Goal: Task Accomplishment & Management: Complete application form

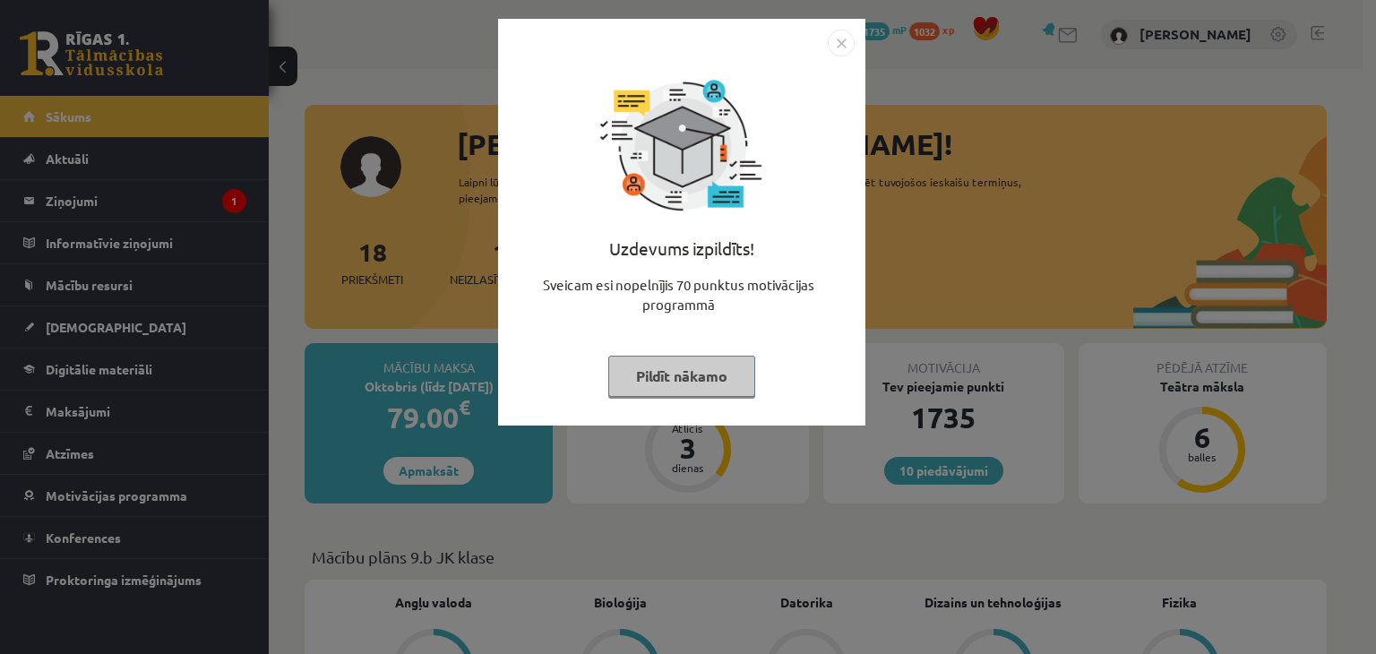
click at [705, 384] on button "Pildīt nākamo" at bounding box center [681, 376] width 147 height 41
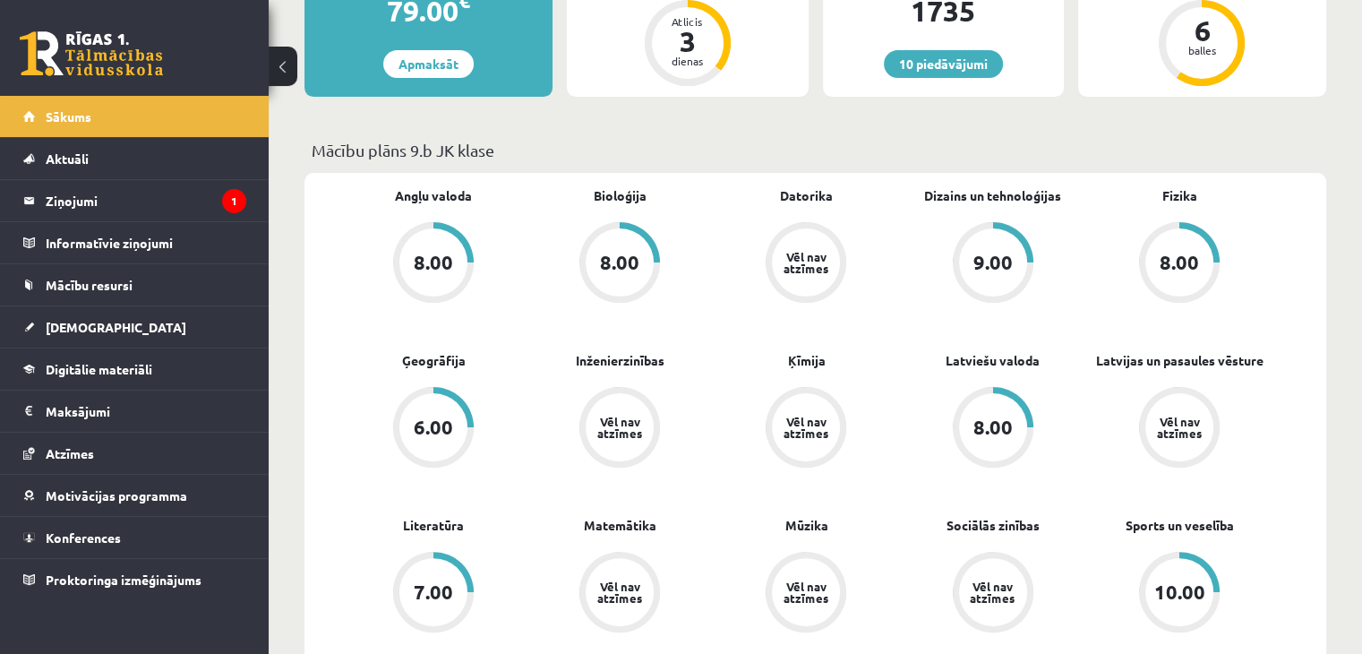
scroll to position [448, 0]
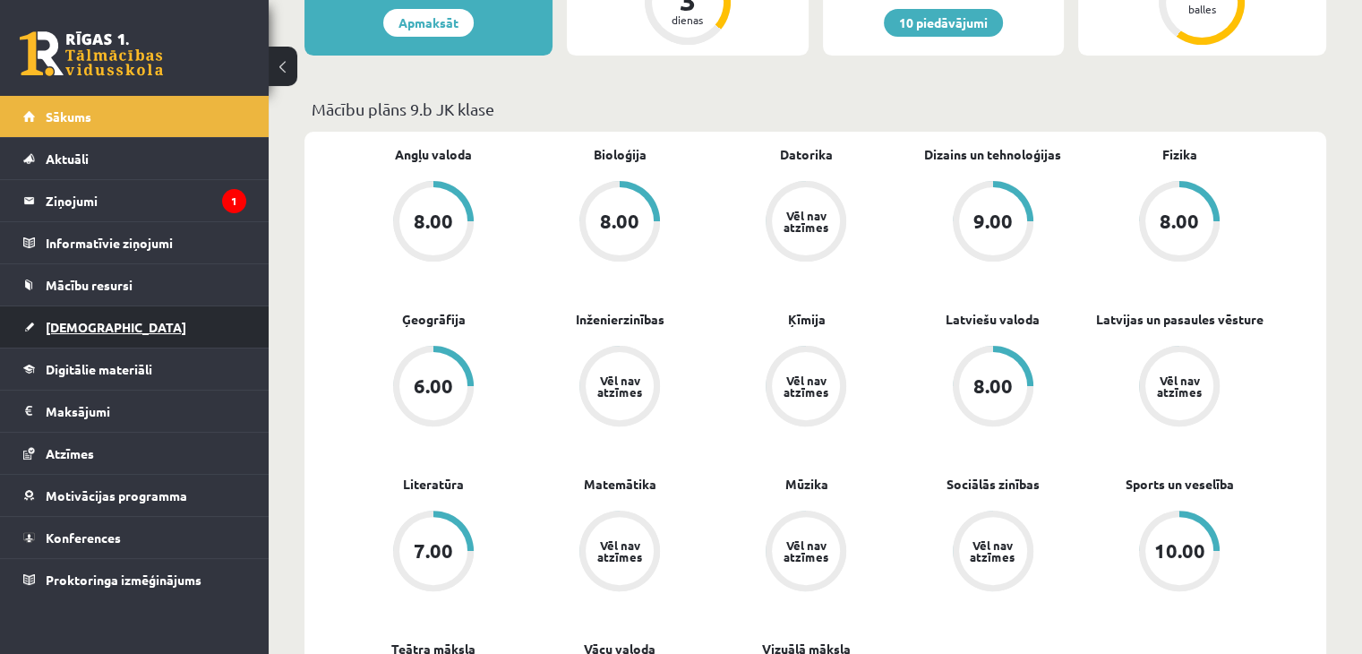
click at [82, 333] on link "[DEMOGRAPHIC_DATA]" at bounding box center [134, 326] width 223 height 41
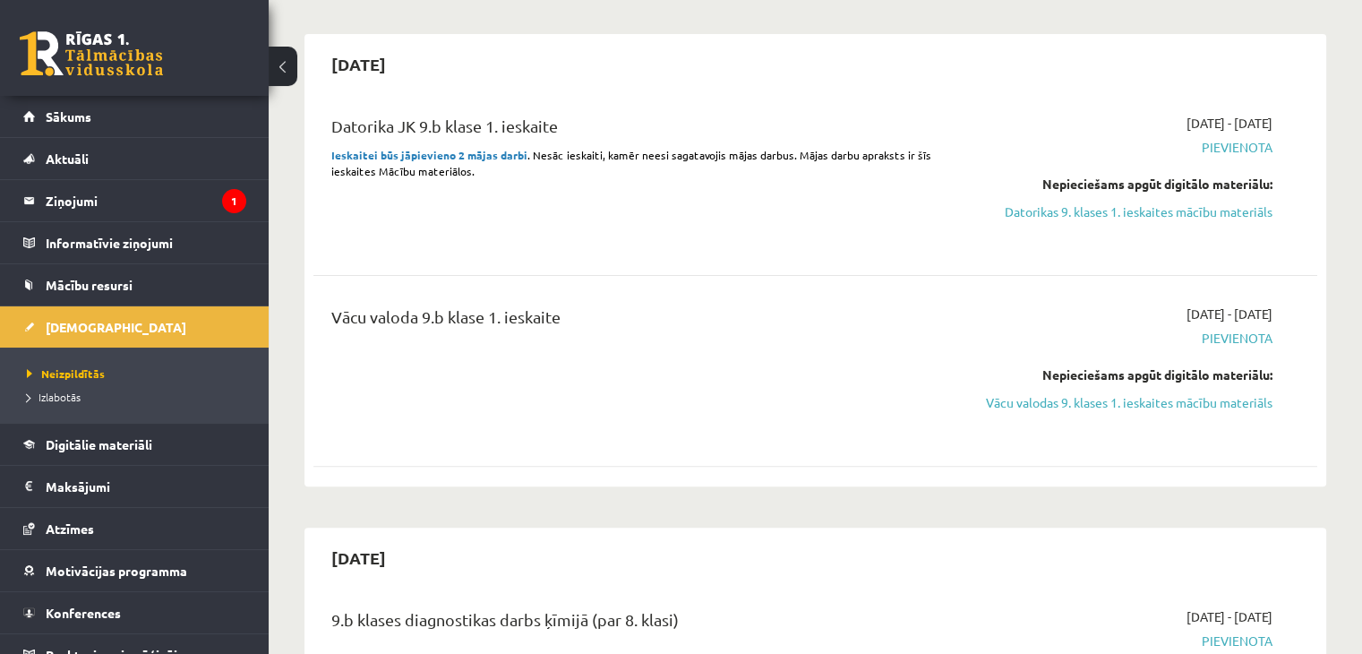
scroll to position [537, 0]
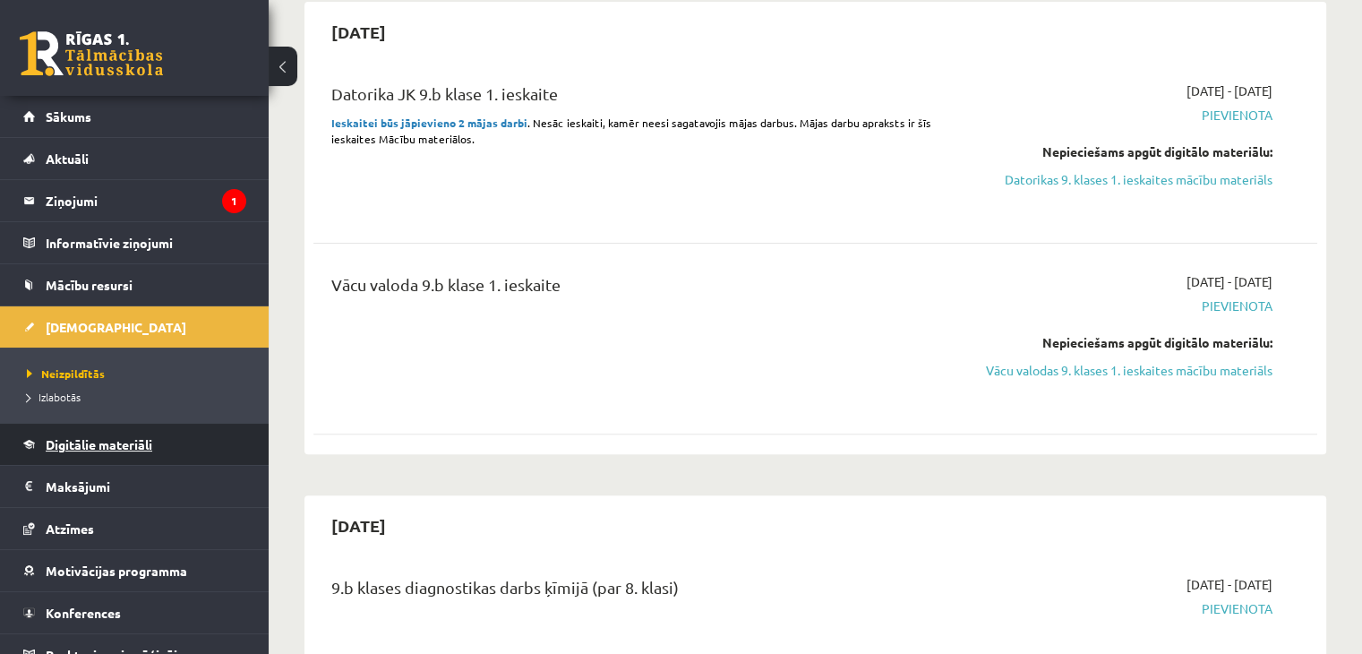
click at [71, 443] on span "Digitālie materiāli" at bounding box center [99, 444] width 107 height 16
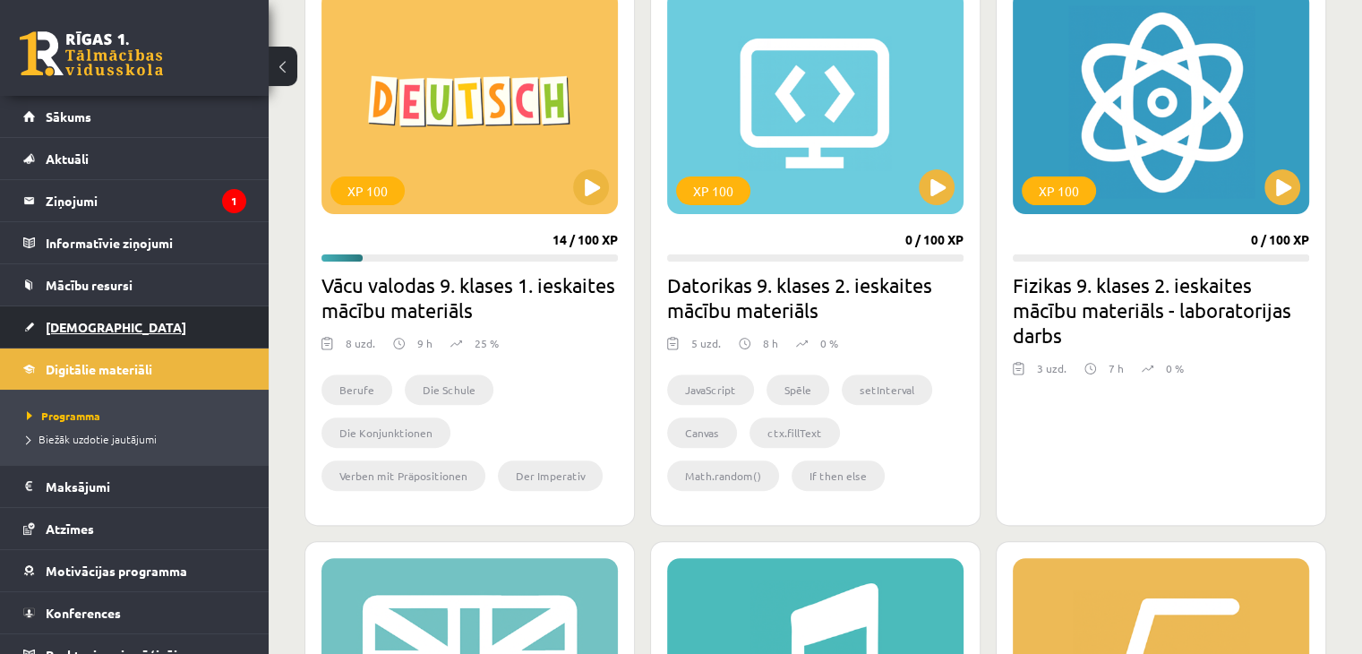
click at [66, 344] on link "[DEMOGRAPHIC_DATA]" at bounding box center [134, 326] width 223 height 41
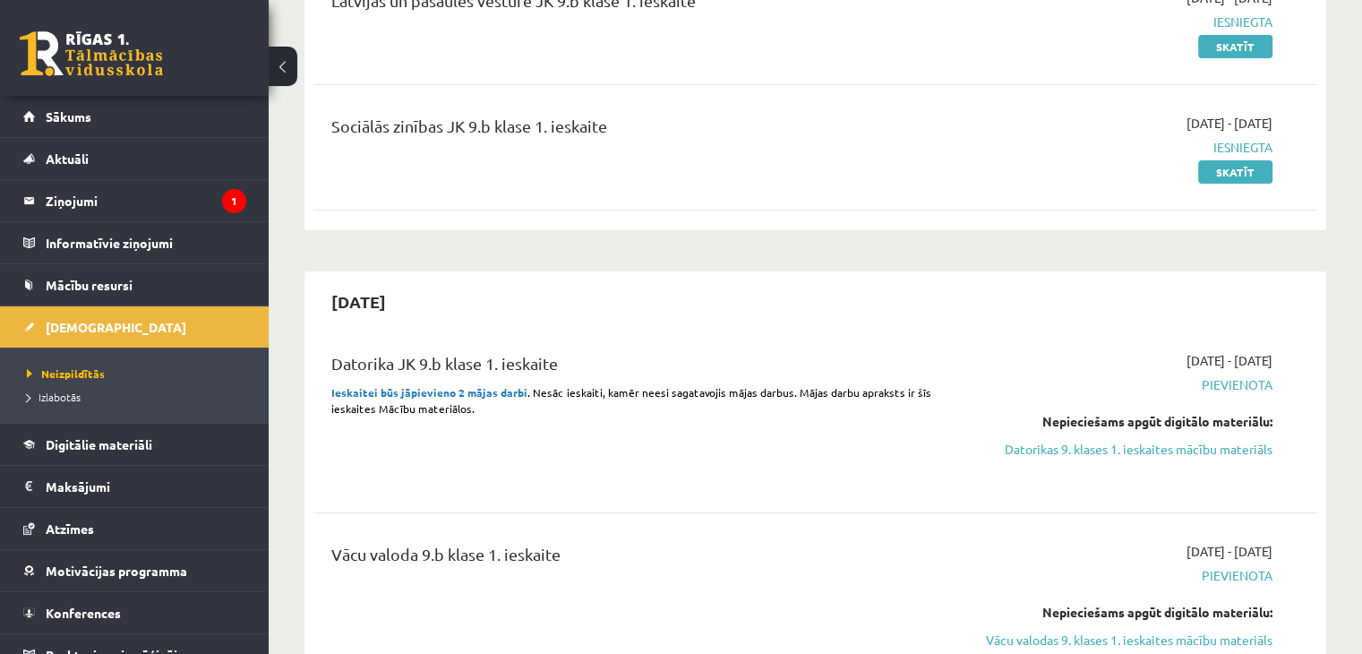
scroll to position [269, 0]
click at [109, 448] on span "Digitālie materiāli" at bounding box center [99, 444] width 107 height 16
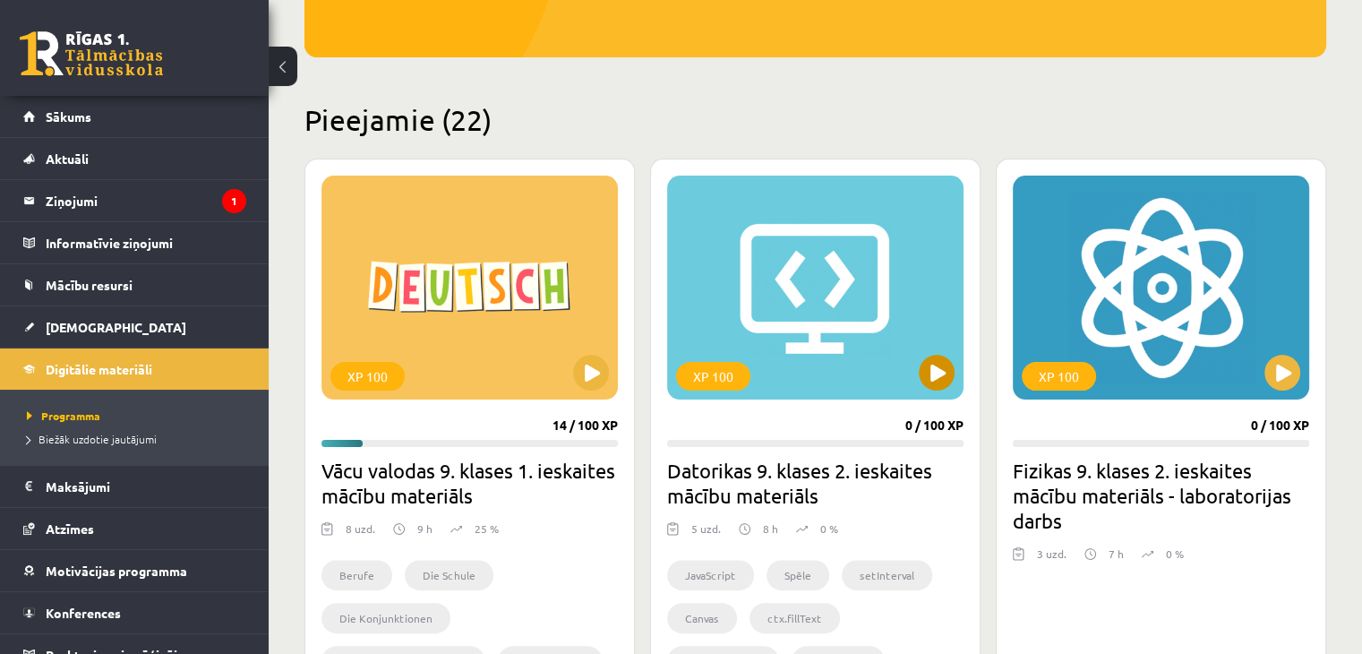
scroll to position [448, 0]
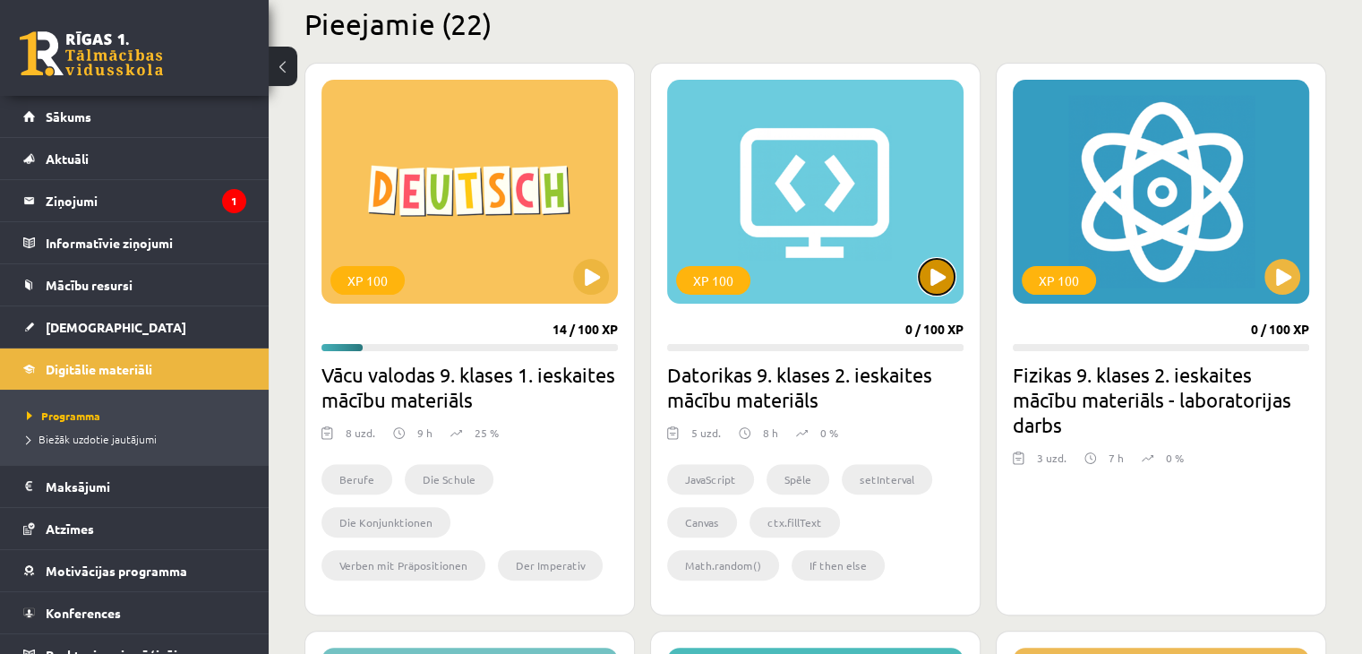
click at [940, 278] on button at bounding box center [937, 277] width 36 height 36
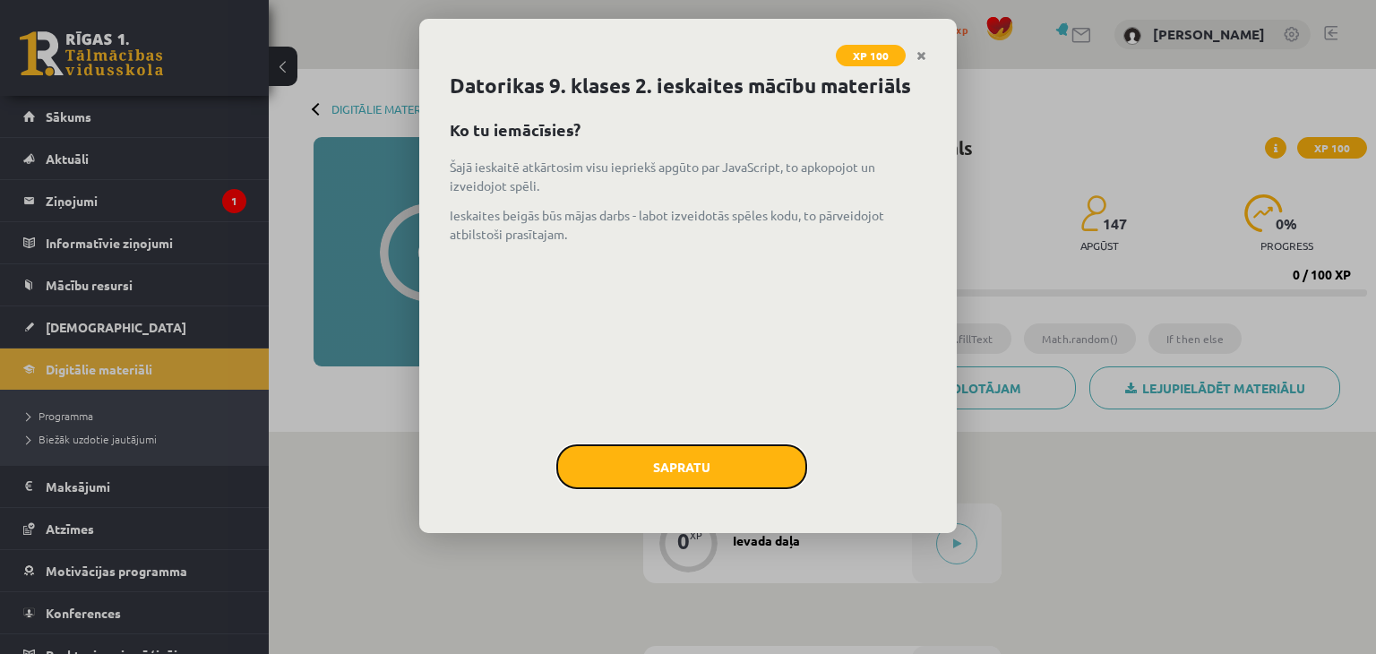
click at [727, 463] on button "Sapratu" at bounding box center [681, 466] width 251 height 45
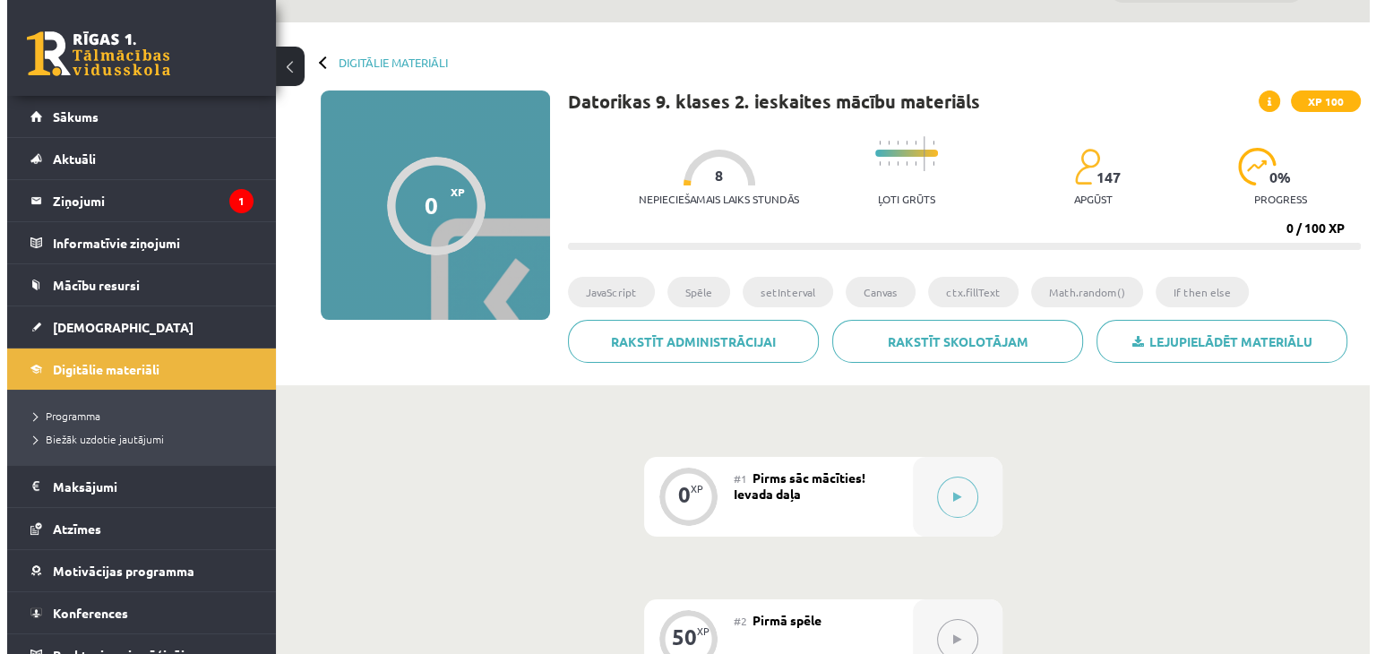
scroll to position [179, 0]
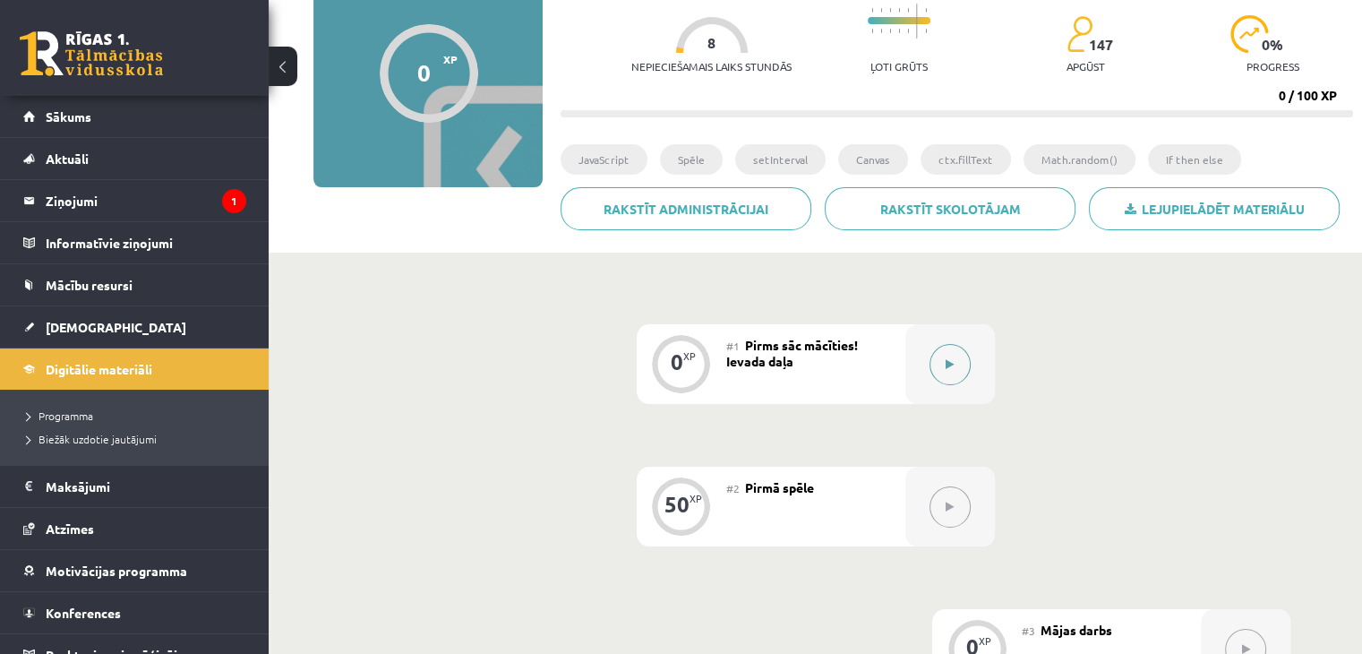
click at [953, 357] on button at bounding box center [950, 364] width 41 height 41
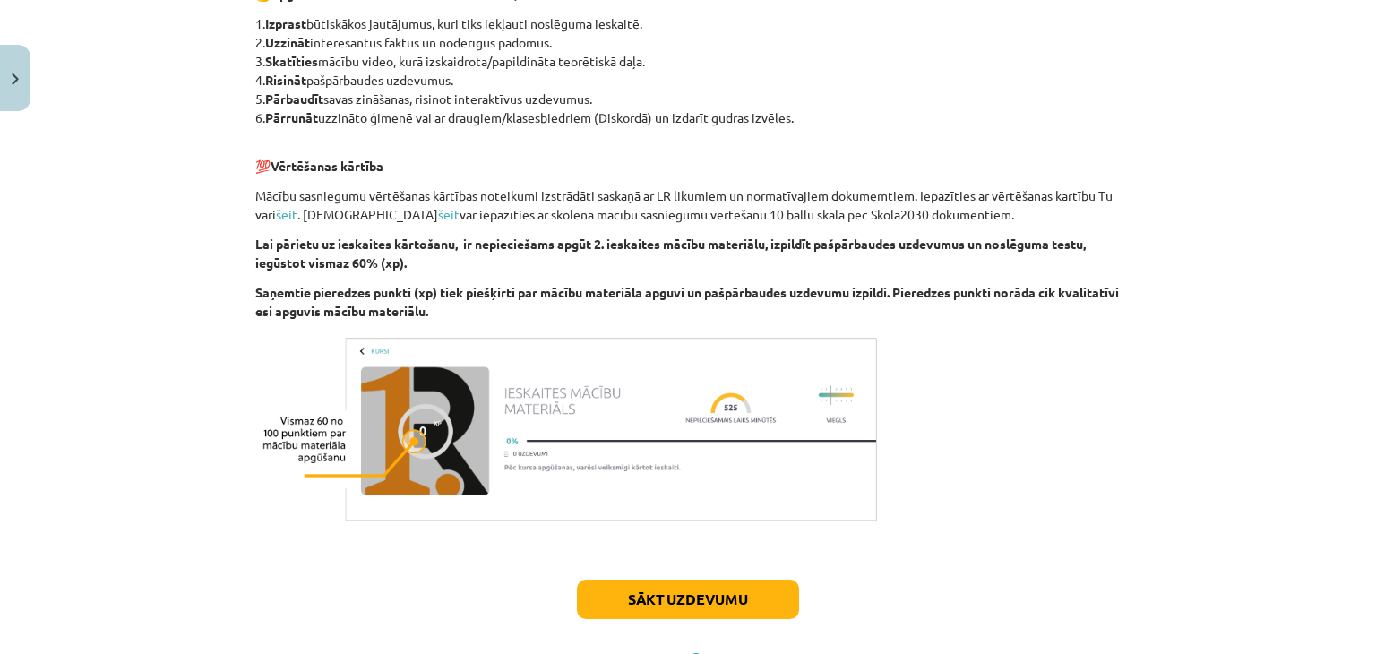
scroll to position [981, 0]
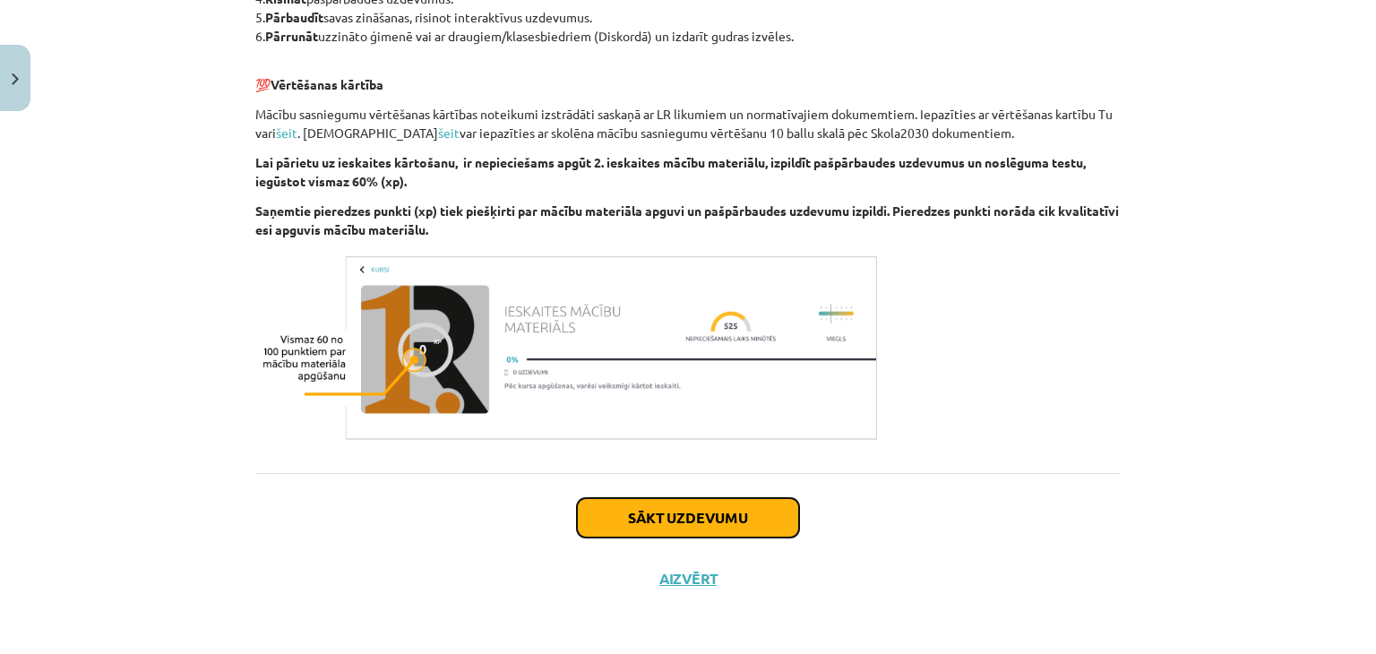
click at [620, 512] on button "Sākt uzdevumu" at bounding box center [688, 517] width 222 height 39
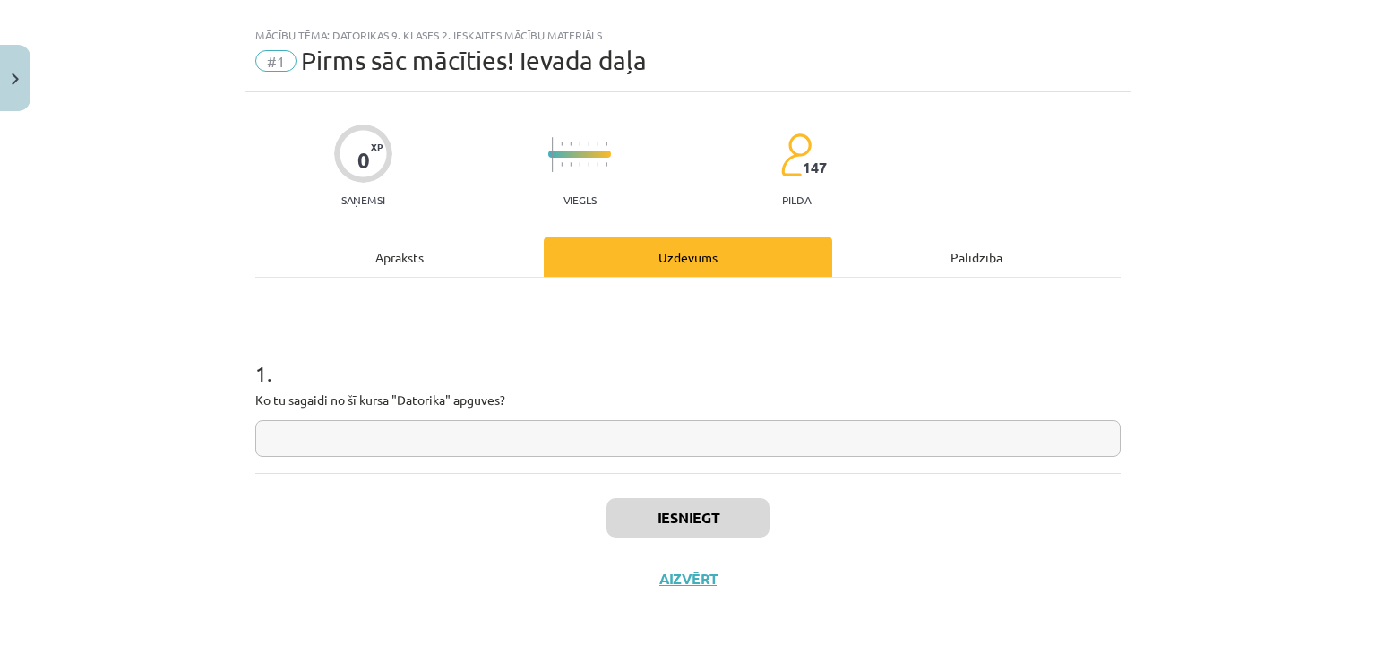
scroll to position [26, 0]
click at [530, 424] on input "text" at bounding box center [687, 439] width 865 height 37
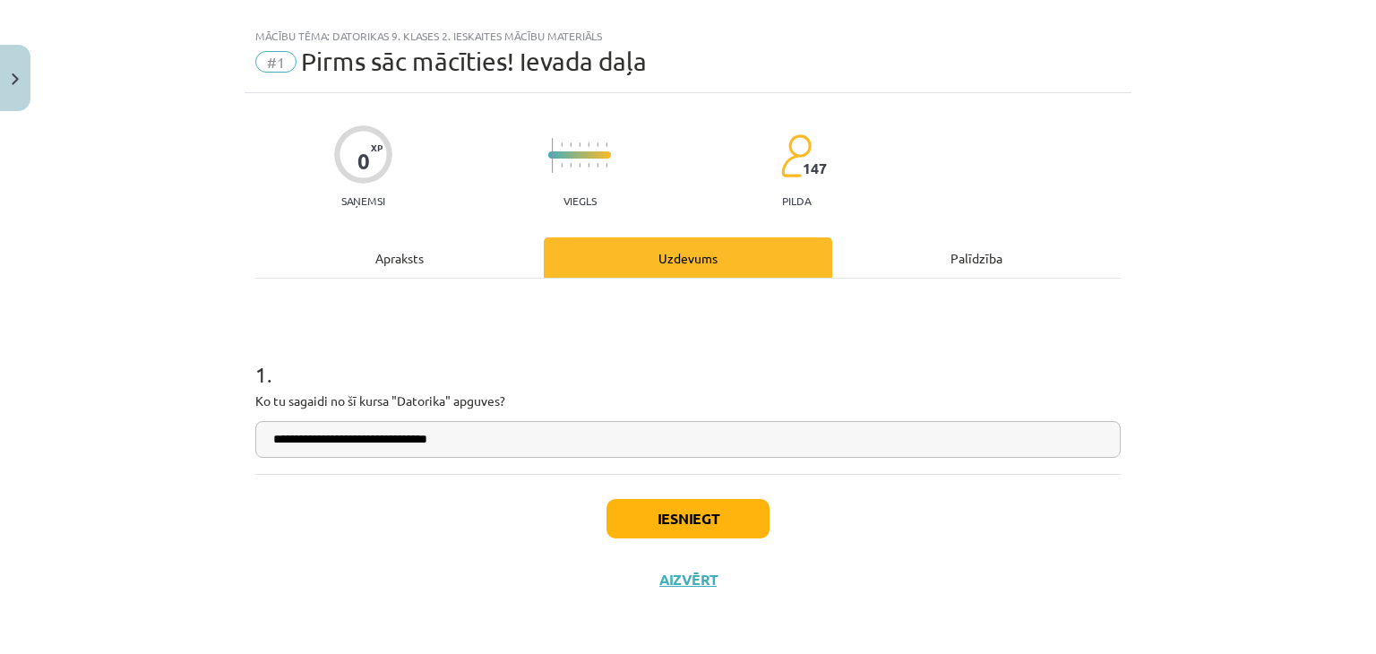
type input "**********"
click at [732, 513] on button "Iesniegt" at bounding box center [687, 518] width 163 height 39
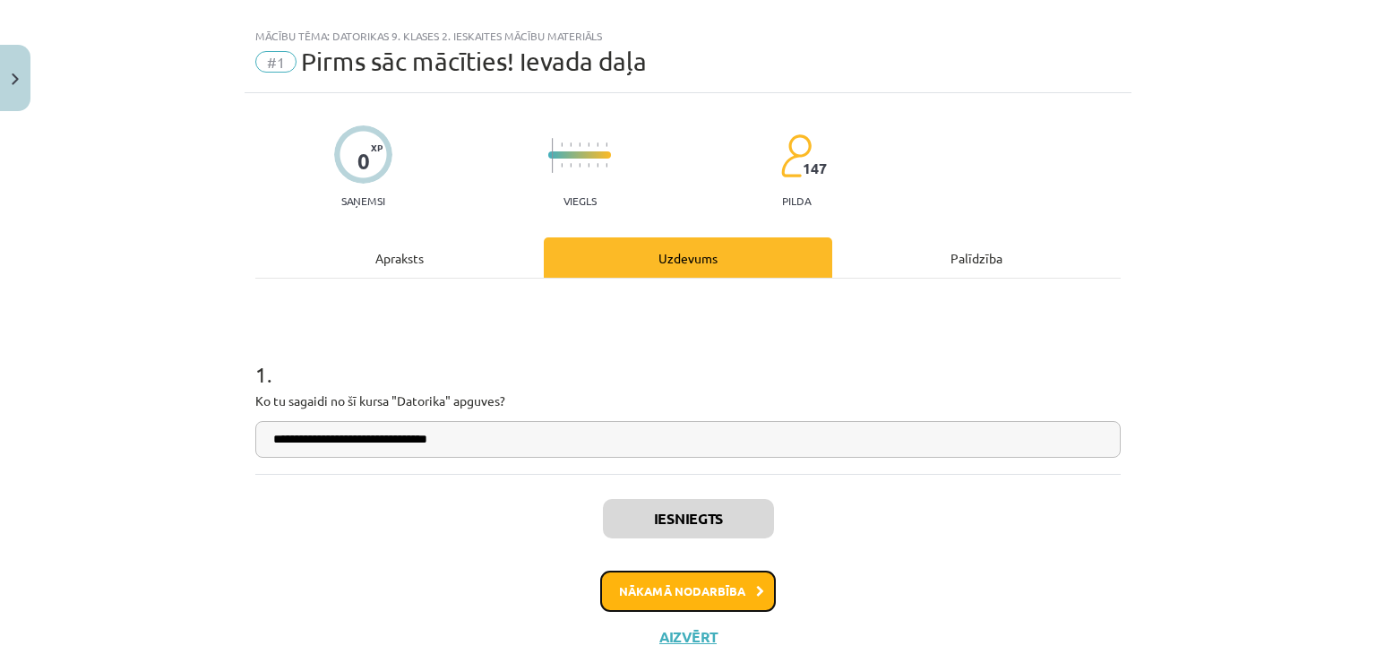
click at [704, 581] on button "Nākamā nodarbība" at bounding box center [688, 591] width 176 height 41
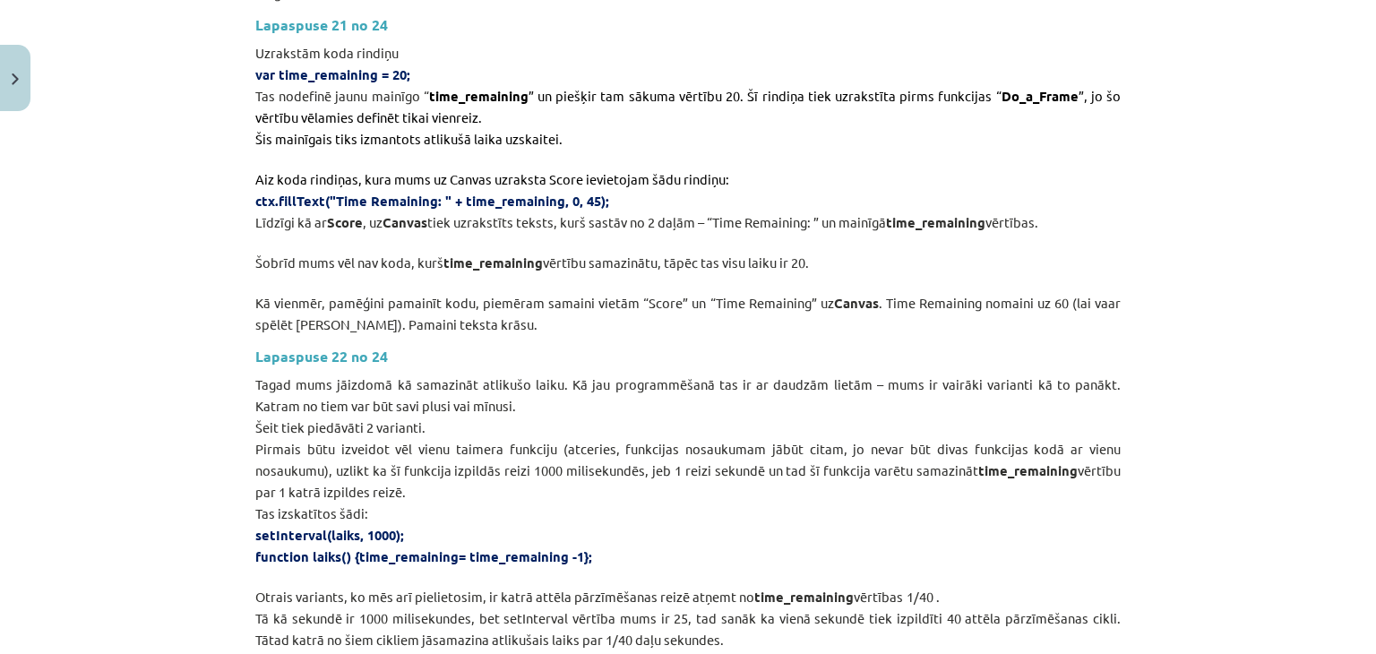
scroll to position [7120, 0]
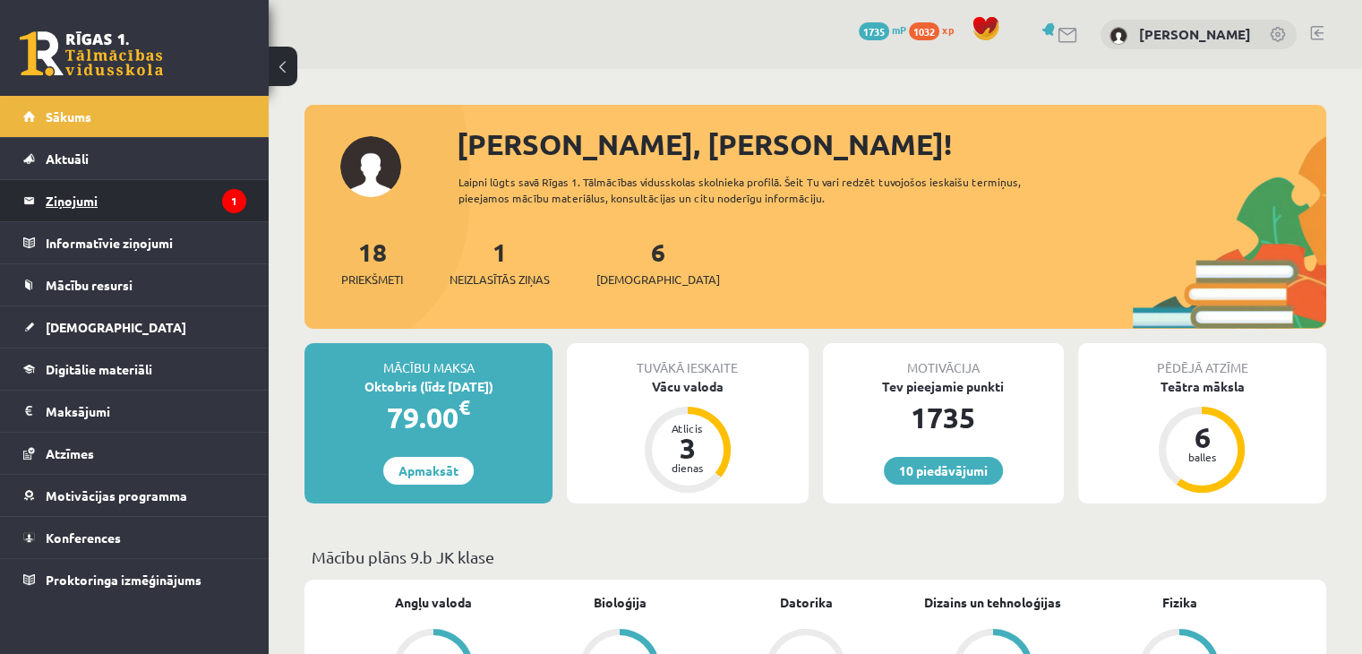
click at [68, 194] on legend "Ziņojumi 1" at bounding box center [146, 200] width 201 height 41
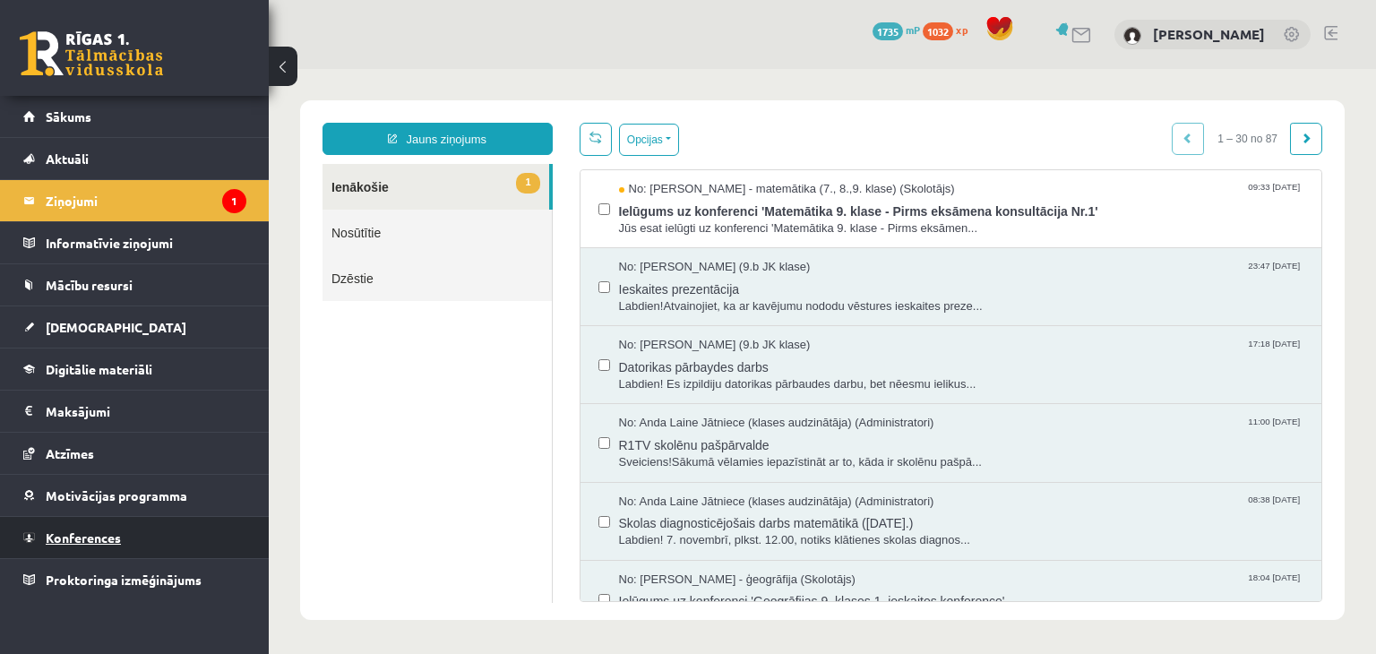
click at [82, 522] on link "Konferences" at bounding box center [134, 537] width 223 height 41
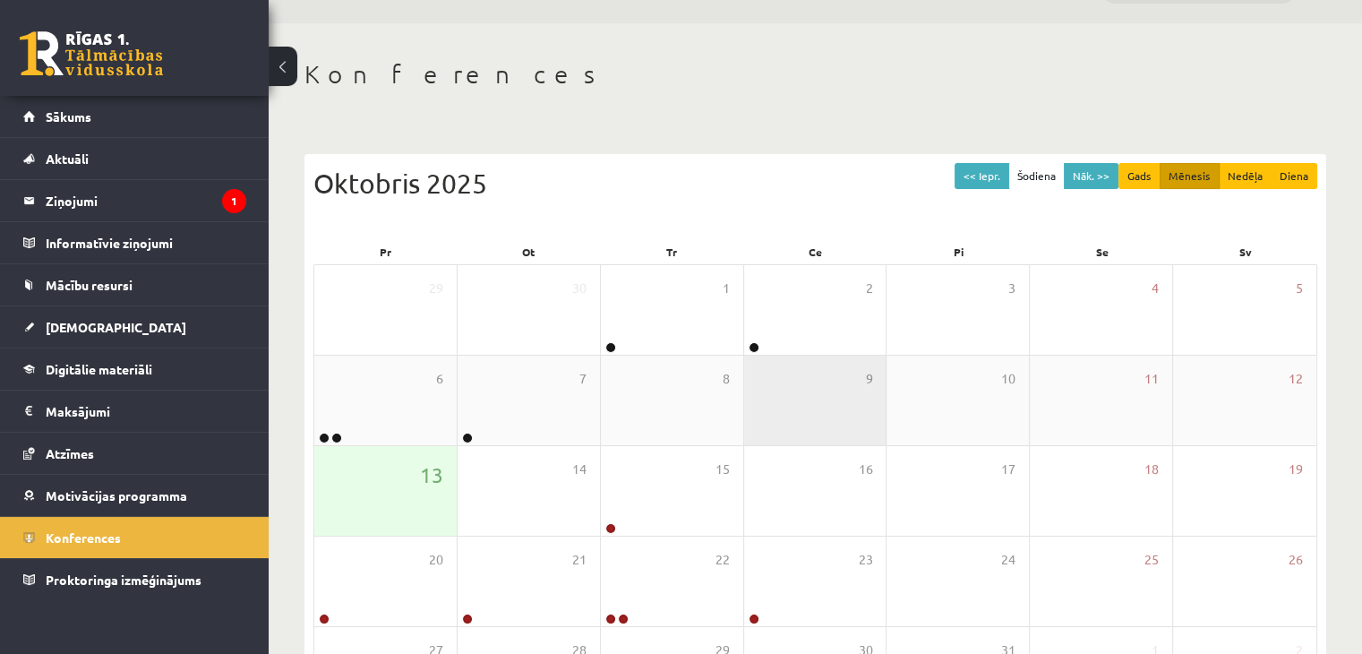
scroll to position [90, 0]
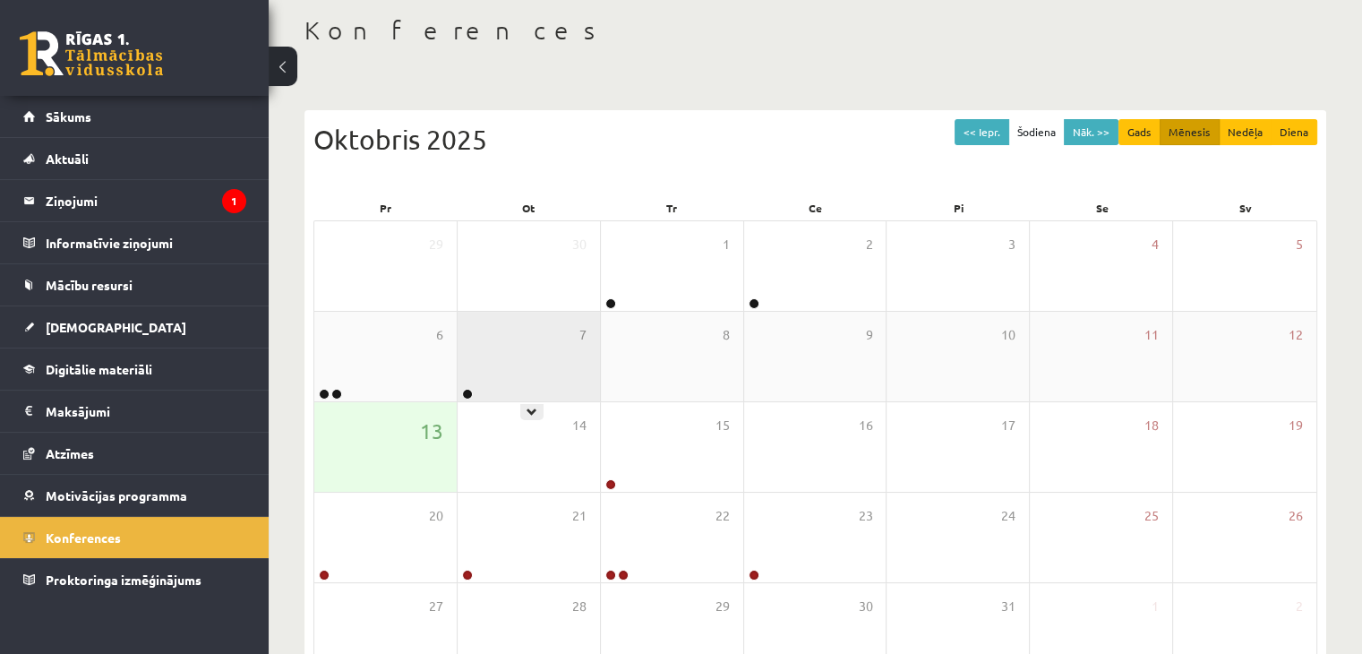
click at [487, 377] on div "7" at bounding box center [529, 357] width 142 height 90
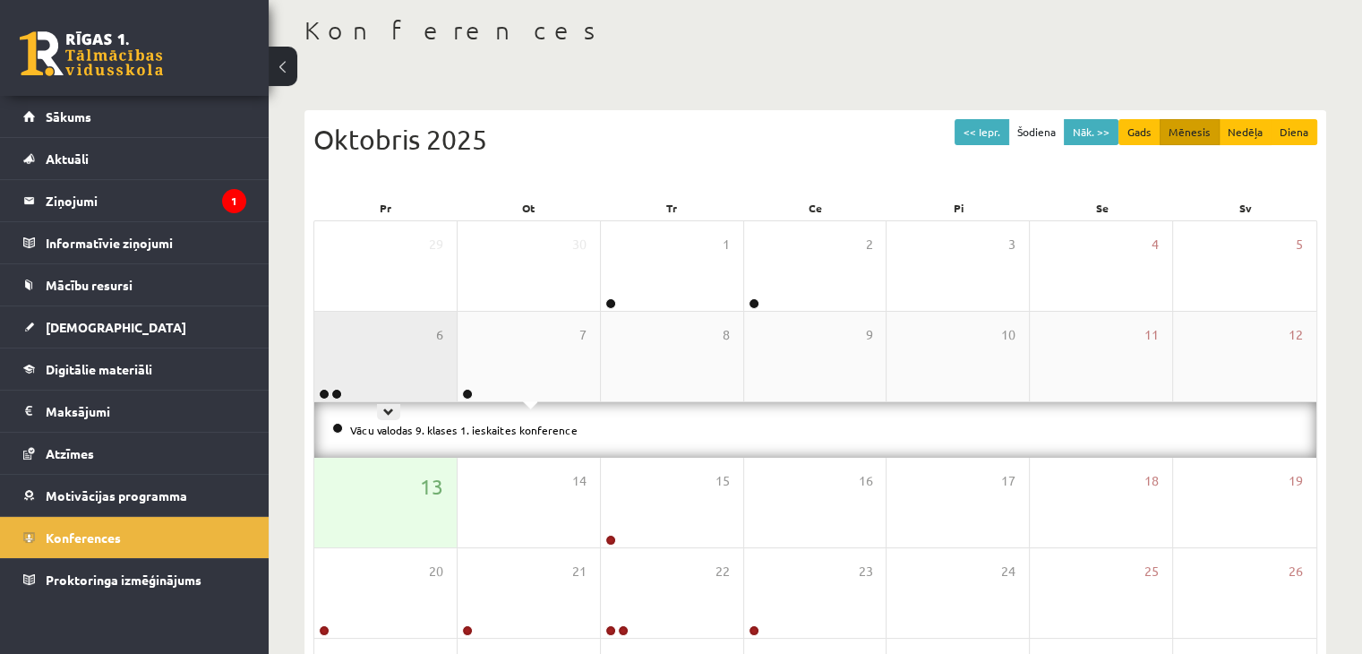
click at [424, 351] on div "6" at bounding box center [385, 357] width 142 height 90
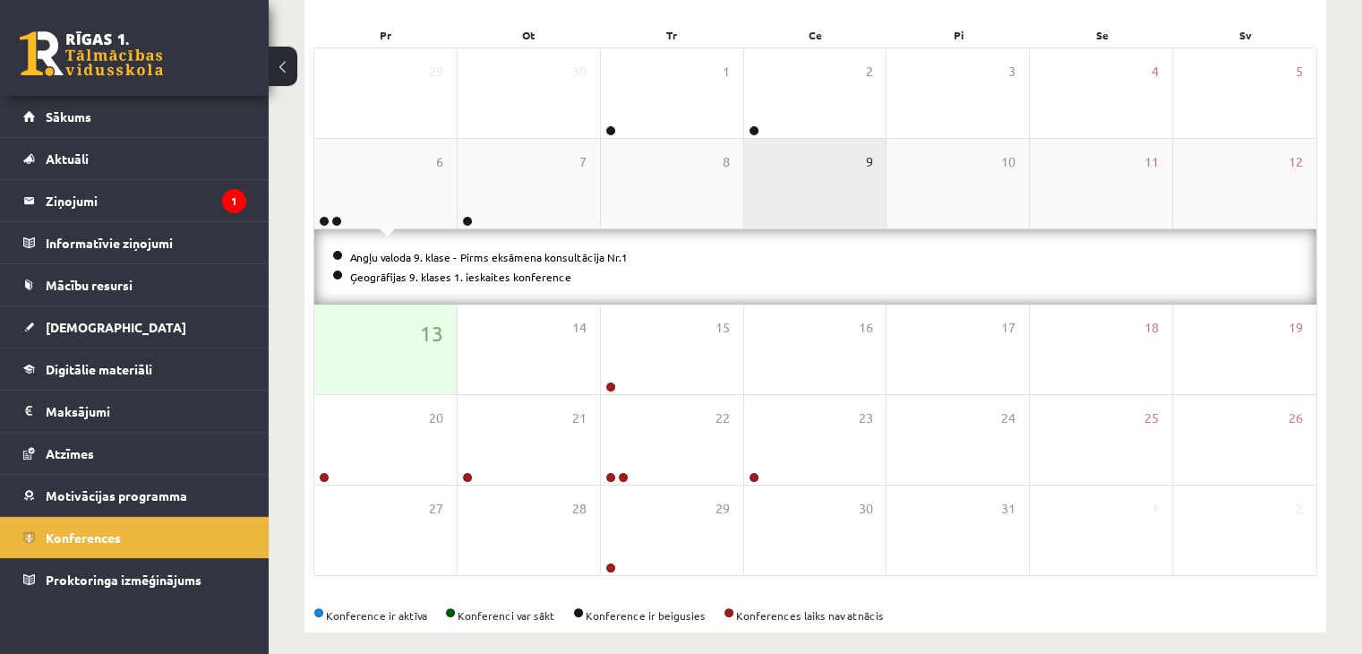
scroll to position [269, 0]
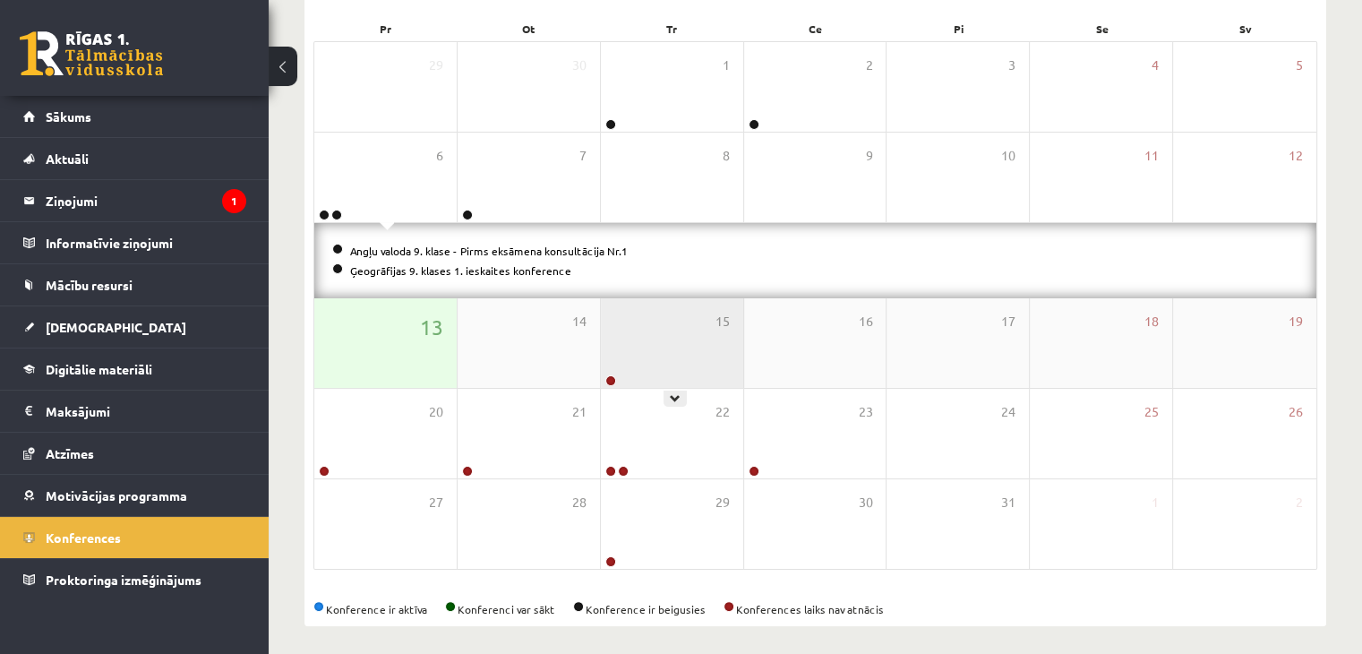
click at [666, 358] on div "15" at bounding box center [672, 343] width 142 height 90
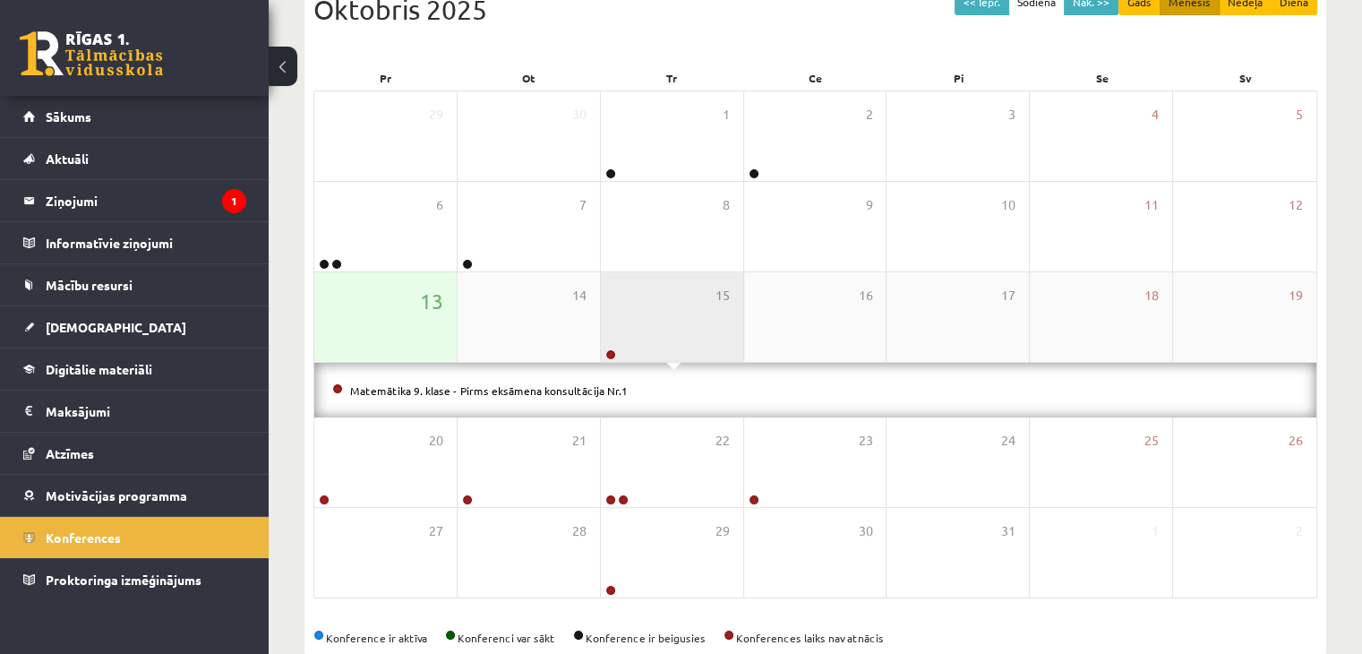
scroll to position [257, 0]
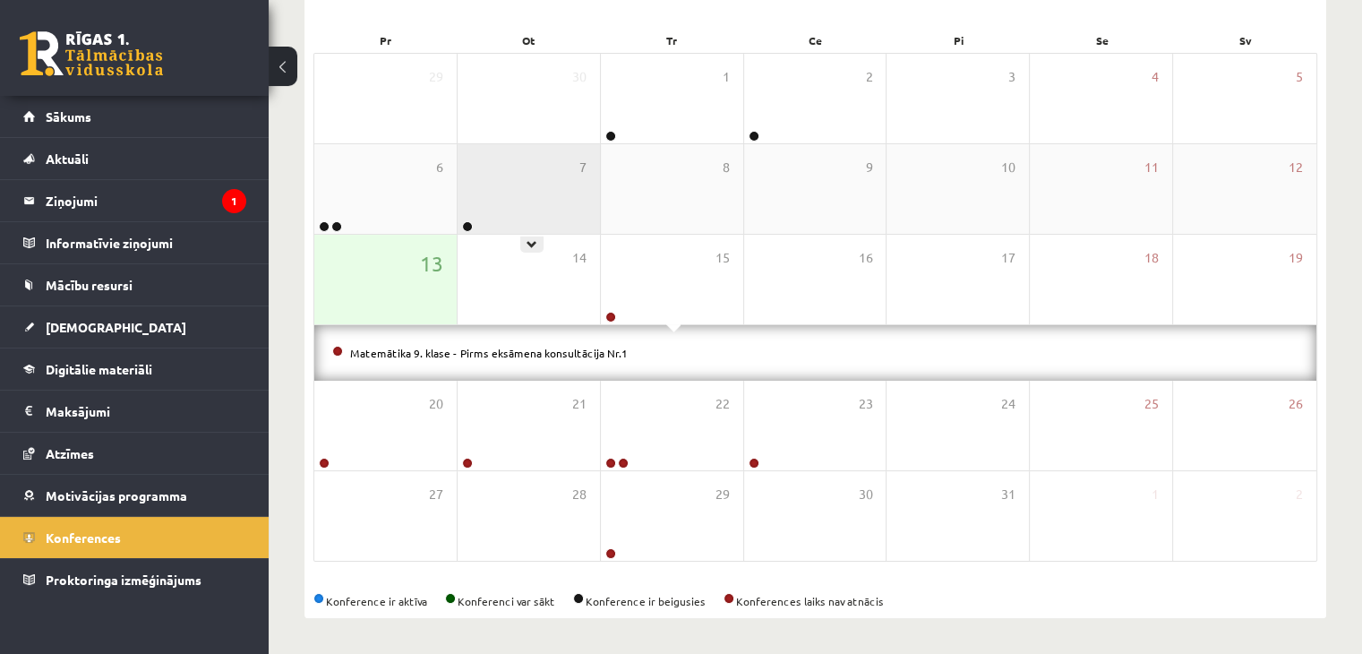
click at [546, 184] on div "7" at bounding box center [529, 189] width 142 height 90
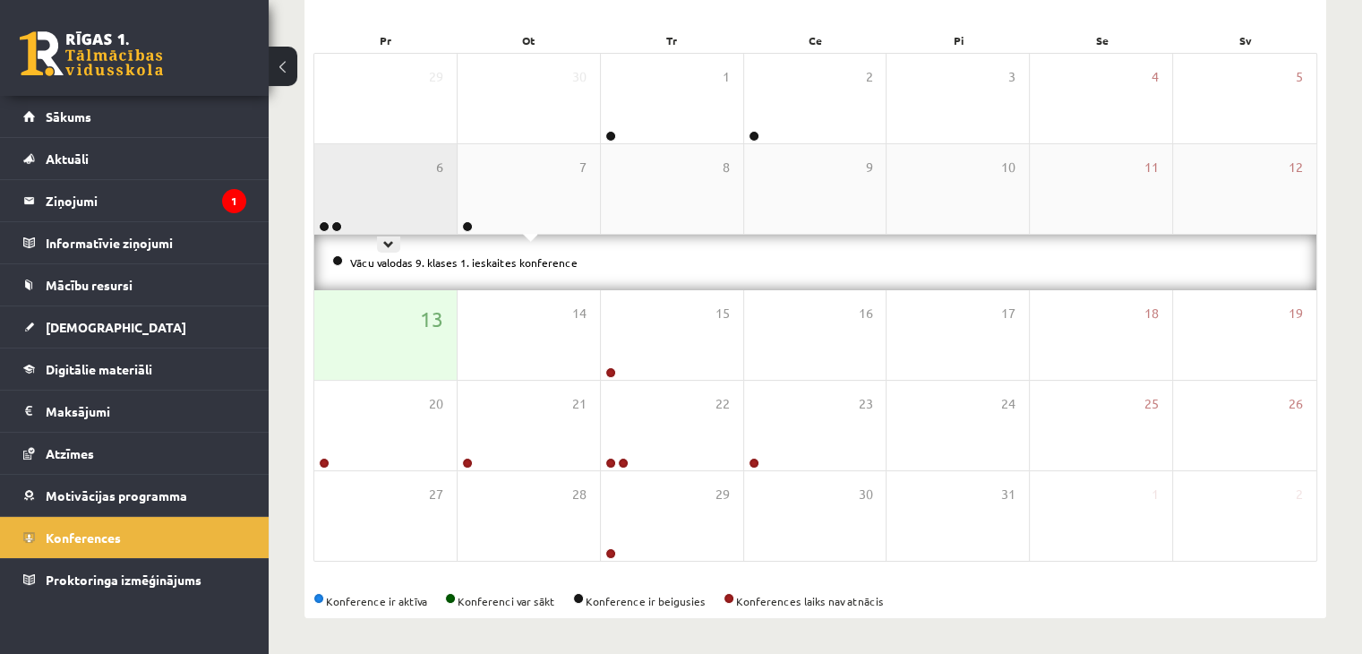
click at [377, 172] on div "6" at bounding box center [385, 189] width 142 height 90
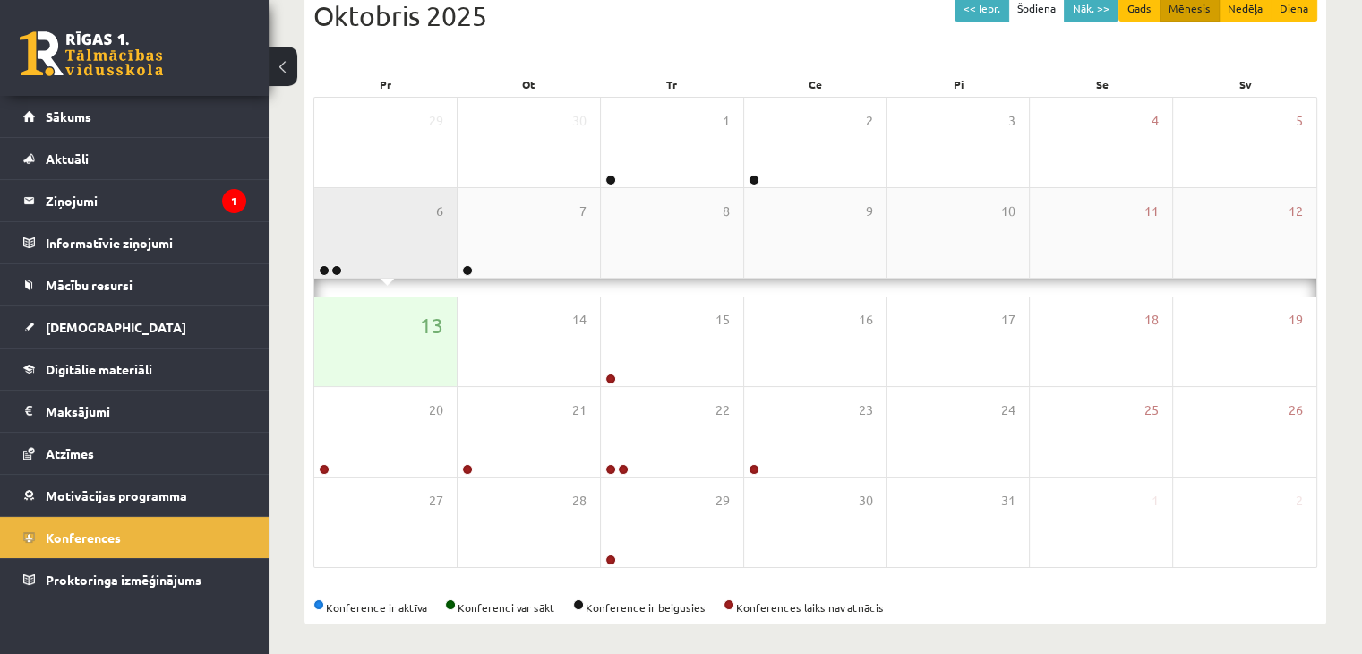
scroll to position [269, 0]
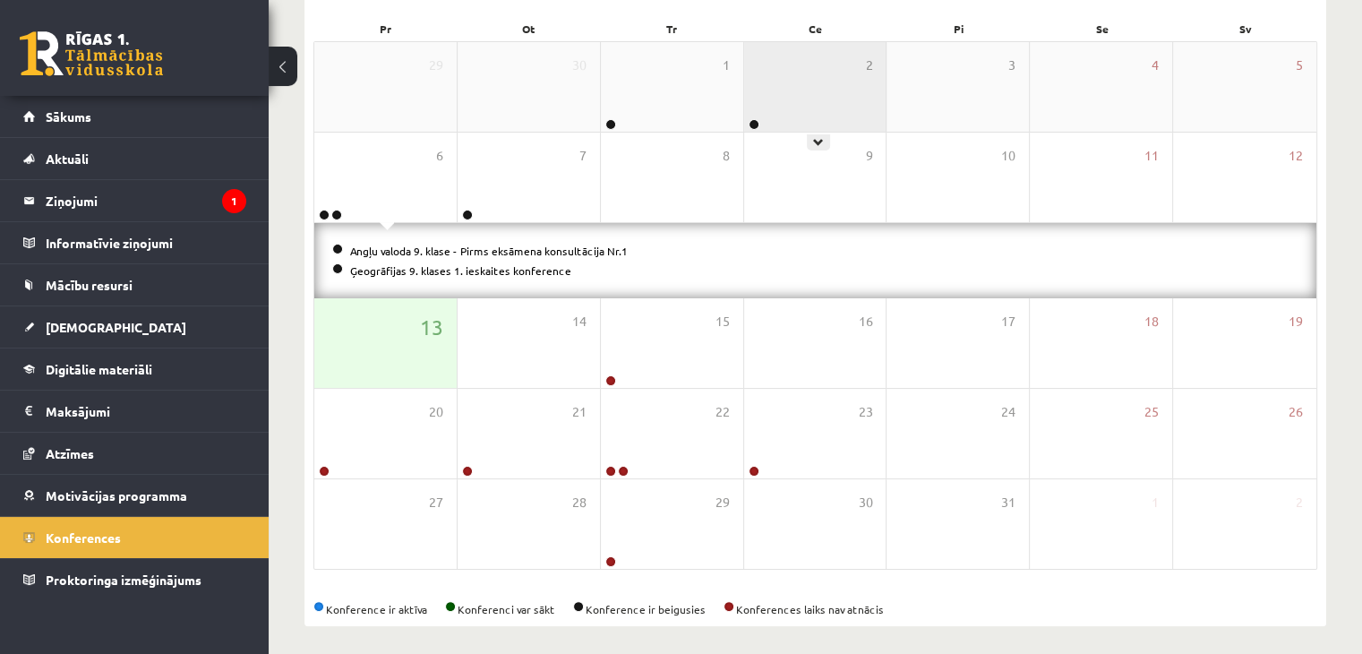
click at [838, 60] on div "2" at bounding box center [815, 87] width 142 height 90
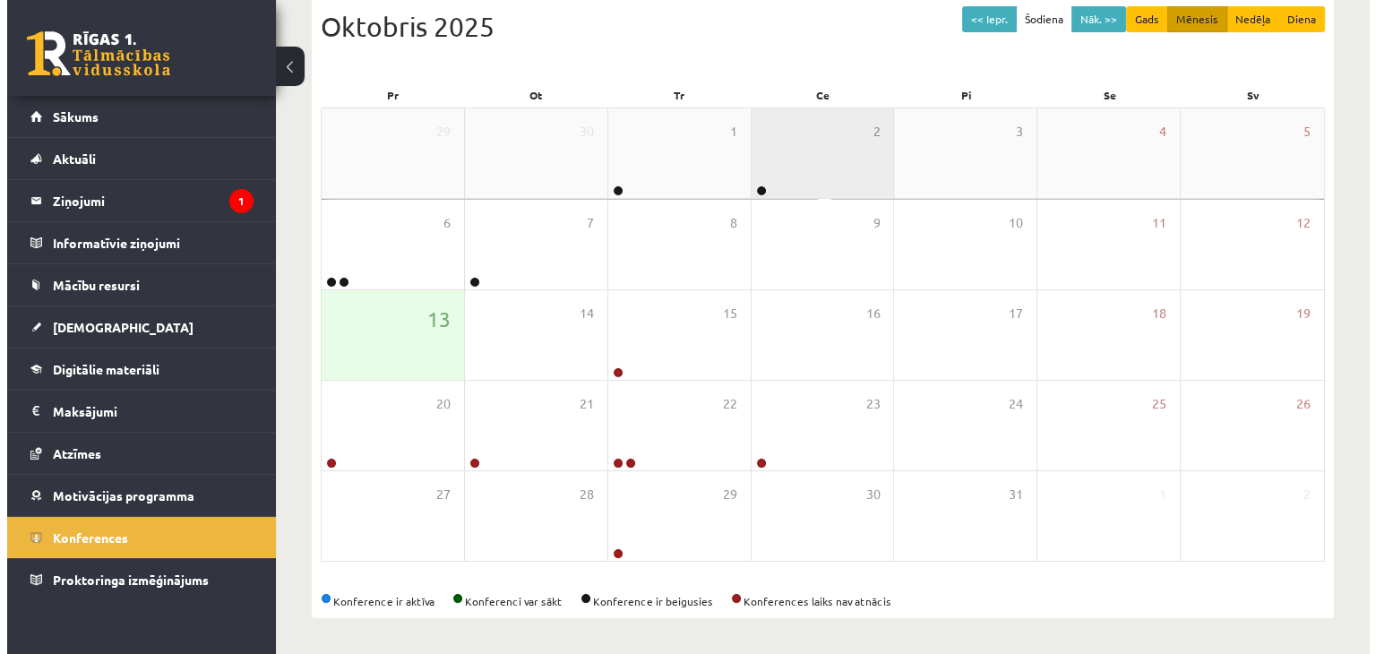
scroll to position [257, 0]
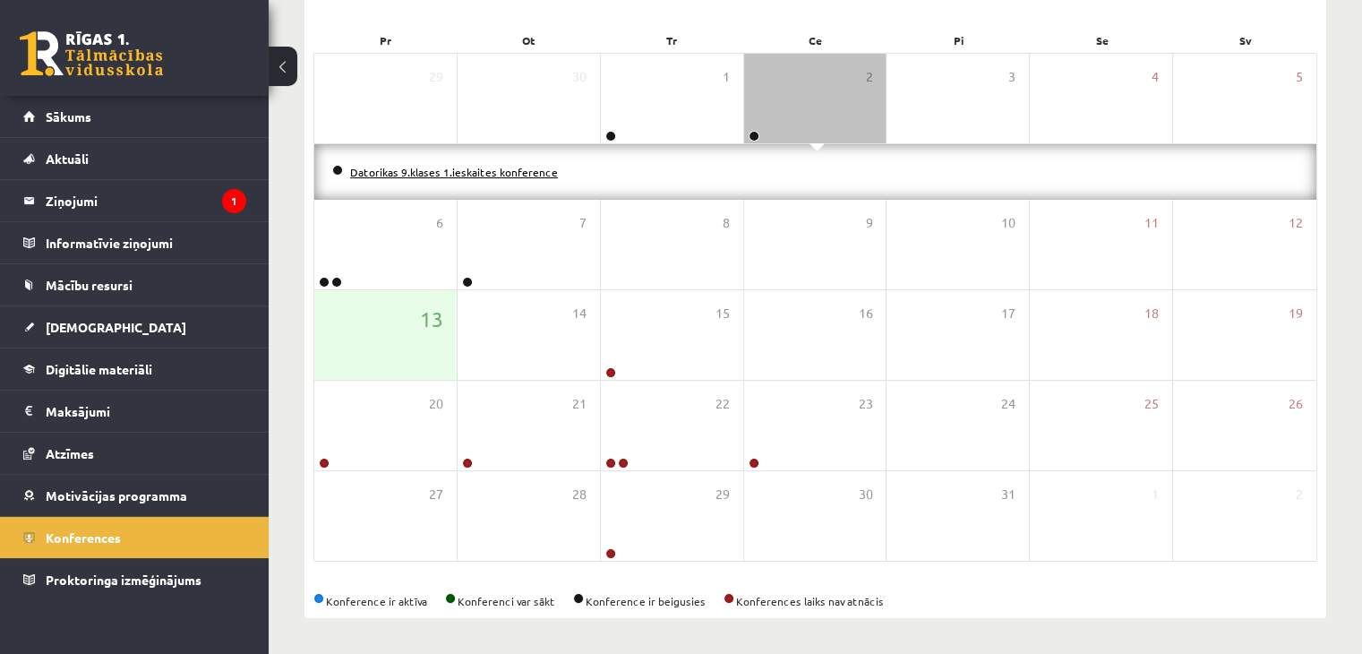
click at [496, 170] on link "Datorikas 9.klases 1.ieskaites konference" at bounding box center [454, 172] width 208 height 14
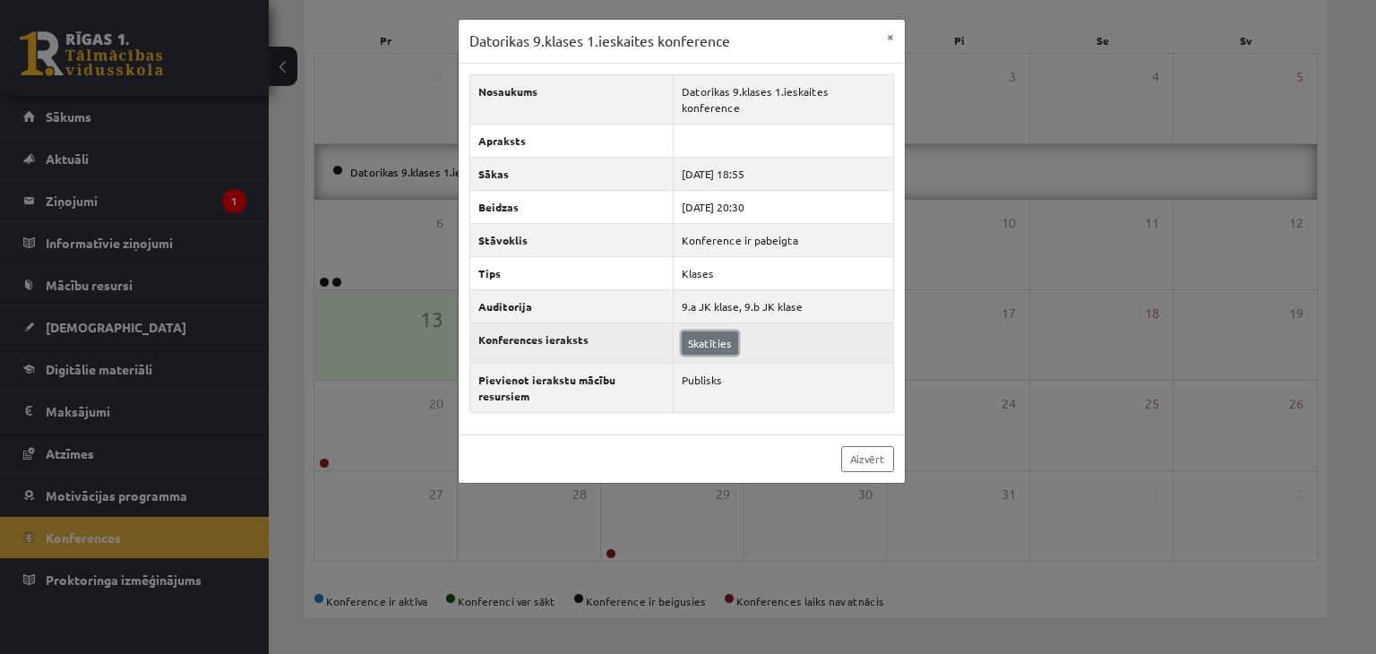
click at [712, 331] on link "Skatīties" at bounding box center [710, 342] width 56 height 23
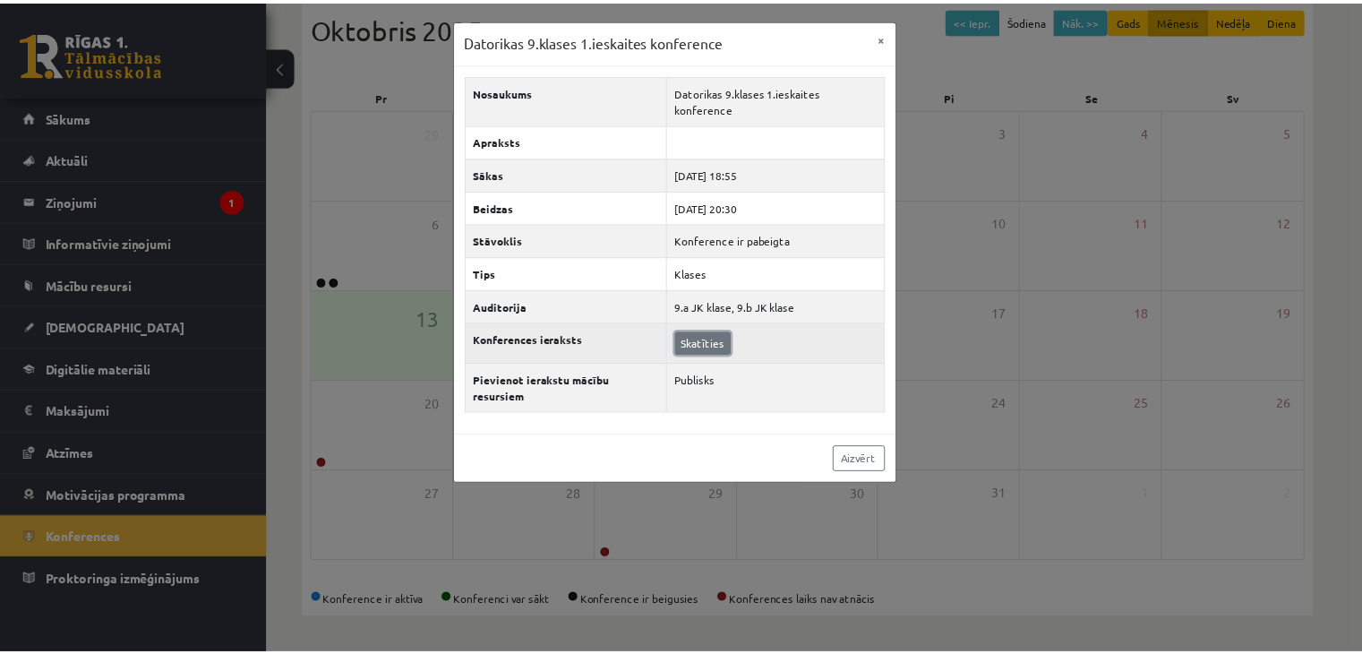
scroll to position [201, 0]
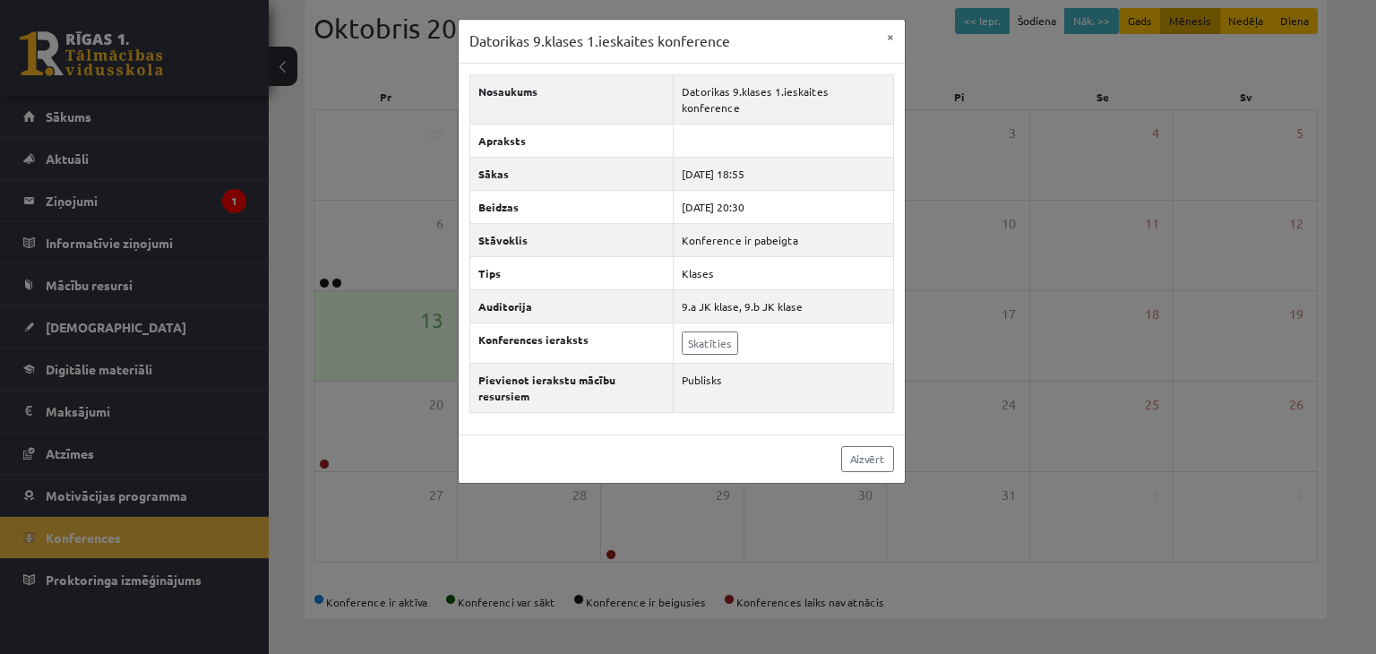
click at [437, 206] on div "Datorikas 9.klases 1.ieskaites konference × Nosaukums Datorikas 9.klases 1.iesk…" at bounding box center [688, 327] width 1376 height 654
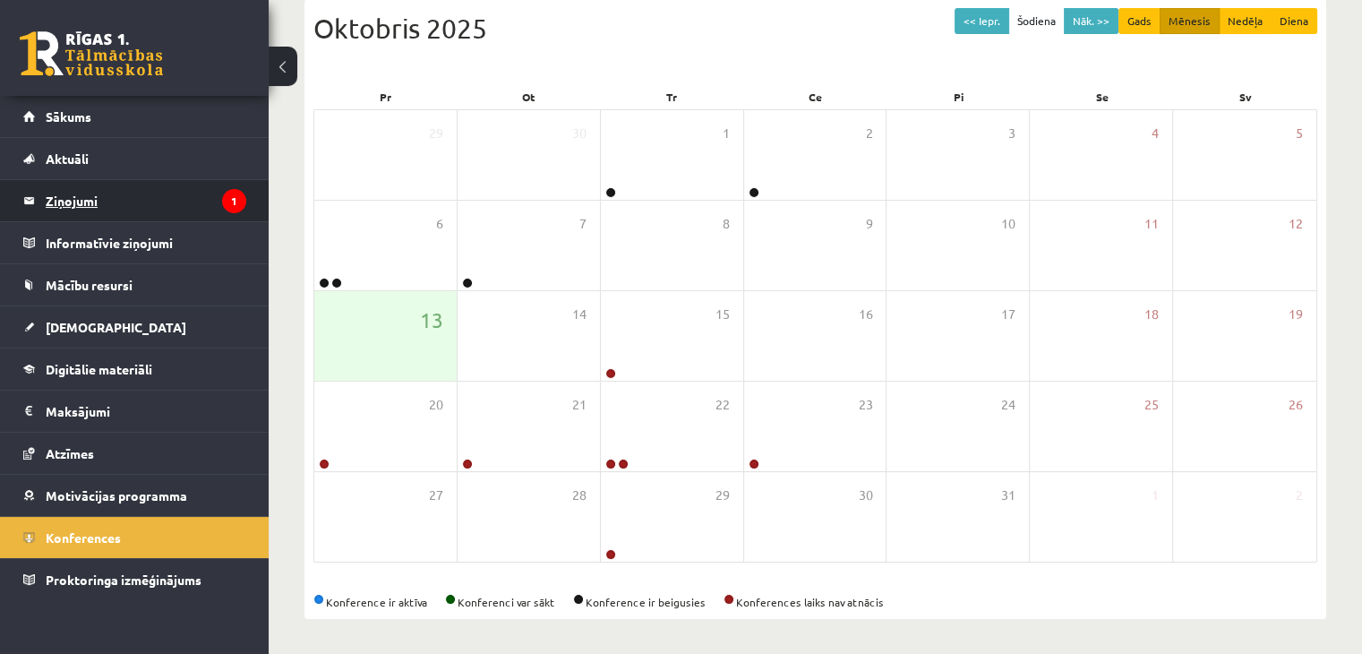
click at [99, 187] on legend "Ziņojumi 1" at bounding box center [146, 200] width 201 height 41
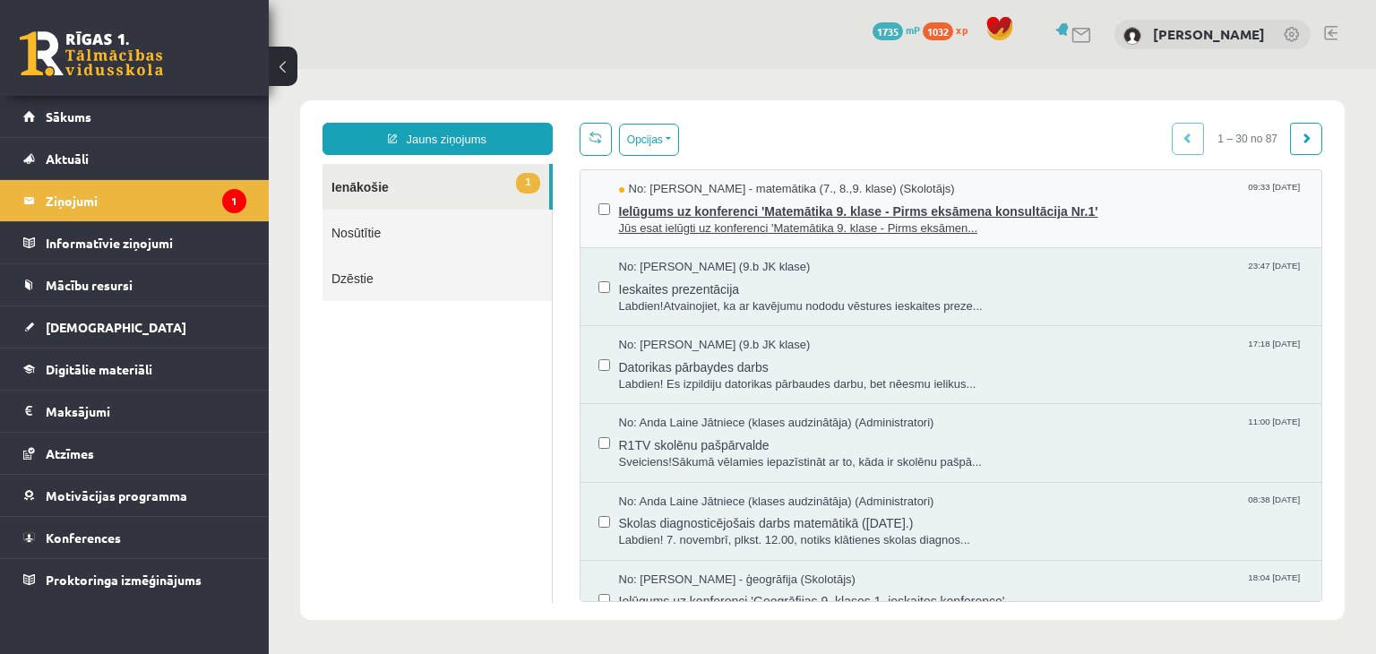
click at [742, 186] on span "No: Irēna Roze - matemātika (7., 8.,9. klase) (Skolotājs)" at bounding box center [787, 189] width 336 height 17
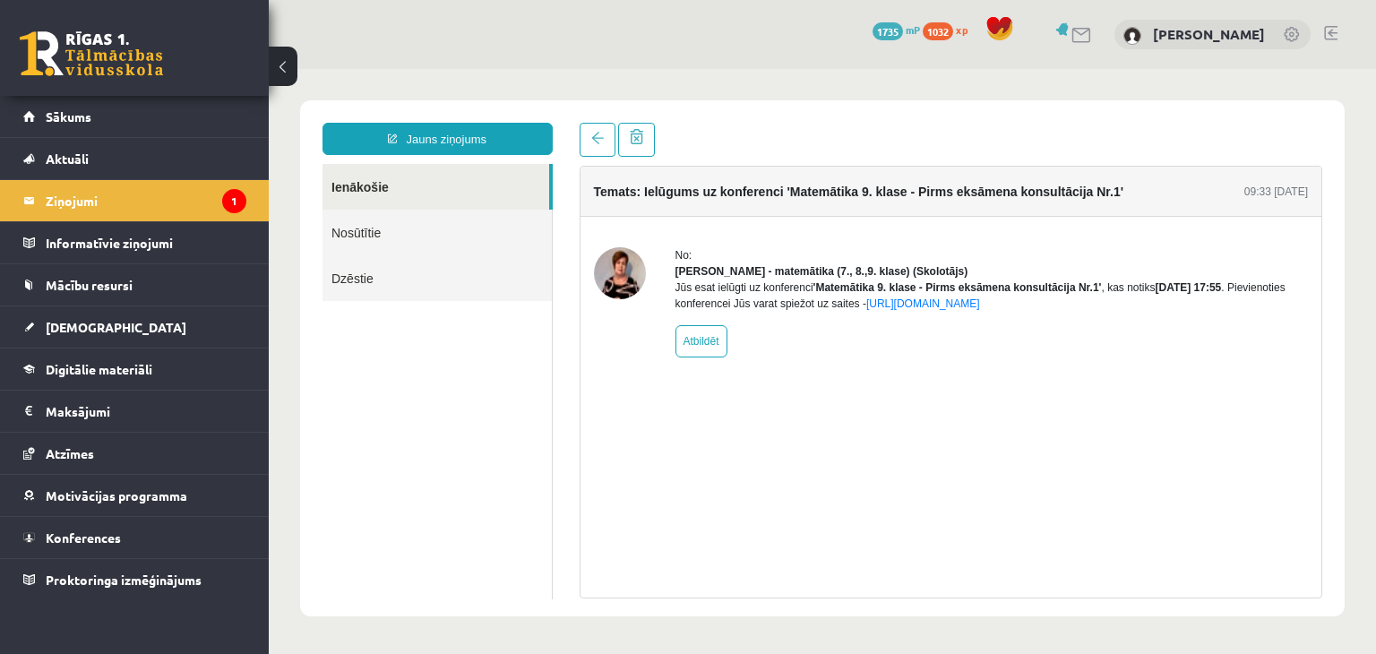
click at [609, 122] on div "Jauns ziņojums Ienākošie Nosūtītie Dzēstie ********* ********* ******* Temats: …" at bounding box center [822, 358] width 1044 height 516
click at [596, 138] on span at bounding box center [597, 138] width 13 height 13
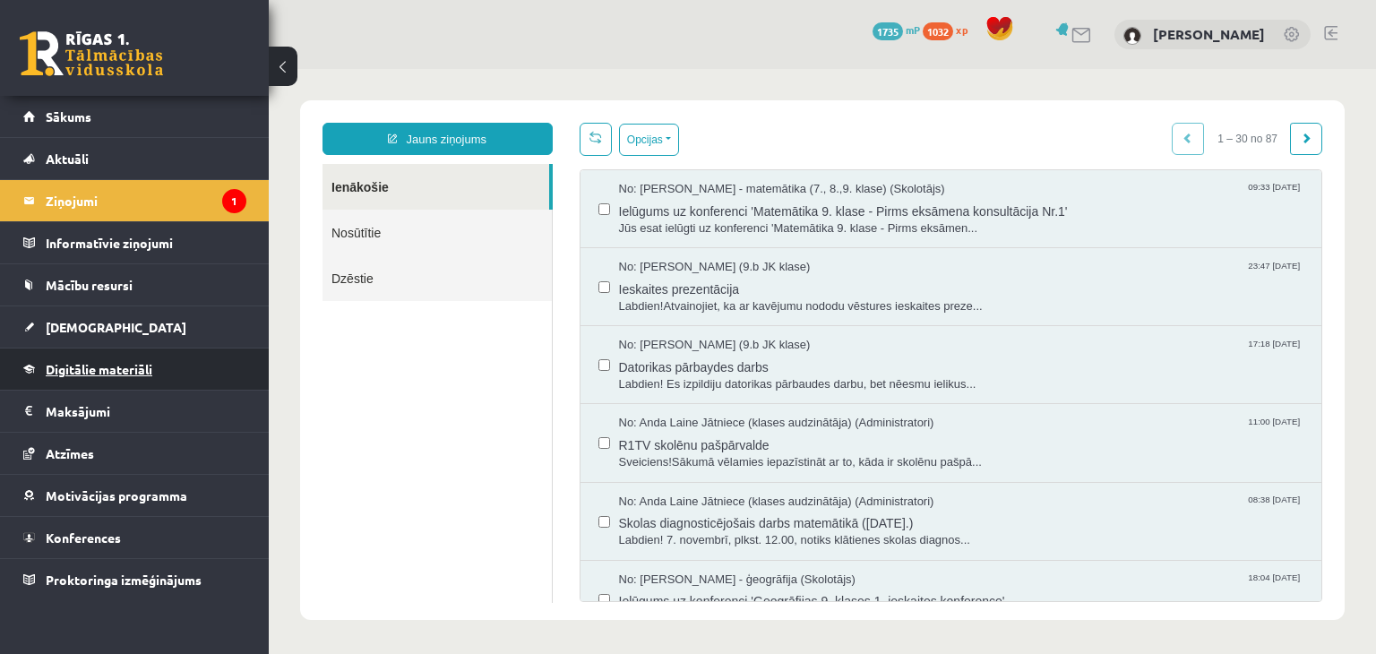
click at [95, 369] on span "Digitālie materiāli" at bounding box center [99, 369] width 107 height 16
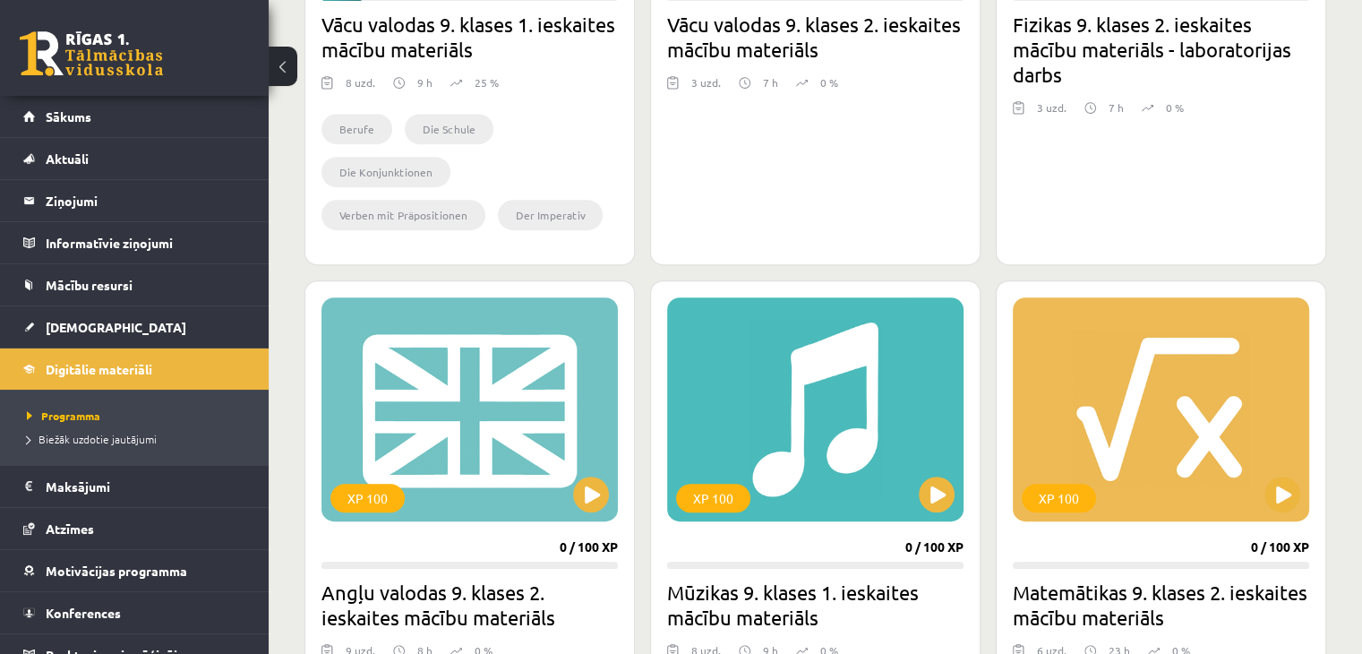
scroll to position [806, 0]
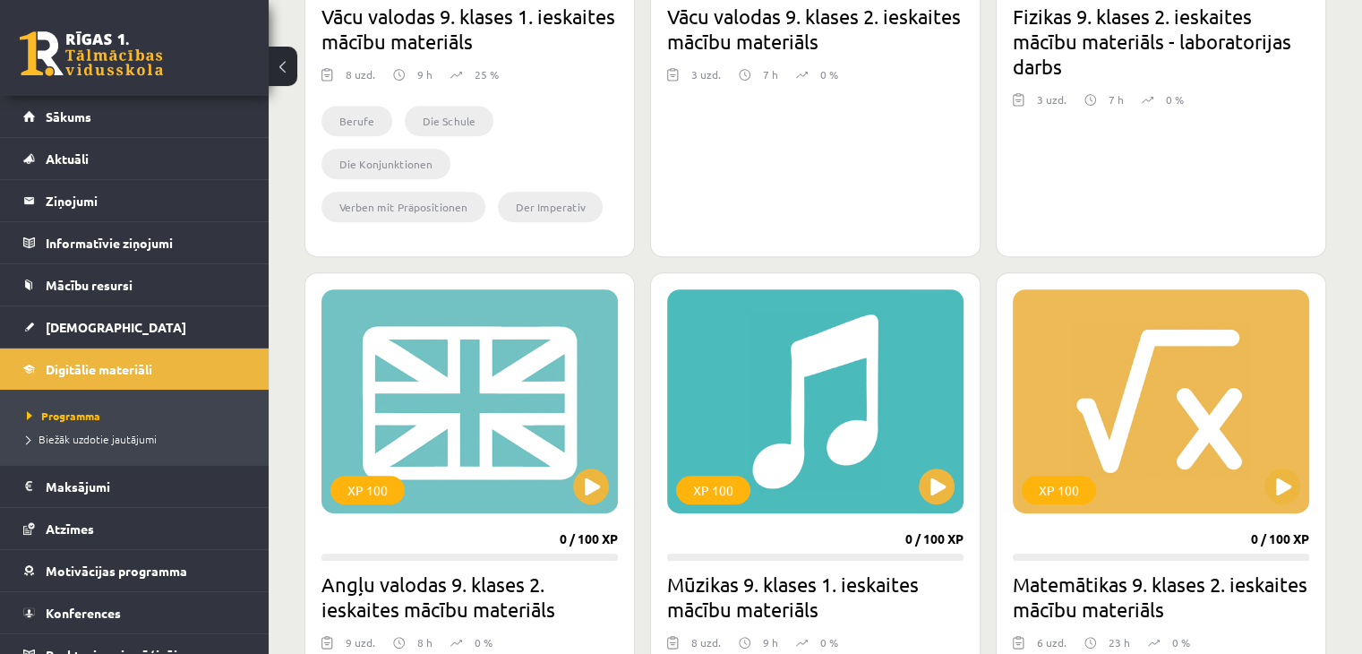
drag, startPoint x: 694, startPoint y: 246, endPoint x: 614, endPoint y: 182, distance: 103.2
click at [614, 182] on ul "Berufe Die Schule Die Konjunktionen Verben mit Präpositionen Der Imperativ" at bounding box center [470, 168] width 296 height 125
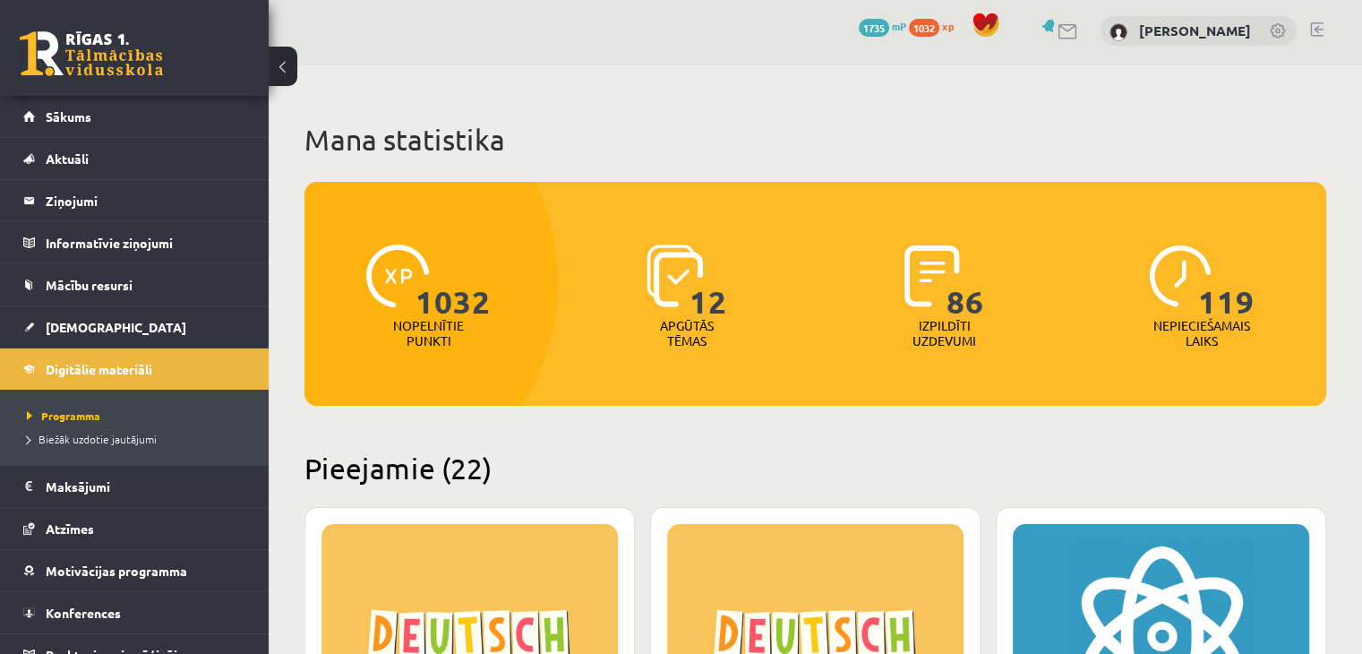
scroll to position [0, 0]
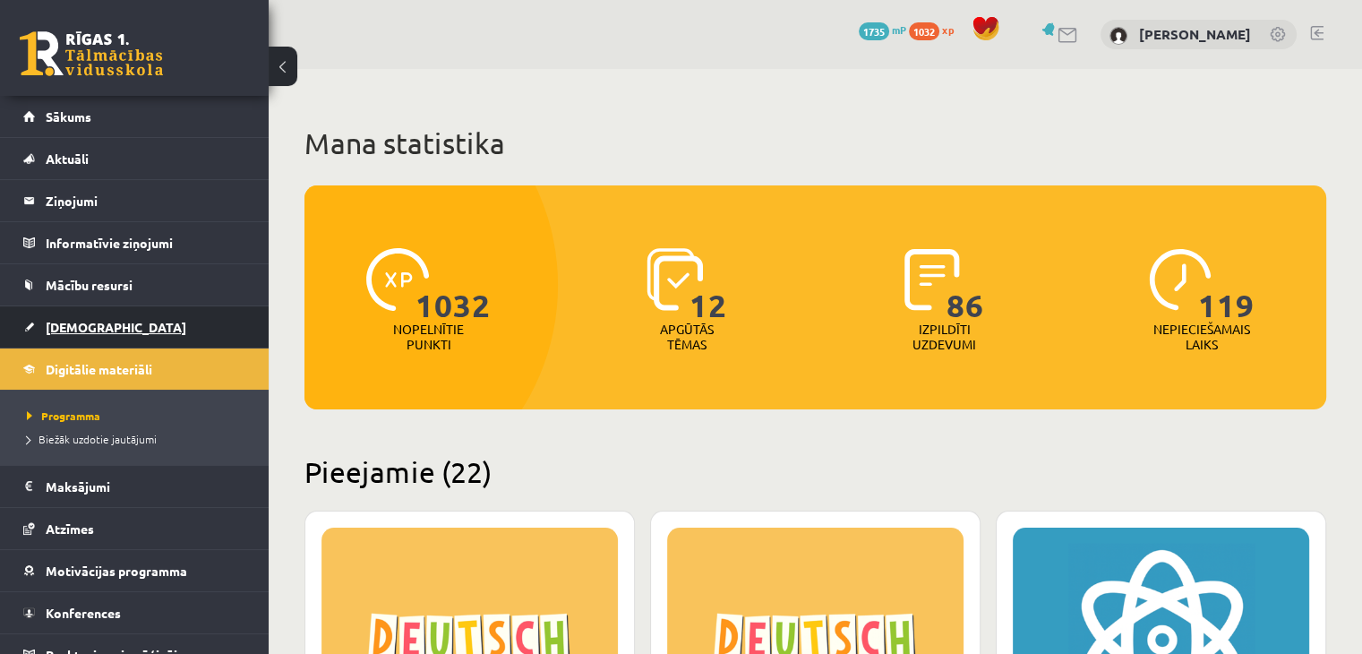
click at [84, 315] on link "[DEMOGRAPHIC_DATA]" at bounding box center [134, 326] width 223 height 41
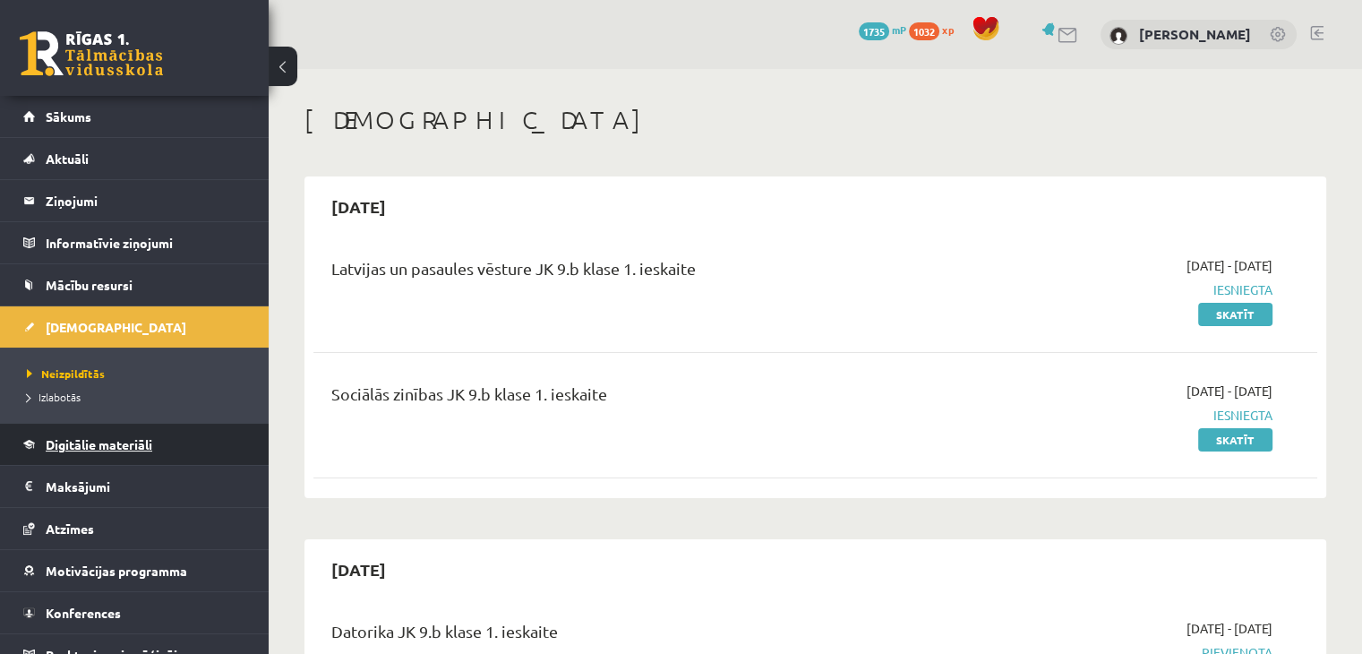
click at [53, 441] on span "Digitālie materiāli" at bounding box center [99, 444] width 107 height 16
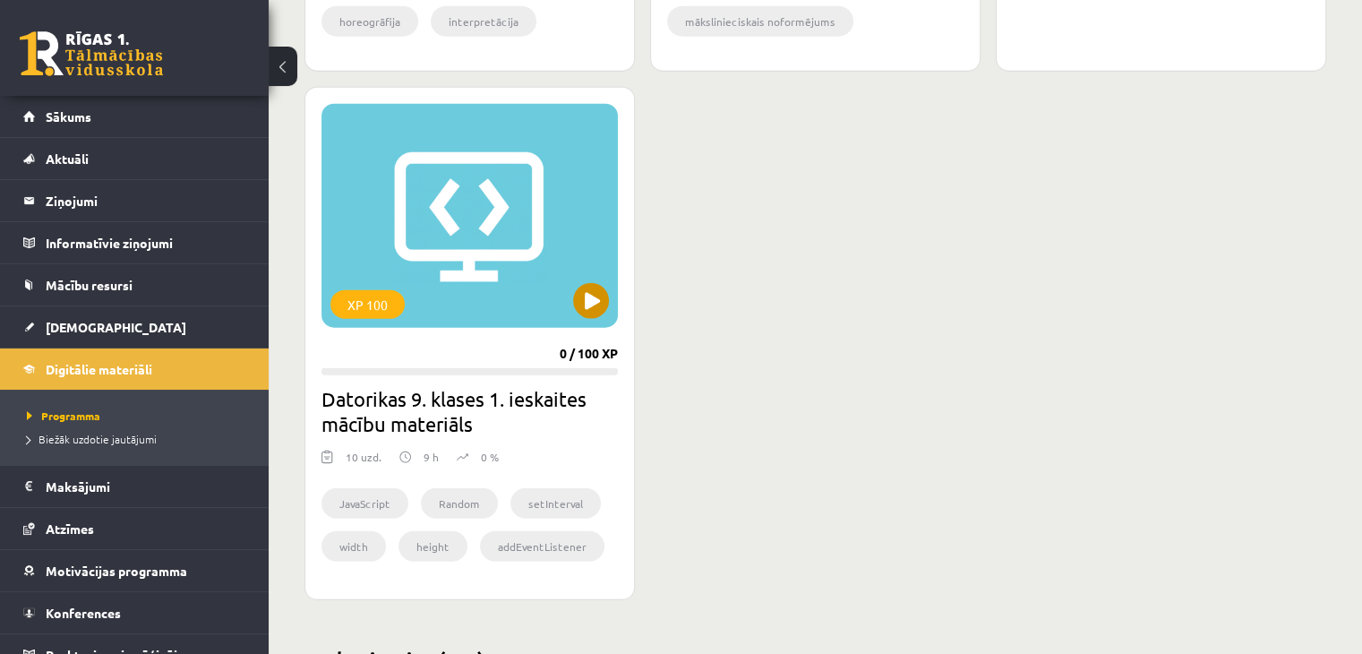
scroll to position [4299, 0]
click at [600, 291] on button at bounding box center [591, 300] width 36 height 36
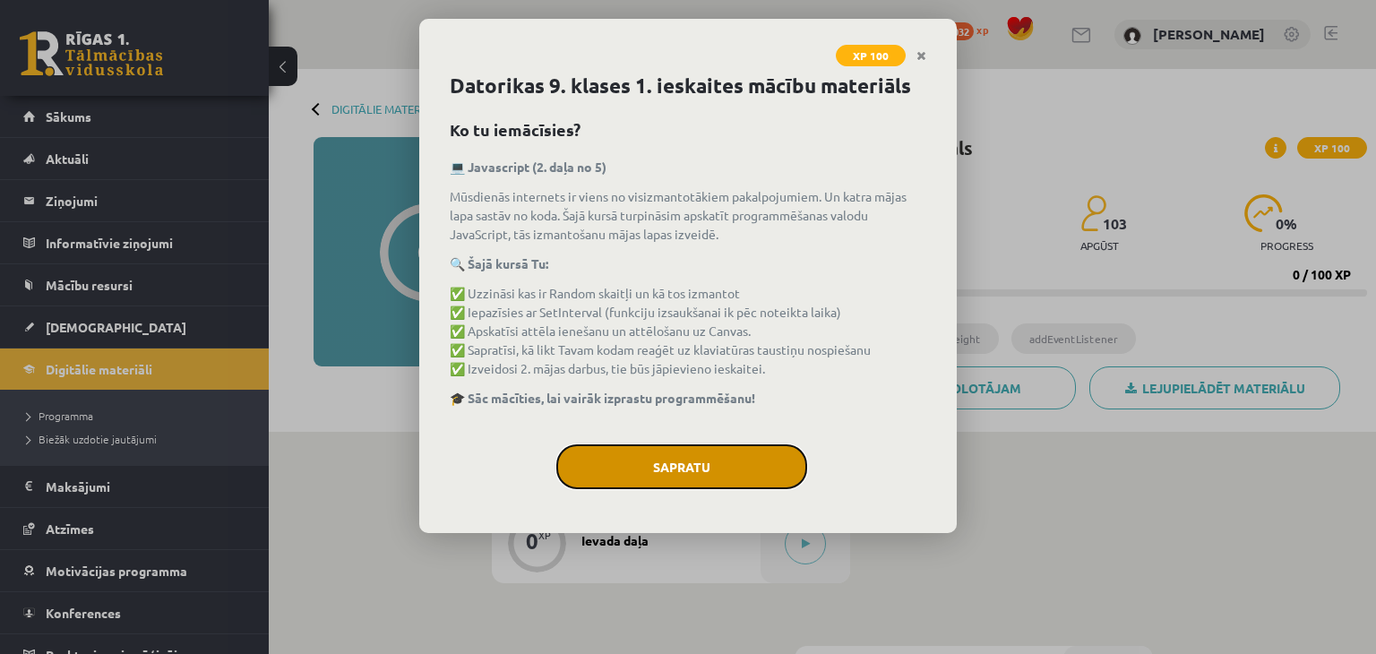
click at [648, 460] on button "Sapratu" at bounding box center [681, 466] width 251 height 45
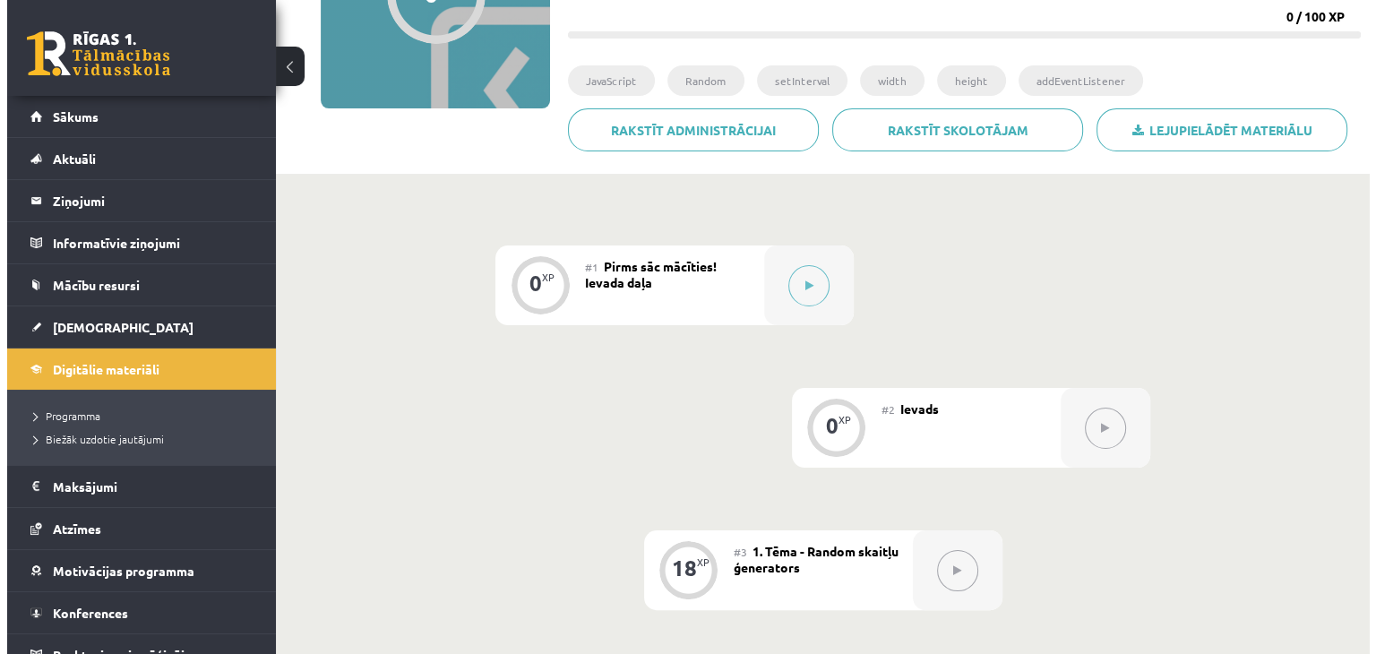
scroll to position [269, 0]
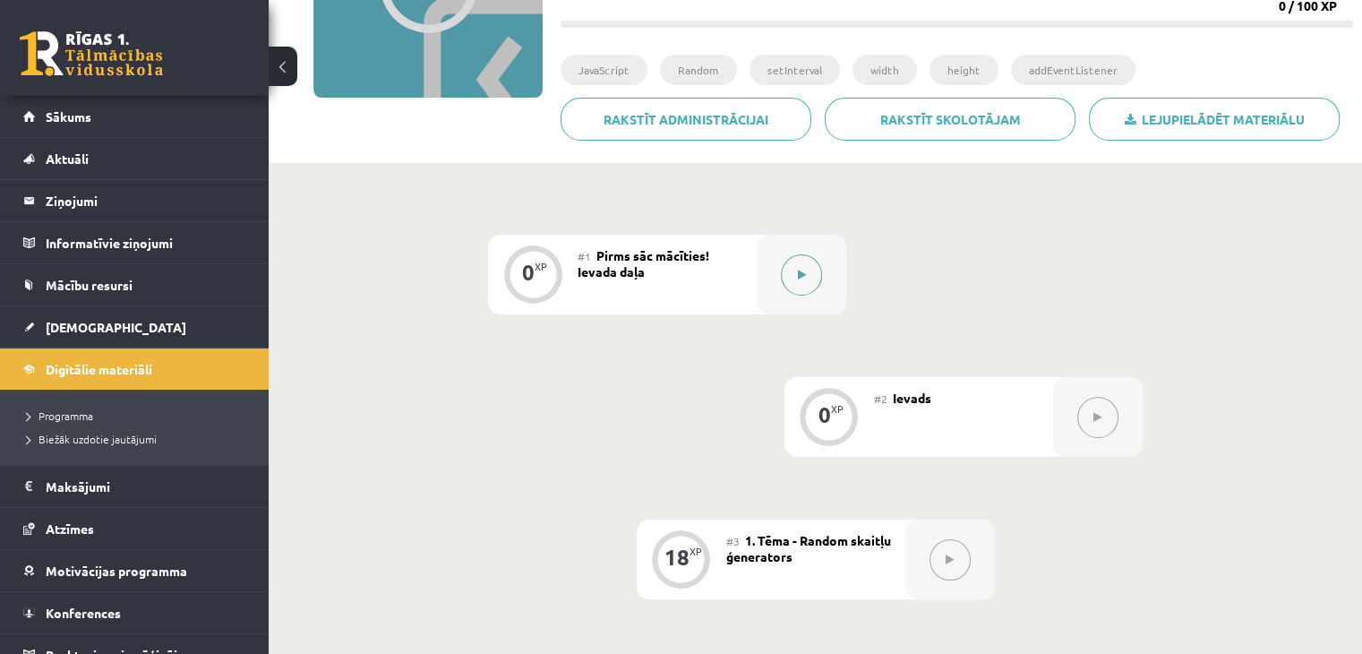
click at [794, 257] on button at bounding box center [801, 274] width 41 height 41
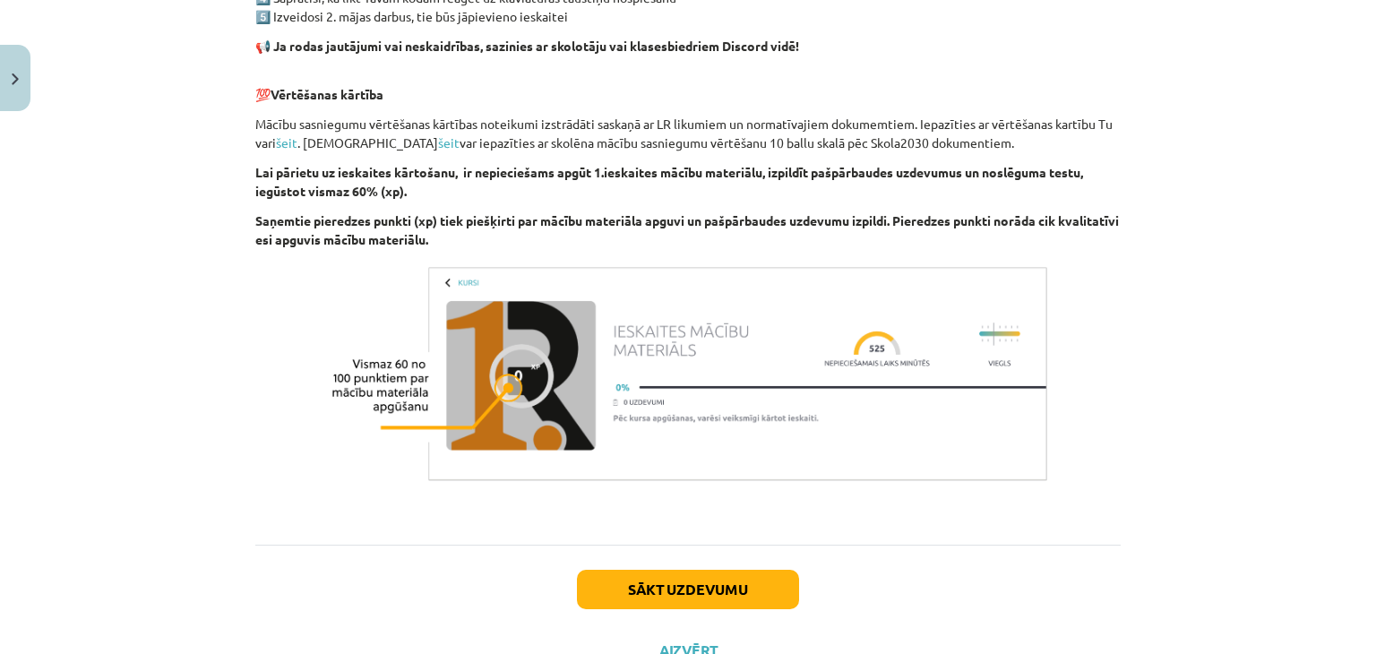
scroll to position [1140, 0]
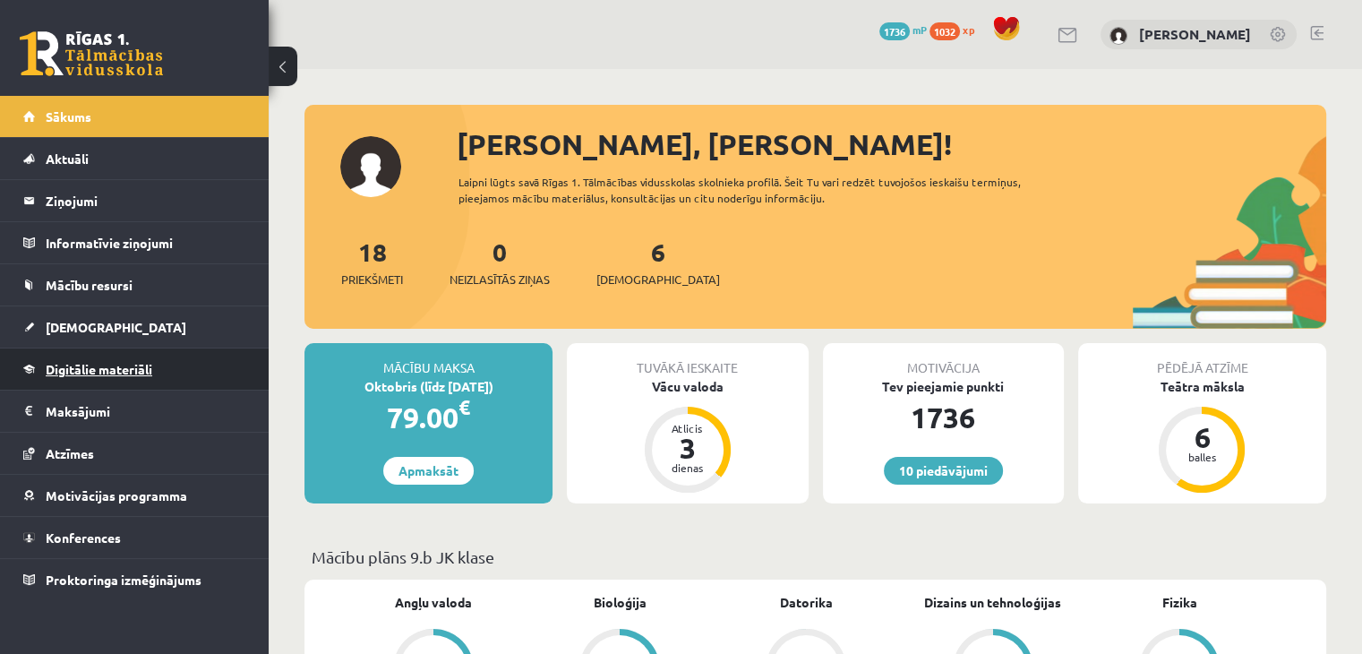
click at [116, 370] on span "Digitālie materiāli" at bounding box center [99, 369] width 107 height 16
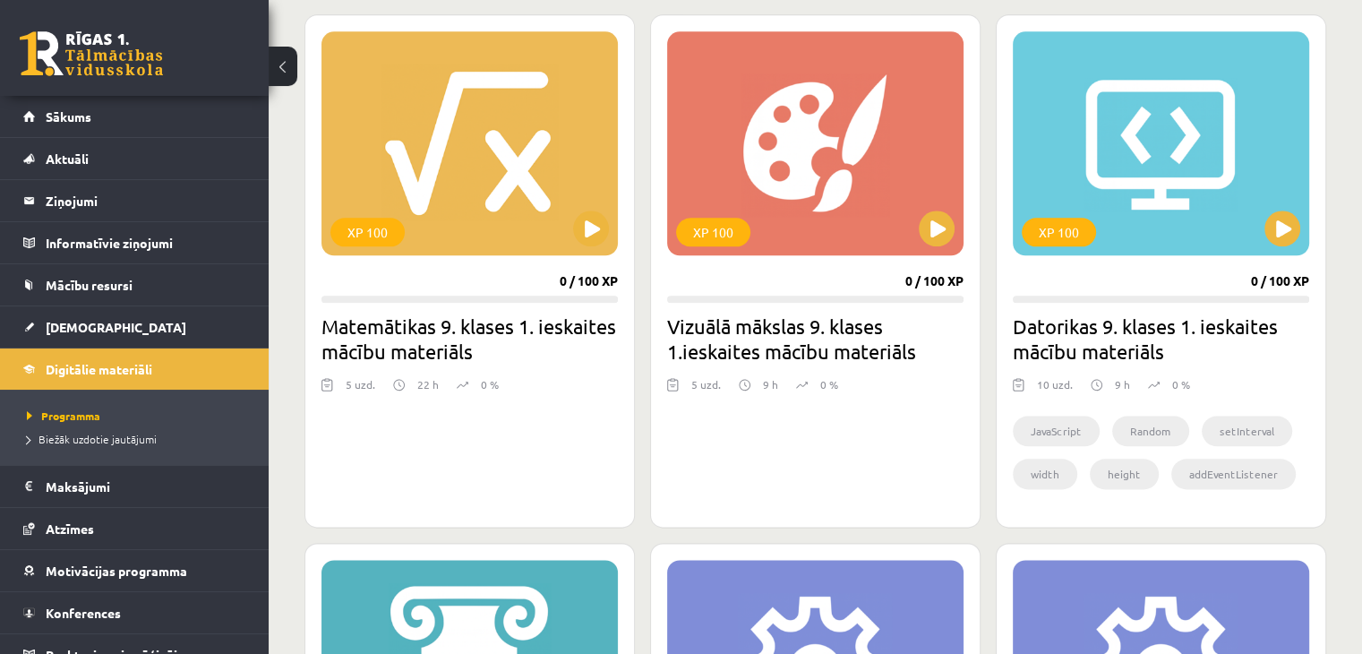
scroll to position [2060, 0]
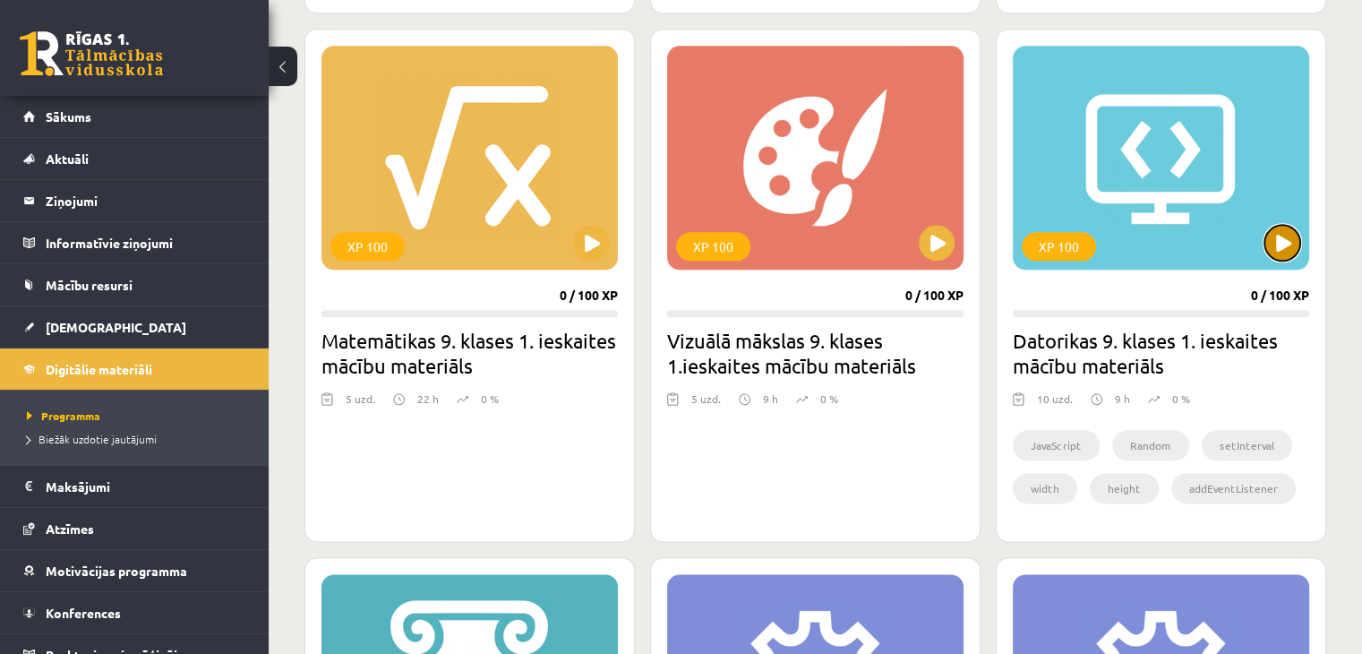
click at [1292, 236] on button at bounding box center [1283, 243] width 36 height 36
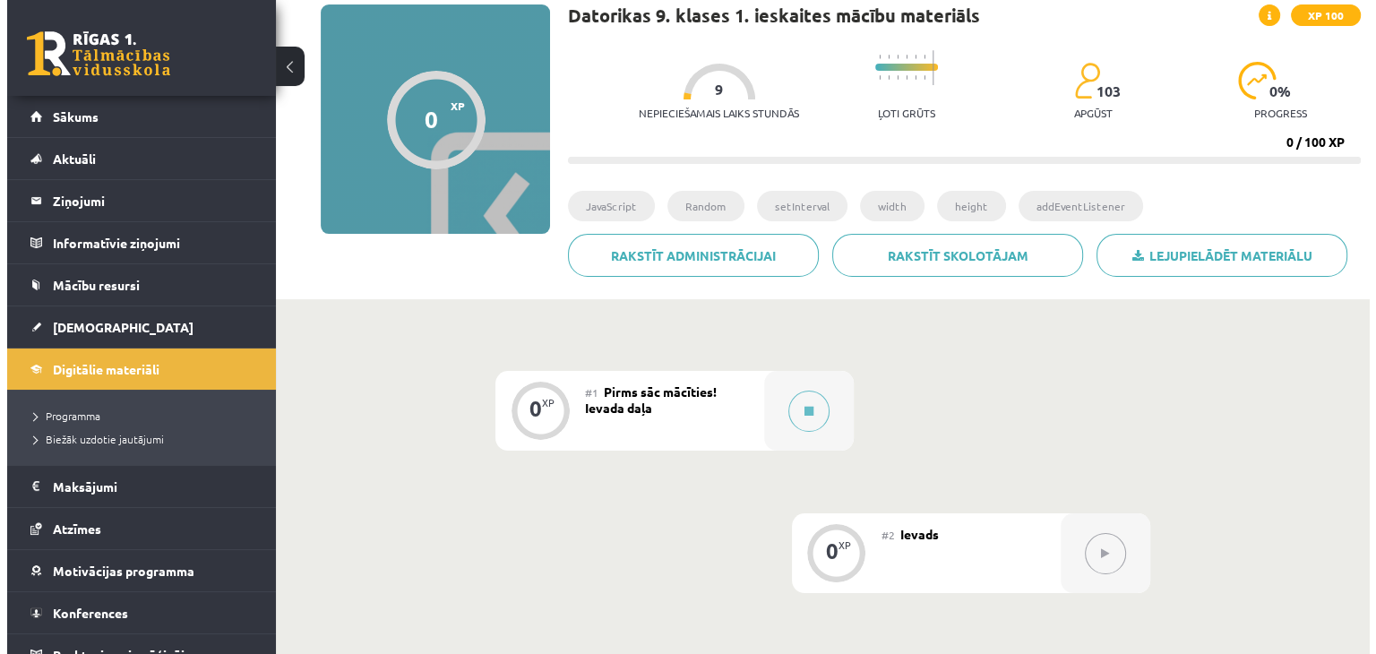
scroll to position [269, 0]
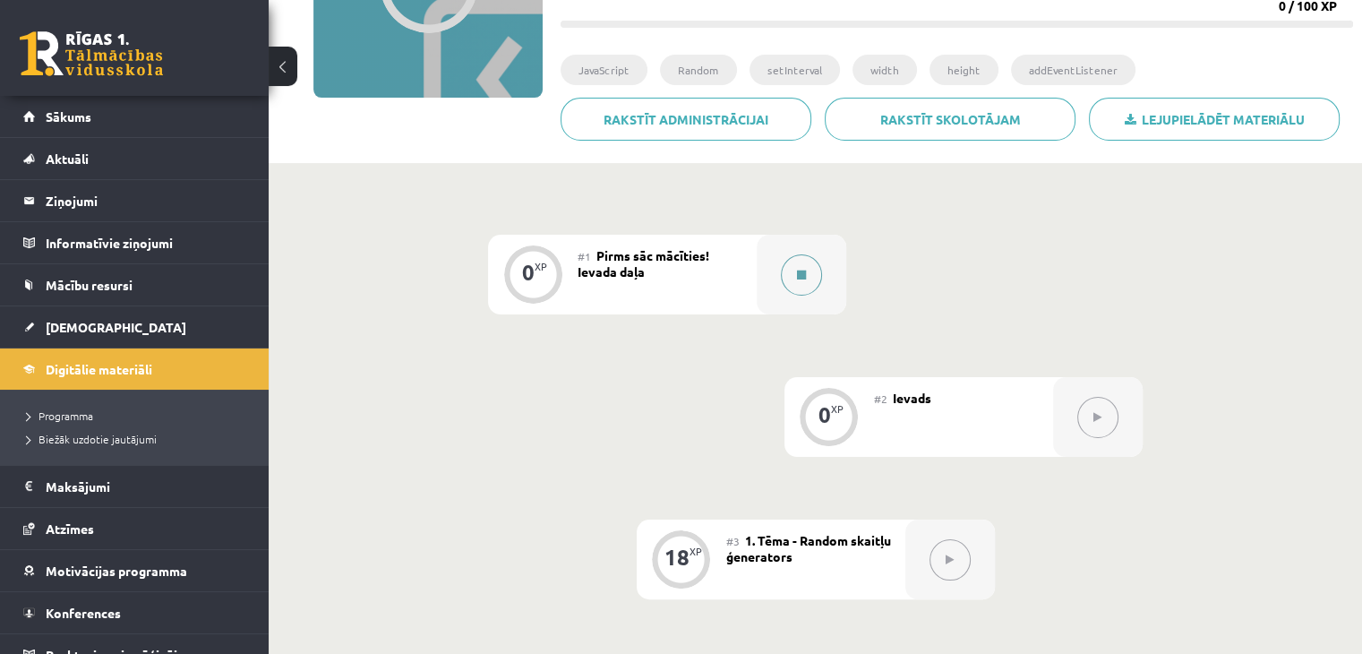
click at [799, 277] on icon at bounding box center [801, 275] width 9 height 11
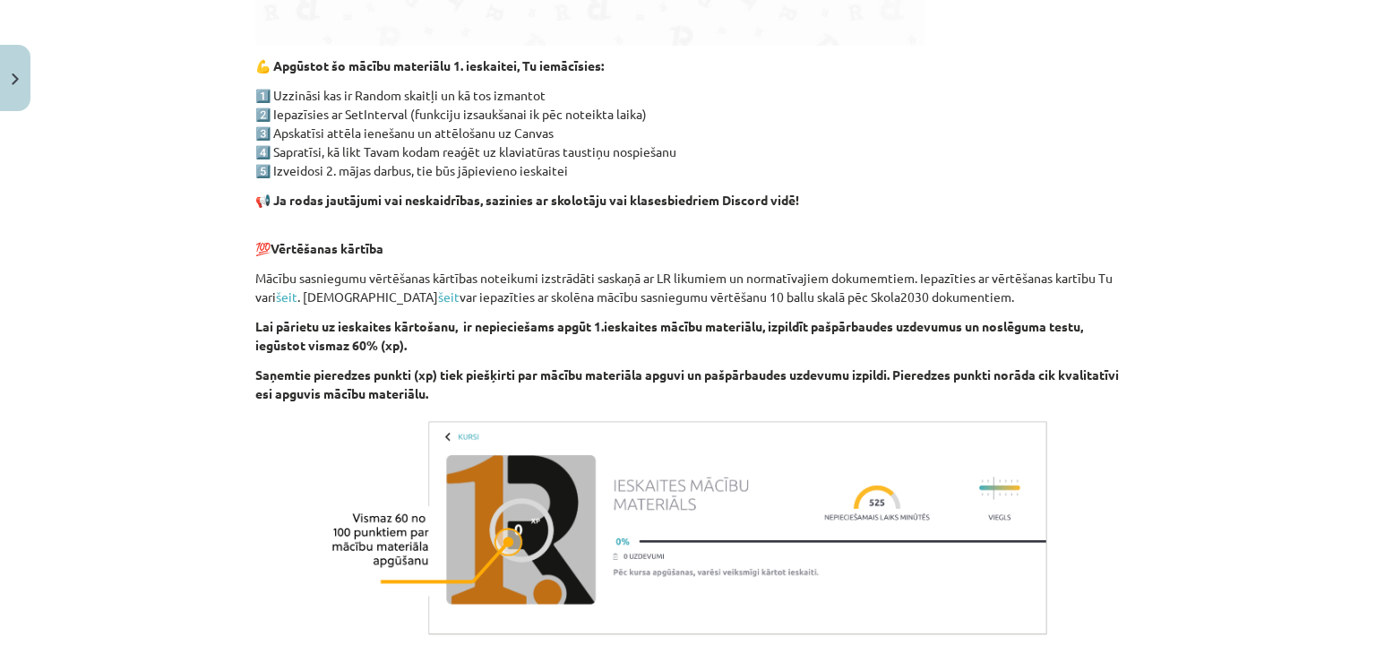
scroll to position [1140, 0]
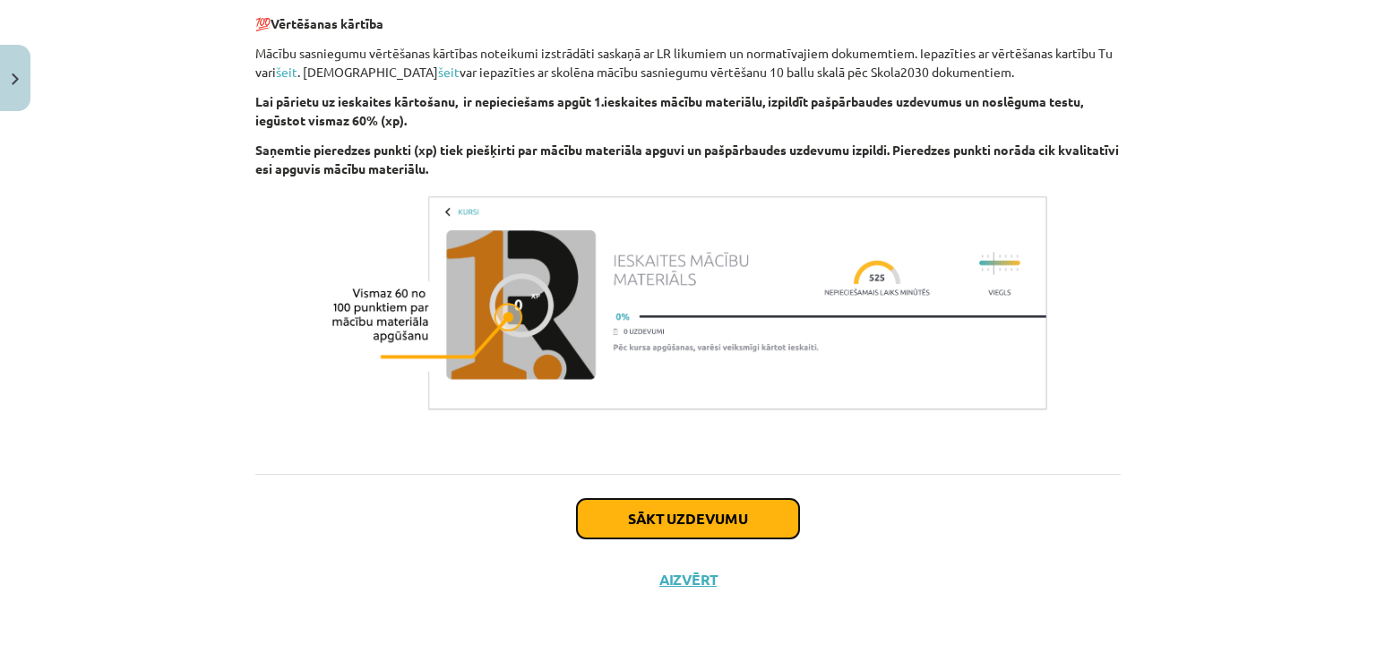
click at [706, 515] on button "Sākt uzdevumu" at bounding box center [688, 518] width 222 height 39
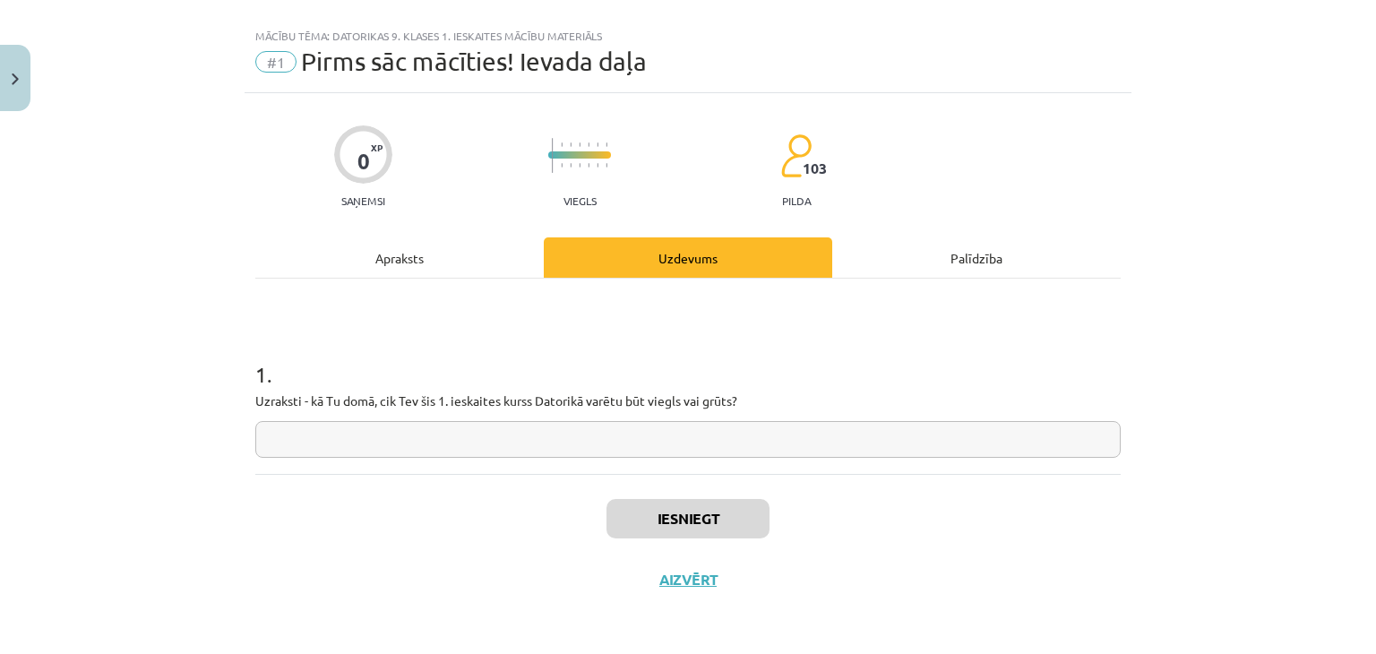
click at [680, 449] on input "text" at bounding box center [687, 439] width 865 height 37
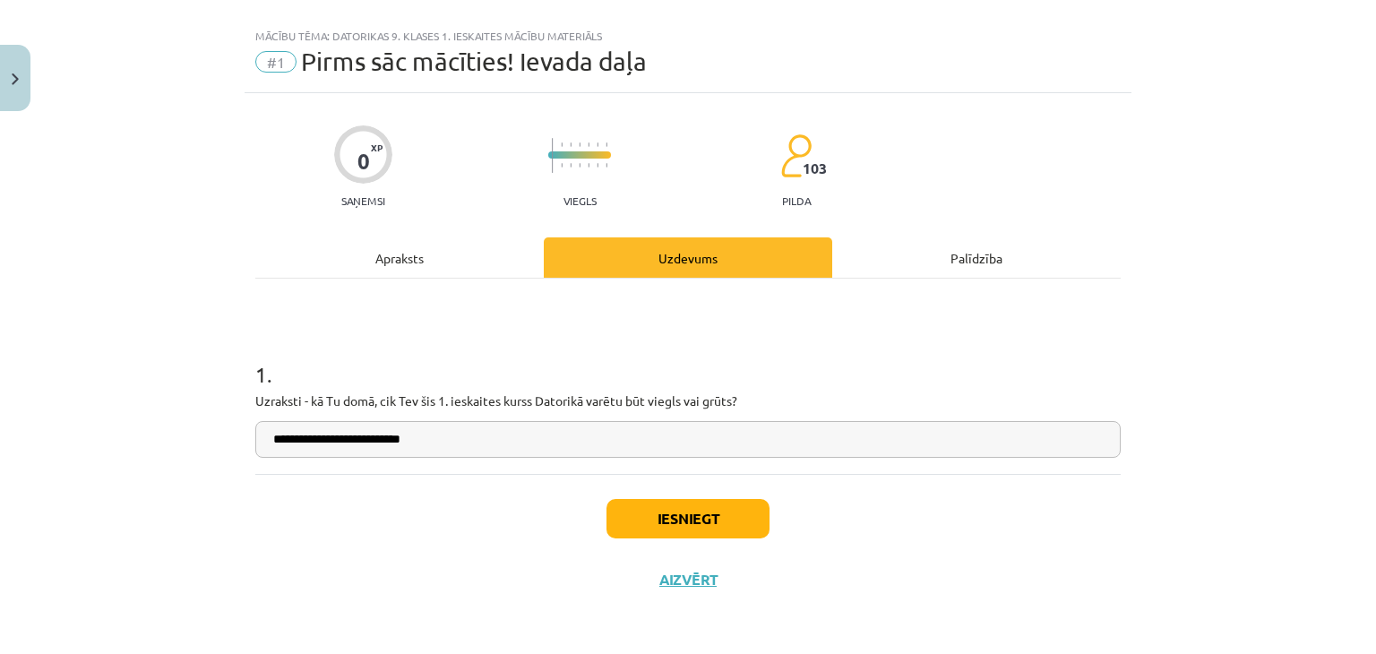
type input "**********"
click at [649, 528] on button "Iesniegt" at bounding box center [687, 518] width 163 height 39
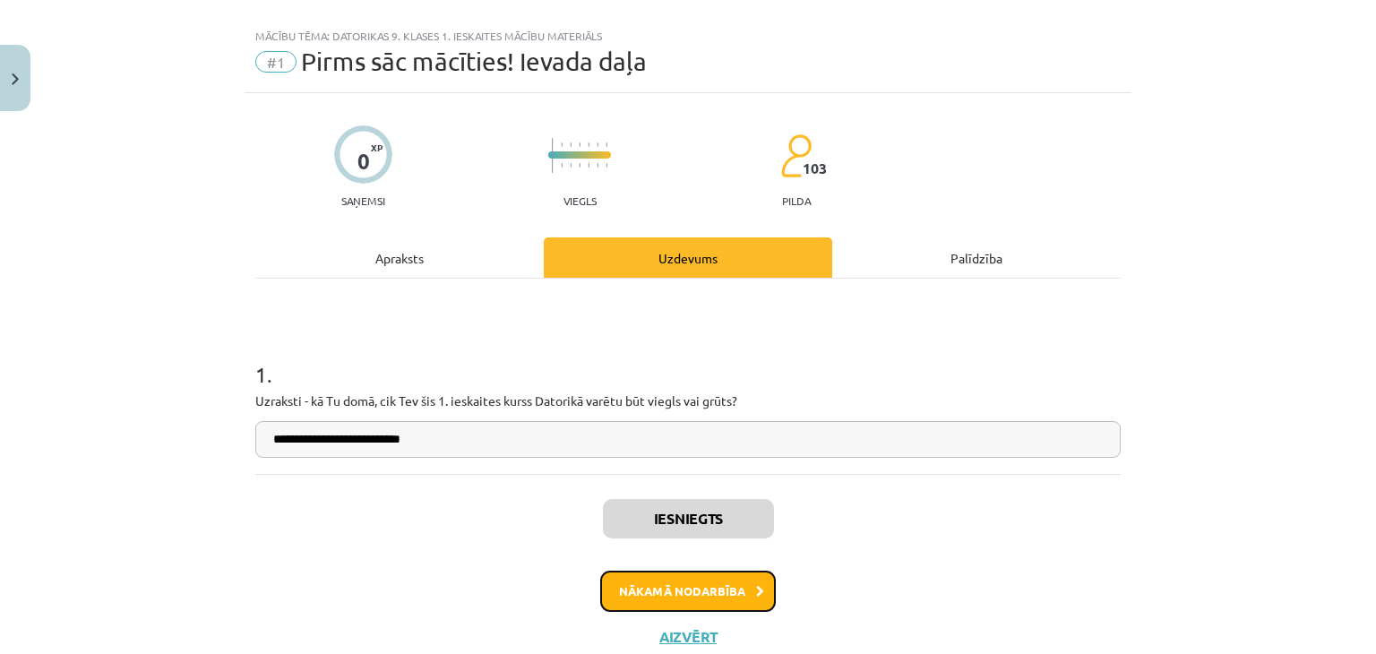
click at [675, 588] on button "Nākamā nodarbība" at bounding box center [688, 591] width 176 height 41
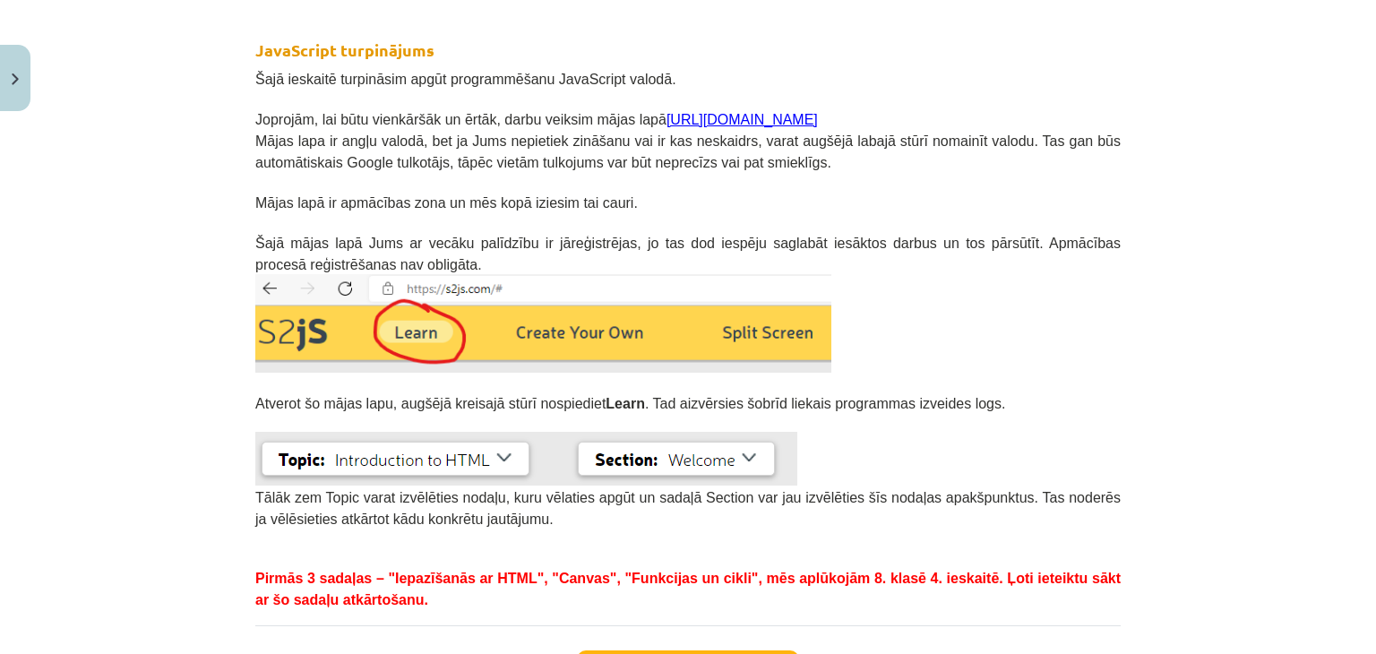
scroll to position [313, 0]
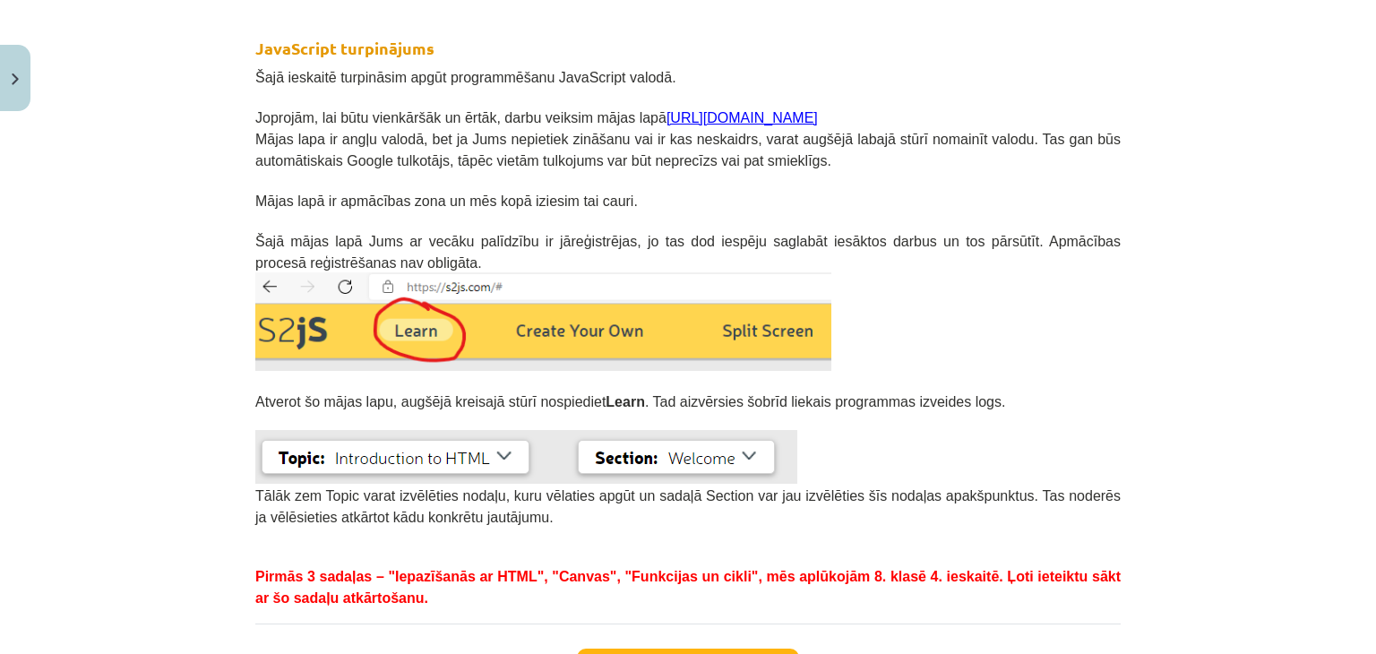
click at [715, 110] on link "[URL][DOMAIN_NAME]" at bounding box center [741, 117] width 151 height 15
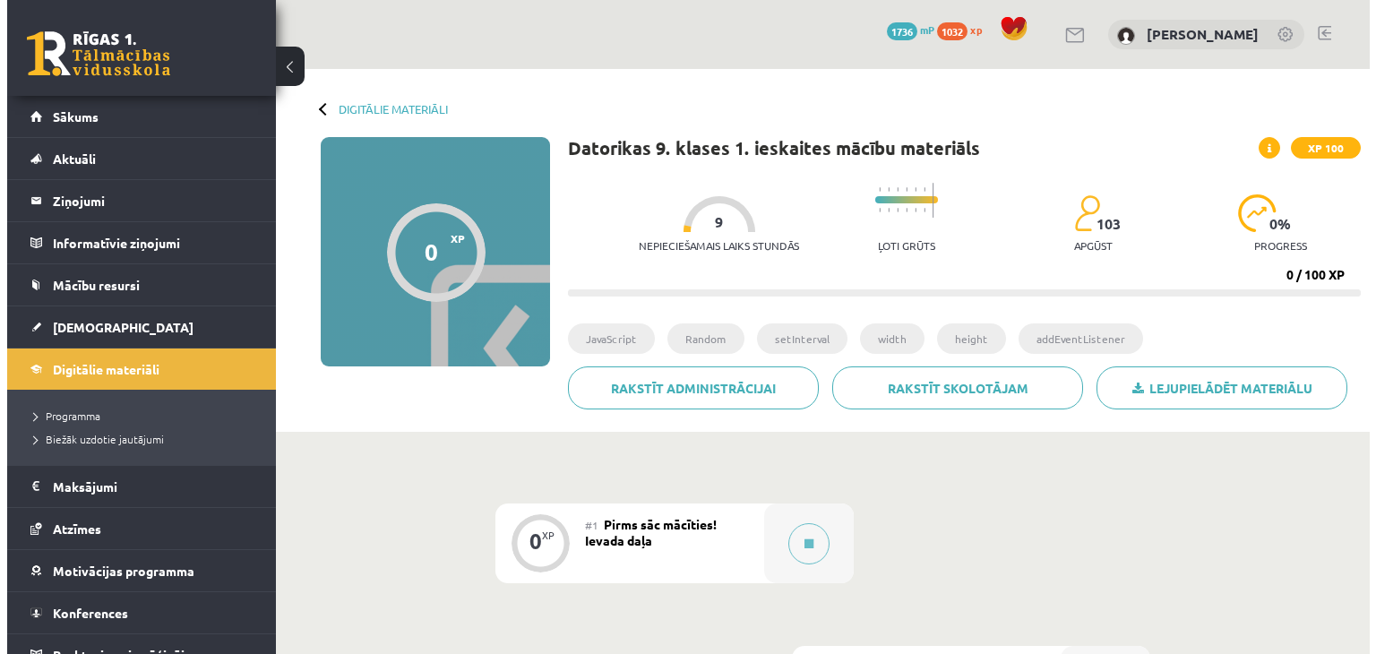
scroll to position [269, 0]
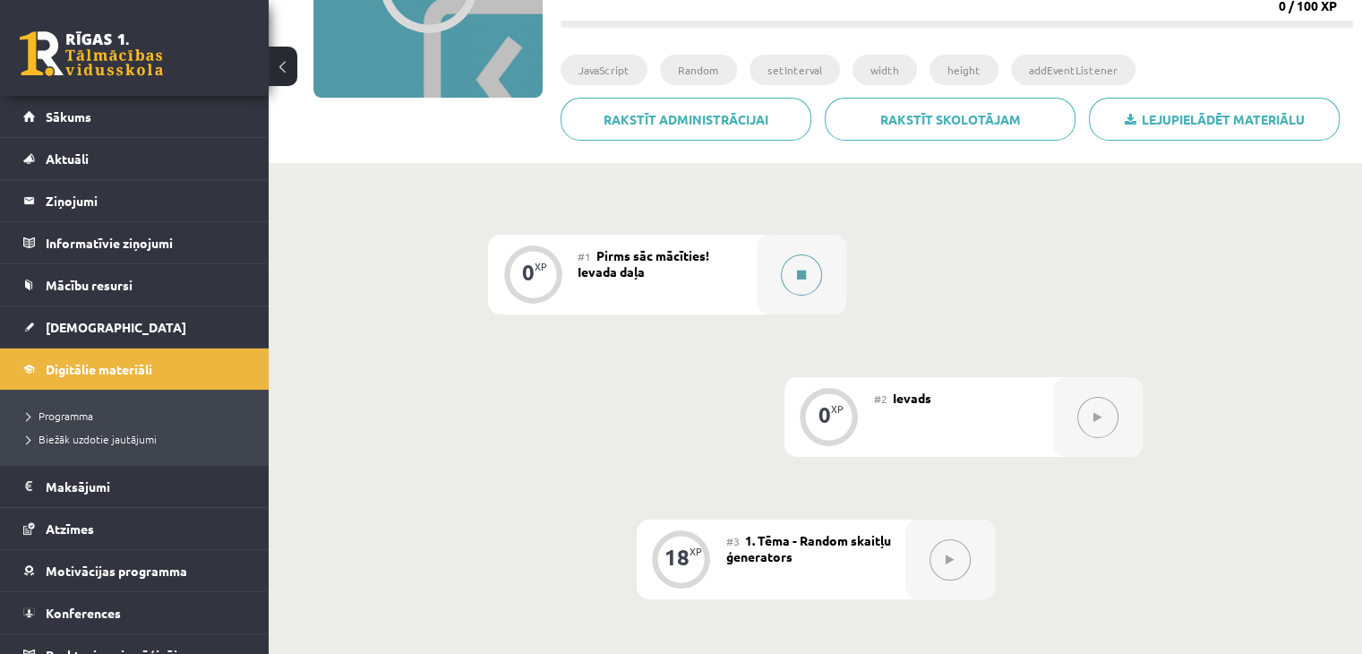
click at [808, 278] on button at bounding box center [801, 274] width 41 height 41
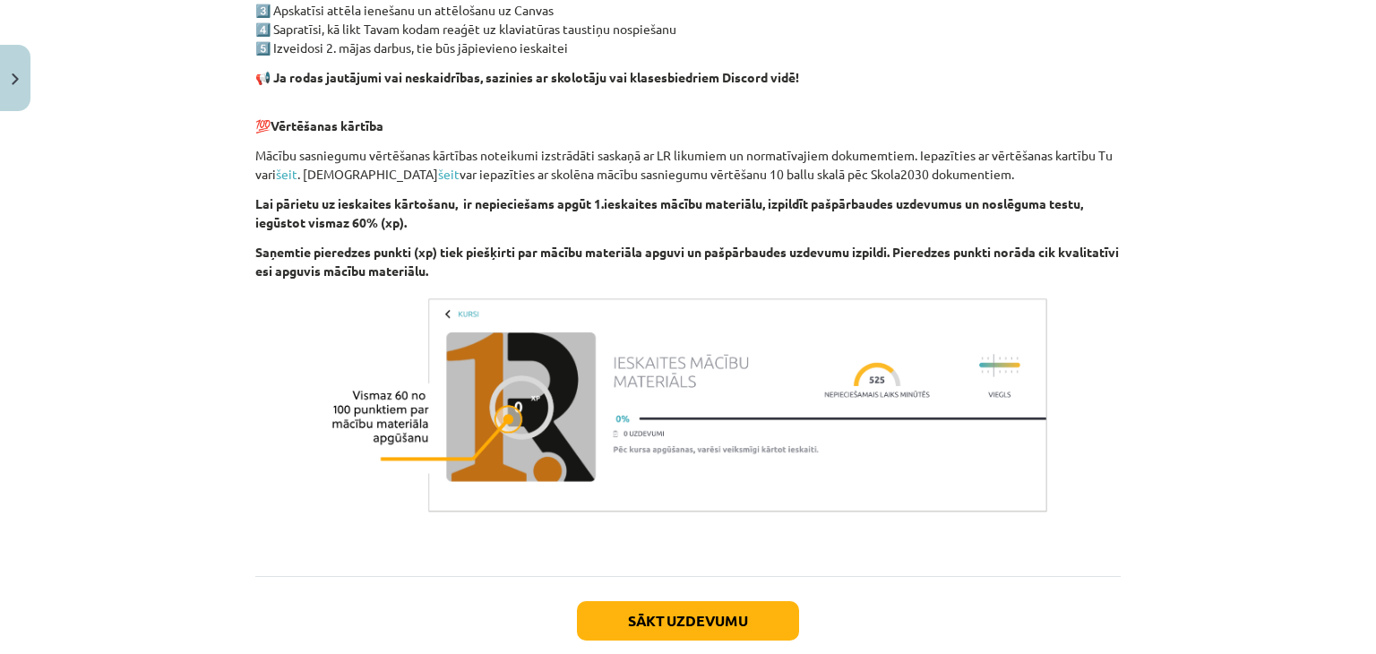
scroll to position [1140, 0]
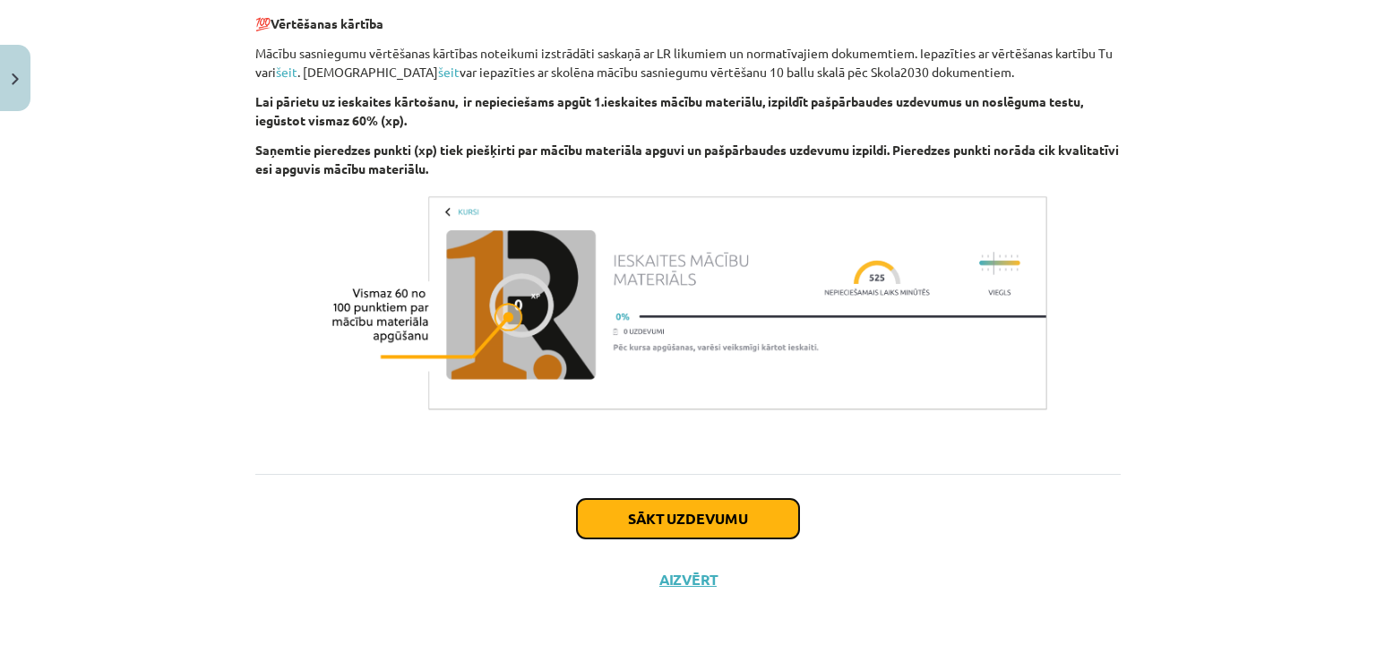
click at [725, 510] on button "Sākt uzdevumu" at bounding box center [688, 518] width 222 height 39
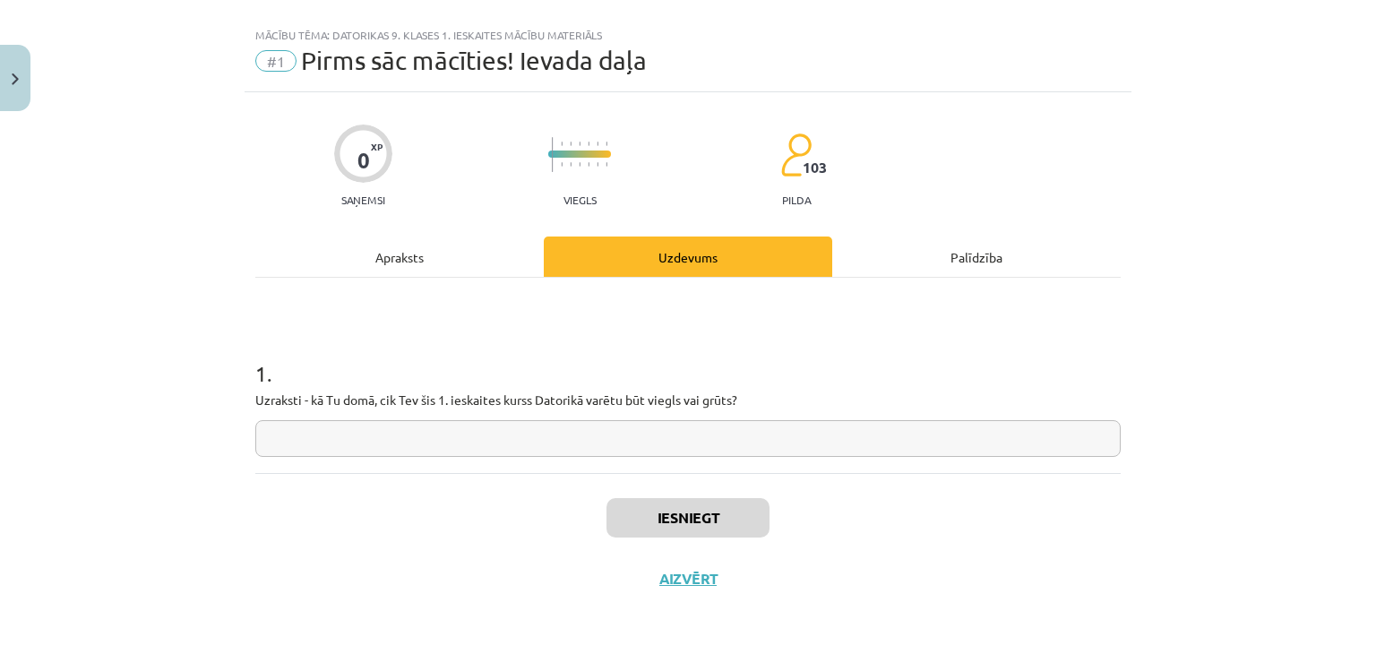
scroll to position [26, 0]
click at [693, 436] on input "text" at bounding box center [687, 439] width 865 height 37
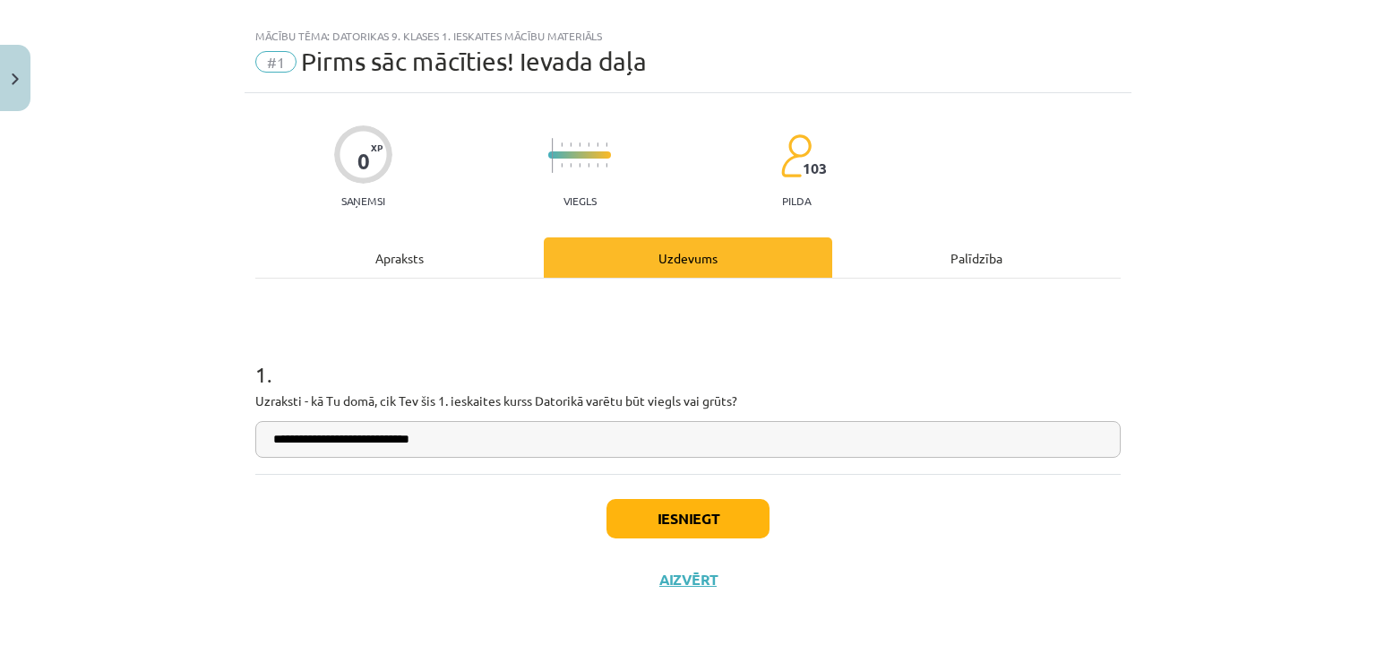
type input "**********"
click at [674, 502] on button "Iesniegt" at bounding box center [687, 518] width 163 height 39
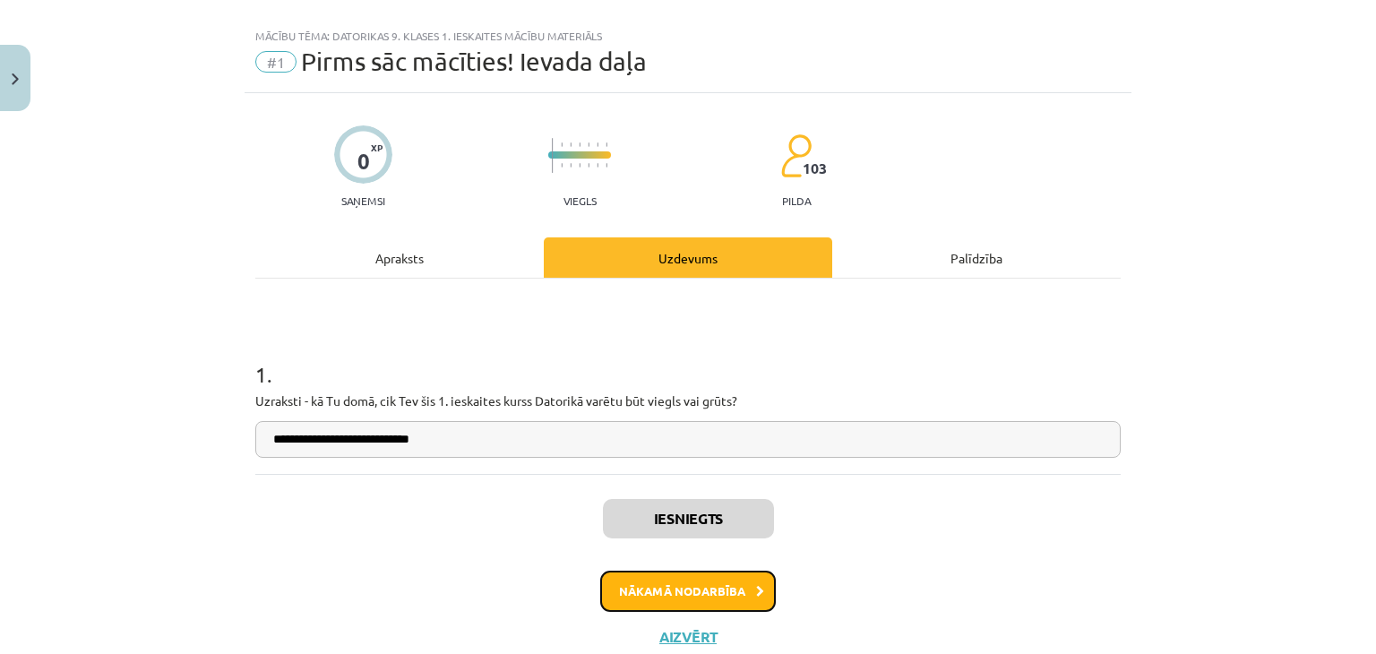
click at [698, 594] on button "Nākamā nodarbība" at bounding box center [688, 591] width 176 height 41
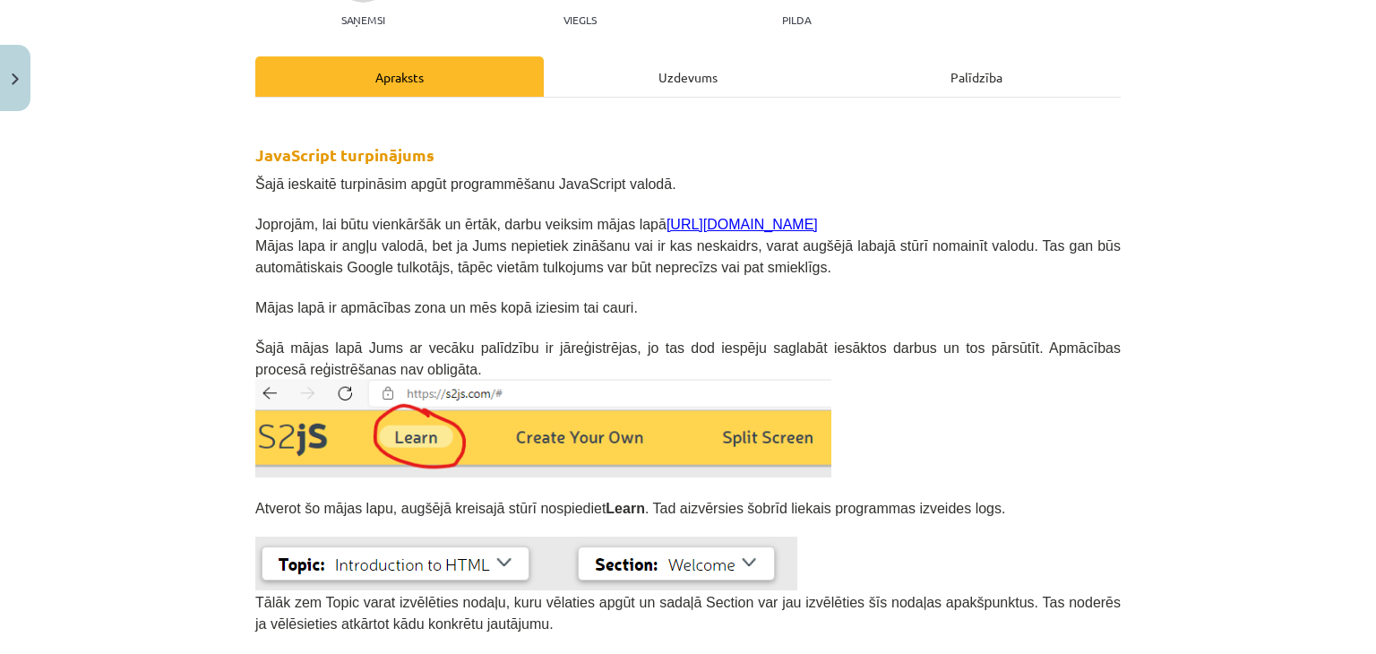
scroll to position [224, 0]
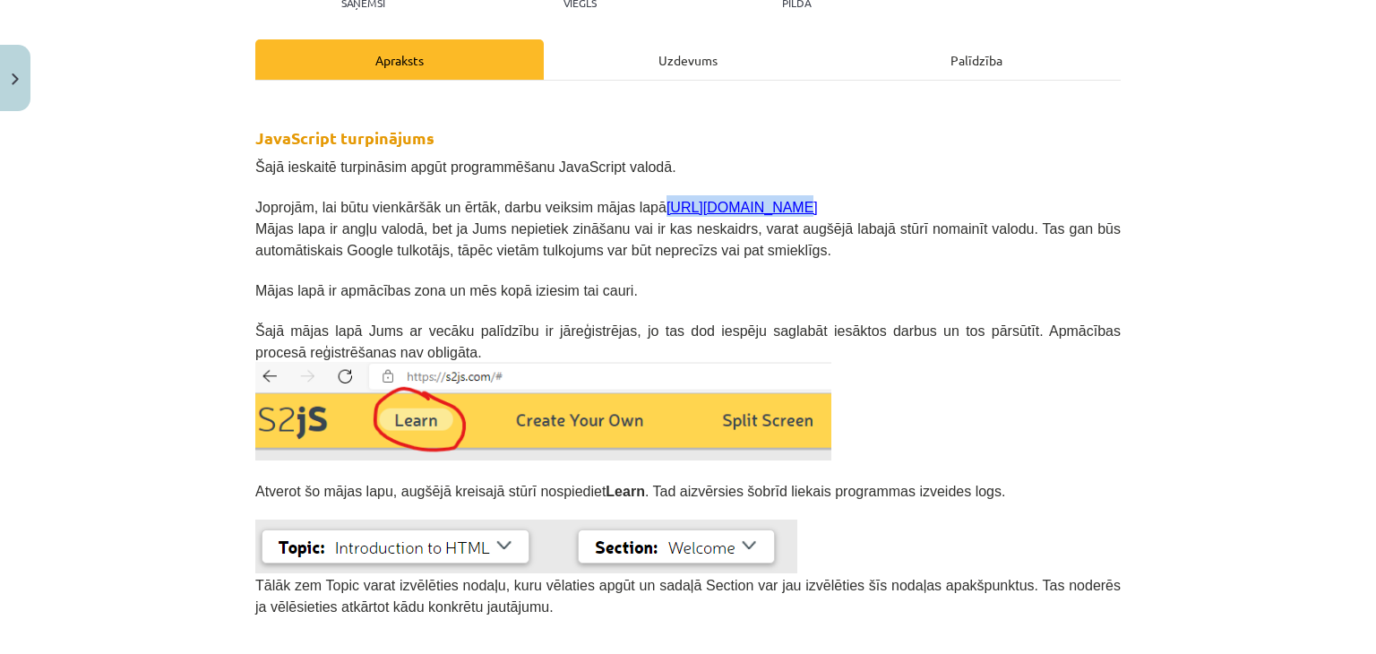
drag, startPoint x: 623, startPoint y: 207, endPoint x: 734, endPoint y: 200, distance: 110.4
click at [734, 200] on p "Joprojām, lai būtu vienkāršāk un ērtāk, darbu veiksim mājas lapā https://s2js.c…" at bounding box center [687, 205] width 865 height 21
copy link "[URL][DOMAIN_NAME]"
click at [701, 138] on h2 "JavaScript turpinājums" at bounding box center [687, 123] width 865 height 53
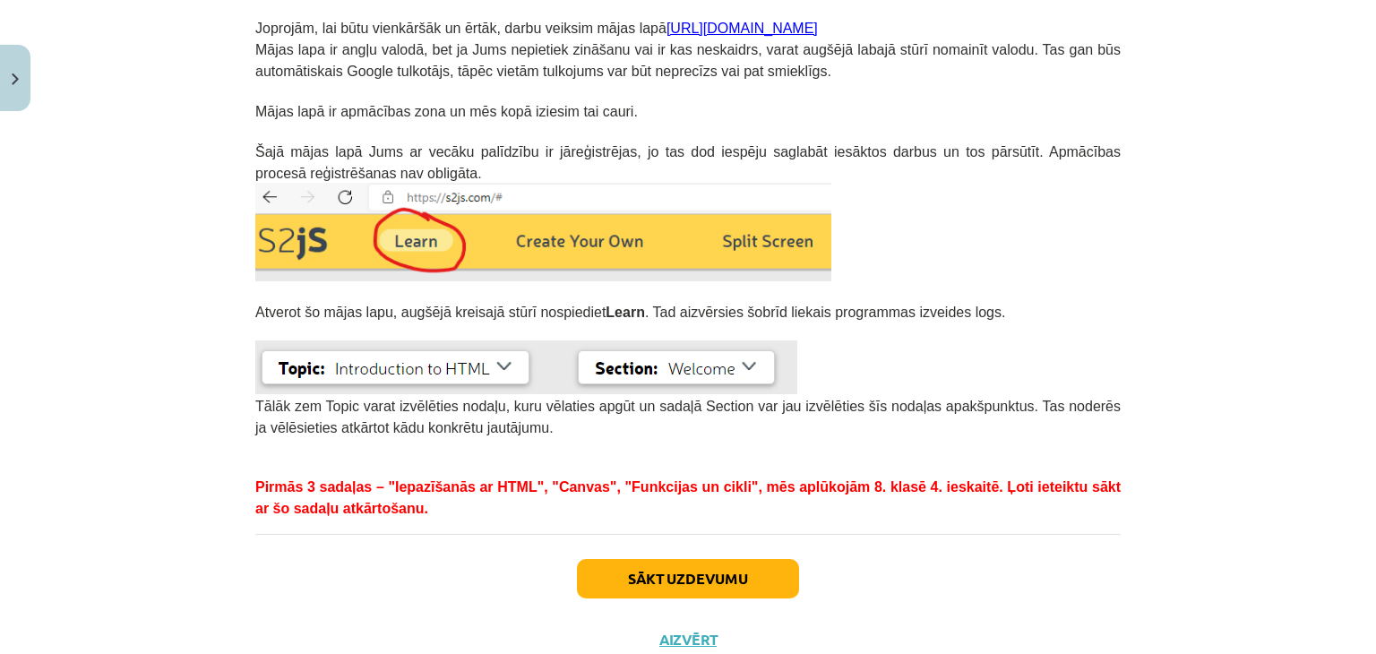
scroll to position [463, 0]
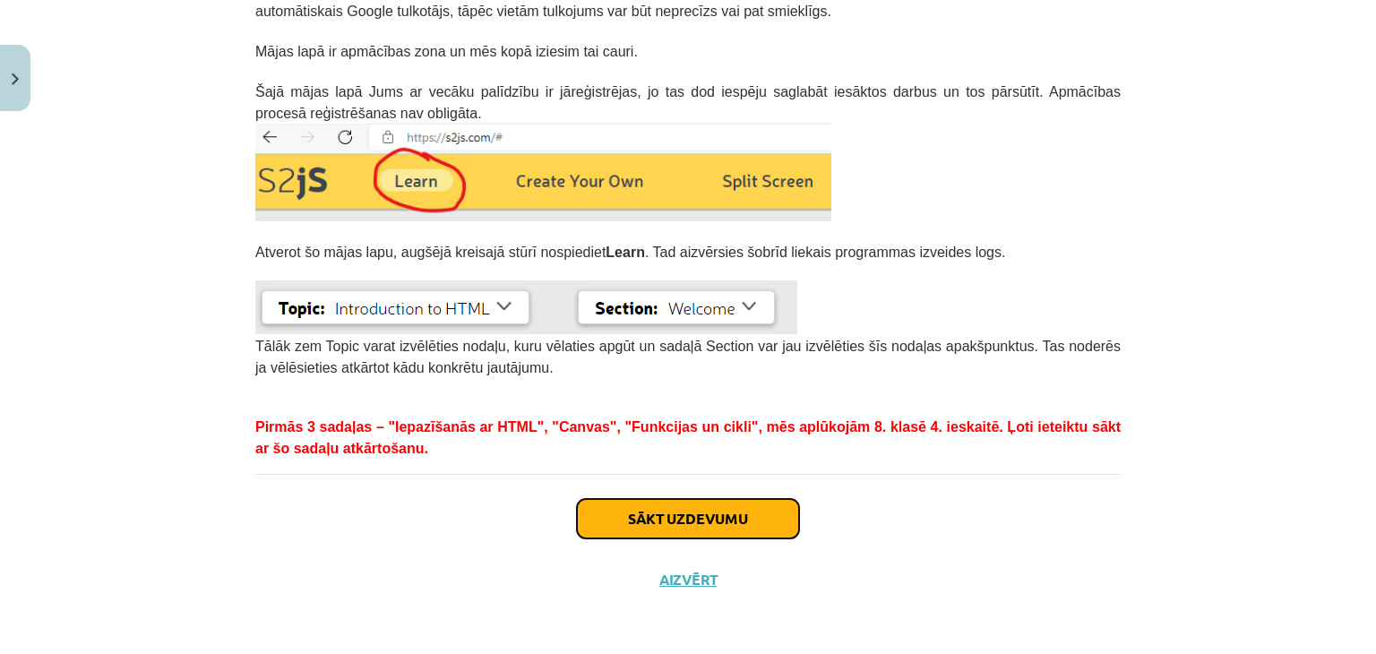
click at [636, 524] on button "Sākt uzdevumu" at bounding box center [688, 518] width 222 height 39
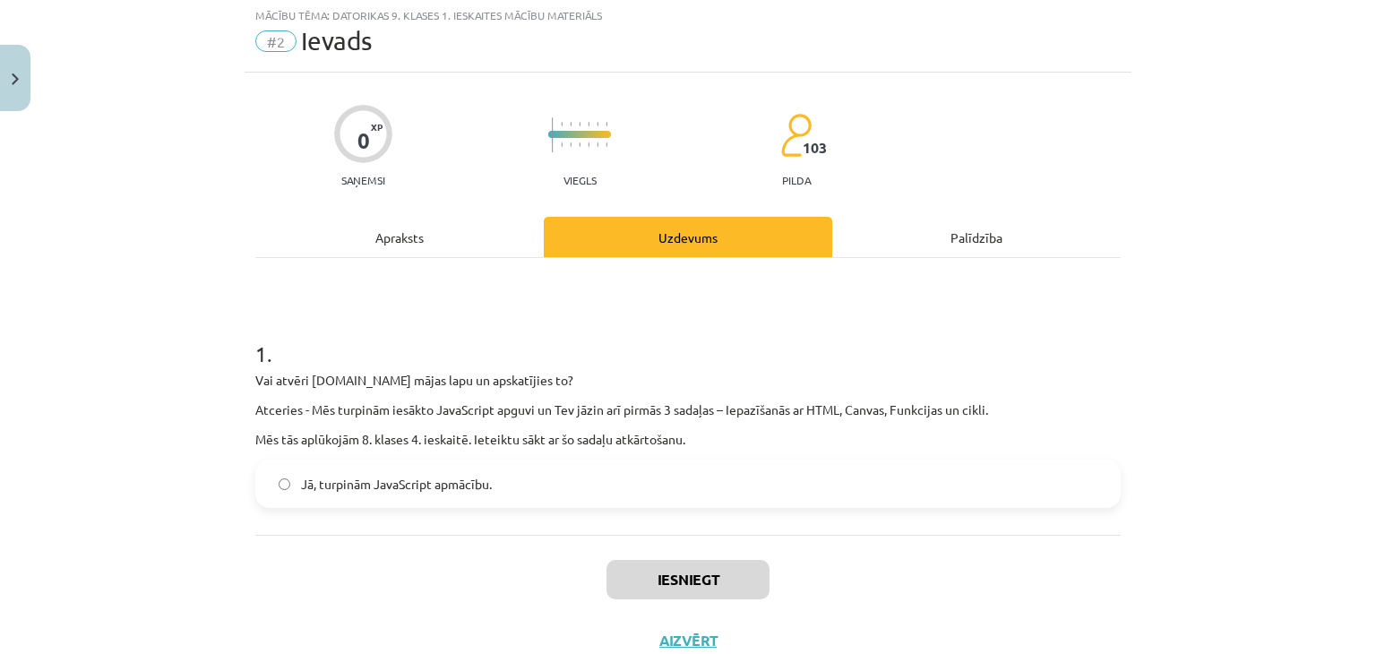
scroll to position [45, 0]
click at [401, 481] on span "Jā, turpinām JavaScript apmācību." at bounding box center [396, 485] width 191 height 19
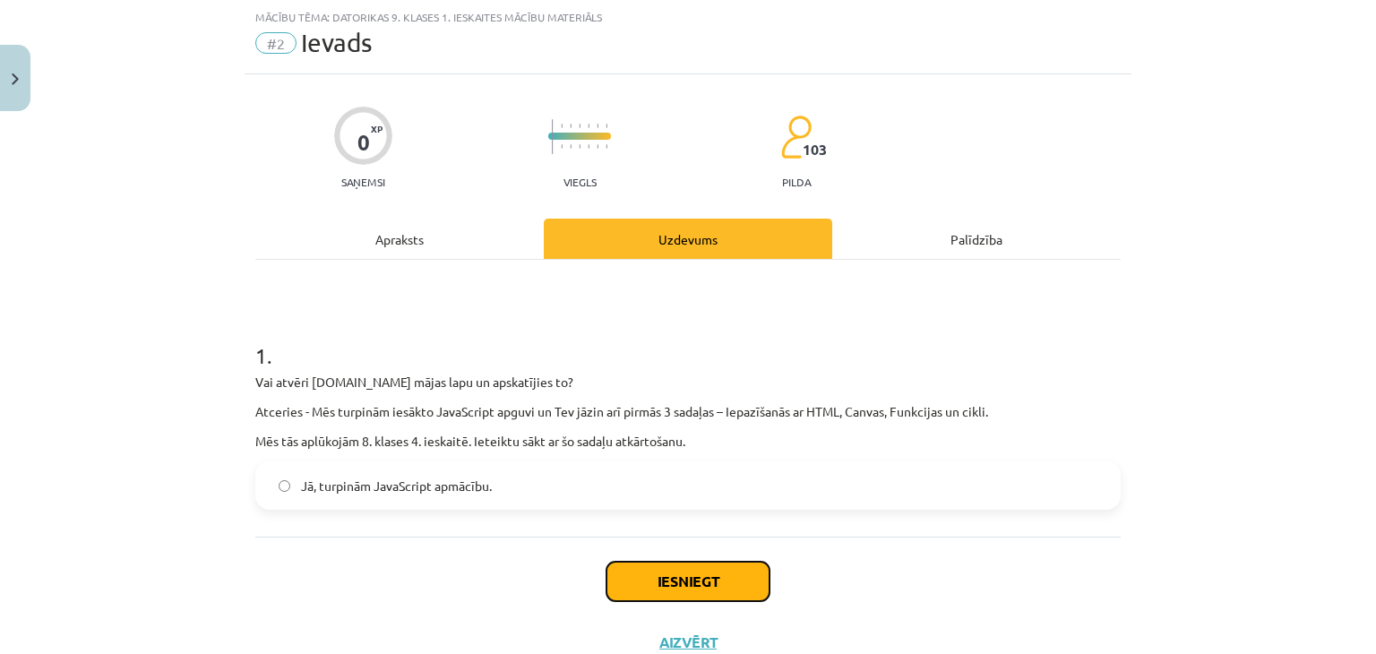
click at [679, 573] on button "Iesniegt" at bounding box center [687, 581] width 163 height 39
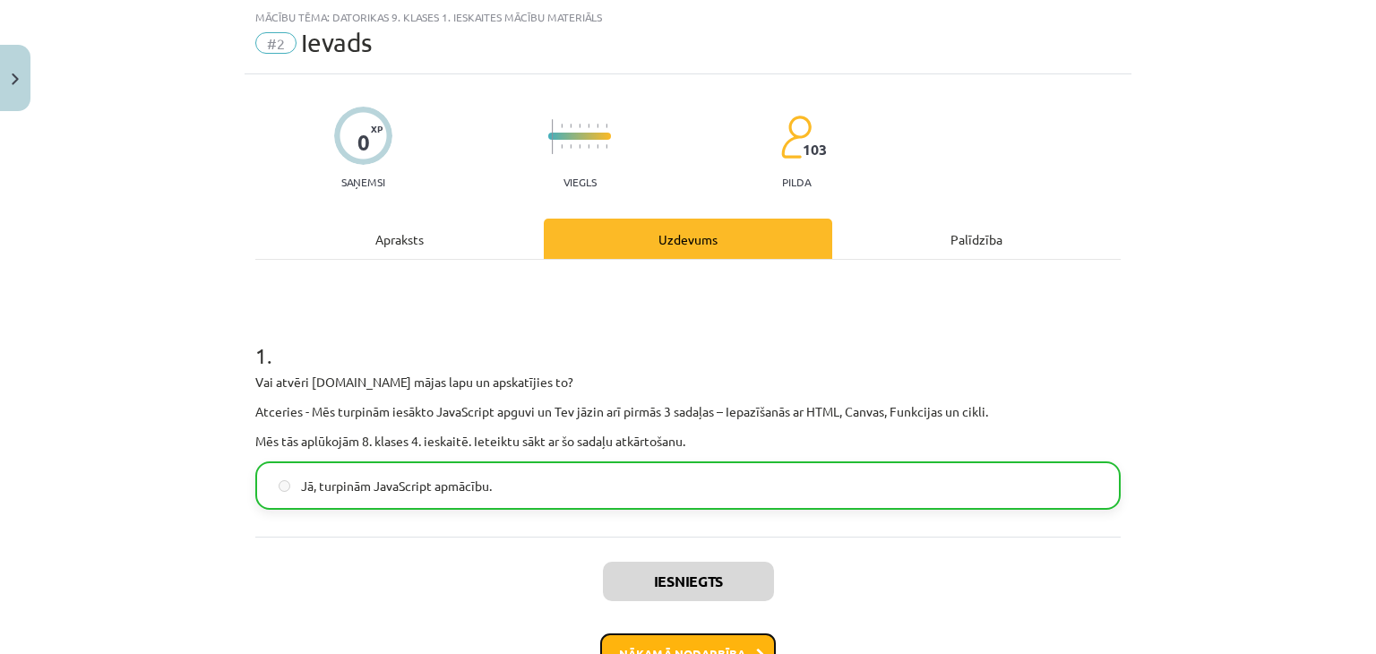
click at [670, 634] on button "Nākamā nodarbība" at bounding box center [688, 653] width 176 height 41
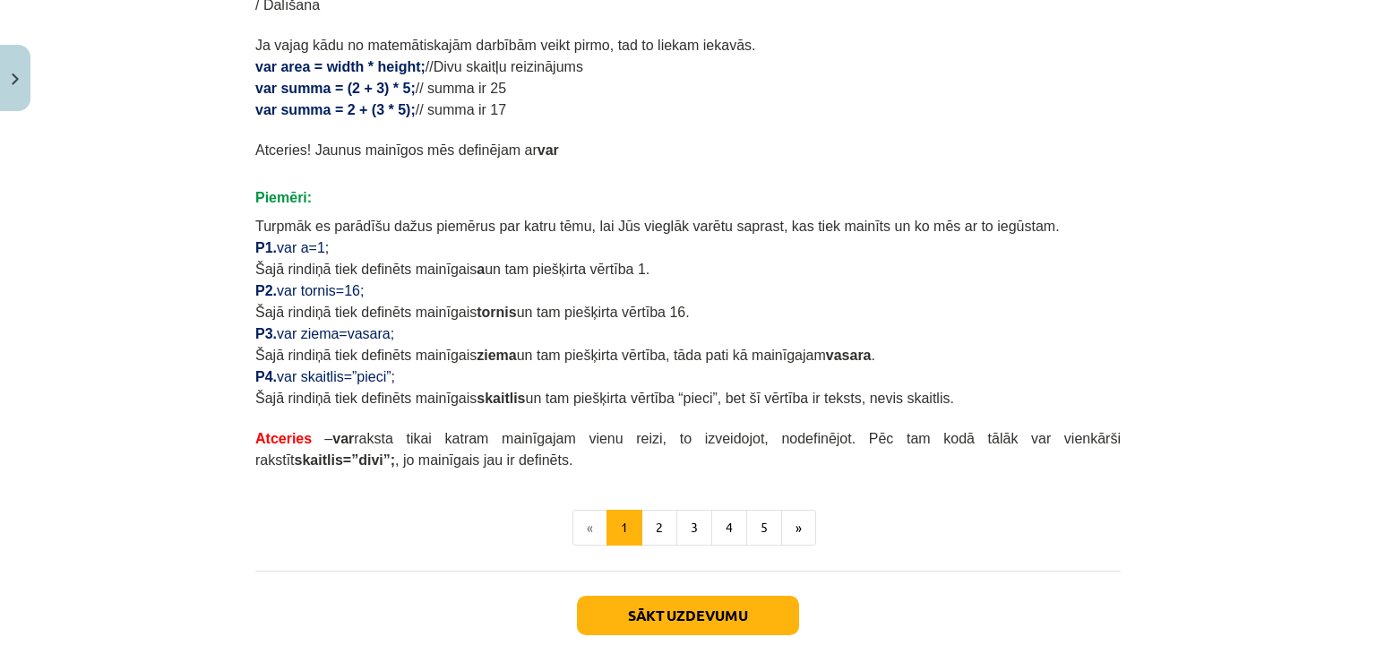
scroll to position [1030, 0]
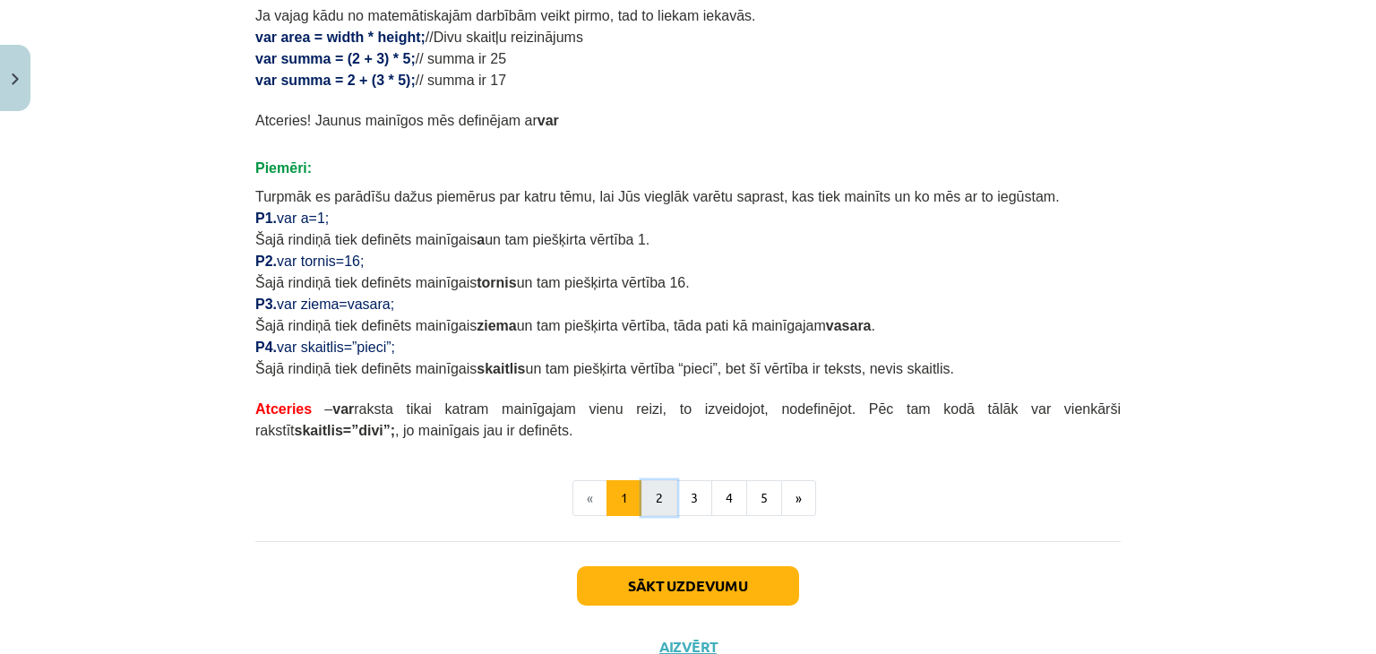
click at [659, 498] on button "2" at bounding box center [659, 498] width 36 height 36
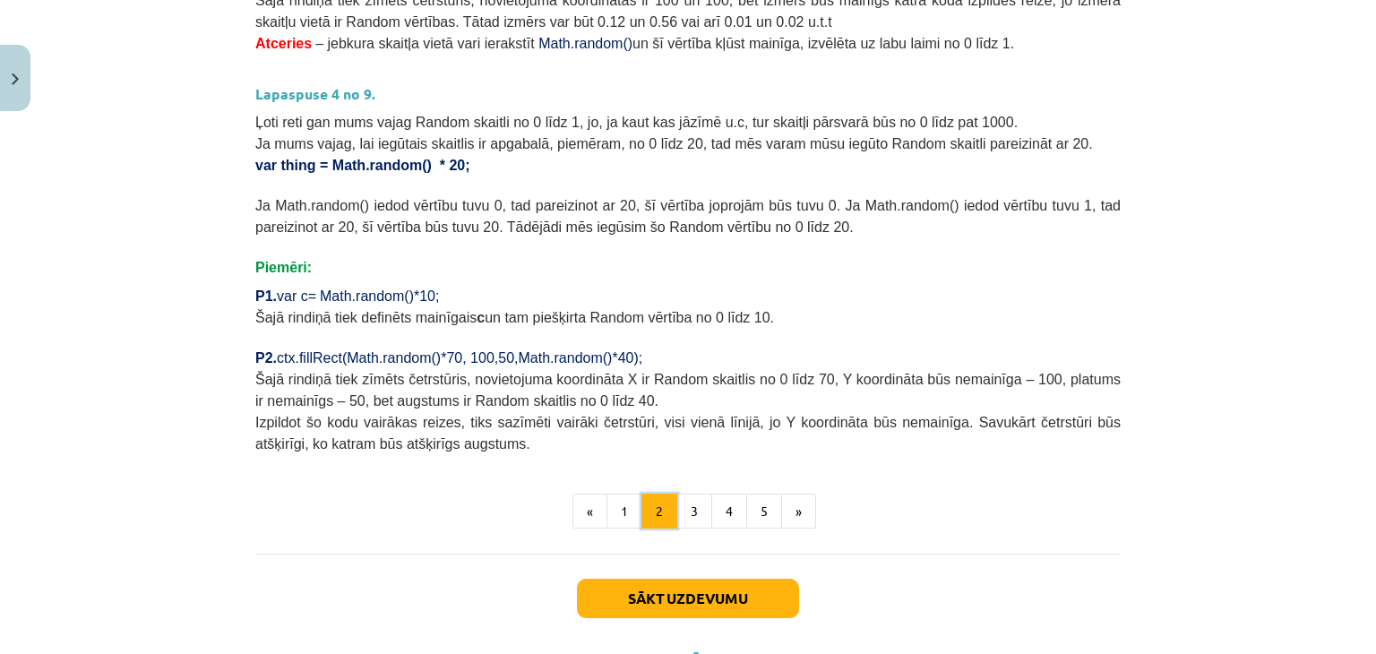
scroll to position [727, 0]
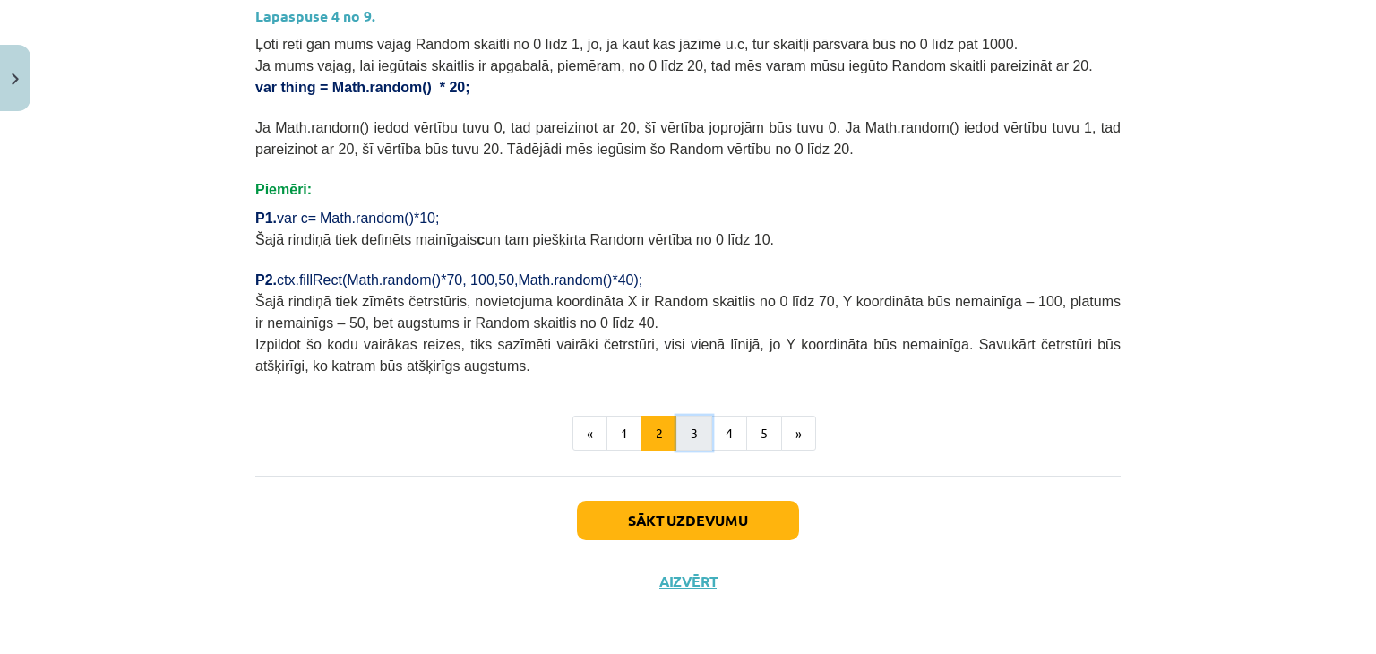
click at [685, 432] on button "3" at bounding box center [694, 434] width 36 height 36
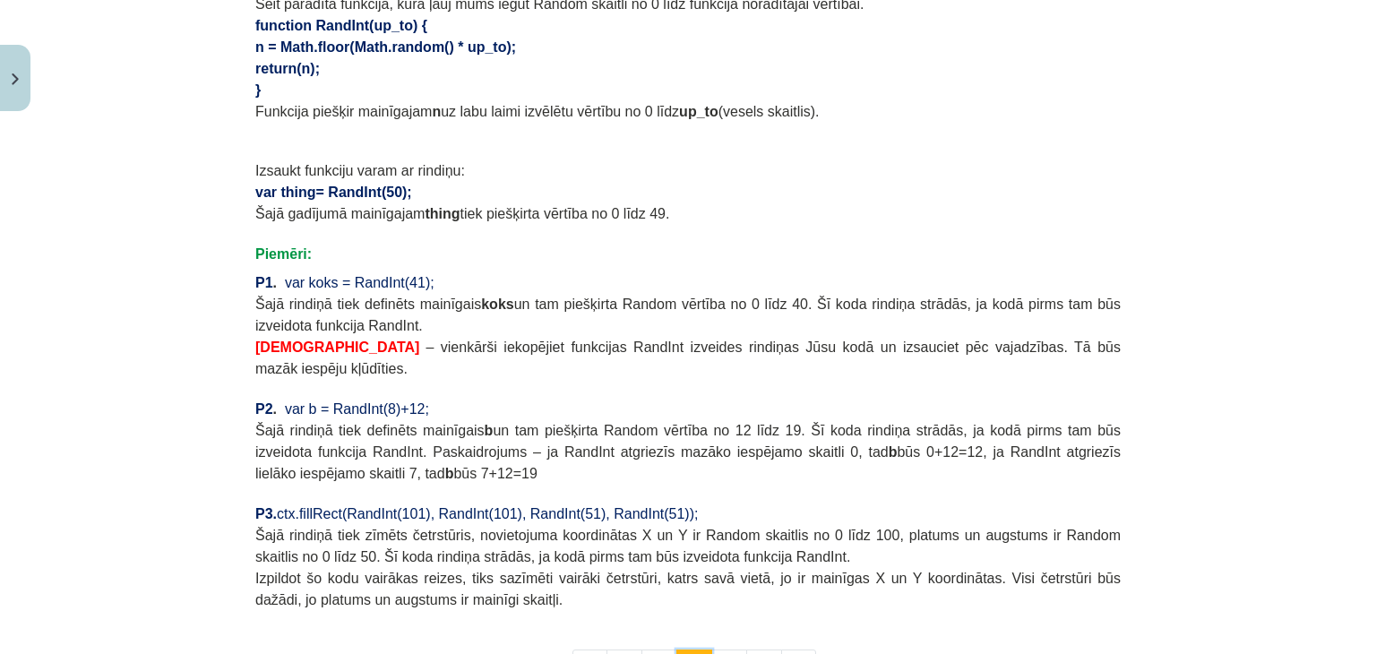
scroll to position [1484, 0]
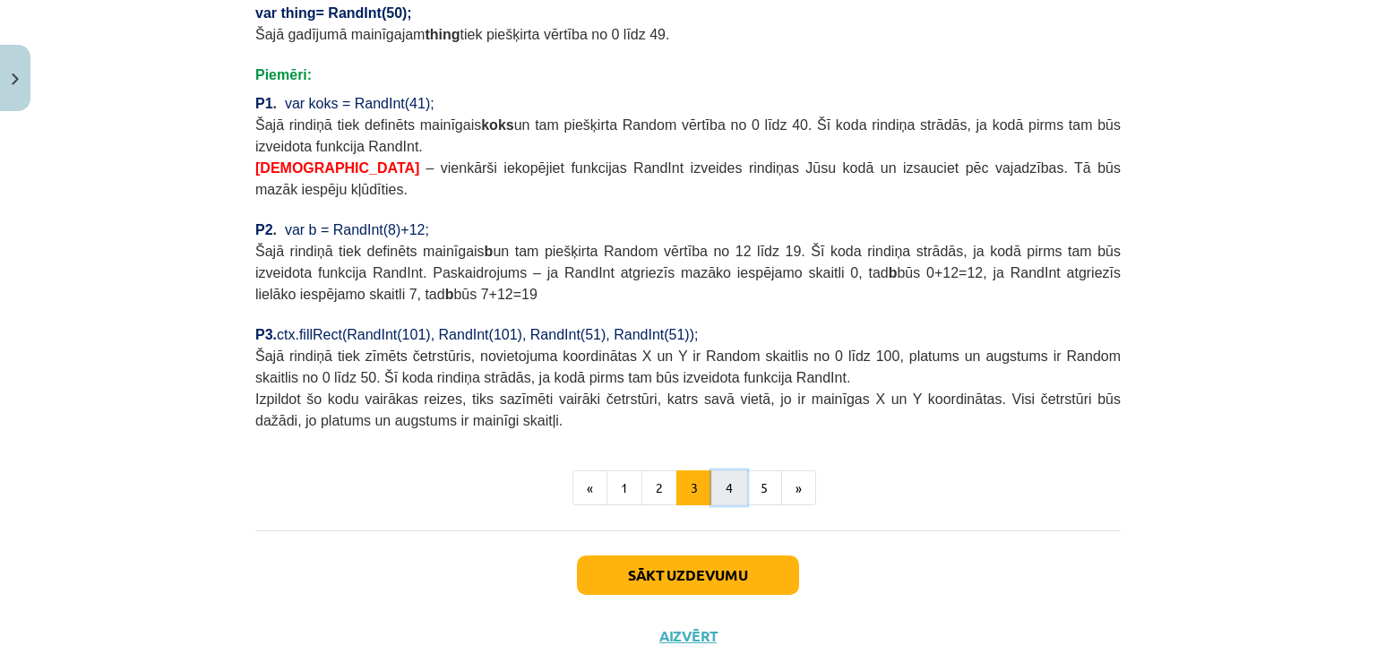
click at [719, 470] on button "4" at bounding box center [729, 488] width 36 height 36
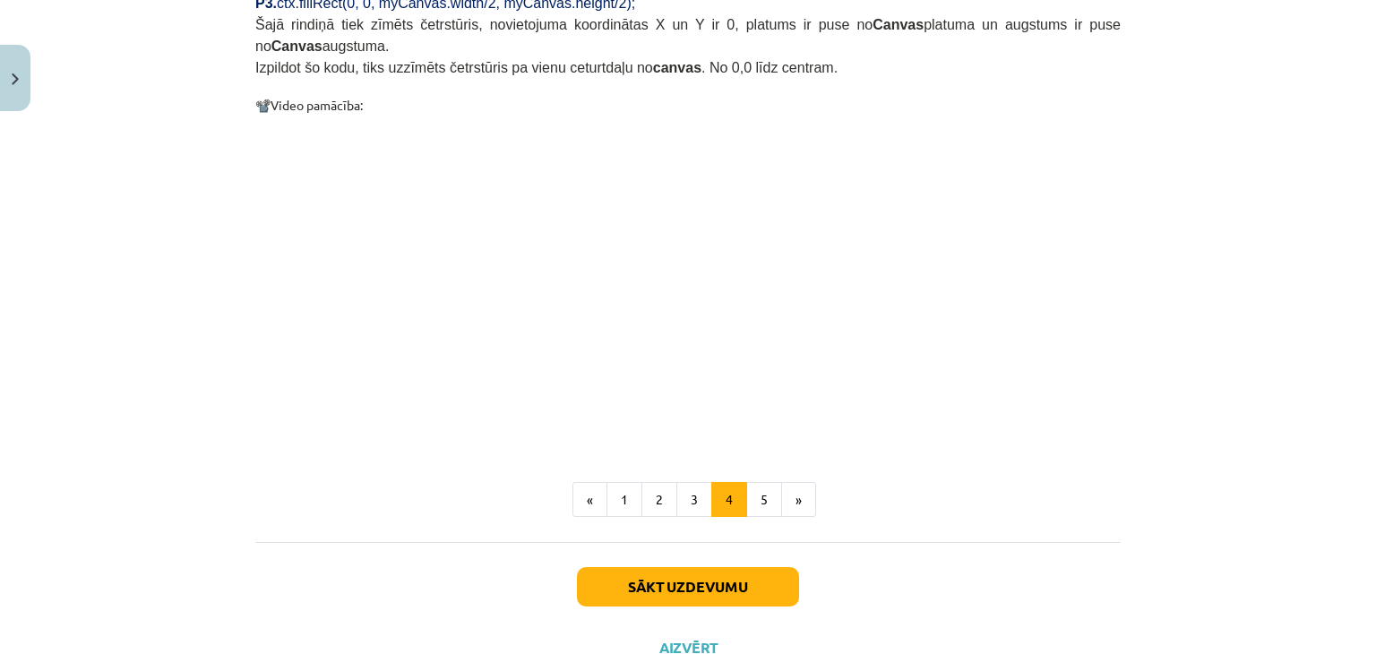
scroll to position [1731, 0]
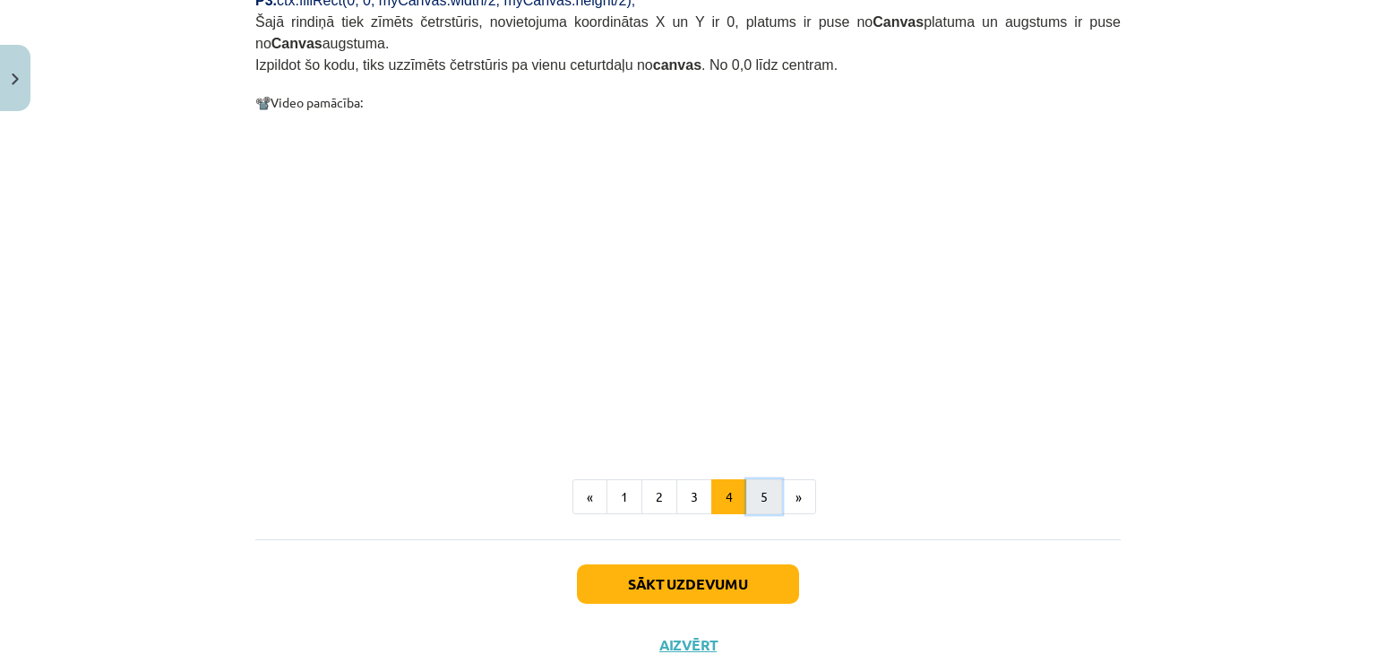
click at [746, 479] on button "5" at bounding box center [764, 497] width 36 height 36
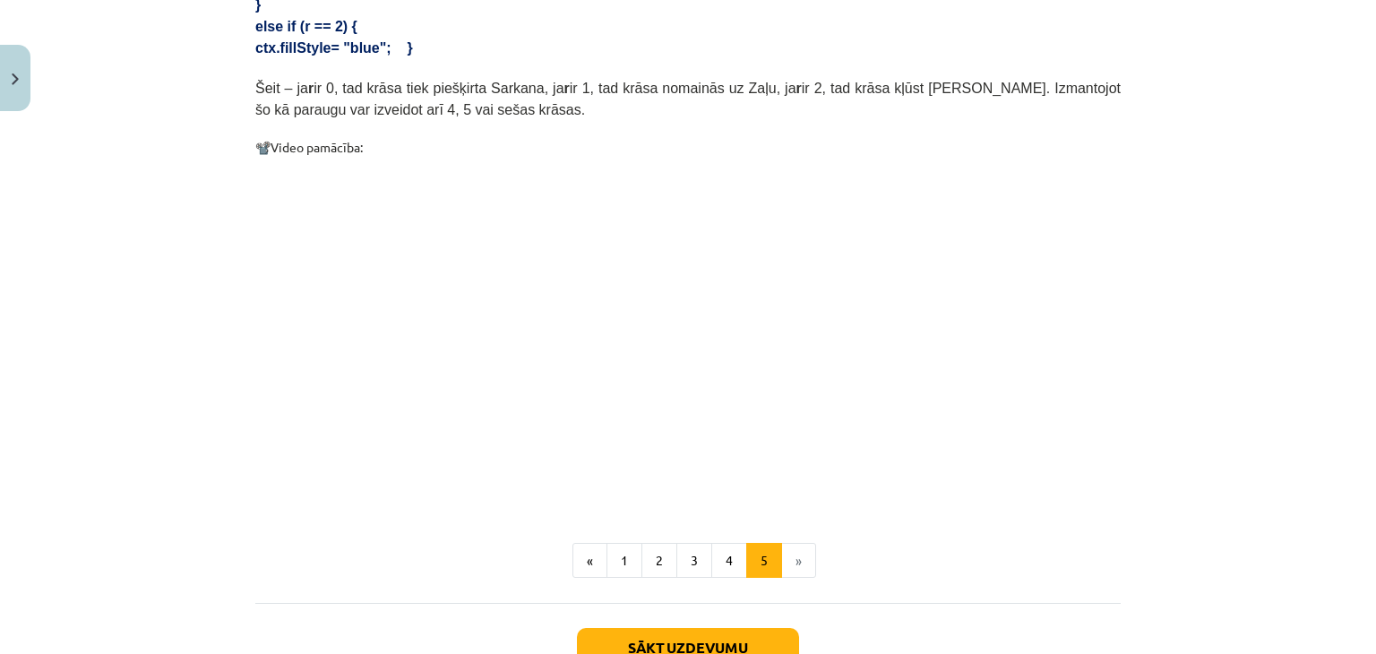
scroll to position [606, 0]
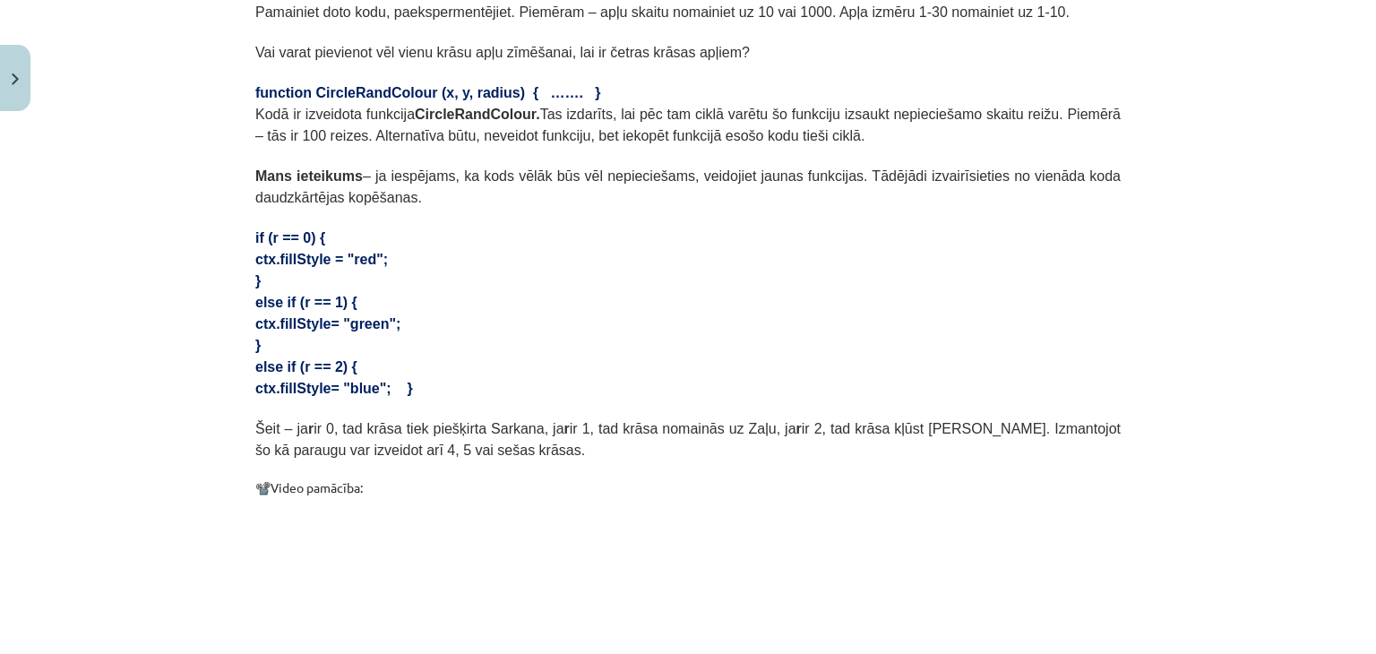
drag, startPoint x: 1333, startPoint y: 307, endPoint x: 1329, endPoint y: 322, distance: 15.6
click at [1329, 322] on div "Mācību tēma: Datorikas 9. klases 1. ieskaites mācību materiāls #3 1. Tēma - Ran…" at bounding box center [688, 327] width 1376 height 654
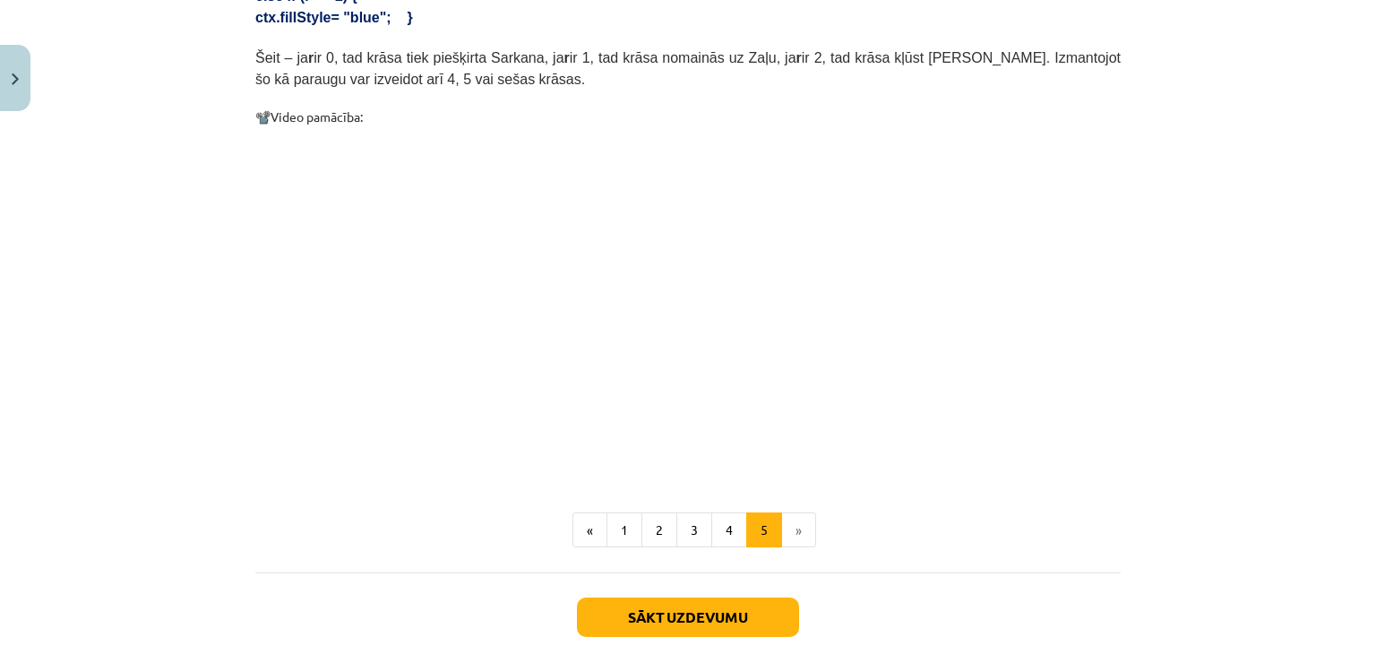
scroll to position [1054, 0]
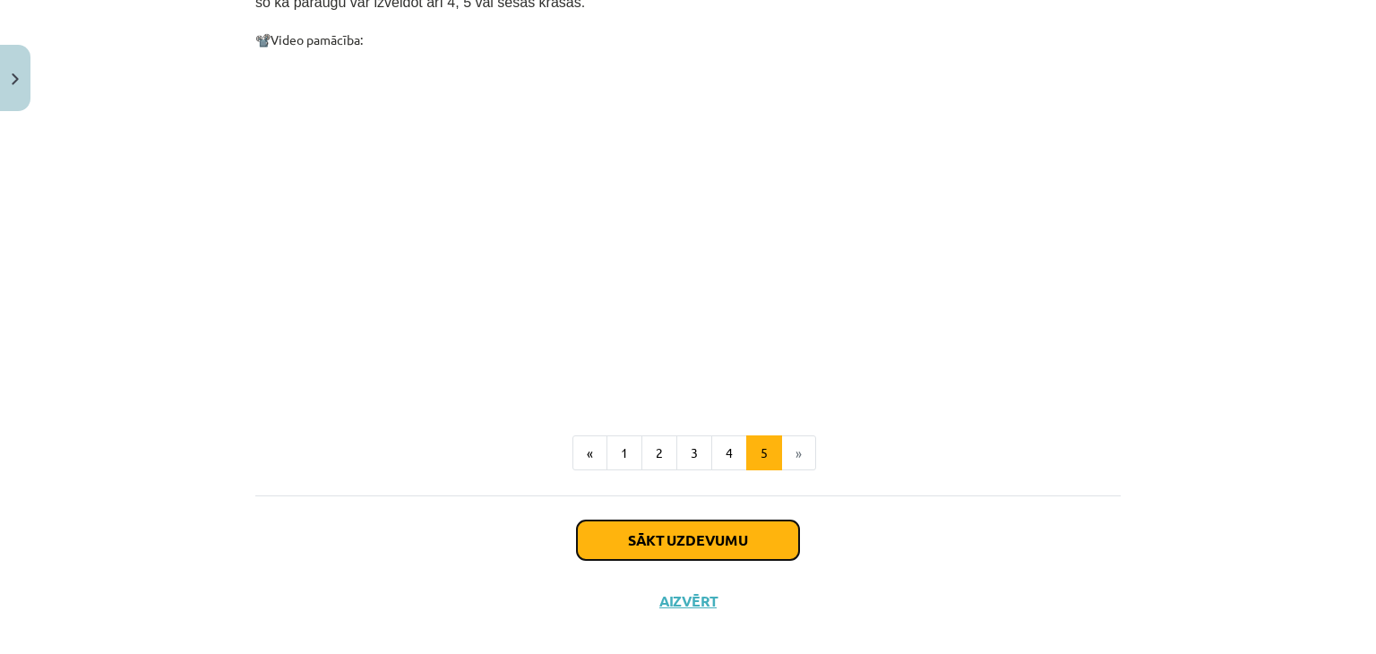
click at [709, 528] on button "Sākt uzdevumu" at bounding box center [688, 539] width 222 height 39
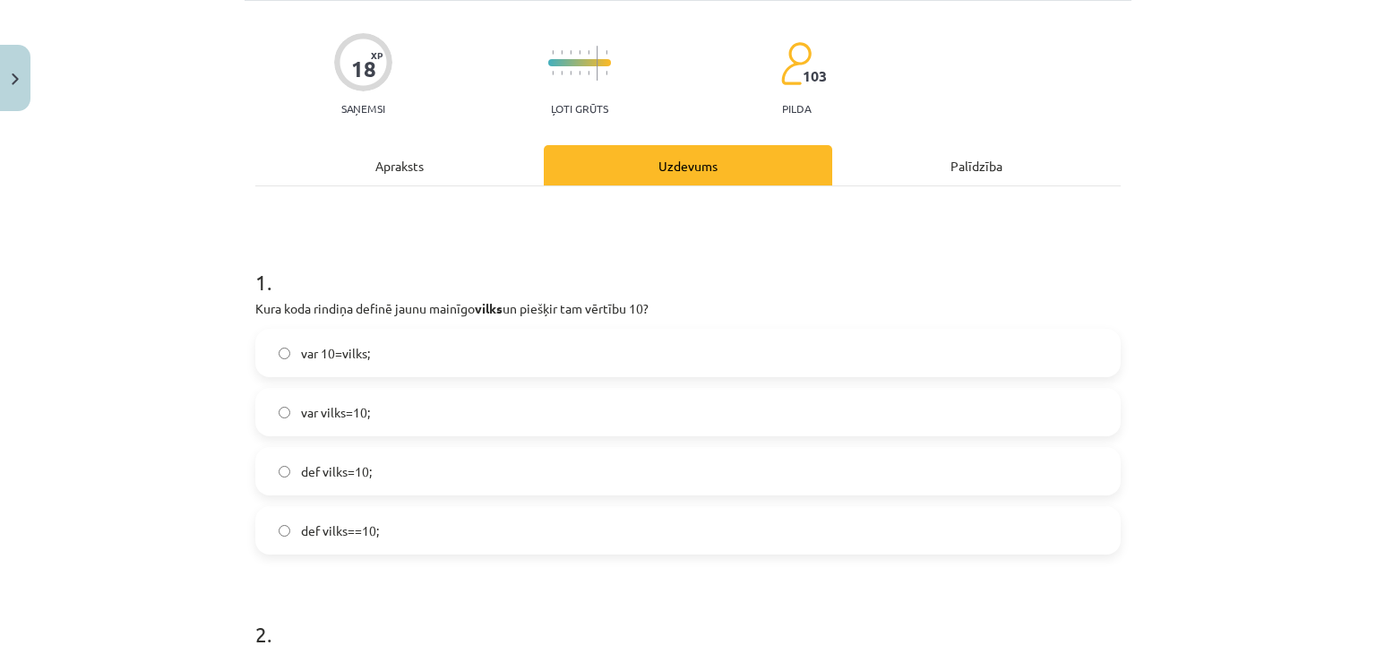
scroll to position [134, 0]
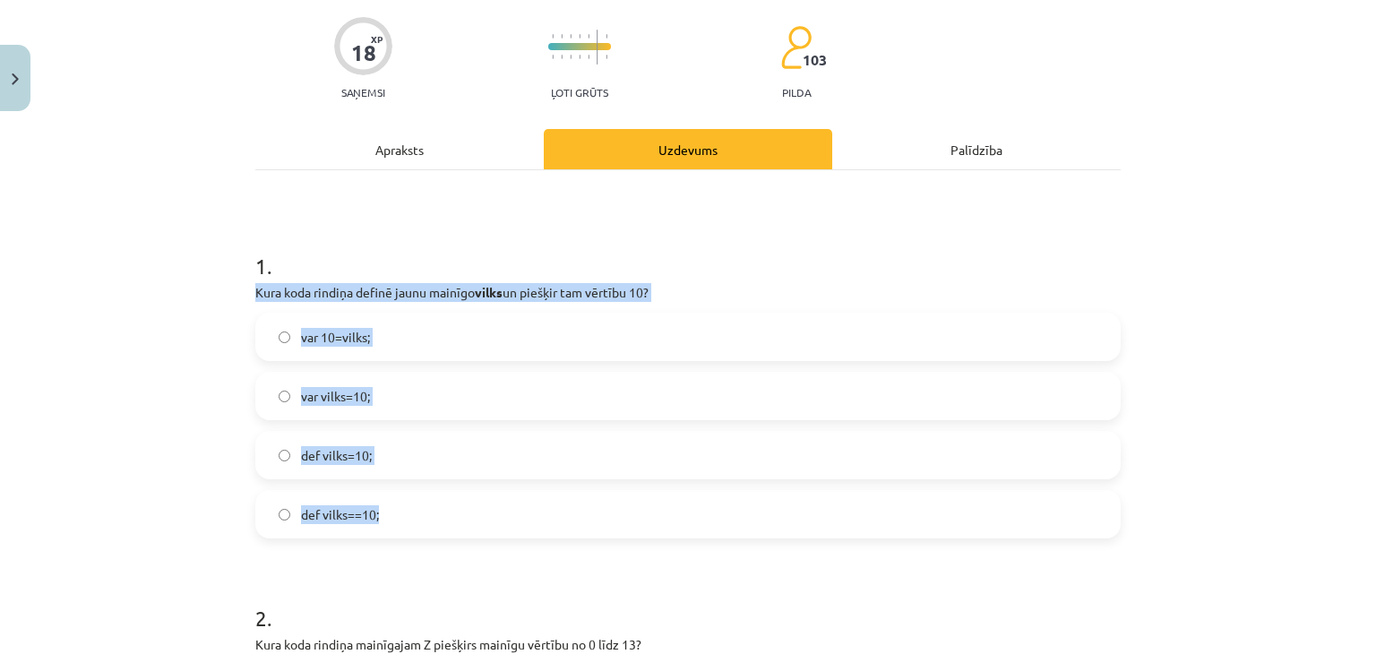
drag, startPoint x: 245, startPoint y: 289, endPoint x: 405, endPoint y: 495, distance: 260.5
copy div "Kura koda rindiņa definē jaunu mainīgo vilks un piešķir tam vērtību 10? var 10=…"
click at [415, 395] on label "var vilks=10;" at bounding box center [688, 395] width 862 height 45
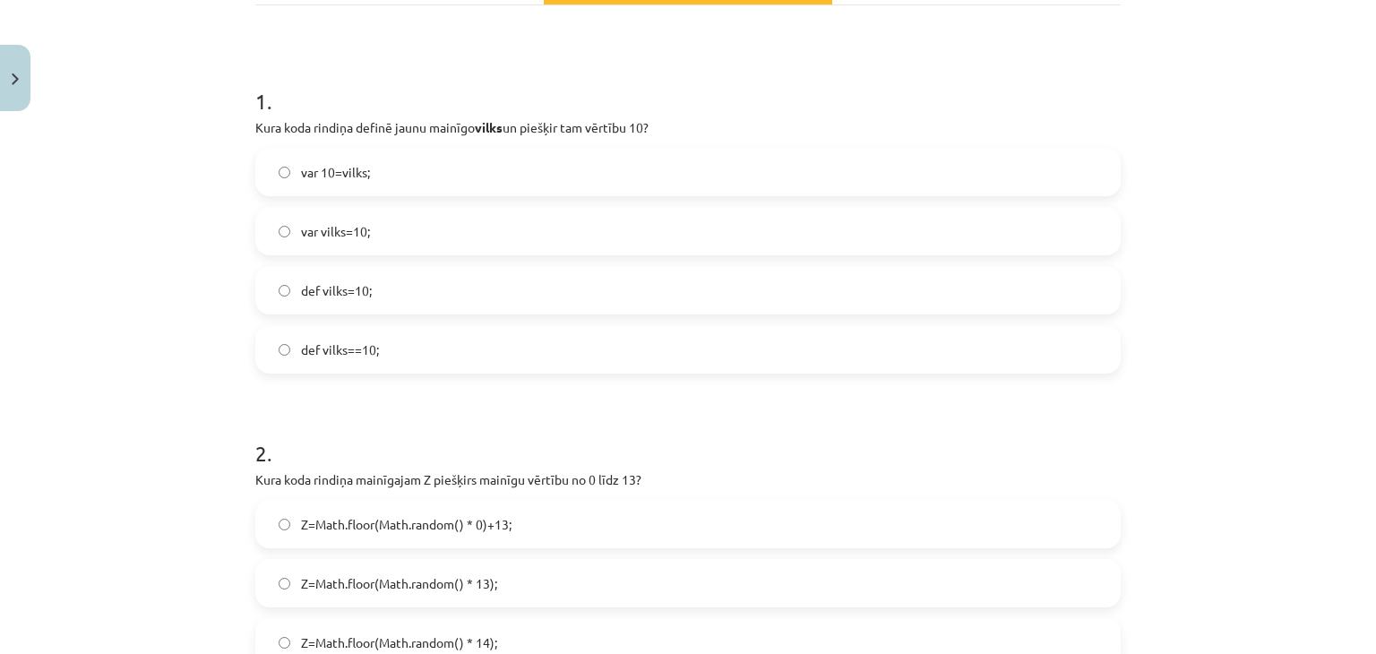
scroll to position [493, 0]
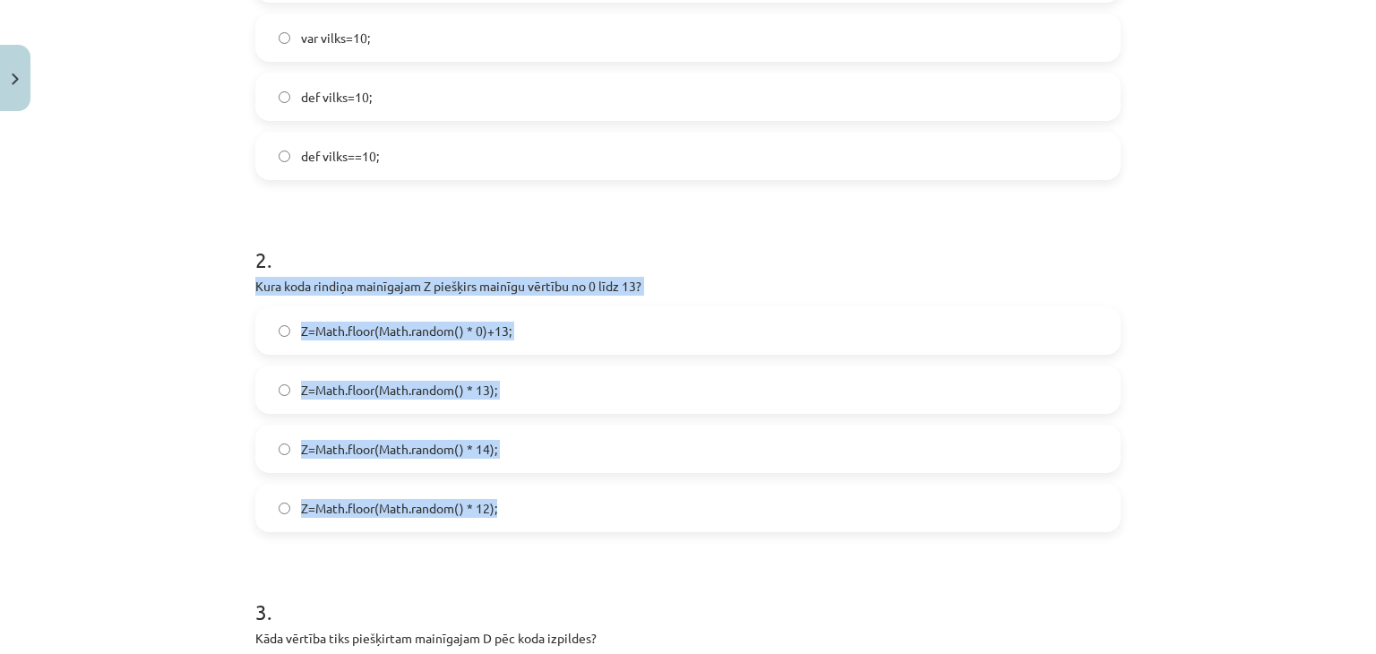
drag, startPoint x: 247, startPoint y: 288, endPoint x: 545, endPoint y: 508, distance: 370.1
copy div "Kura koda rindiņa mainīgajam Z piešķirs mainīgu vērtību no 0 līdz 13? Z=Math.fl…"
click at [577, 461] on label "Z=Math.floor(Math.random() * 14);" at bounding box center [688, 448] width 862 height 45
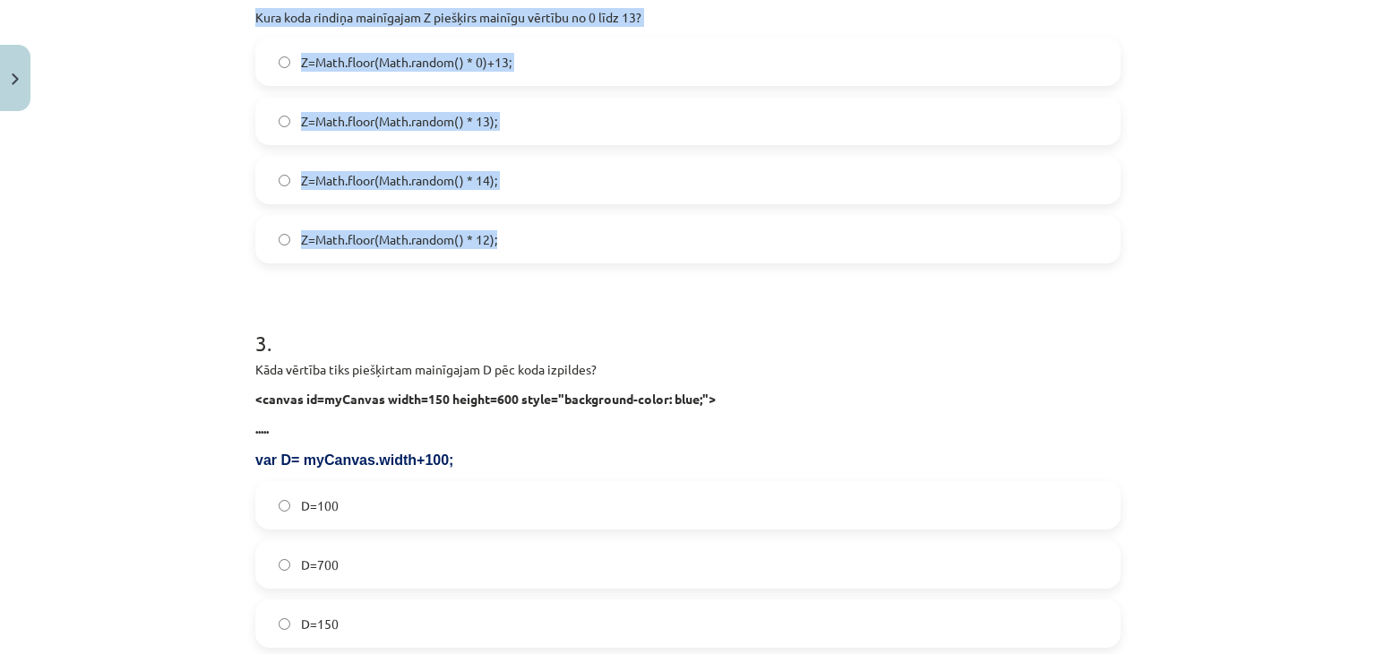
scroll to position [940, 0]
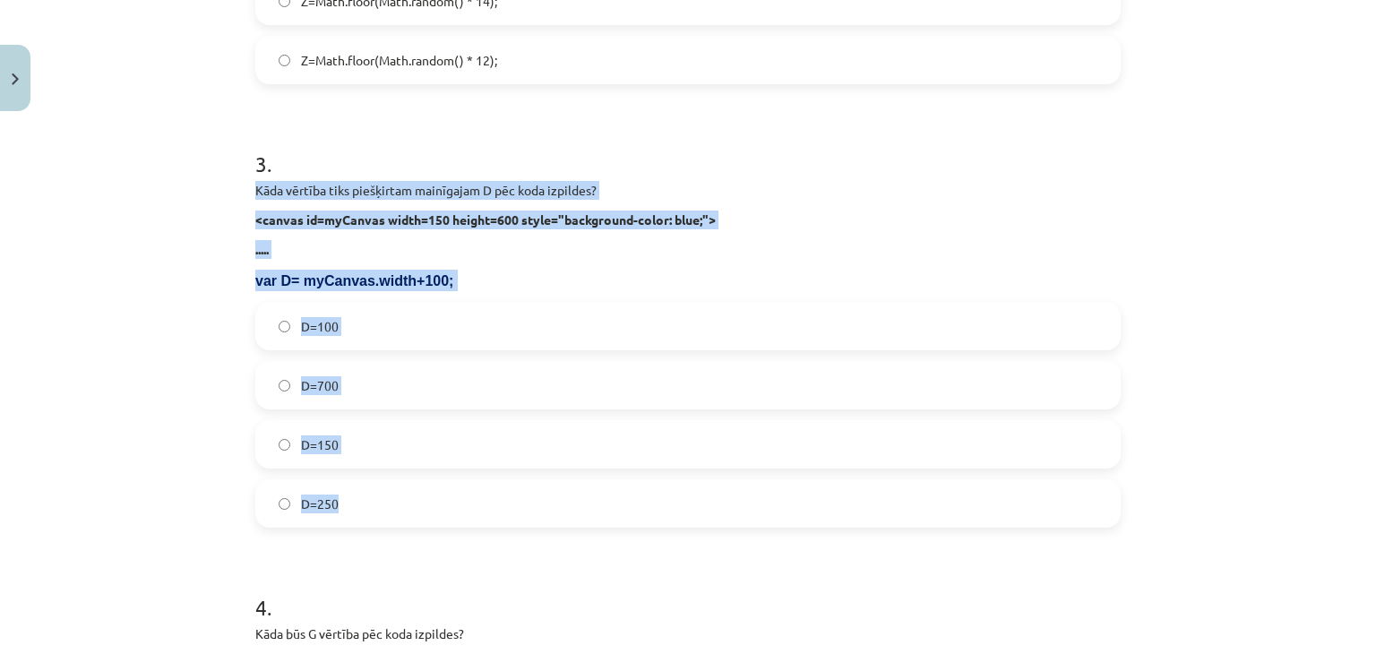
drag, startPoint x: 250, startPoint y: 191, endPoint x: 482, endPoint y: 491, distance: 379.3
click at [482, 491] on div "3 . Kāda vērtība tiks piešķirtam mainīgajam D pēc koda izpildes? <canvas id=myC…" at bounding box center [687, 324] width 865 height 408
copy div "Kāda vērtība tiks piešķirtam mainīgajam D pēc koda izpildes? <canvas id=myCanva…"
click at [395, 513] on label "D=250" at bounding box center [688, 503] width 862 height 45
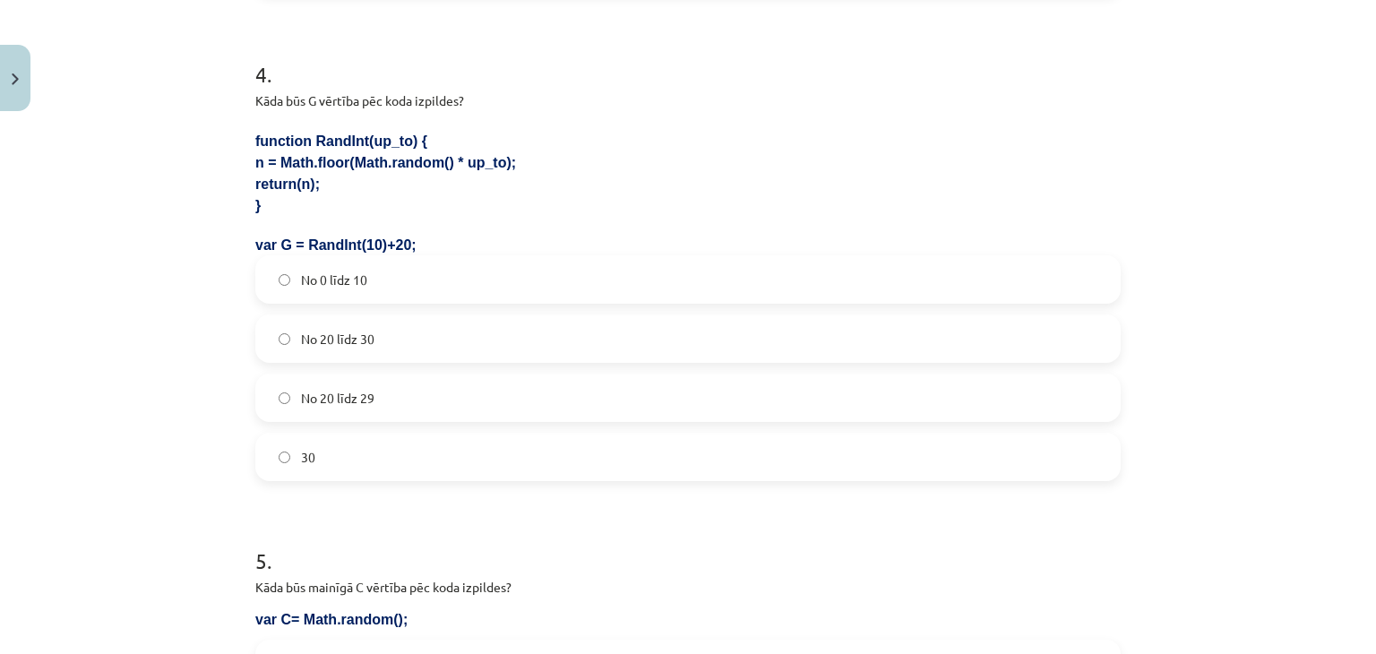
scroll to position [1478, 0]
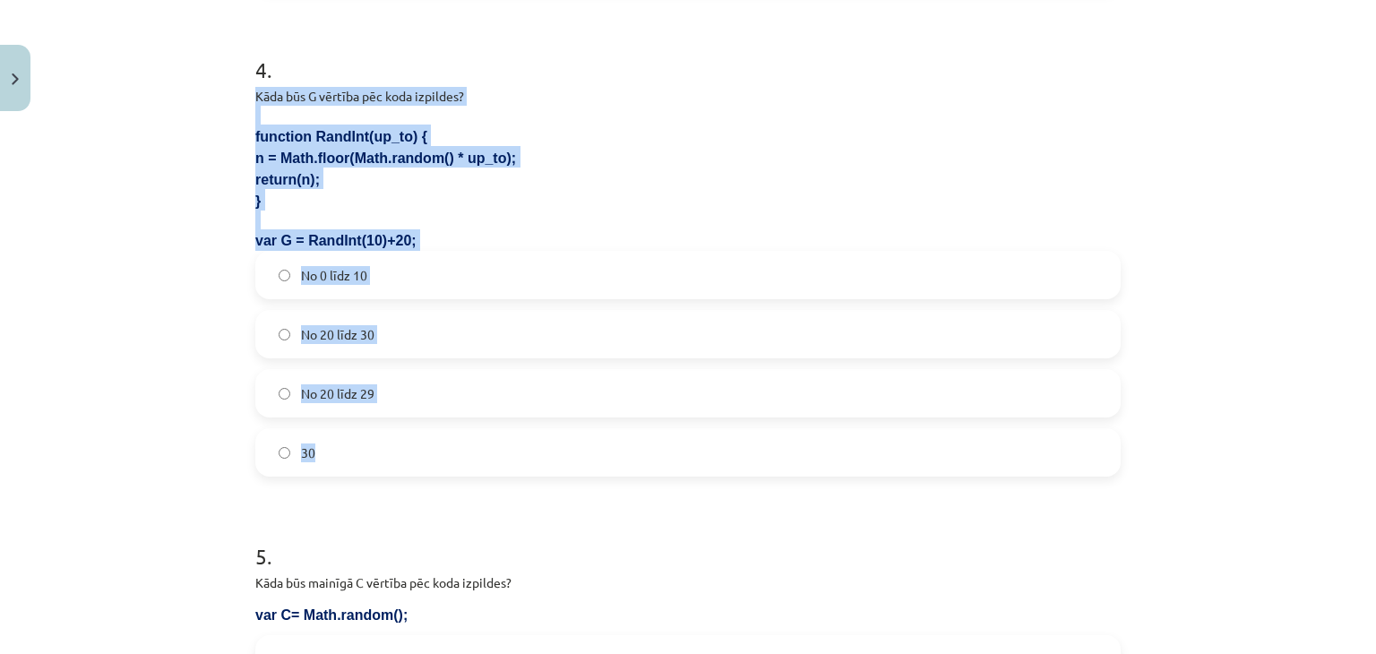
drag, startPoint x: 251, startPoint y: 88, endPoint x: 458, endPoint y: 440, distance: 408.3
click at [458, 440] on div "4 . Kāda būs G vērtība pēc koda izpildes? function RandInt(up_to) { n = Math.fl…" at bounding box center [687, 251] width 865 height 451
copy div "Kāda būs G vērtība pēc koda izpildes? function RandInt(up_to) { n = Math.floor(…"
click at [402, 402] on label "No 20 līdz 29" at bounding box center [688, 393] width 862 height 45
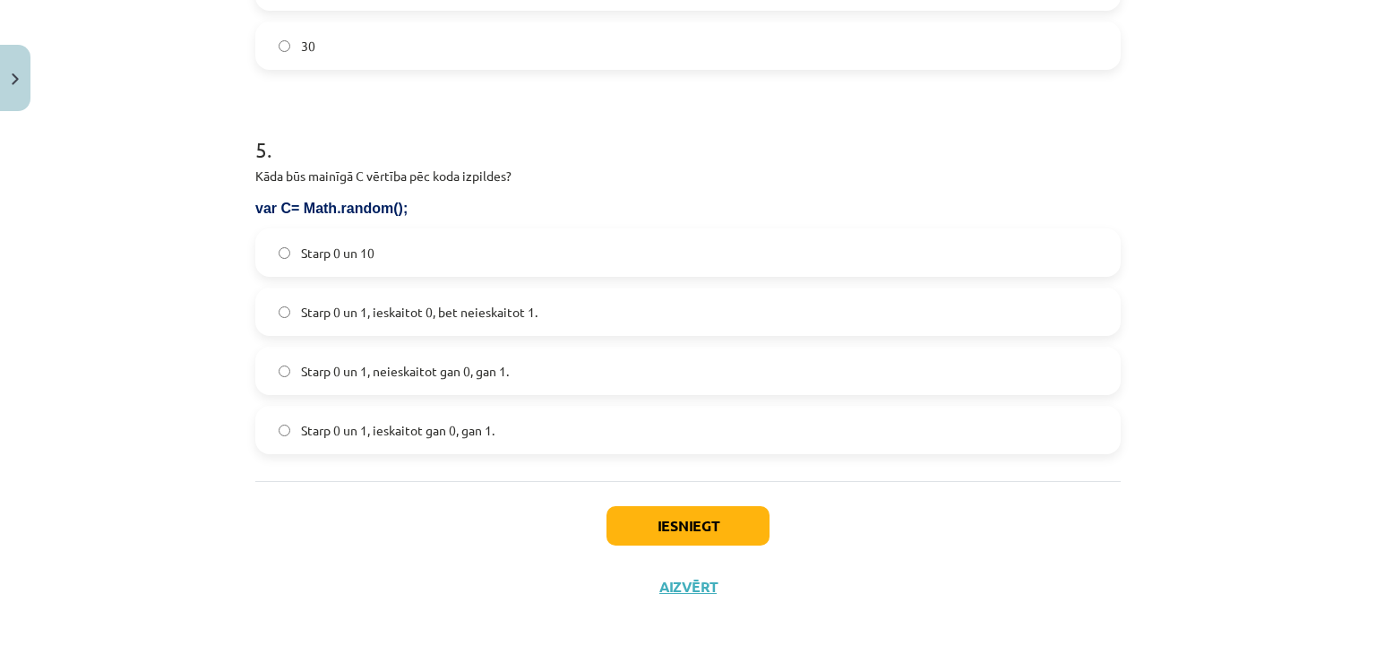
scroll to position [1892, 0]
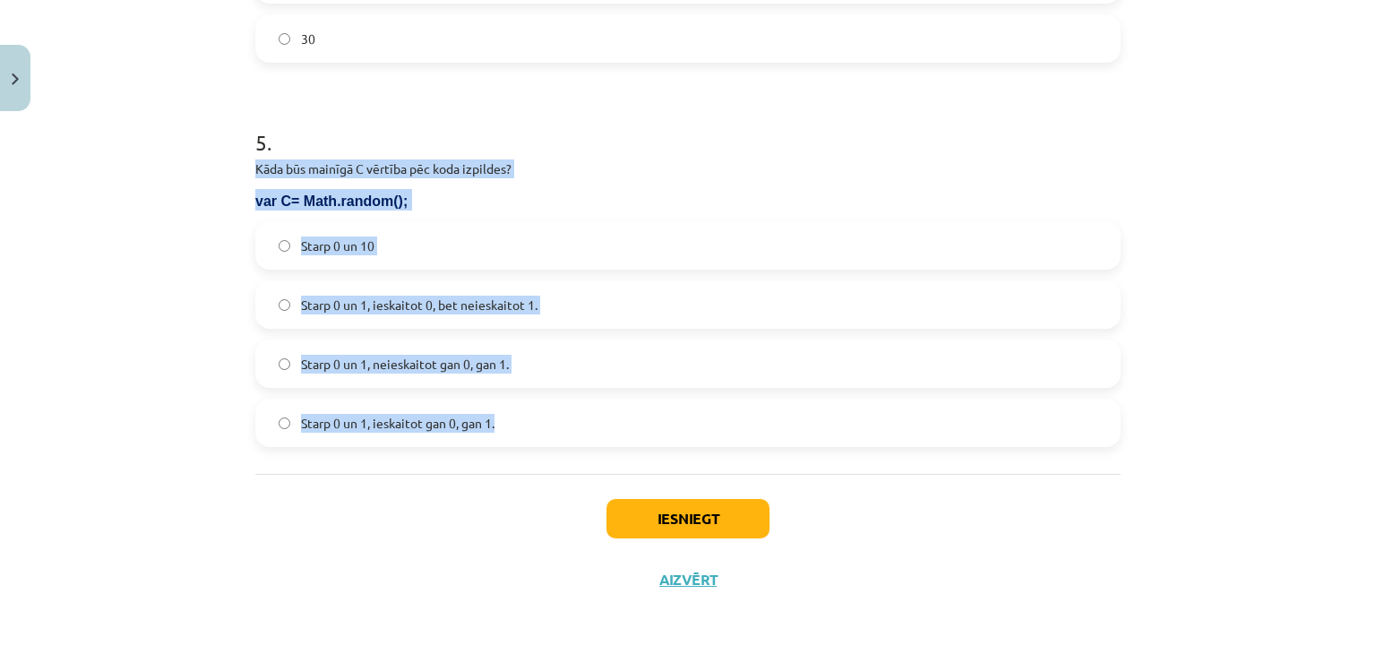
drag, startPoint x: 247, startPoint y: 169, endPoint x: 519, endPoint y: 420, distance: 370.2
copy div "Kāda būs mainīgā C vērtība pēc koda izpildes? var C= Math.random(); Starp 0 un …"
click at [562, 302] on label "Starp 0 un 1, ieskaitot 0, bet neieskaitot 1." at bounding box center [688, 304] width 862 height 45
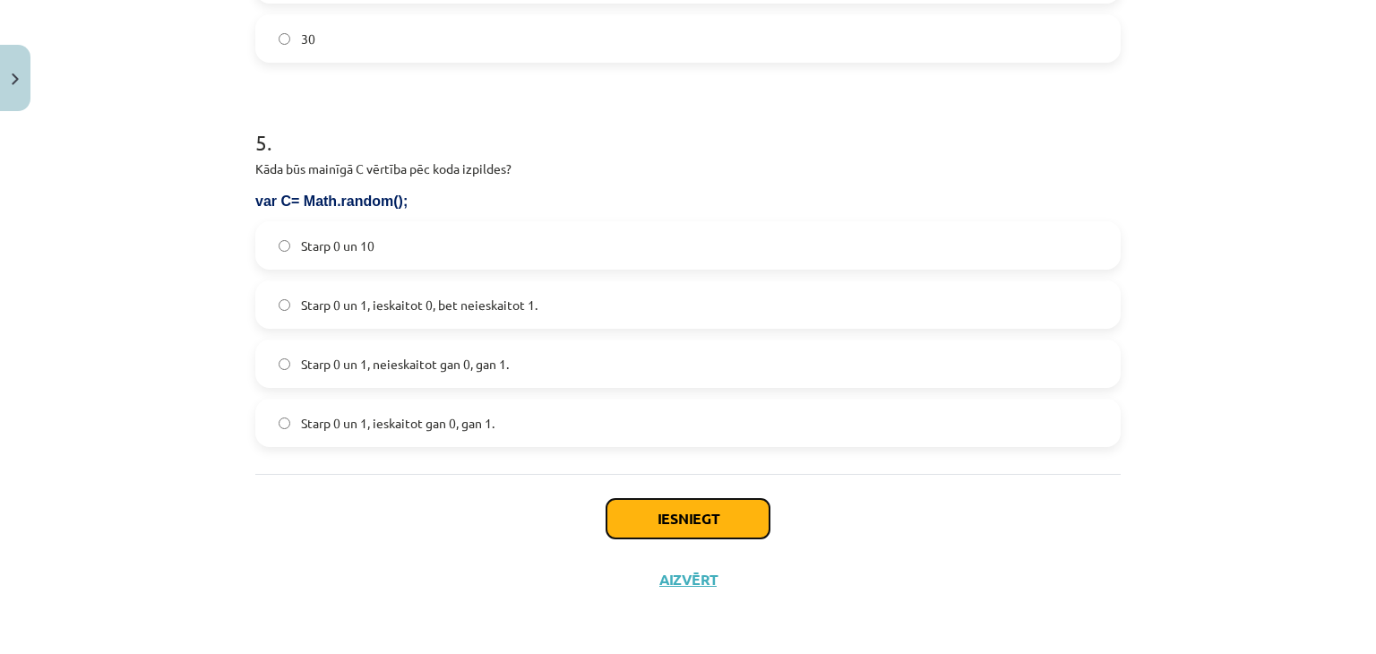
click at [670, 513] on button "Iesniegt" at bounding box center [687, 518] width 163 height 39
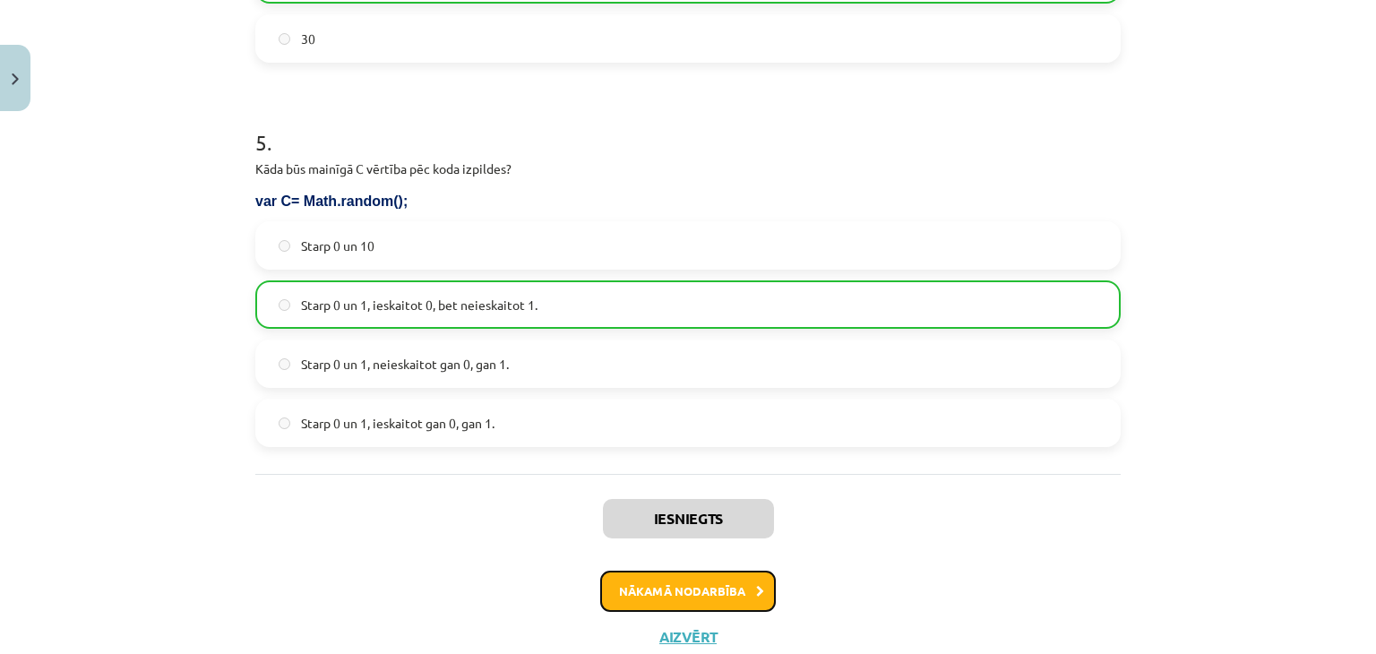
click at [665, 596] on button "Nākamā nodarbība" at bounding box center [688, 591] width 176 height 41
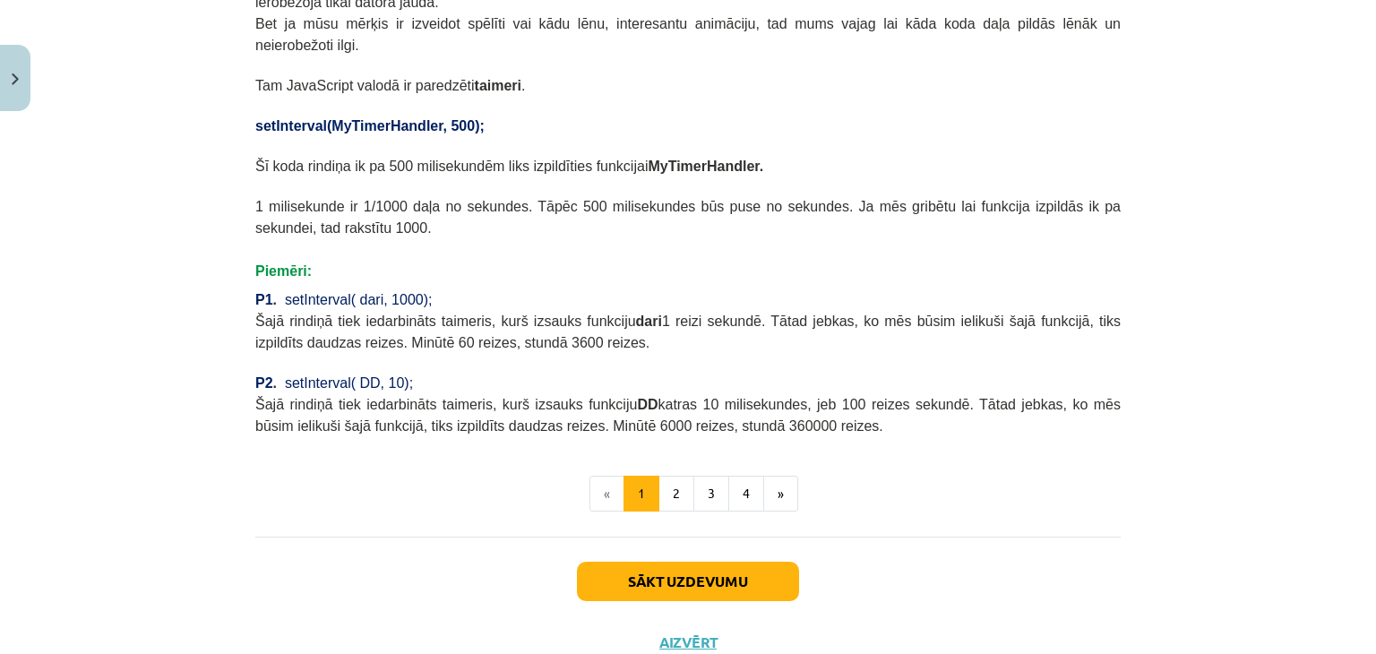
scroll to position [800, 0]
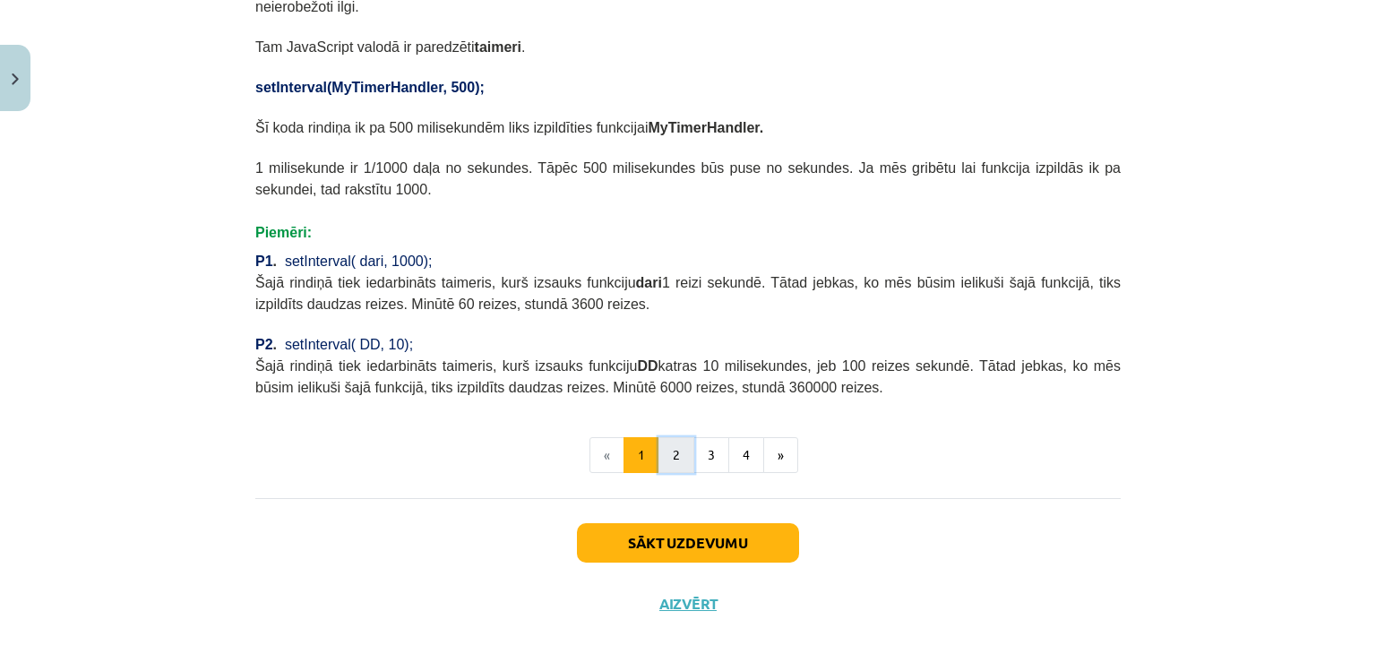
click at [676, 437] on button "2" at bounding box center [676, 455] width 36 height 36
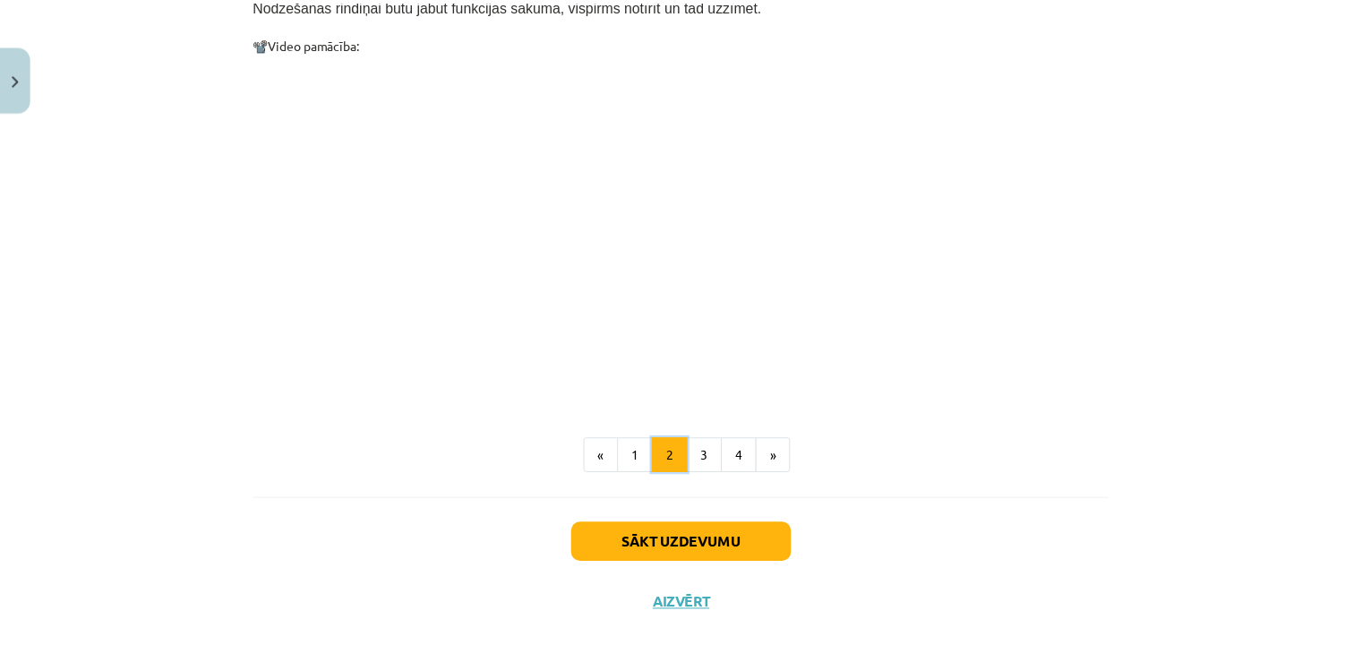
scroll to position [1832, 0]
click at [692, 593] on button "Aizvērt" at bounding box center [688, 602] width 68 height 18
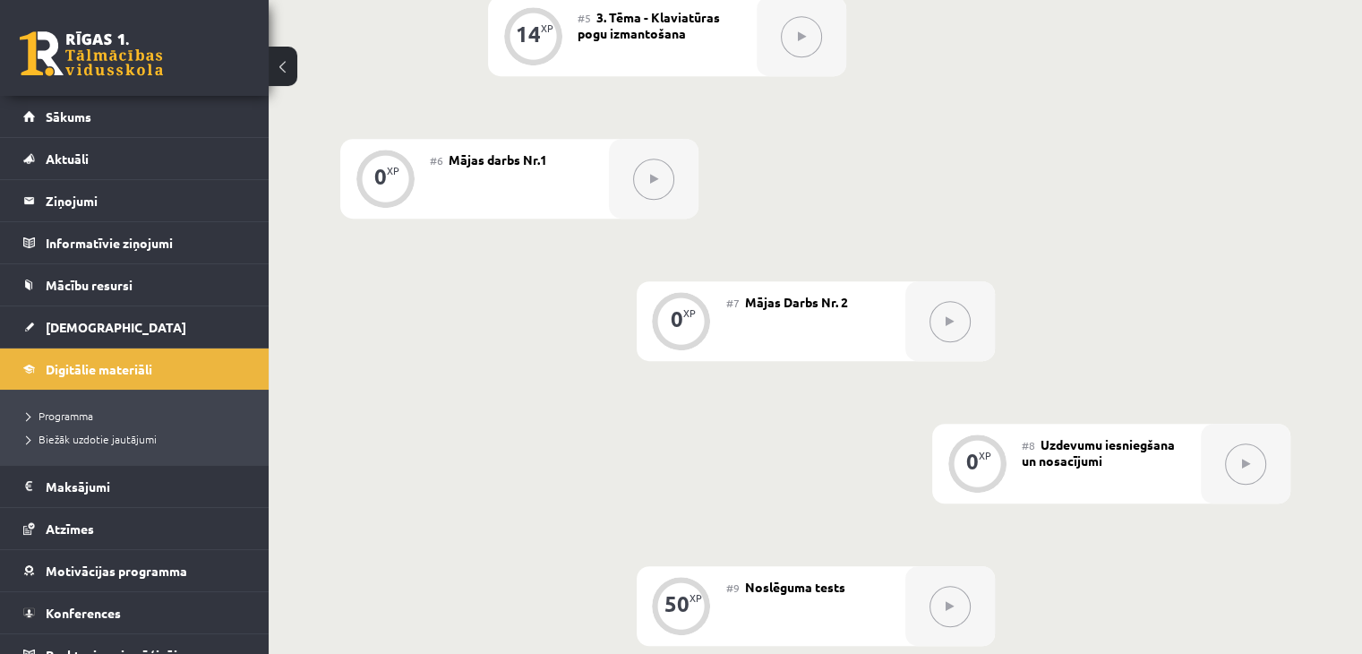
scroll to position [985, 0]
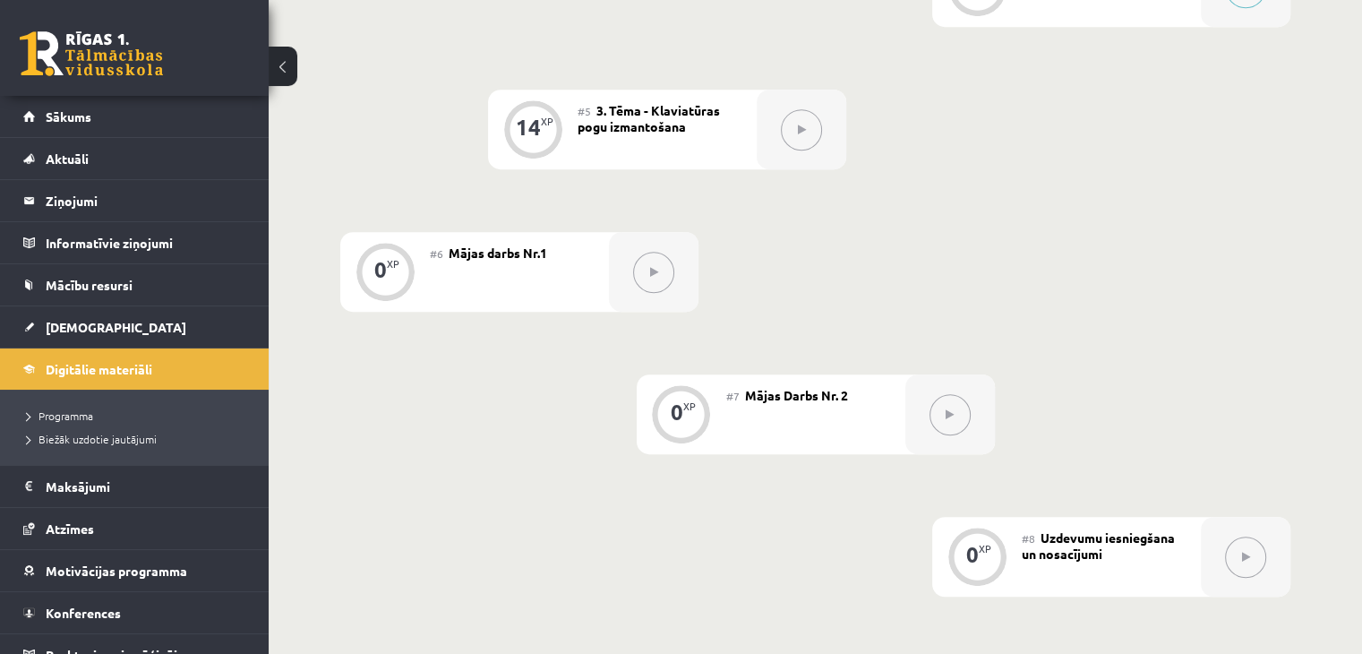
click at [657, 293] on button at bounding box center [653, 272] width 41 height 41
click at [547, 154] on div "14 XP" at bounding box center [533, 127] width 54 height 54
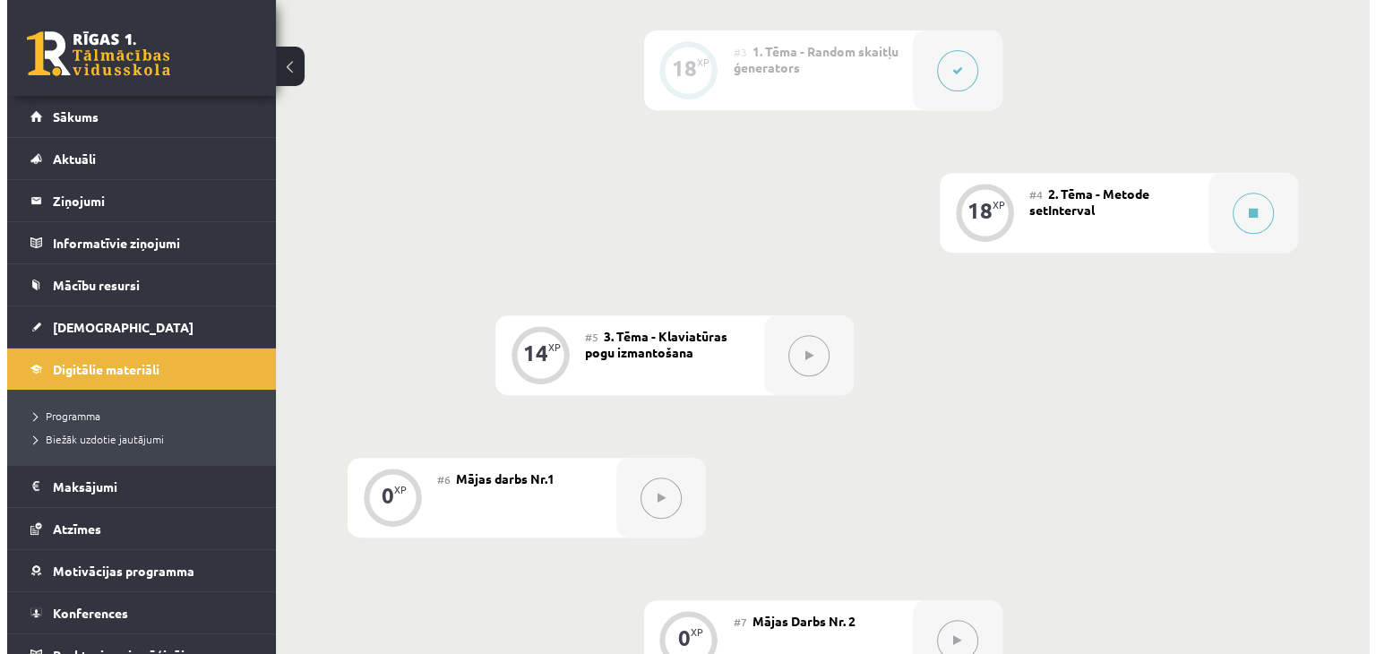
scroll to position [717, 0]
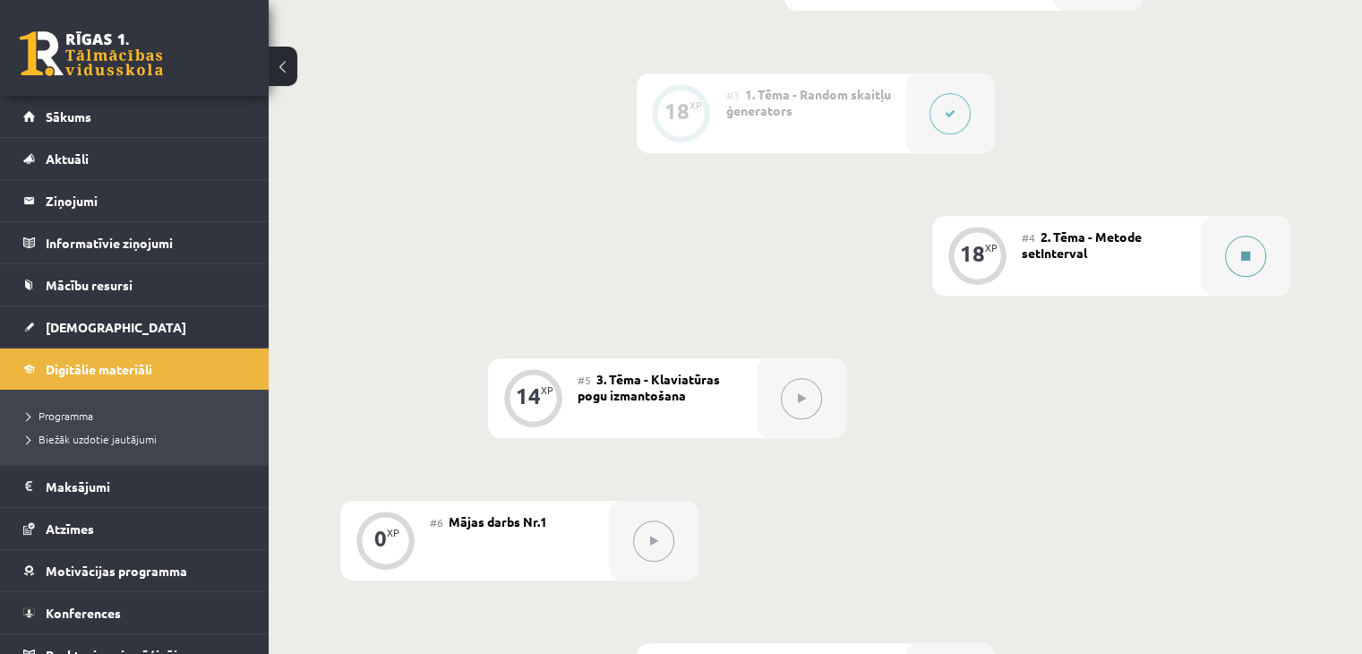
click at [1235, 277] on button at bounding box center [1245, 256] width 41 height 41
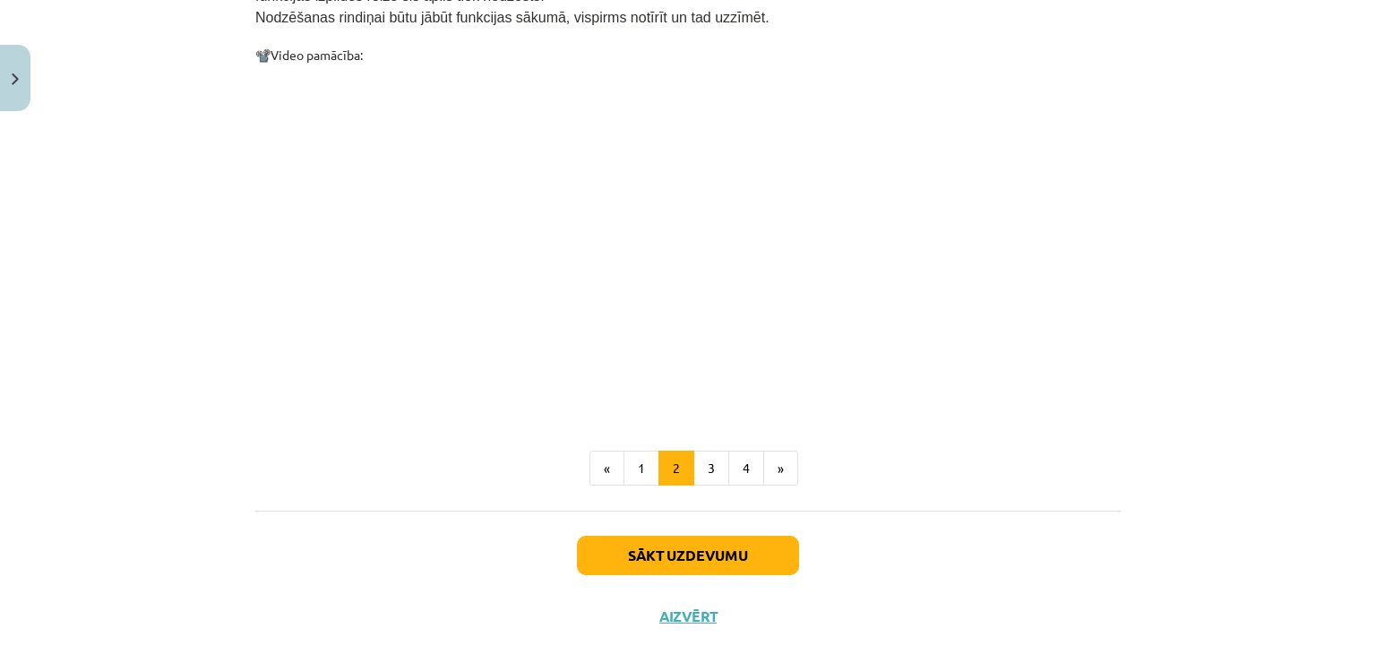
scroll to position [1832, 0]
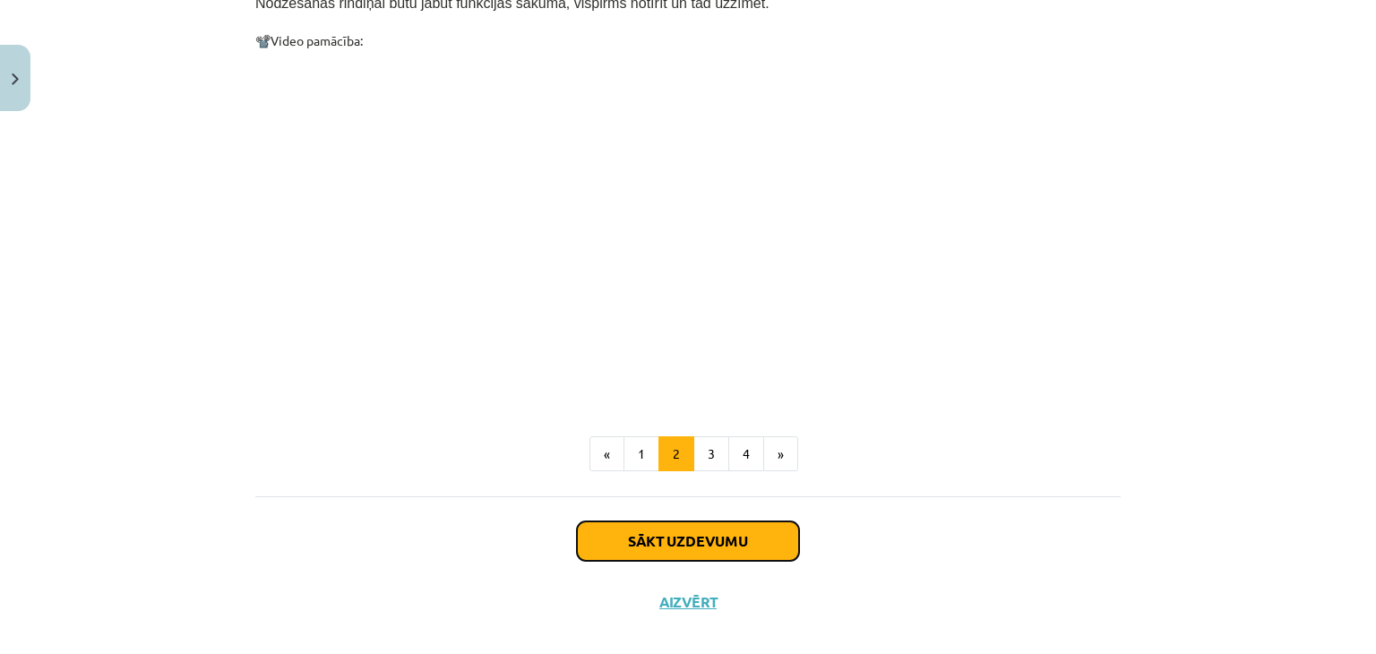
click at [670, 521] on button "Sākt uzdevumu" at bounding box center [688, 540] width 222 height 39
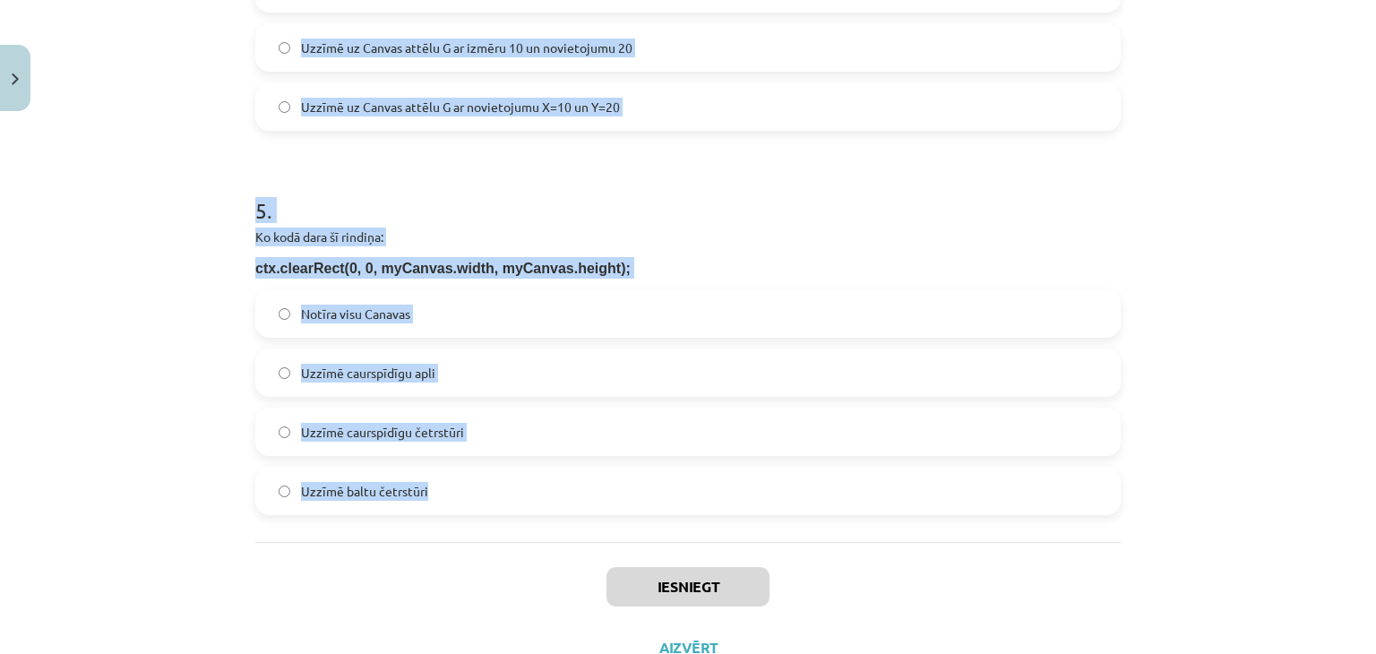
scroll to position [1728, 0]
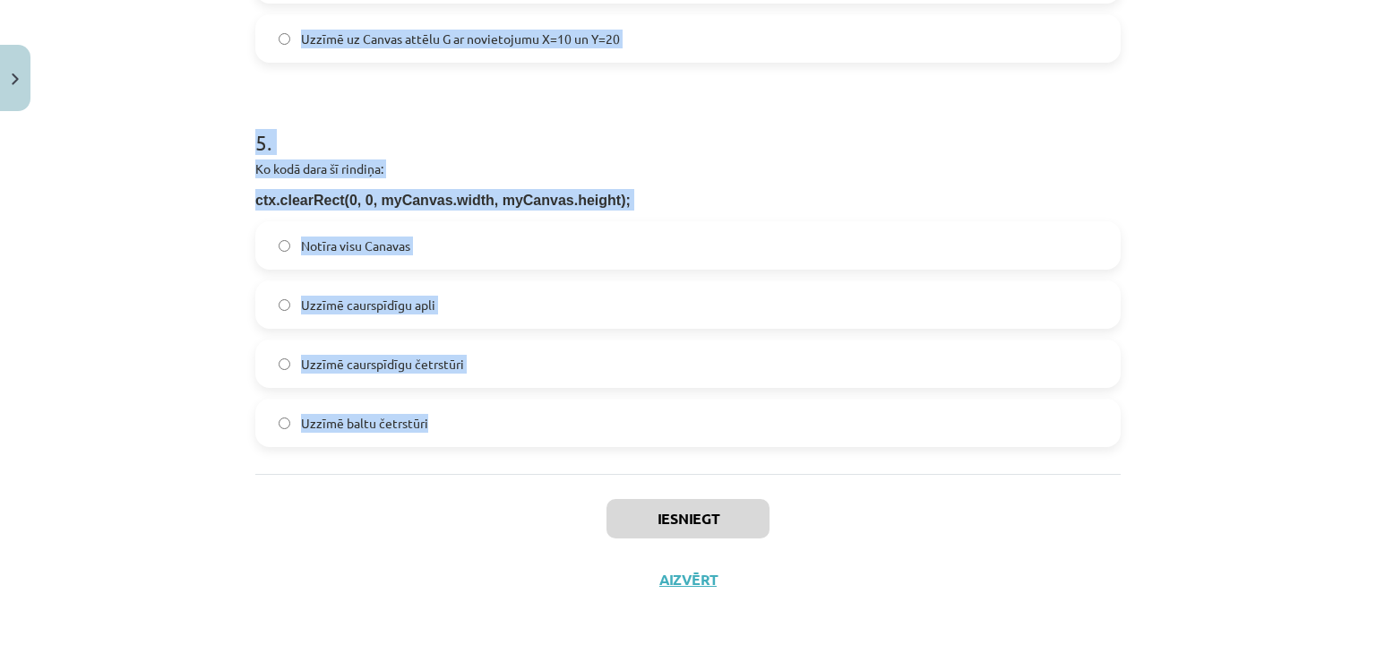
drag, startPoint x: 246, startPoint y: 352, endPoint x: 794, endPoint y: 413, distance: 550.6
copy form "1 . Ko dara šīs koda rindiņas: var K = new Image(); K.src = "https://skola.lv/z…"
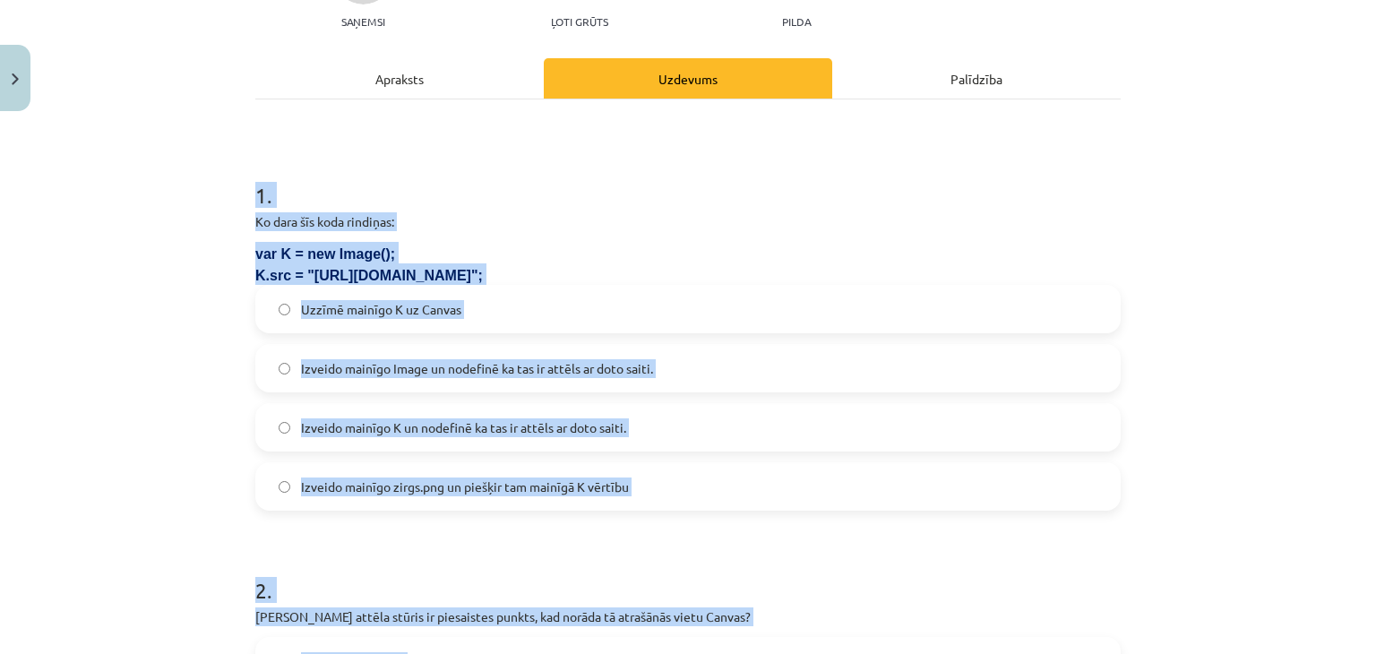
scroll to position [0, 0]
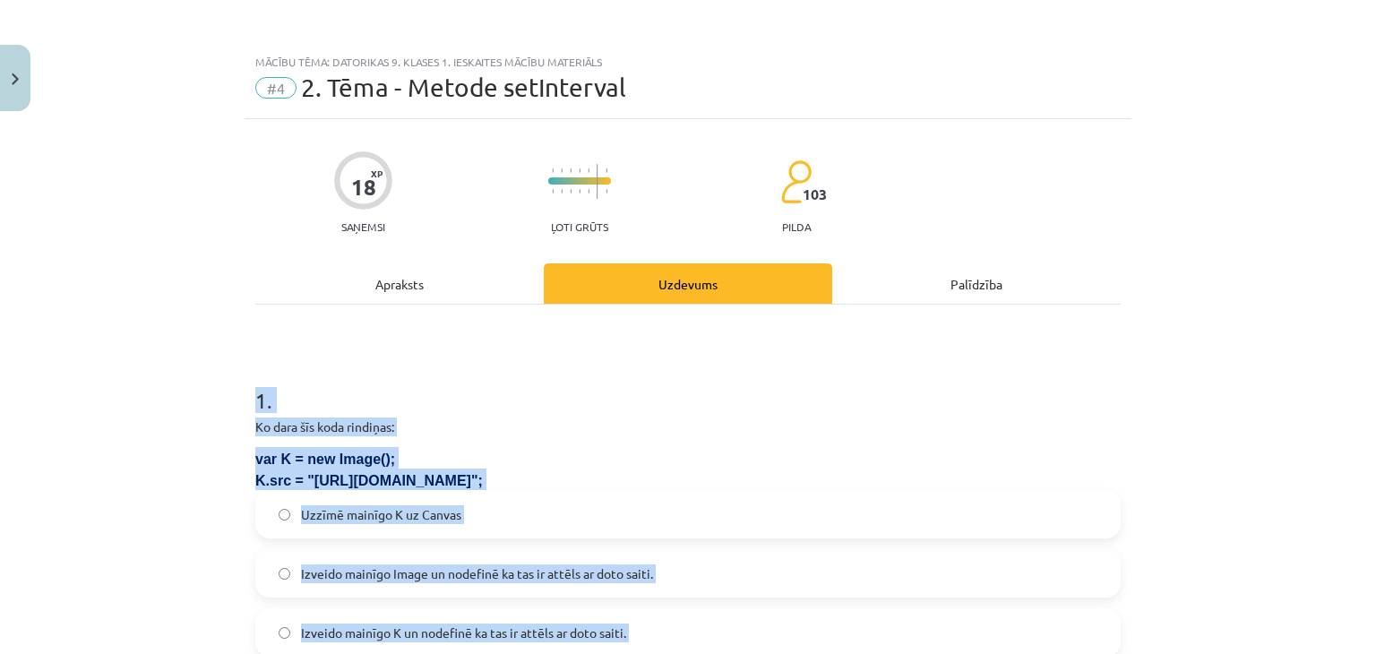
click at [454, 363] on h1 "1 ." at bounding box center [687, 384] width 865 height 56
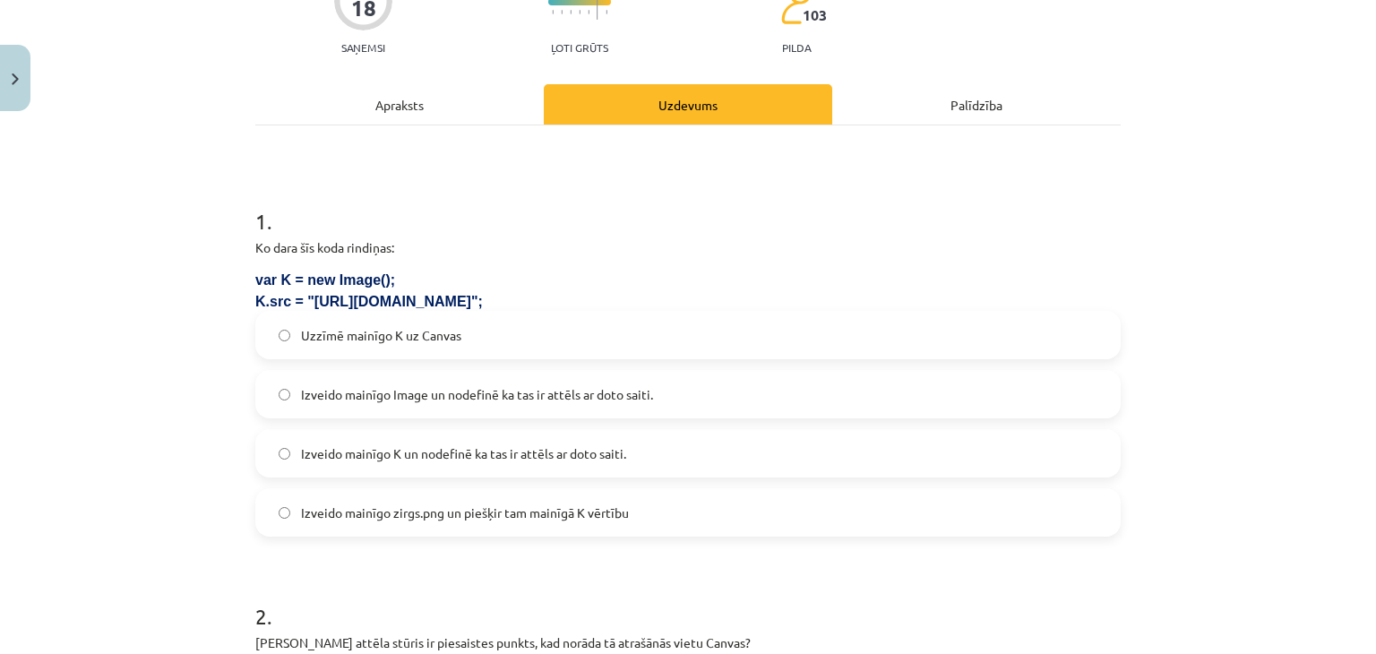
scroll to position [269, 0]
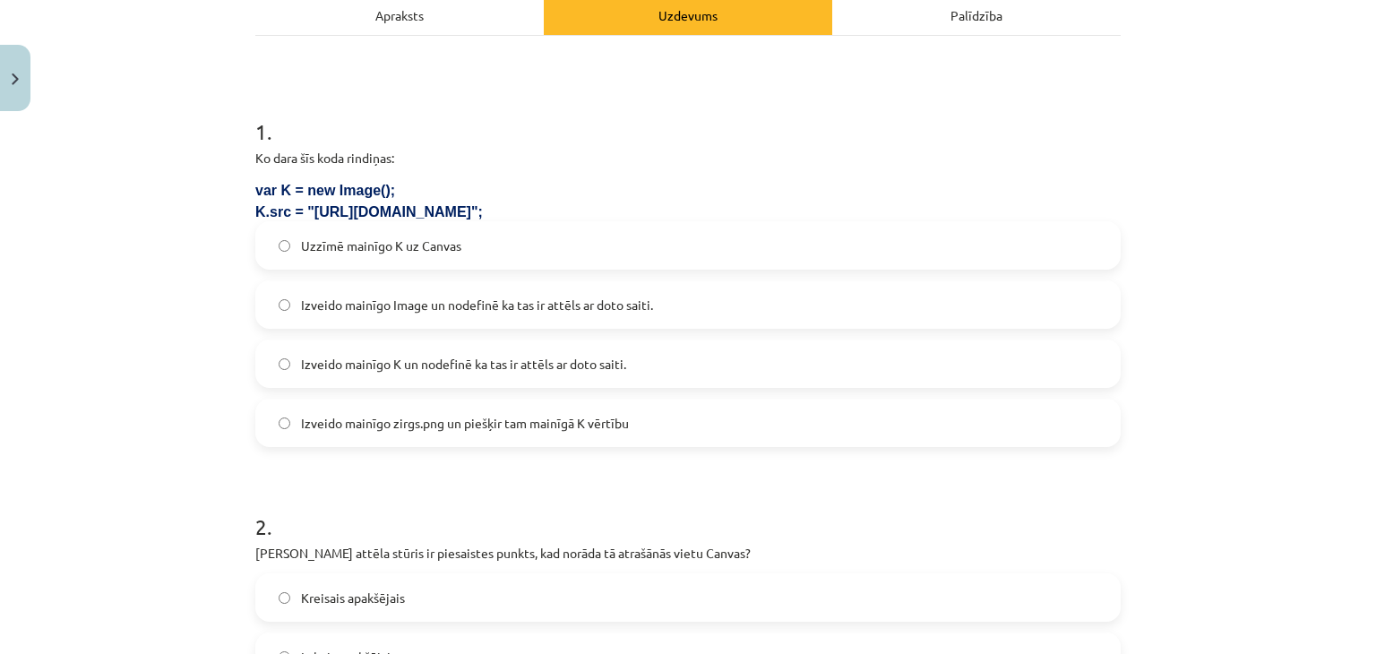
click at [567, 361] on span "Izveido mainīgo K un nodefinē ka tas ir attēls ar doto saiti." at bounding box center [463, 364] width 325 height 19
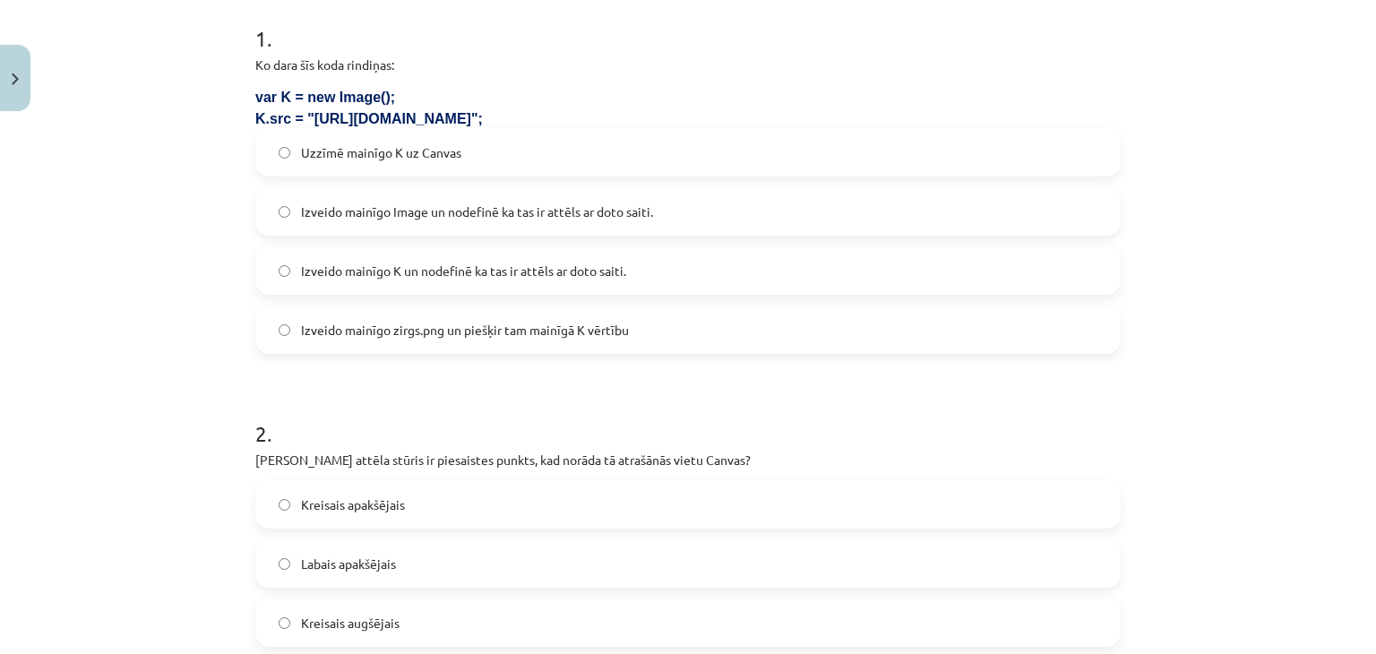
scroll to position [537, 0]
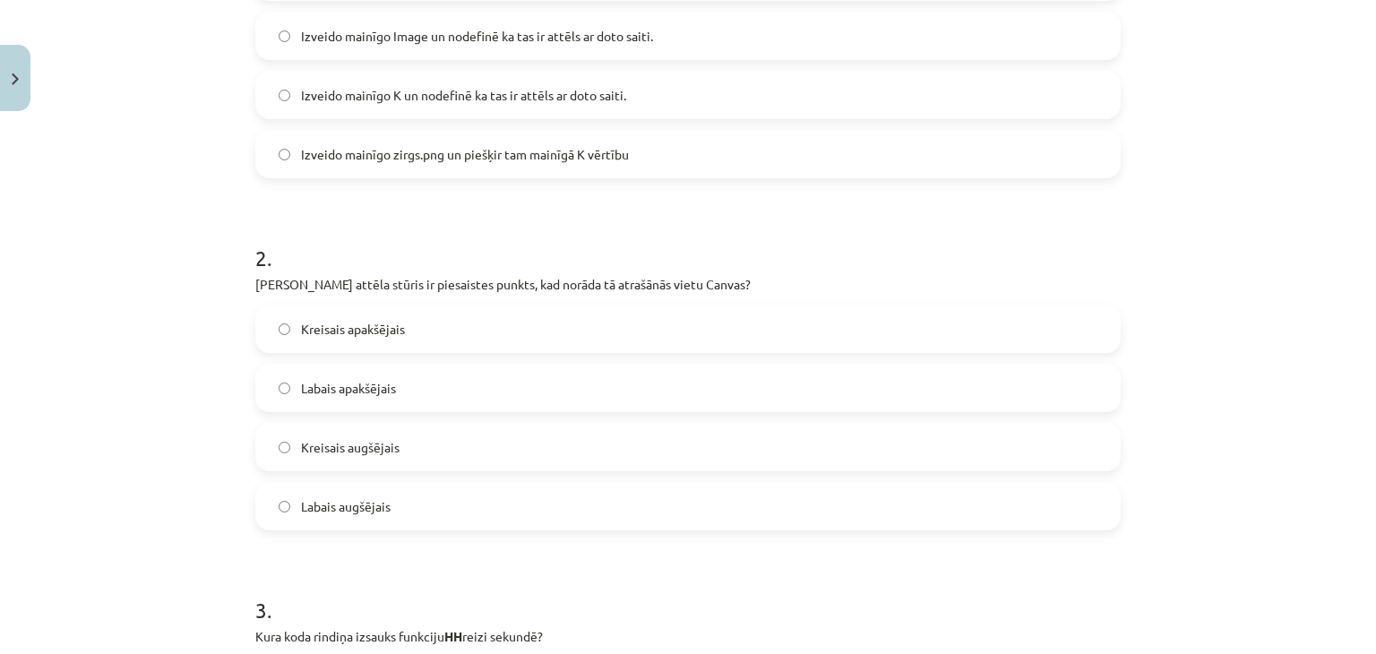
click at [365, 448] on span "Kreisais augšējais" at bounding box center [350, 447] width 99 height 19
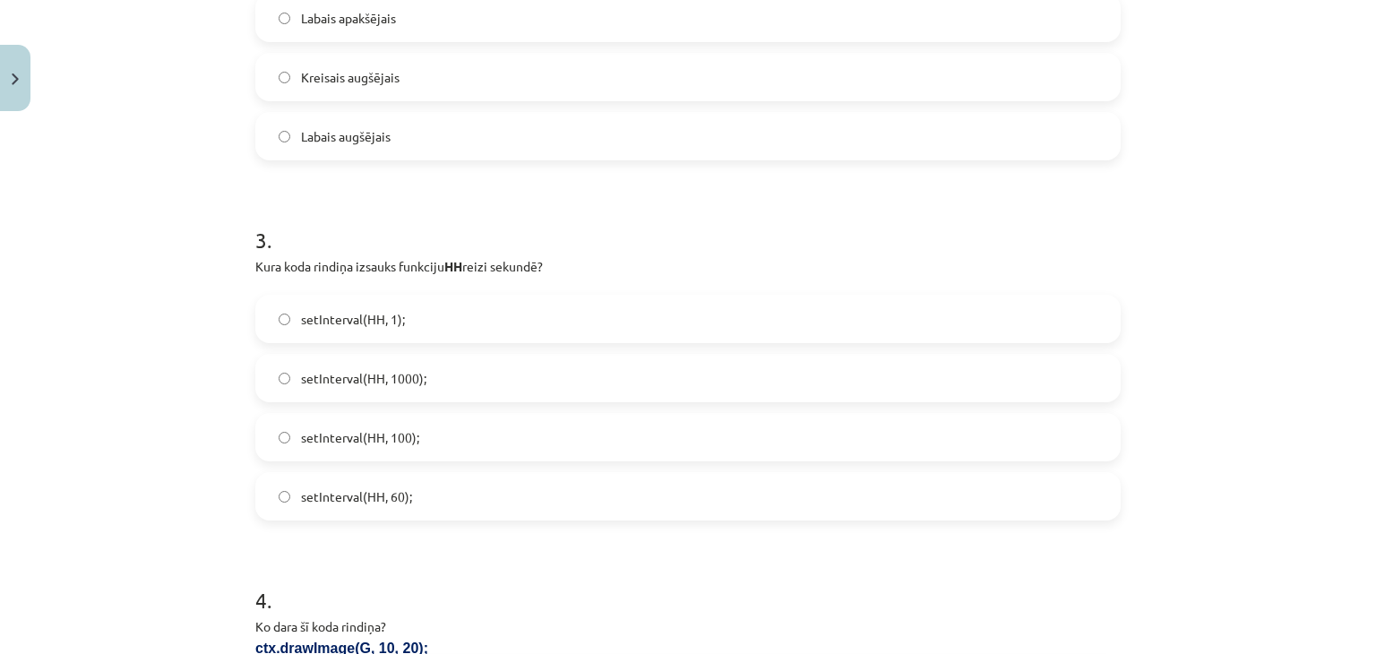
scroll to position [985, 0]
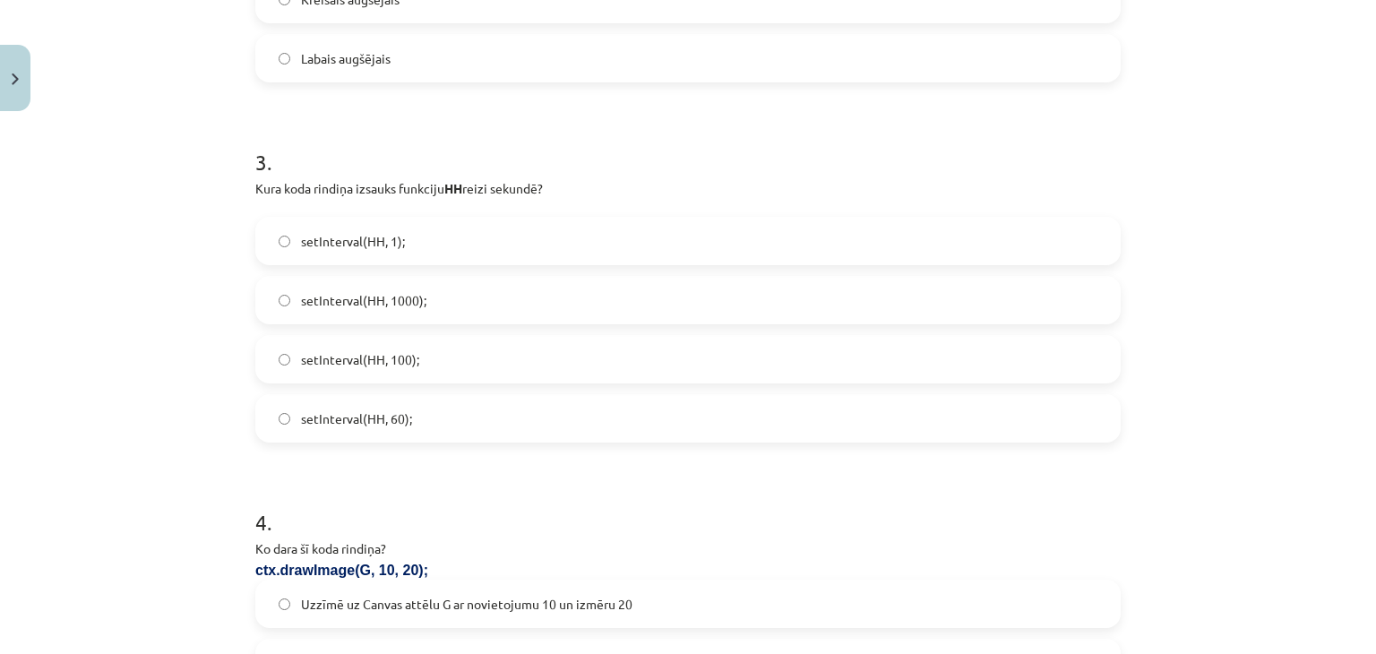
click at [407, 302] on span "setInterval(HH, 1000);" at bounding box center [363, 300] width 125 height 19
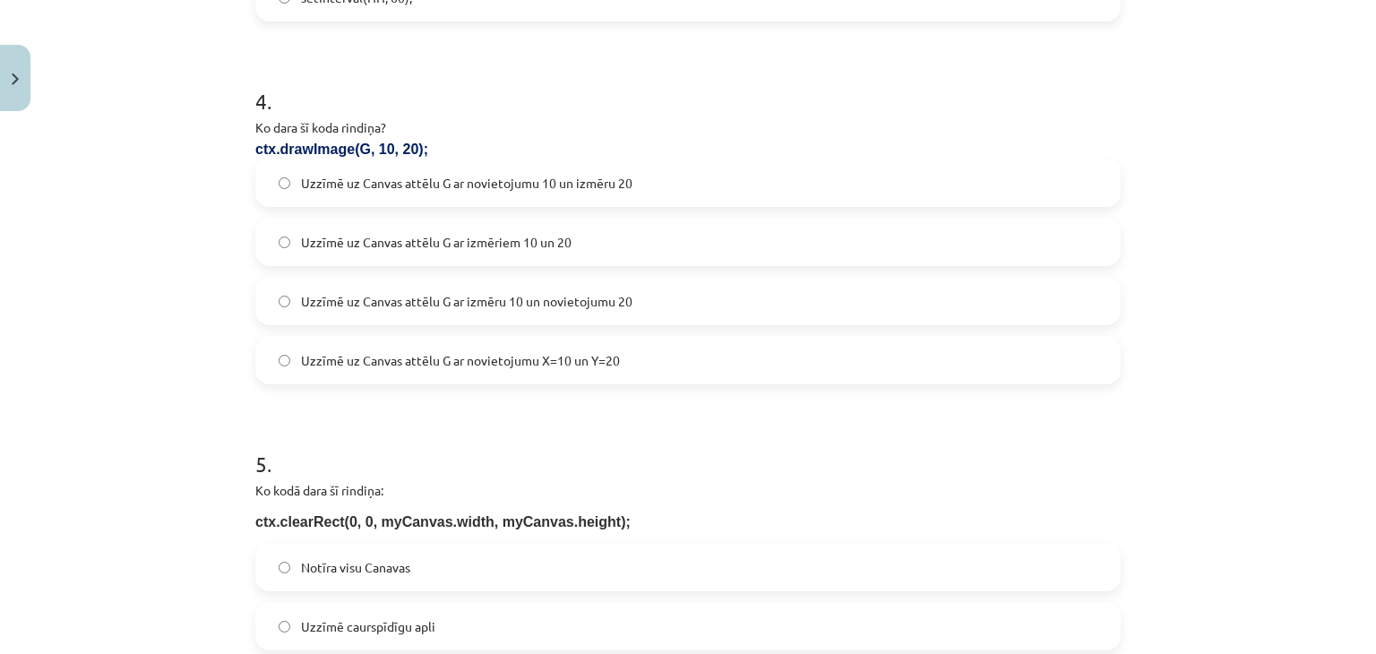
scroll to position [1433, 0]
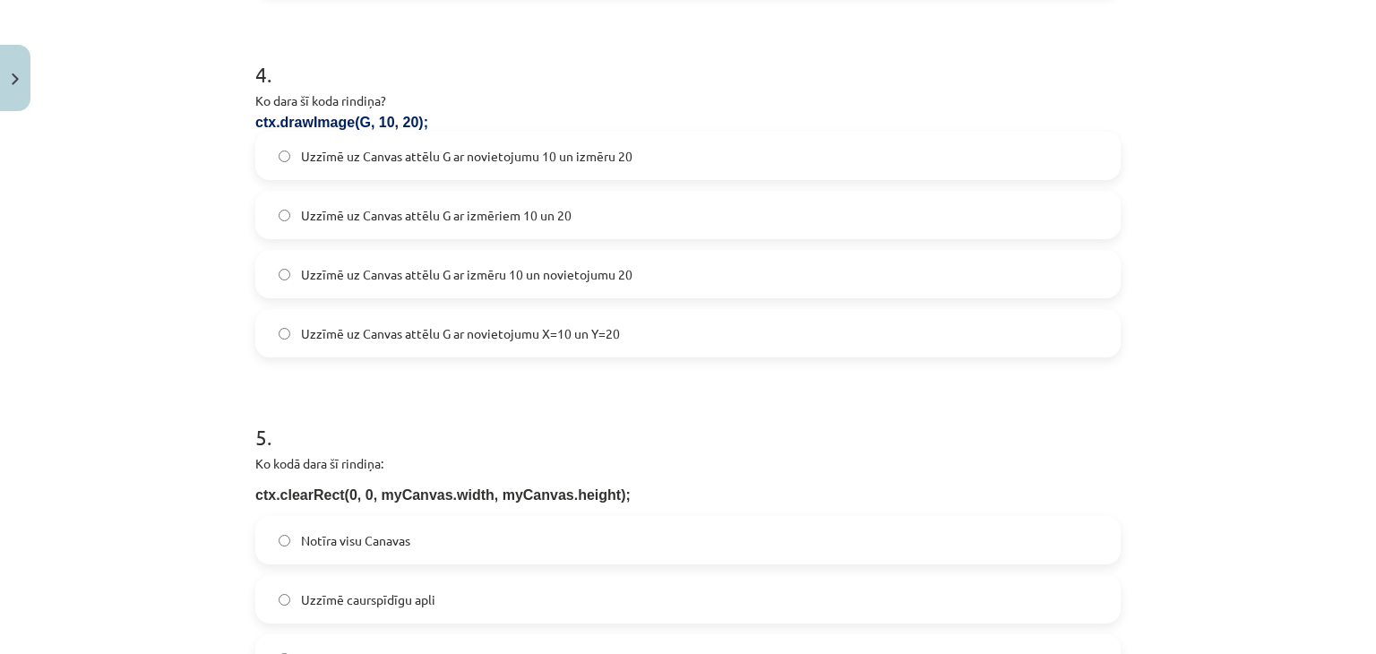
click at [506, 348] on label "Uzzīmē uz Canvas attēlu G ar novietojumu X=10 un Y=20" at bounding box center [688, 333] width 862 height 45
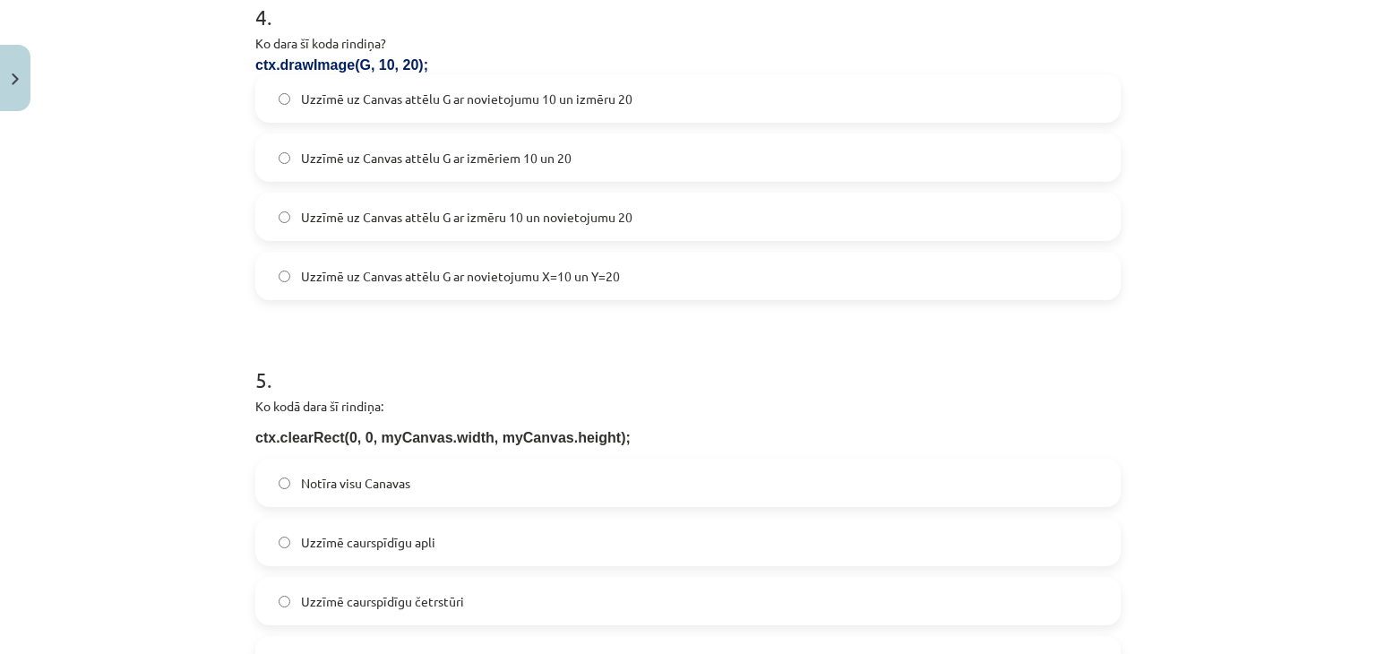
scroll to position [1702, 0]
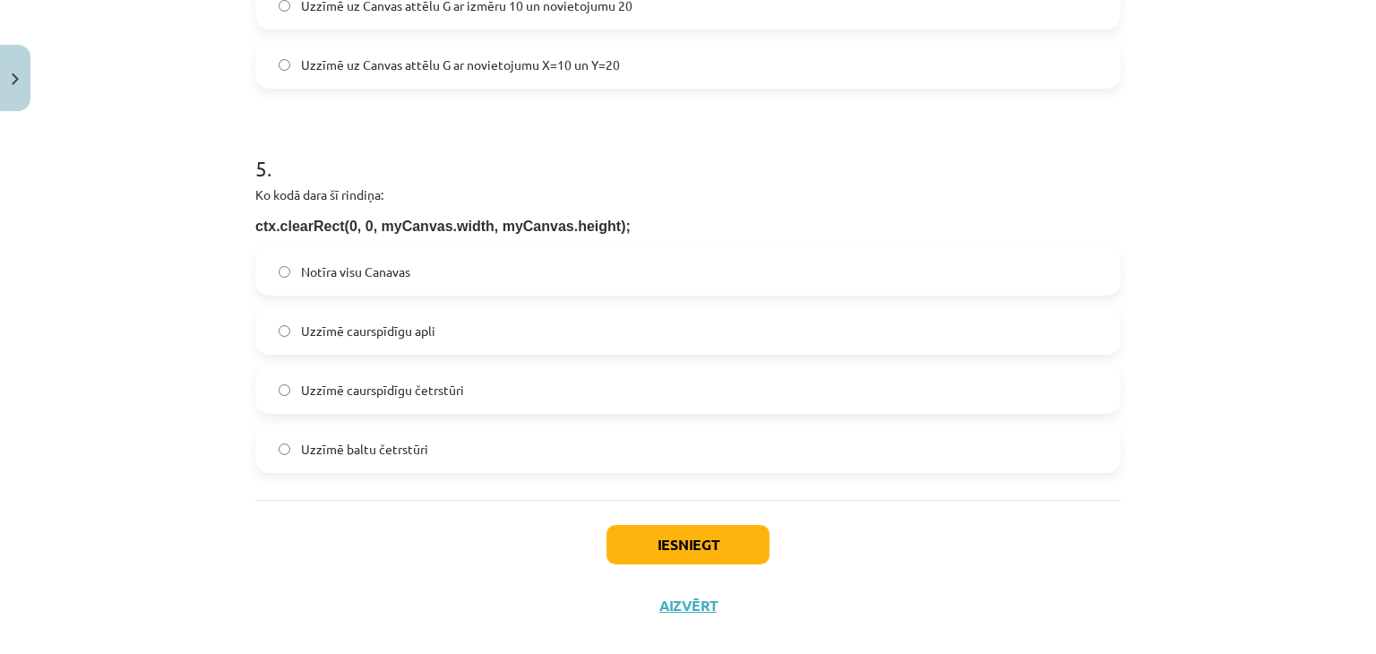
click at [469, 269] on label "Notīra visu Canavas" at bounding box center [688, 271] width 862 height 45
click at [656, 556] on button "Iesniegt" at bounding box center [687, 544] width 163 height 39
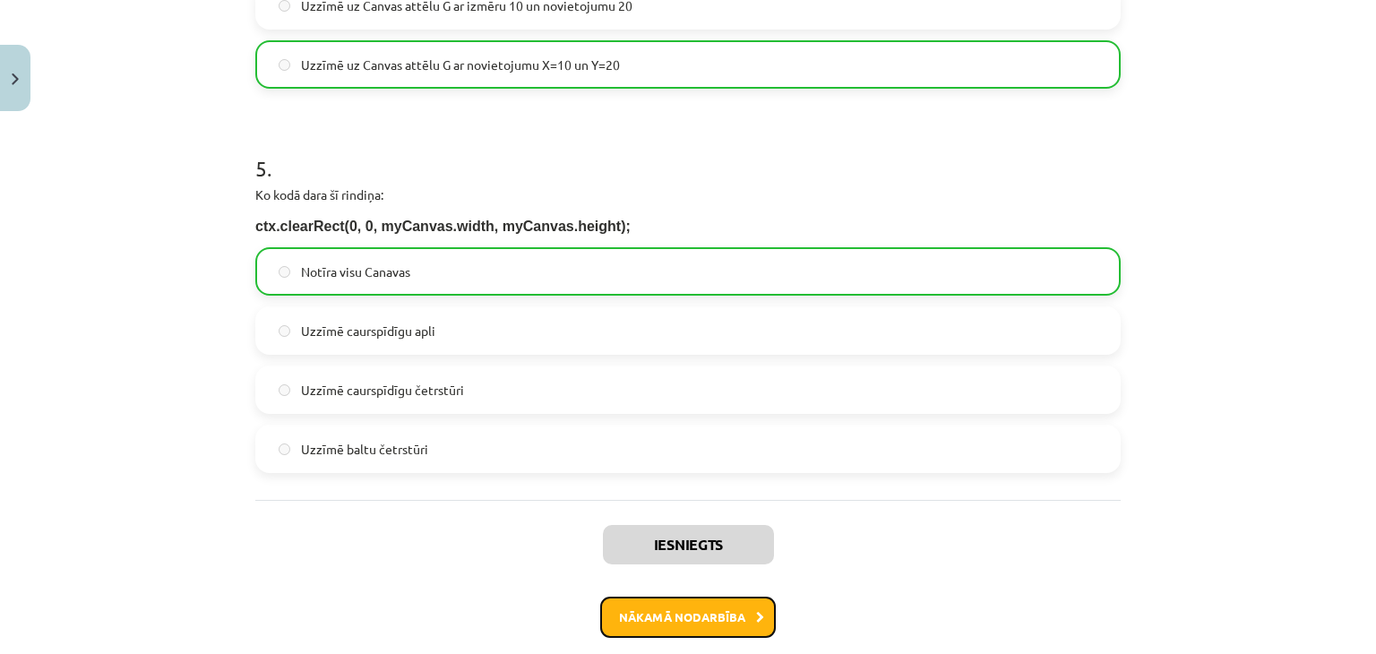
click at [649, 619] on button "Nākamā nodarbība" at bounding box center [688, 617] width 176 height 41
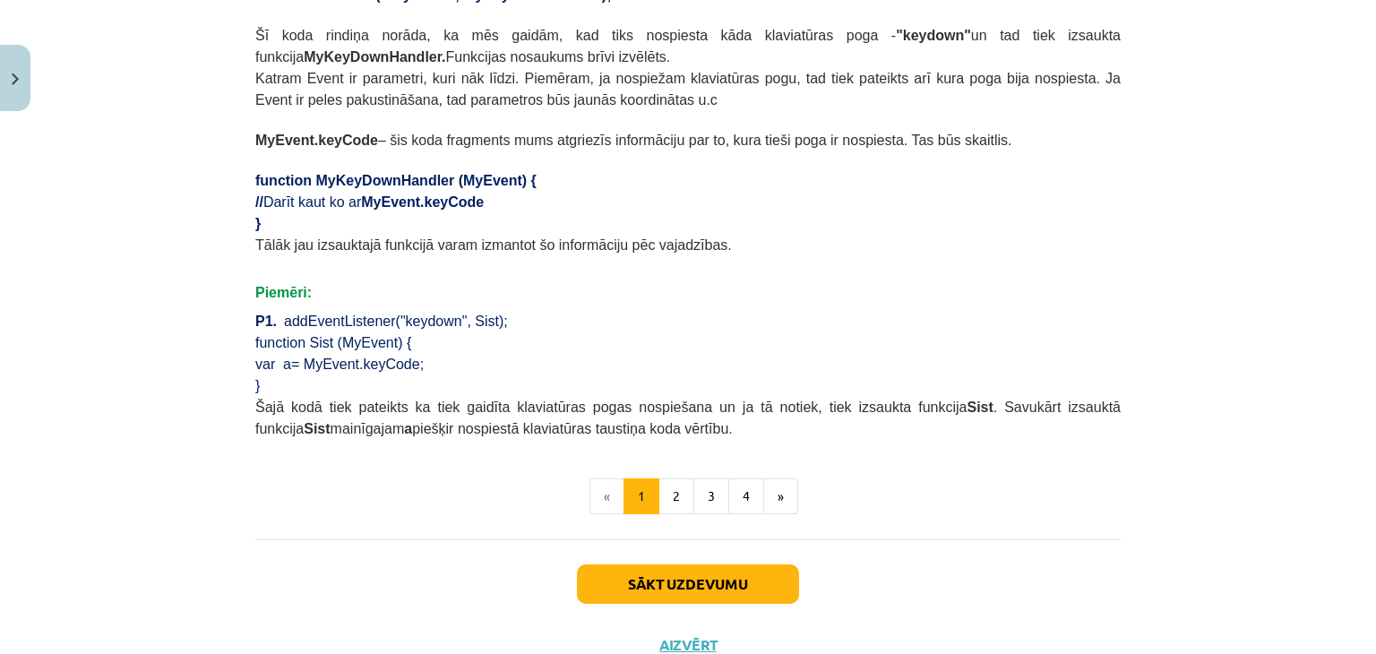
scroll to position [1071, 0]
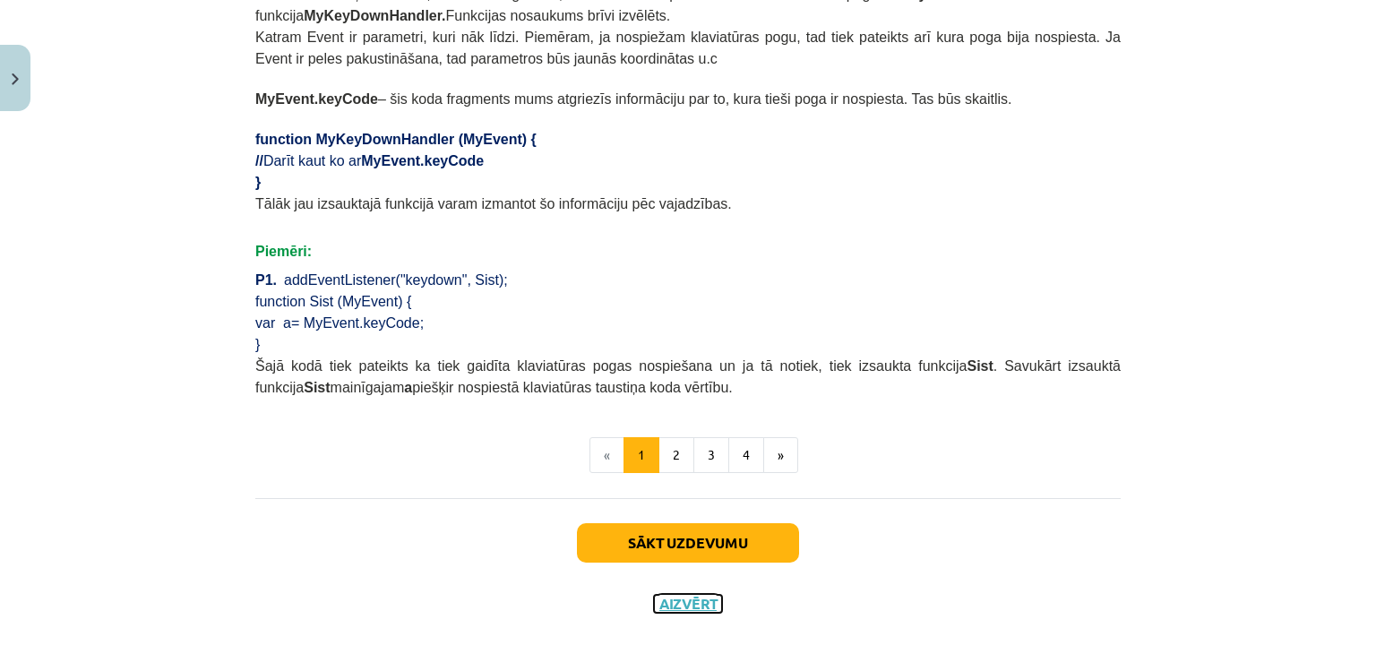
click at [659, 595] on button "Aizvērt" at bounding box center [688, 604] width 68 height 18
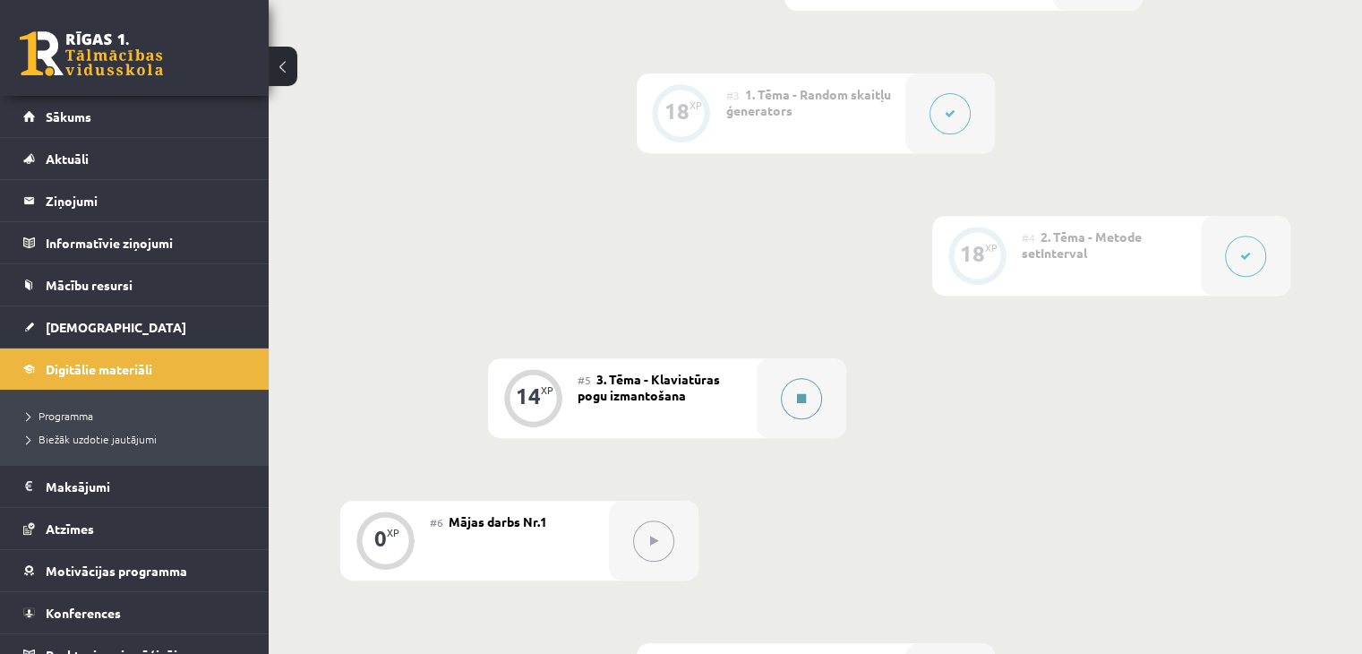
click at [791, 419] on button at bounding box center [801, 398] width 41 height 41
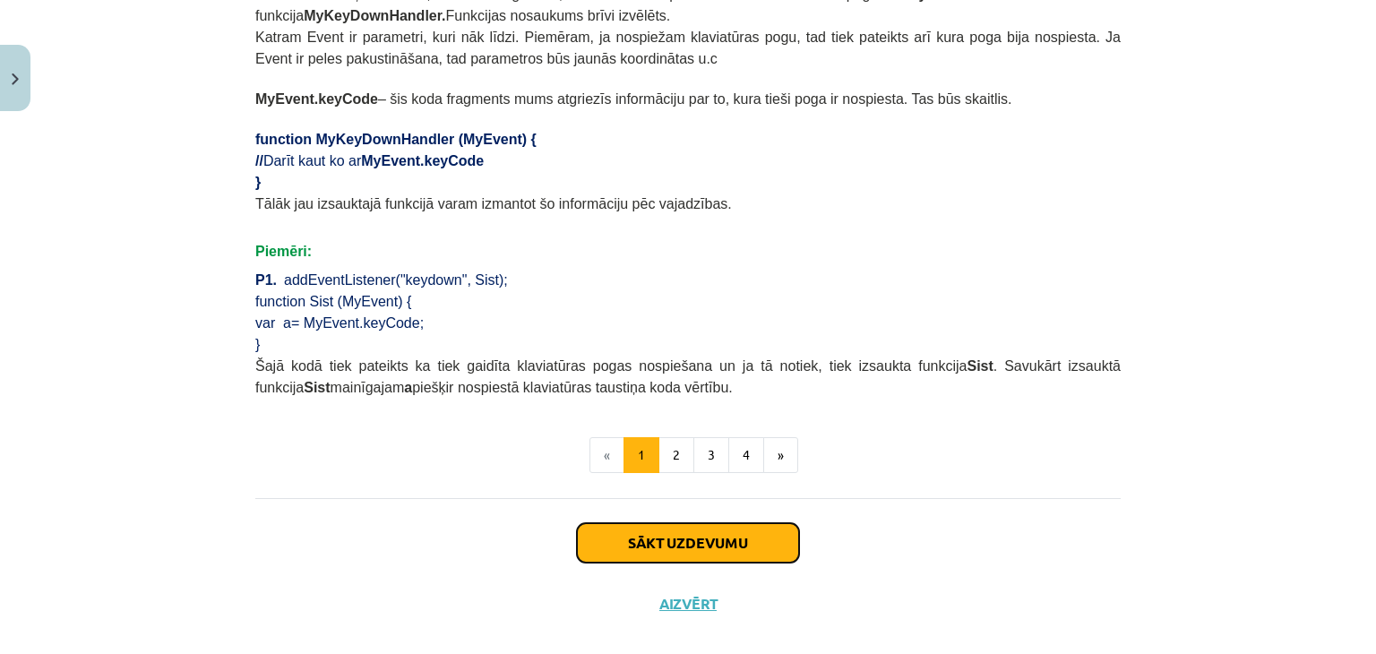
click at [659, 523] on button "Sākt uzdevumu" at bounding box center [688, 542] width 222 height 39
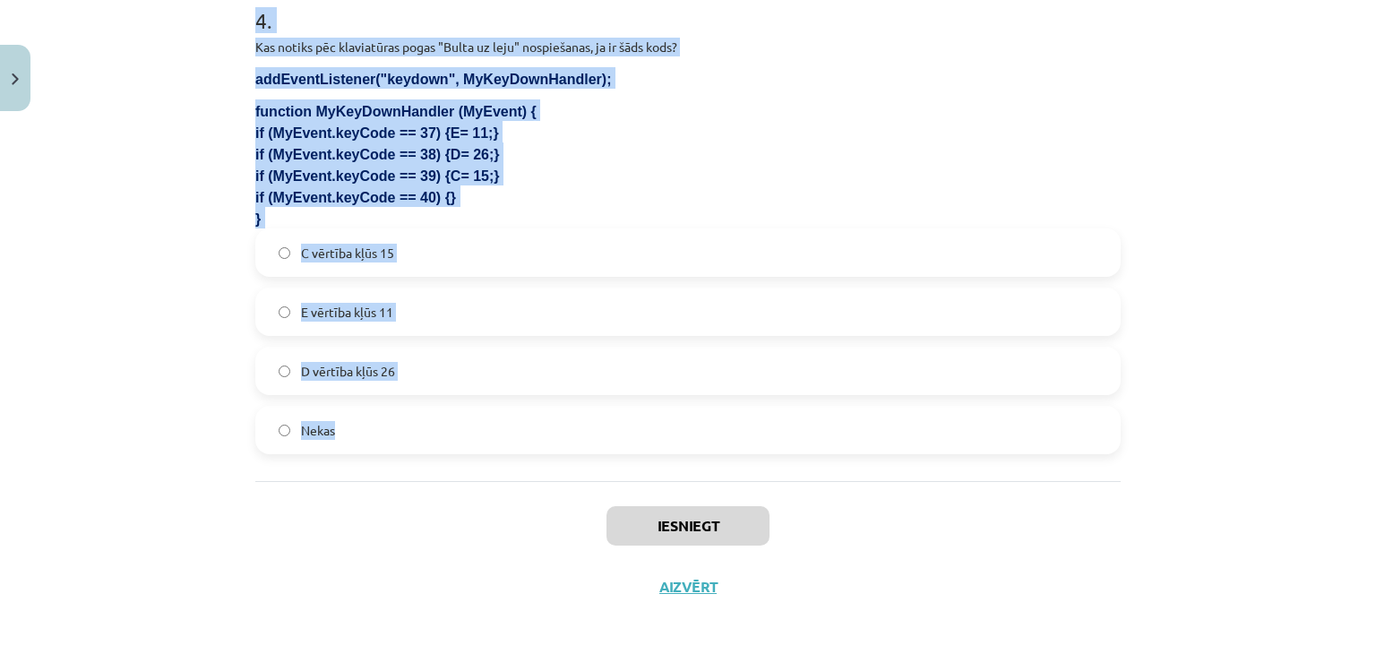
scroll to position [1479, 0]
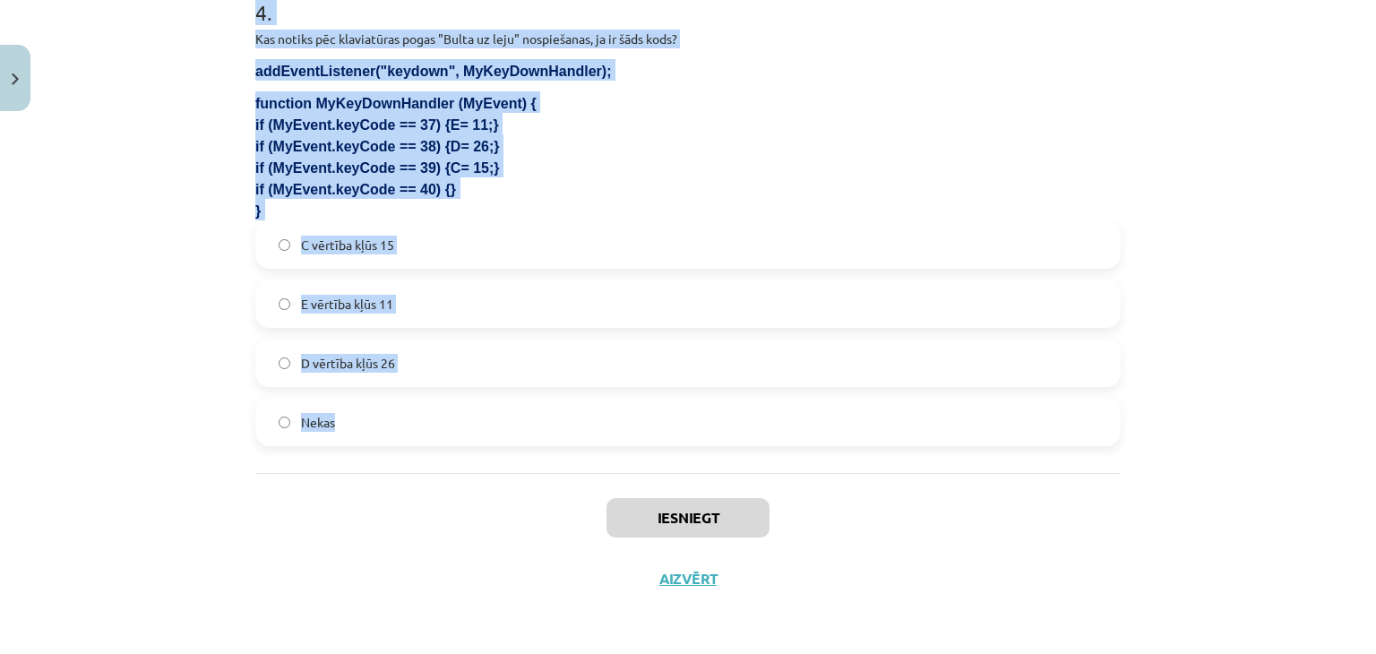
drag, startPoint x: 247, startPoint y: 349, endPoint x: 788, endPoint y: 395, distance: 542.9
copy form "1 . Kura koda rindiņa pēc klaviatūras pogas nospiešanas izsauks funkciju Poga ?…"
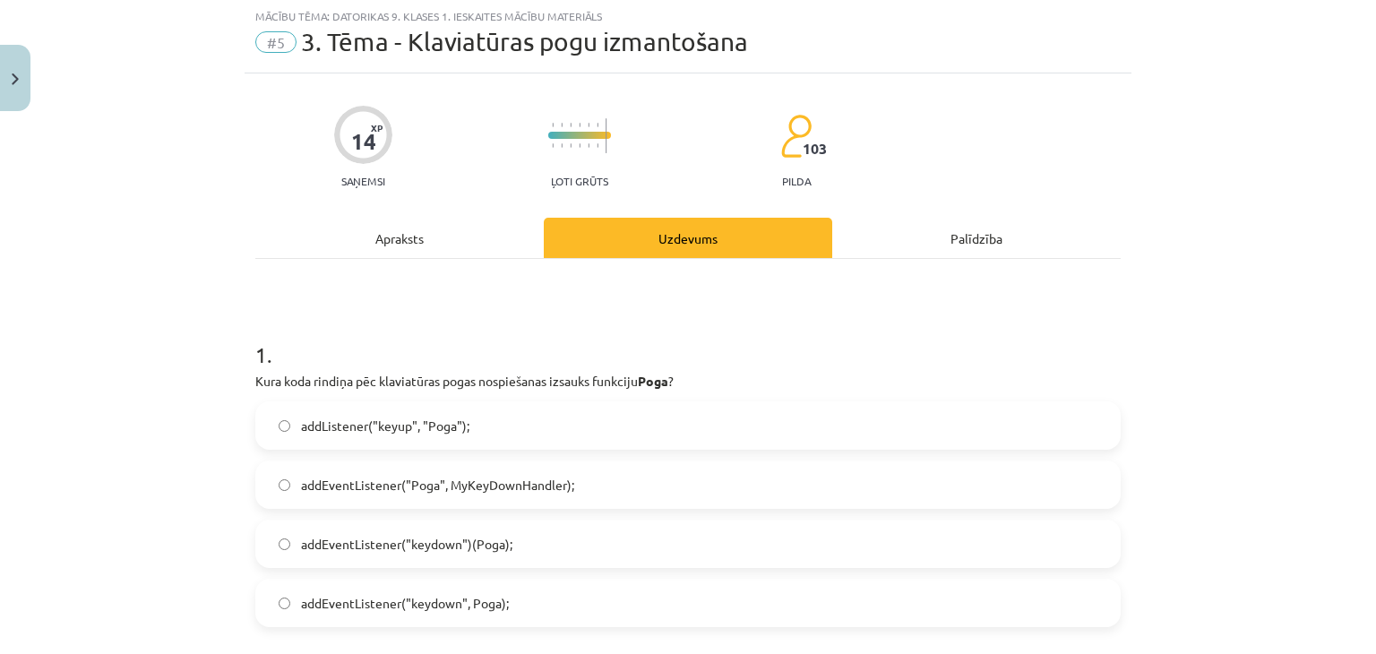
click at [413, 219] on div "Apraksts" at bounding box center [399, 238] width 288 height 40
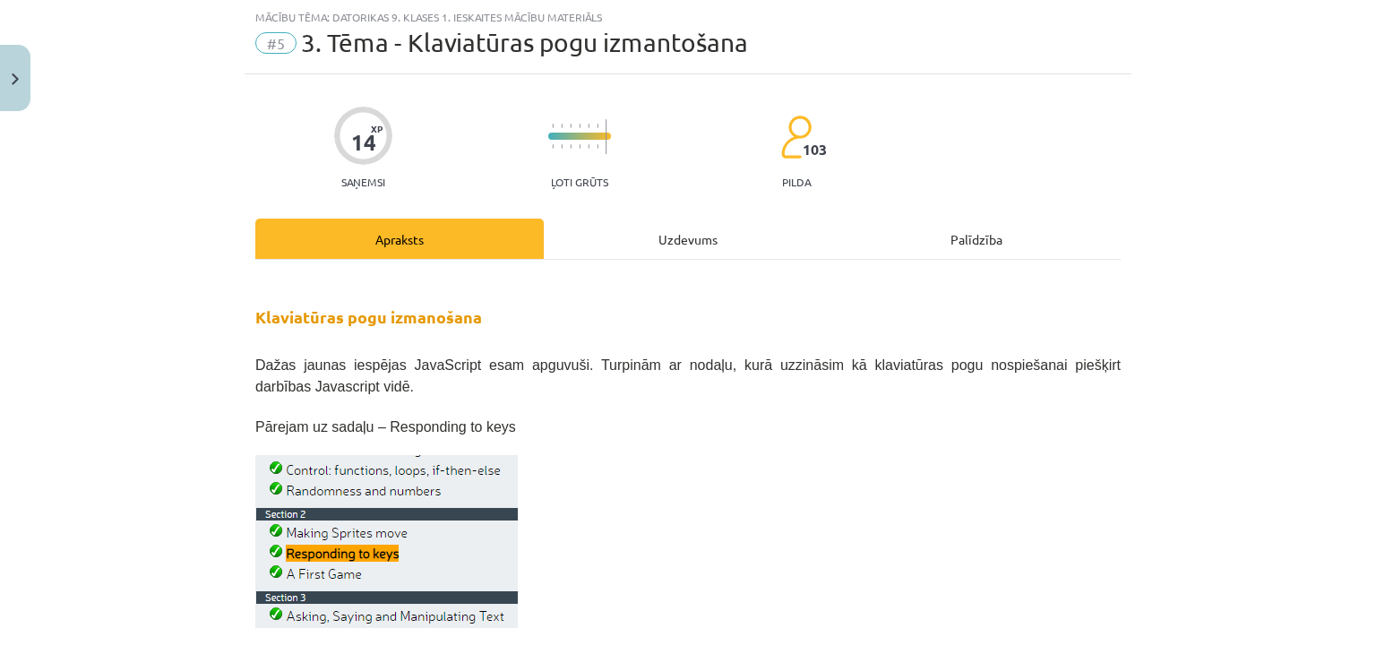
click at [710, 242] on div "Uzdevums" at bounding box center [688, 239] width 288 height 40
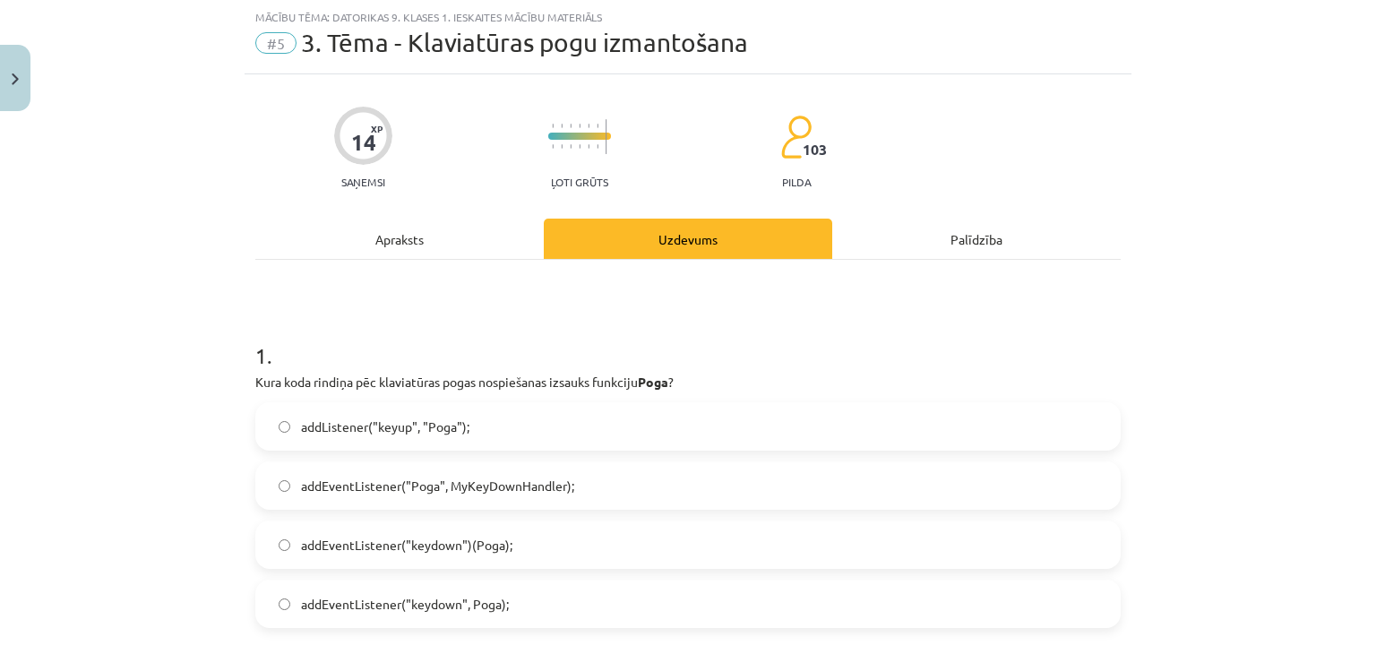
scroll to position [134, 0]
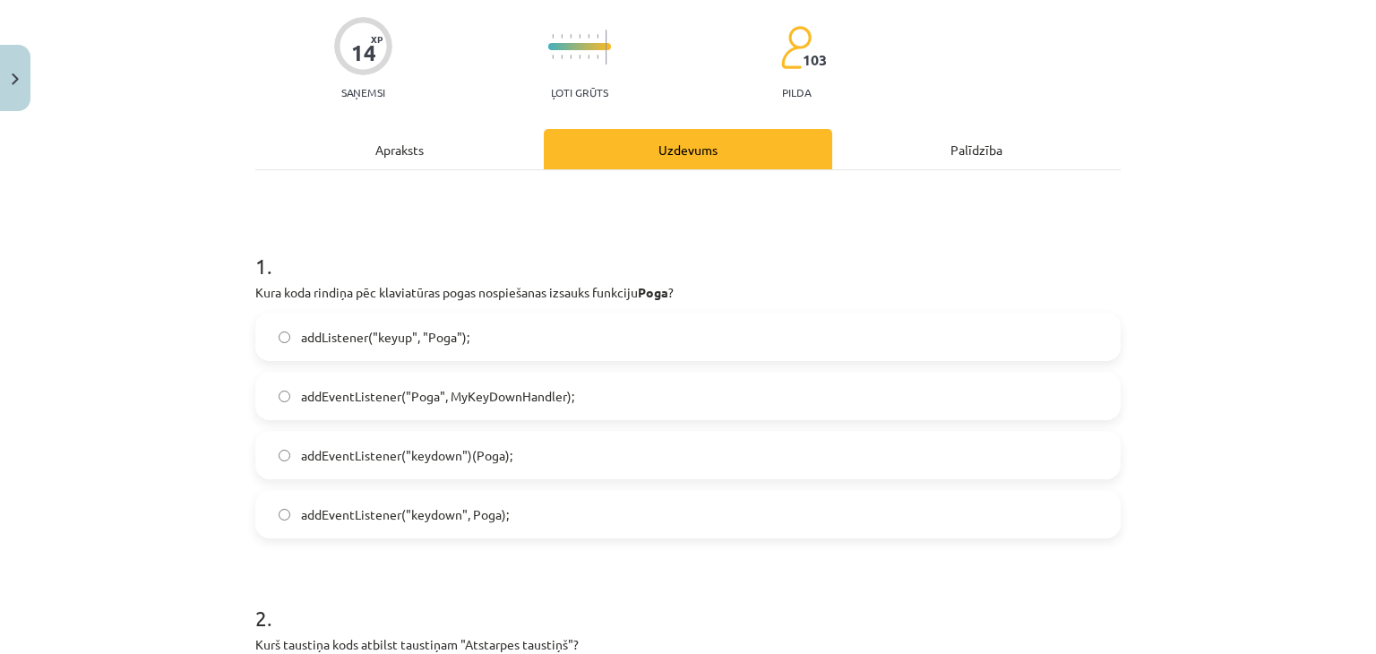
click at [495, 462] on span "addEventListener("keydown")(Poga);" at bounding box center [406, 455] width 211 height 19
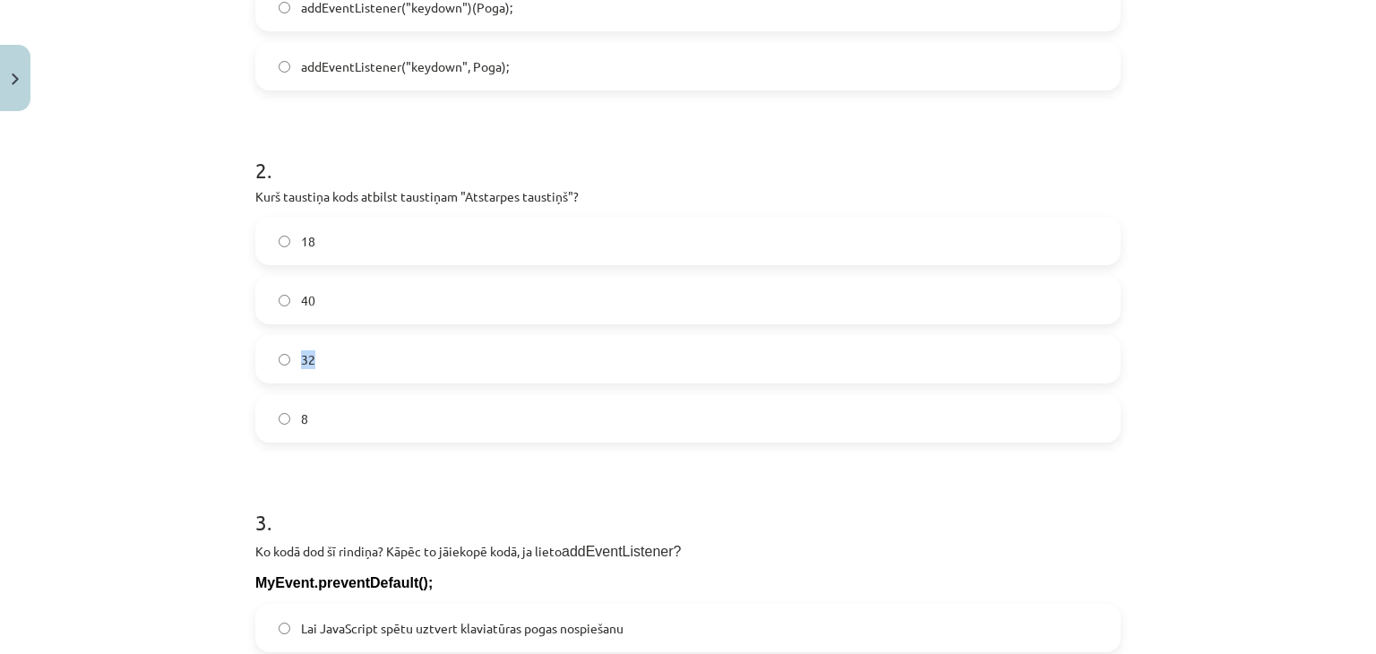
drag, startPoint x: 328, startPoint y: 365, endPoint x: 280, endPoint y: 376, distance: 48.7
click at [280, 376] on label "32" at bounding box center [688, 359] width 862 height 45
click at [378, 359] on label "32" at bounding box center [688, 359] width 862 height 45
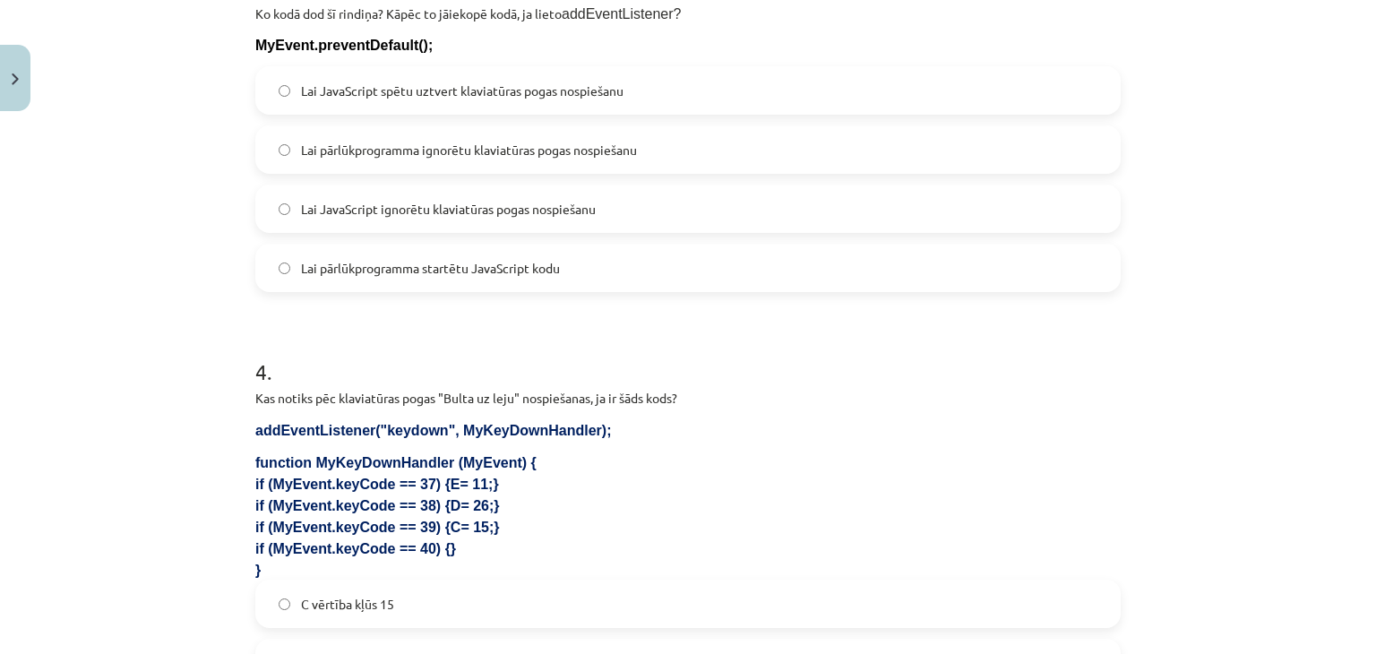
scroll to position [940, 0]
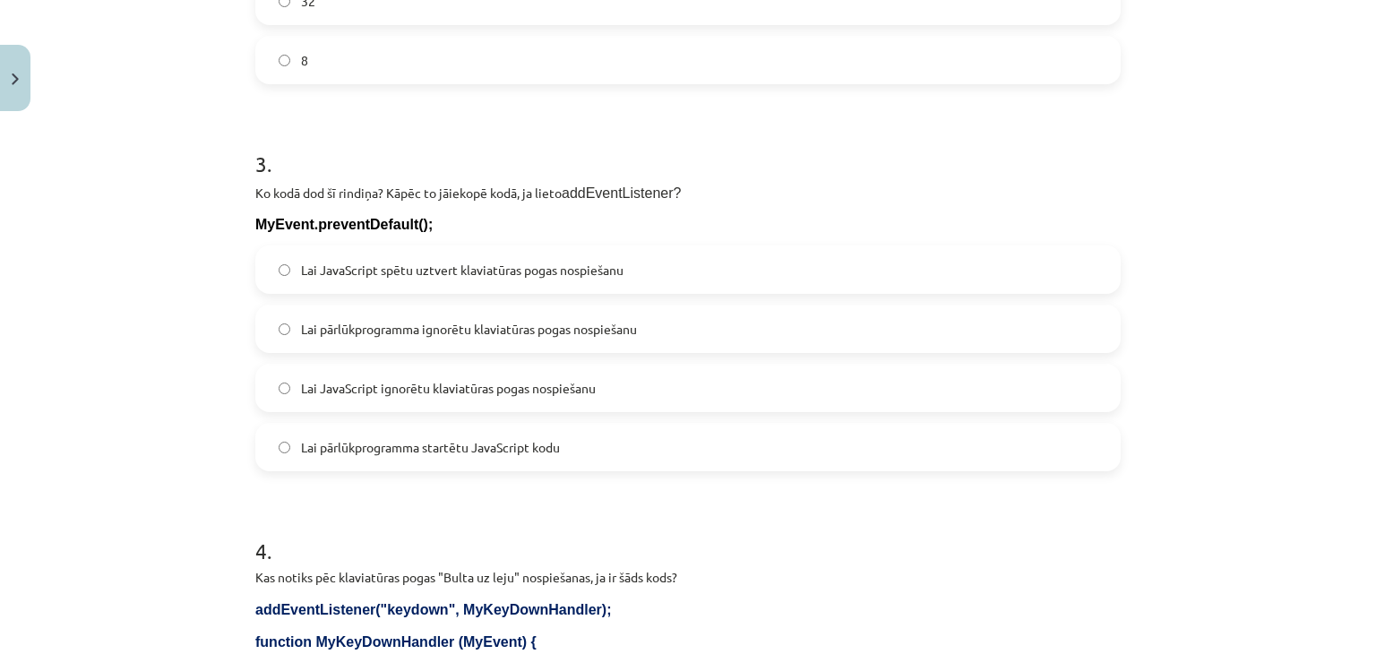
click at [401, 373] on label "Lai JavaScript ignorētu klaviatūras pogas nospiešanu" at bounding box center [688, 387] width 862 height 45
click at [442, 325] on span "Lai pārlūkprogramma ignorētu klaviatūras pogas nospiešanu" at bounding box center [469, 329] width 336 height 19
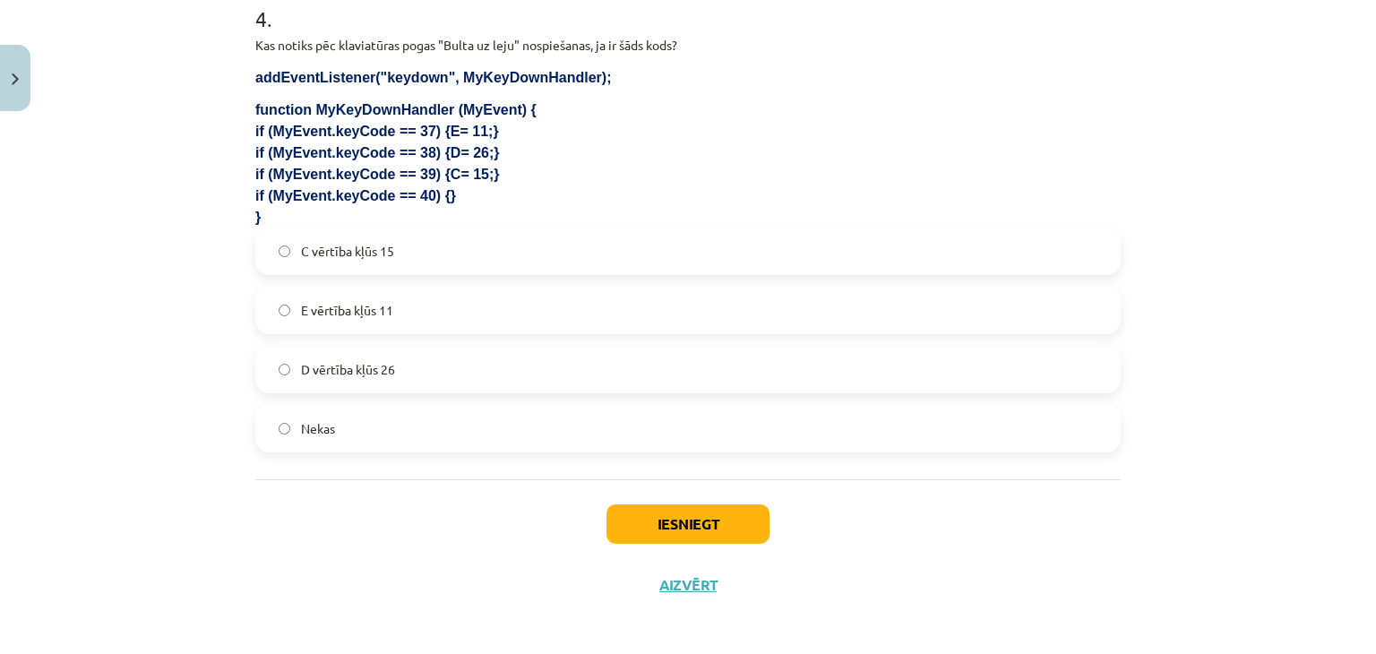
scroll to position [1478, 0]
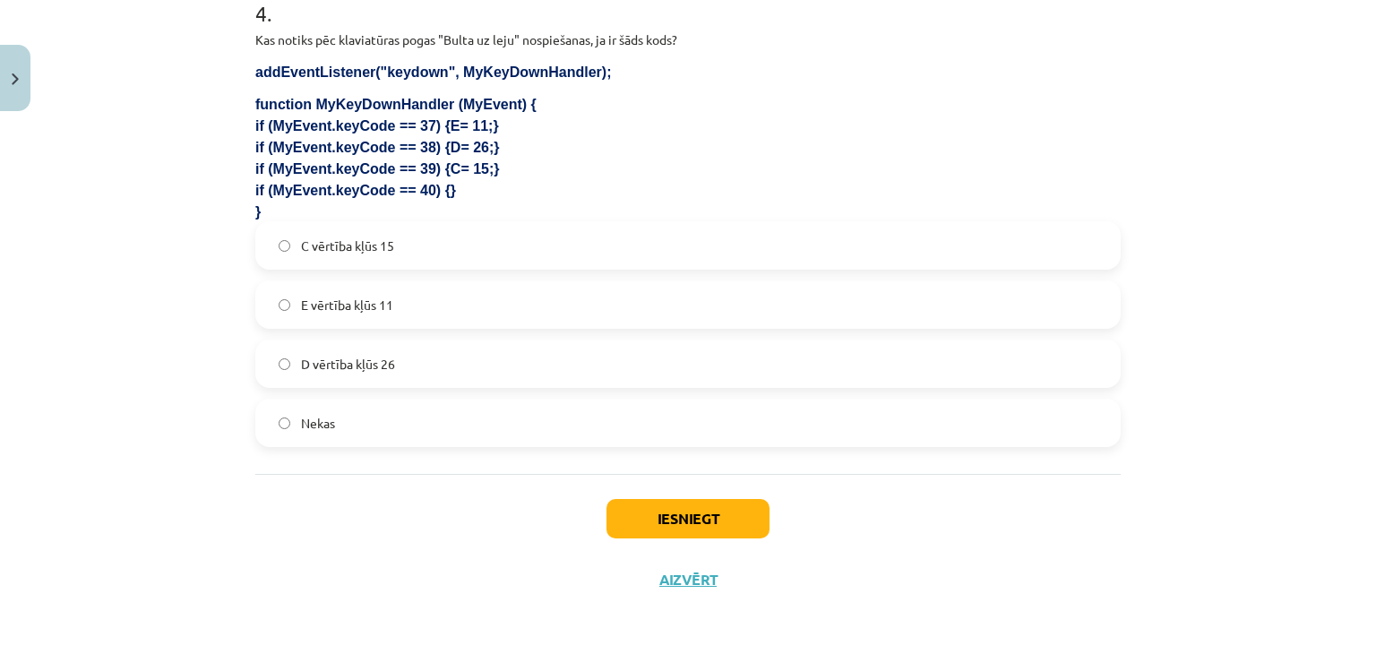
click at [365, 416] on label "Nekas" at bounding box center [688, 422] width 862 height 45
click at [647, 516] on button "Iesniegt" at bounding box center [687, 518] width 163 height 39
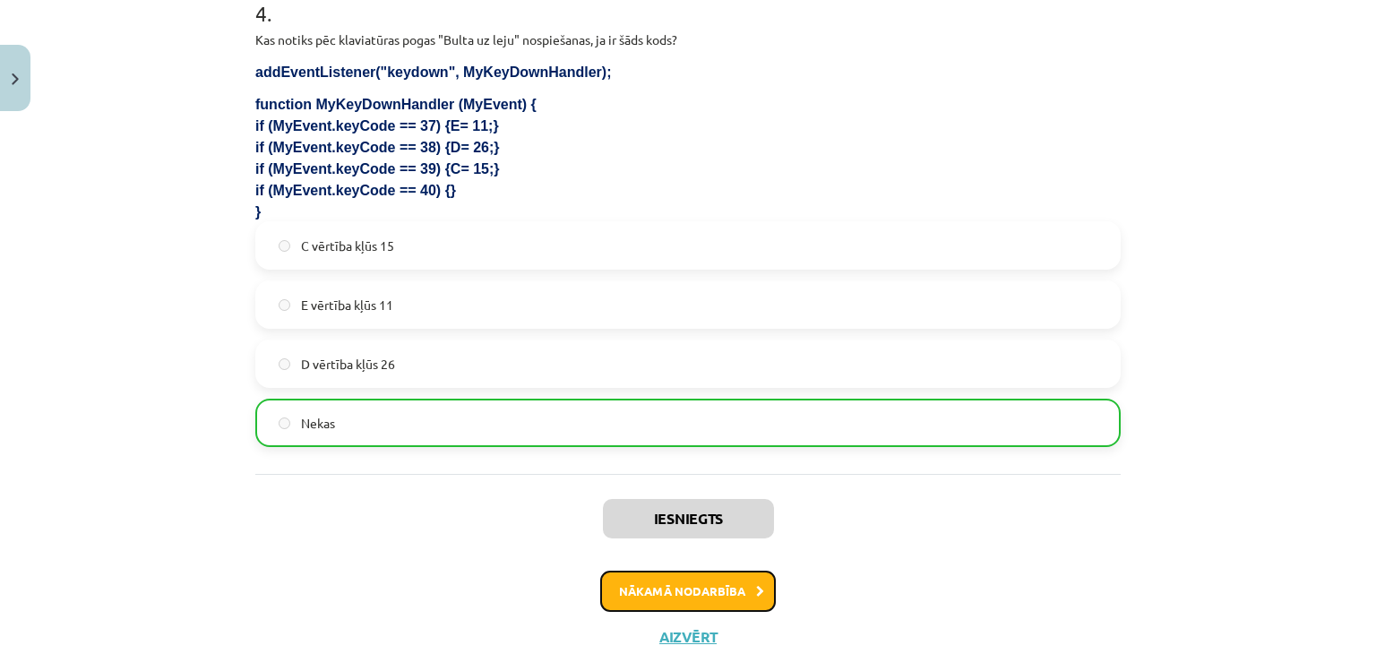
click at [654, 603] on button "Nākamā nodarbība" at bounding box center [688, 591] width 176 height 41
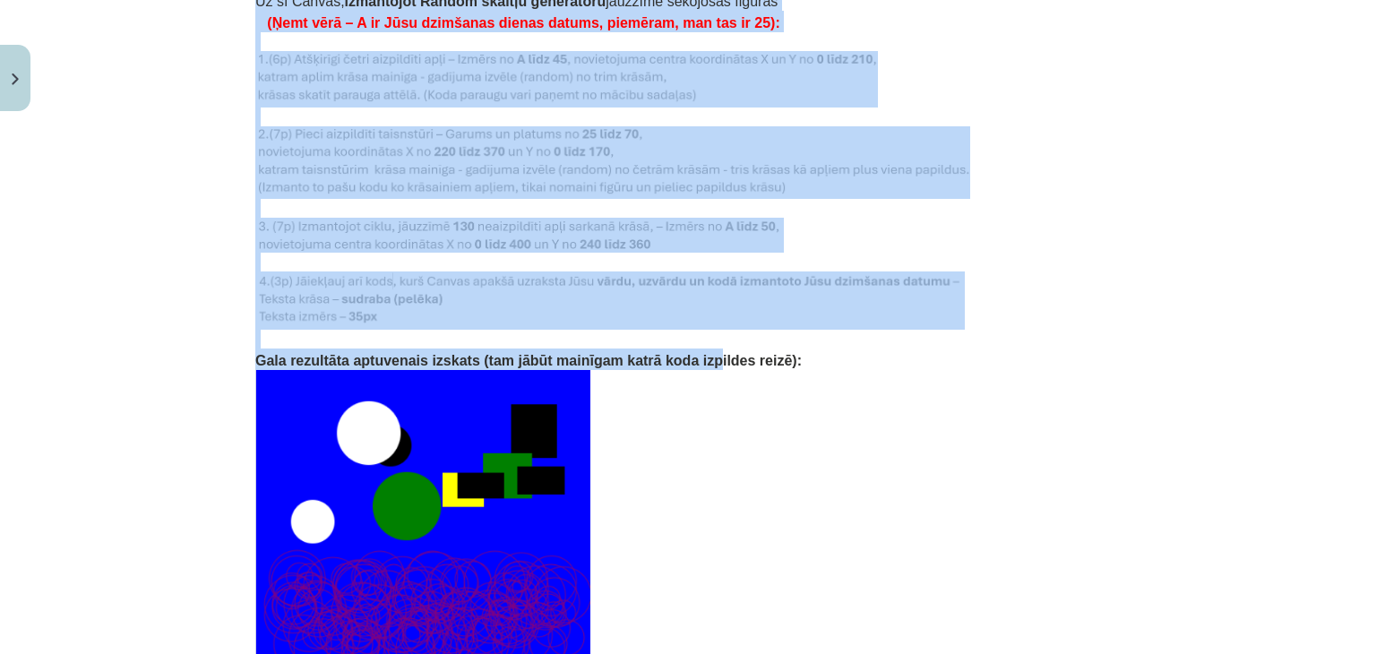
scroll to position [3627, 0]
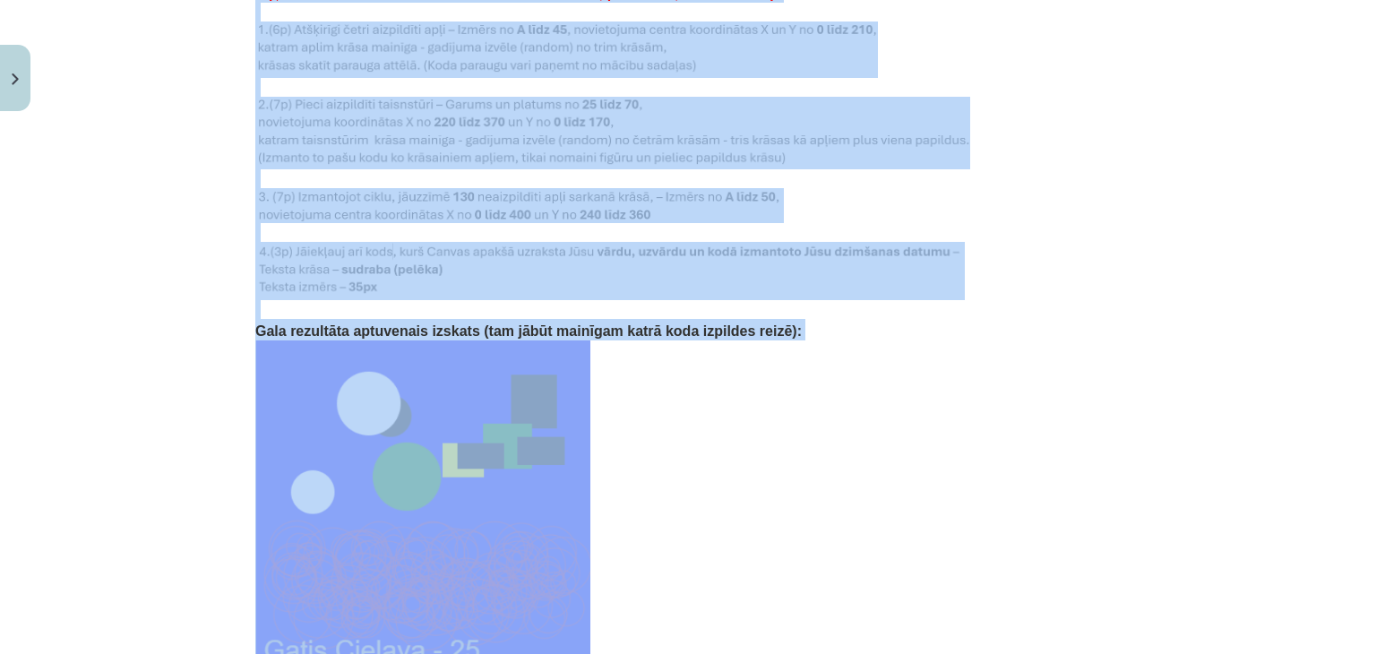
drag, startPoint x: 251, startPoint y: 215, endPoint x: 717, endPoint y: 396, distance: 499.6
copy div "3. variants 3. var. - Ja Tev uzvārds sākas ar burtiem O,P,R,S,Š,T,U,Ū,V,Z,Ž tad…"
click at [731, 381] on p at bounding box center [687, 506] width 865 height 332
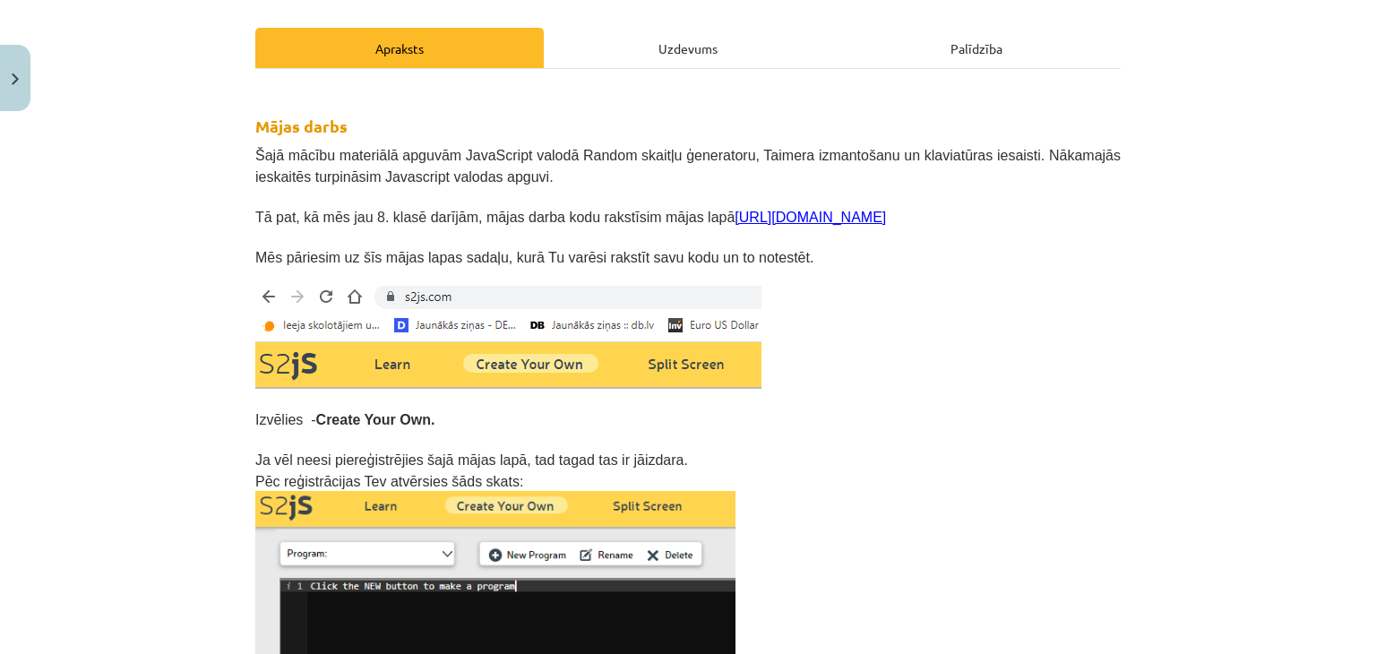
scroll to position [0, 0]
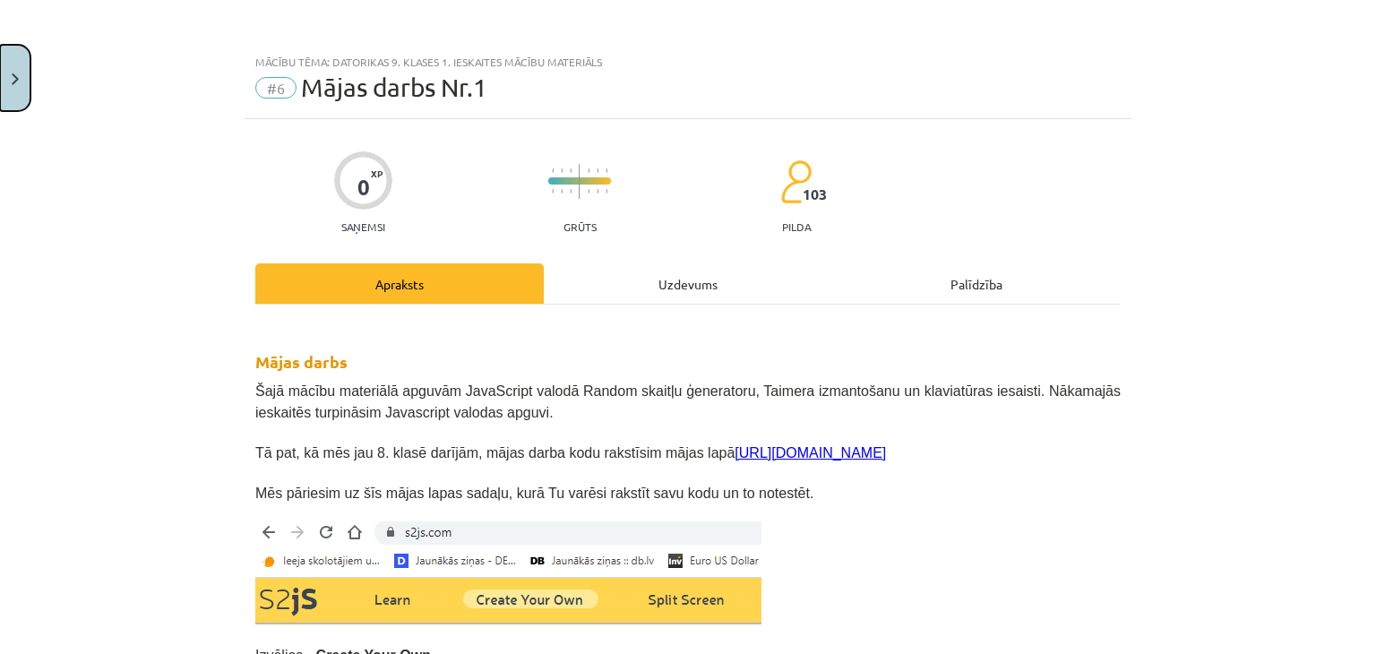
click at [13, 80] on img "Close" at bounding box center [15, 79] width 7 height 12
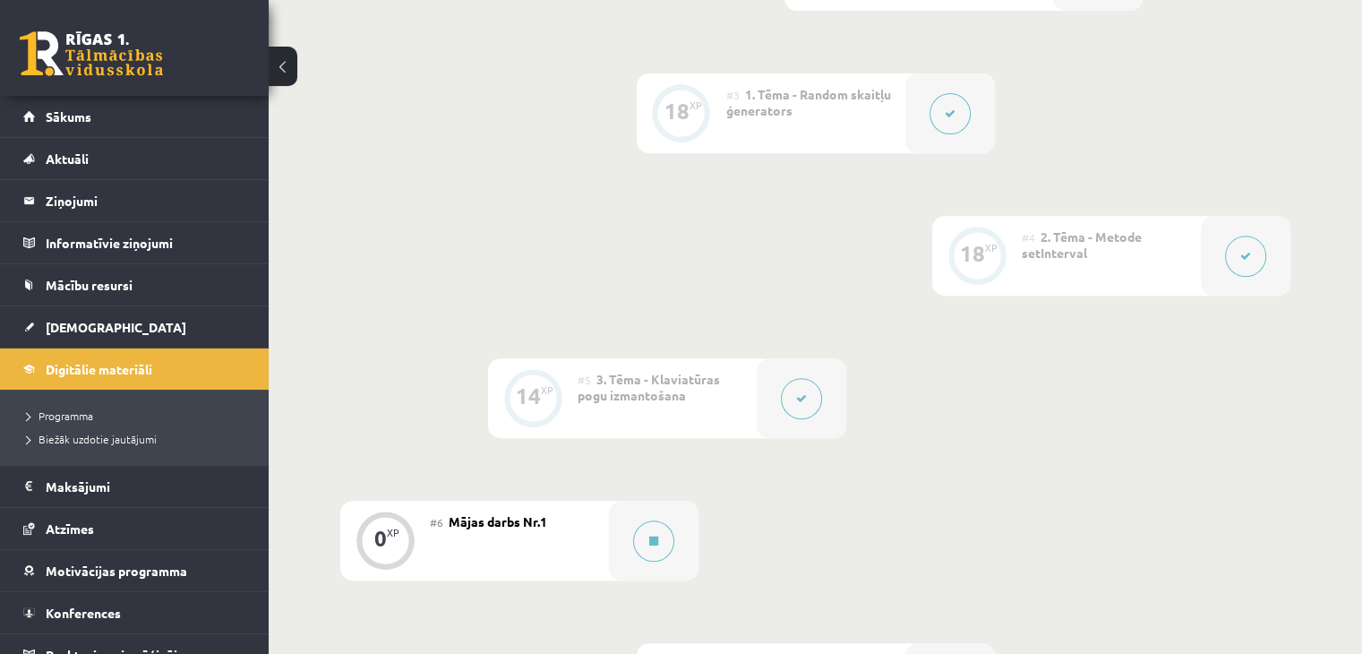
click at [935, 134] on button at bounding box center [950, 113] width 41 height 41
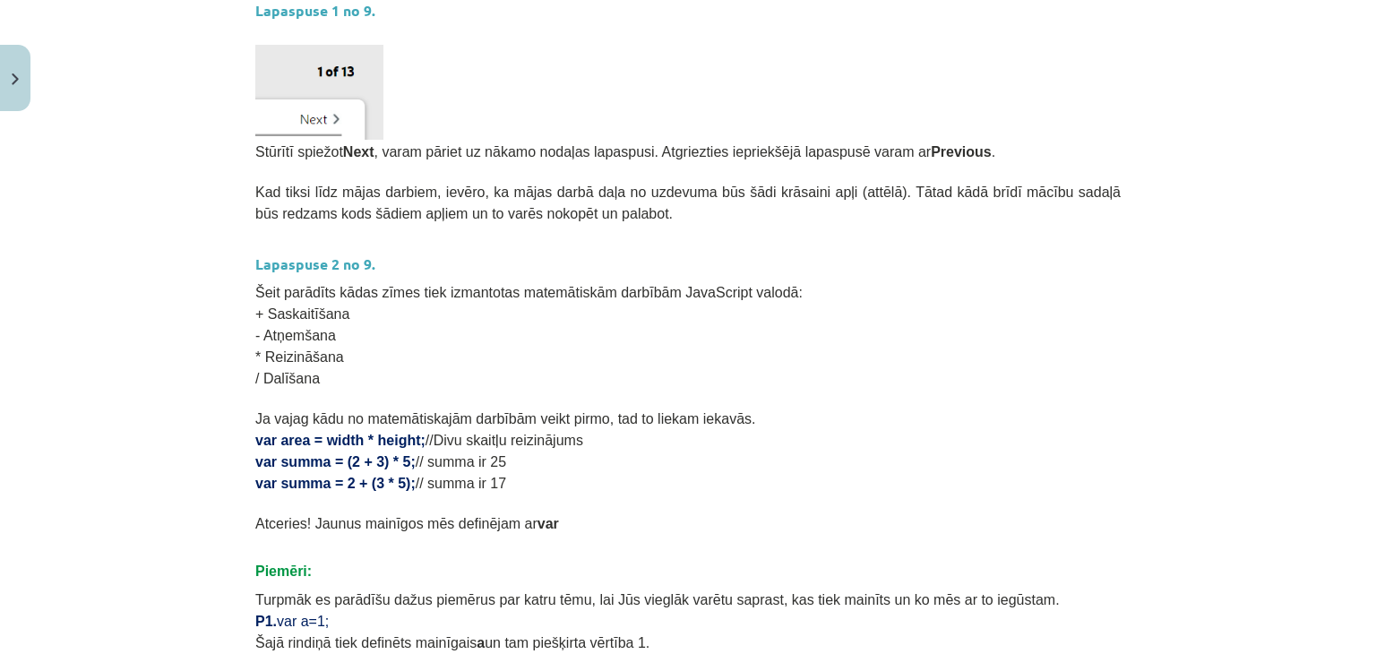
scroll to position [1075, 0]
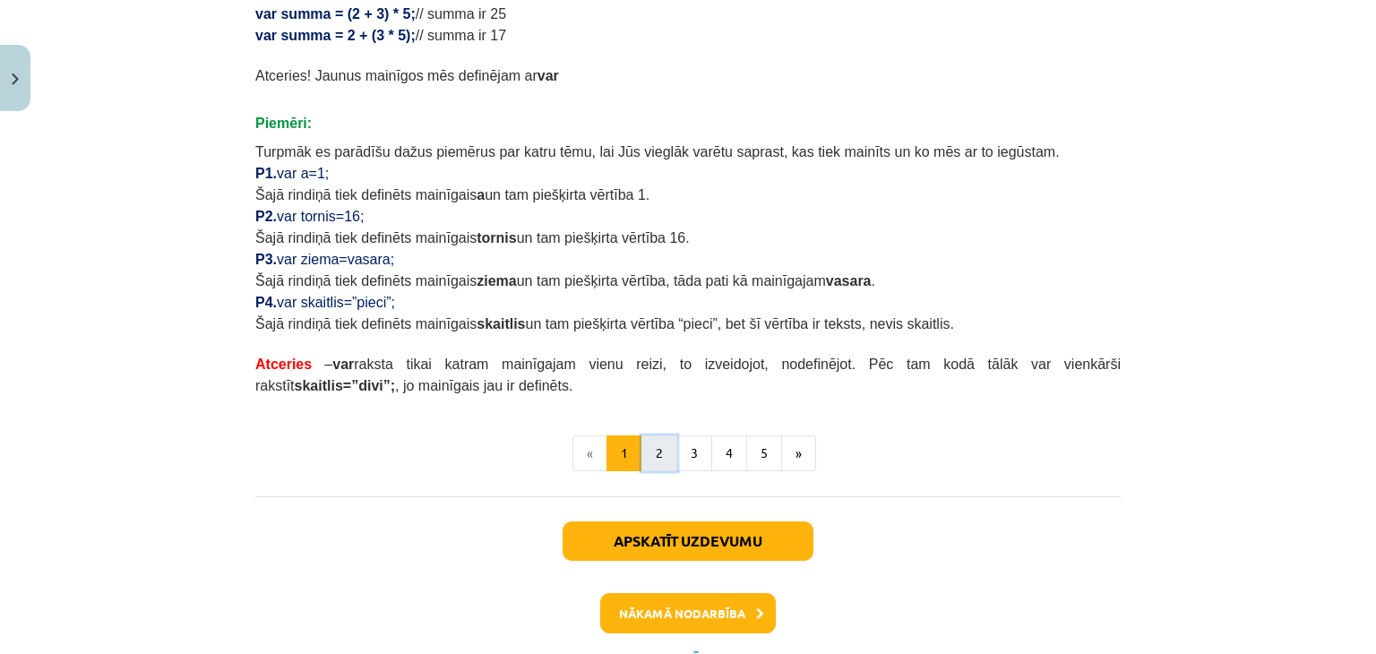
click at [648, 445] on button "2" at bounding box center [659, 453] width 36 height 36
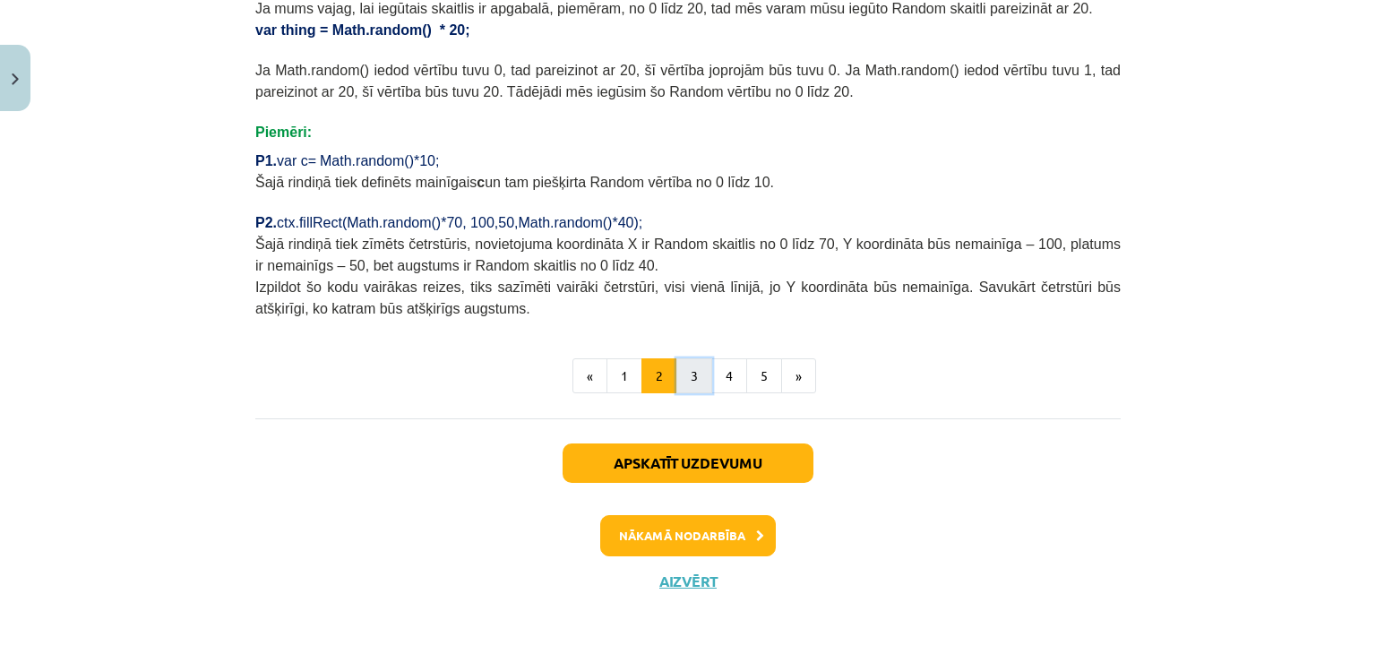
click at [684, 371] on button "3" at bounding box center [694, 376] width 36 height 36
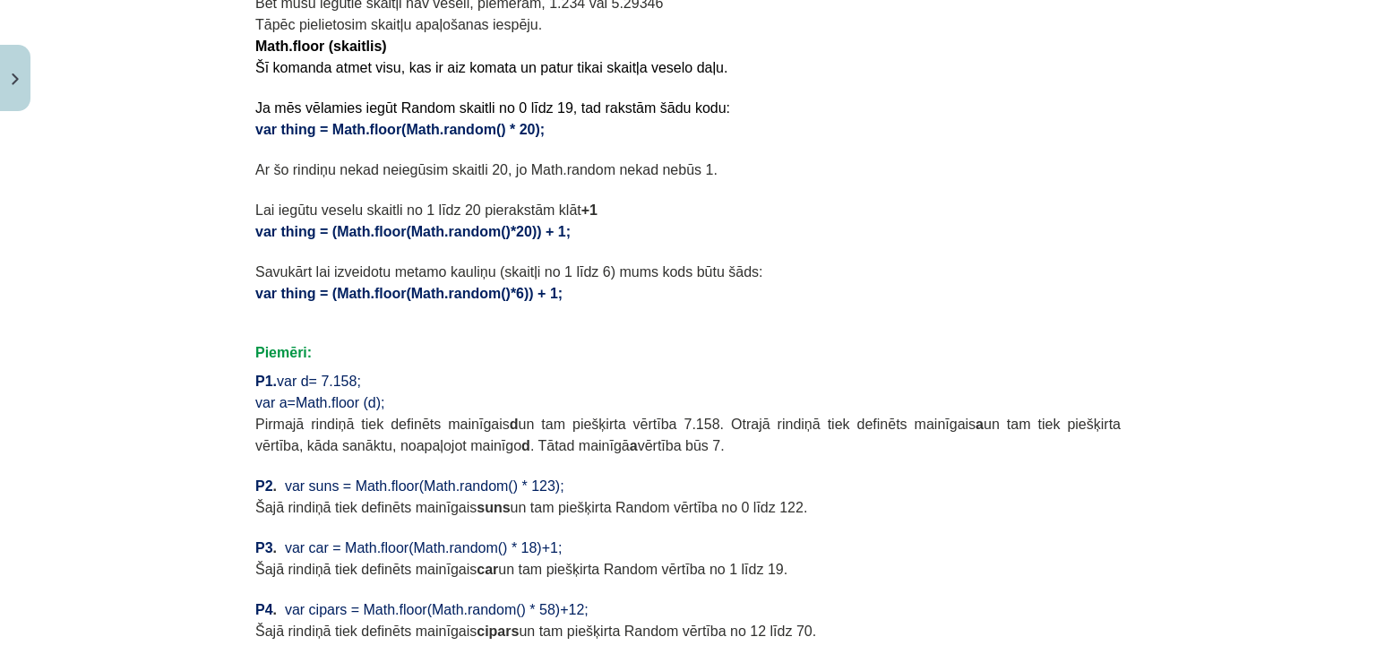
scroll to position [320, 0]
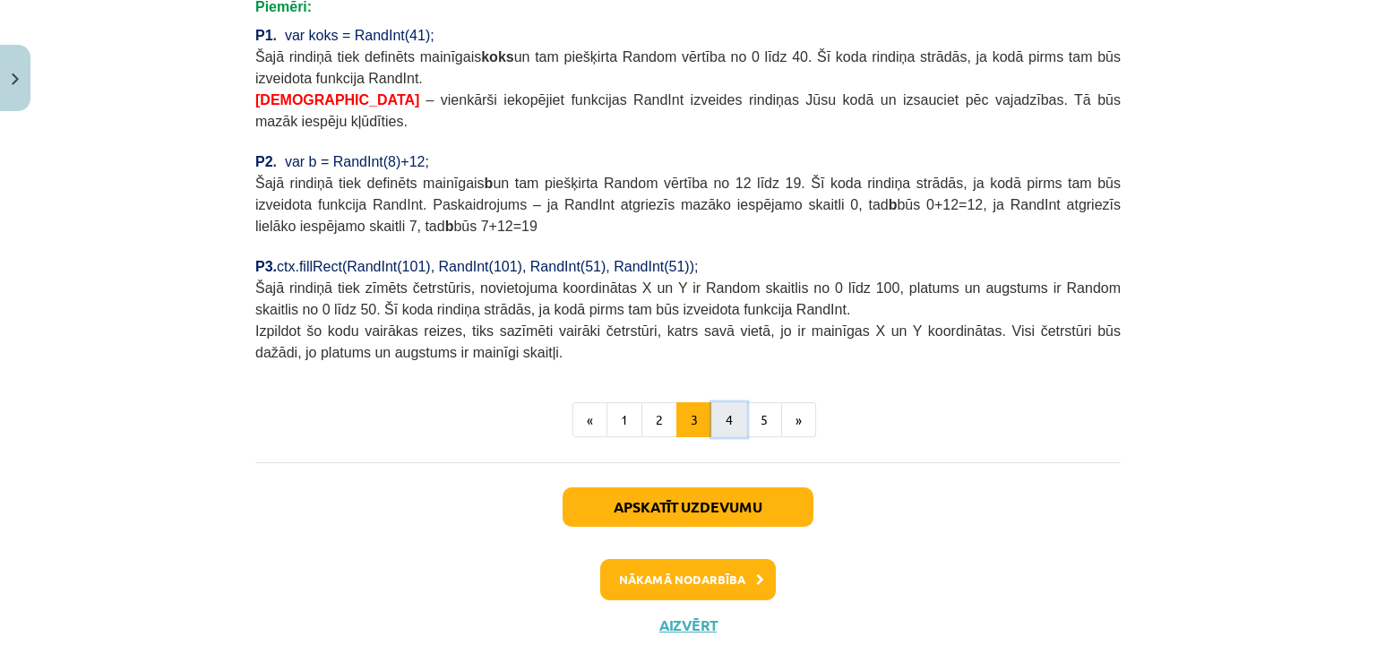
click at [733, 402] on button "4" at bounding box center [729, 420] width 36 height 36
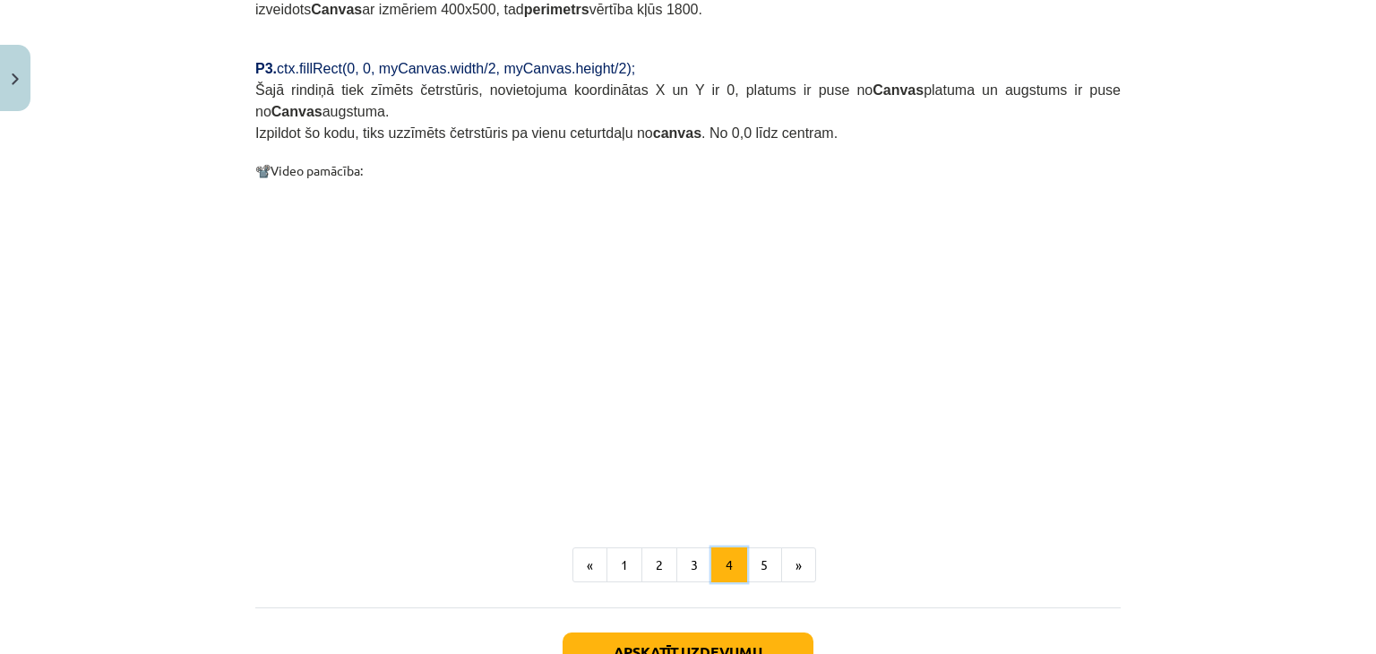
scroll to position [1788, 0]
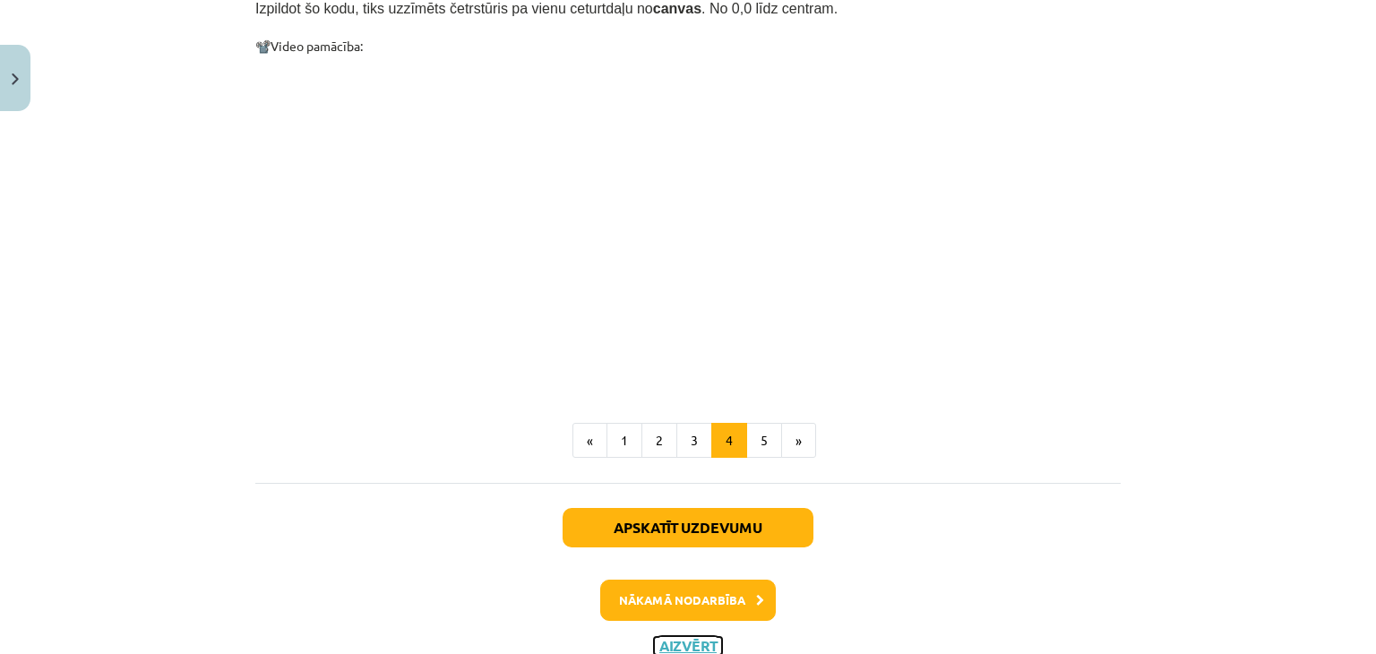
click at [667, 637] on button "Aizvērt" at bounding box center [688, 646] width 68 height 18
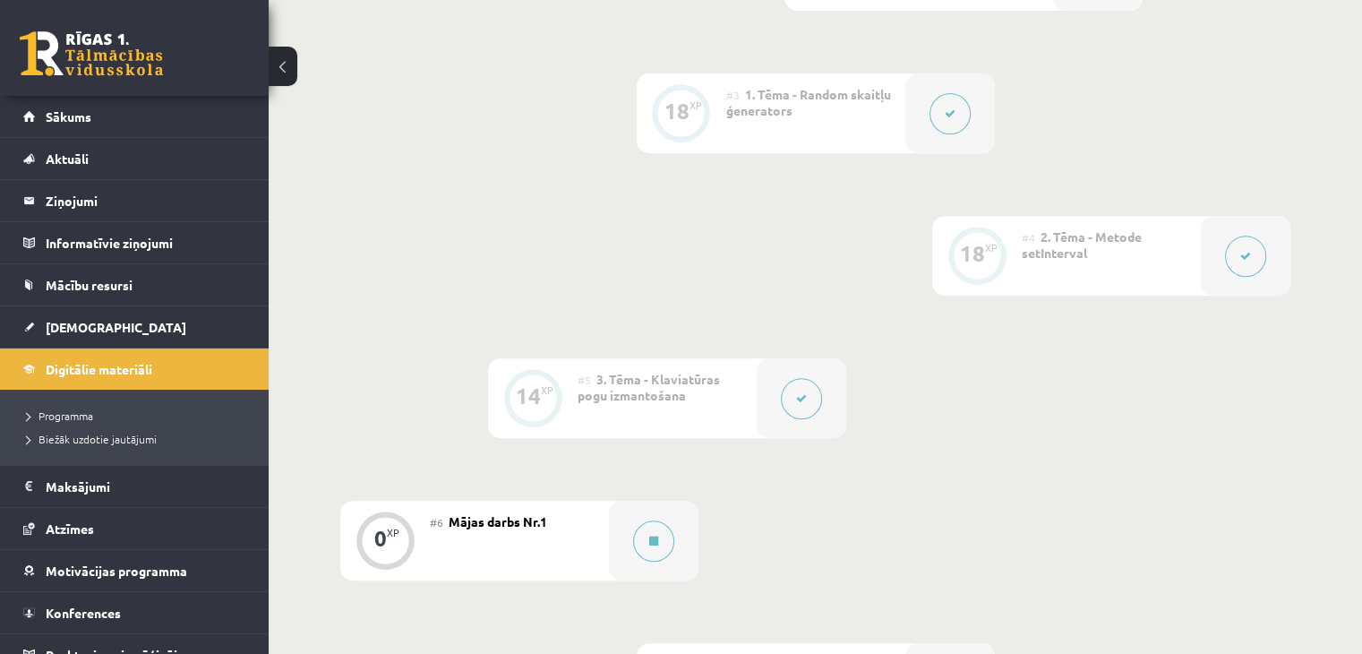
click at [595, 568] on div "#6 Mājas darbs Nr.1" at bounding box center [519, 541] width 179 height 80
click at [664, 562] on button at bounding box center [653, 540] width 41 height 41
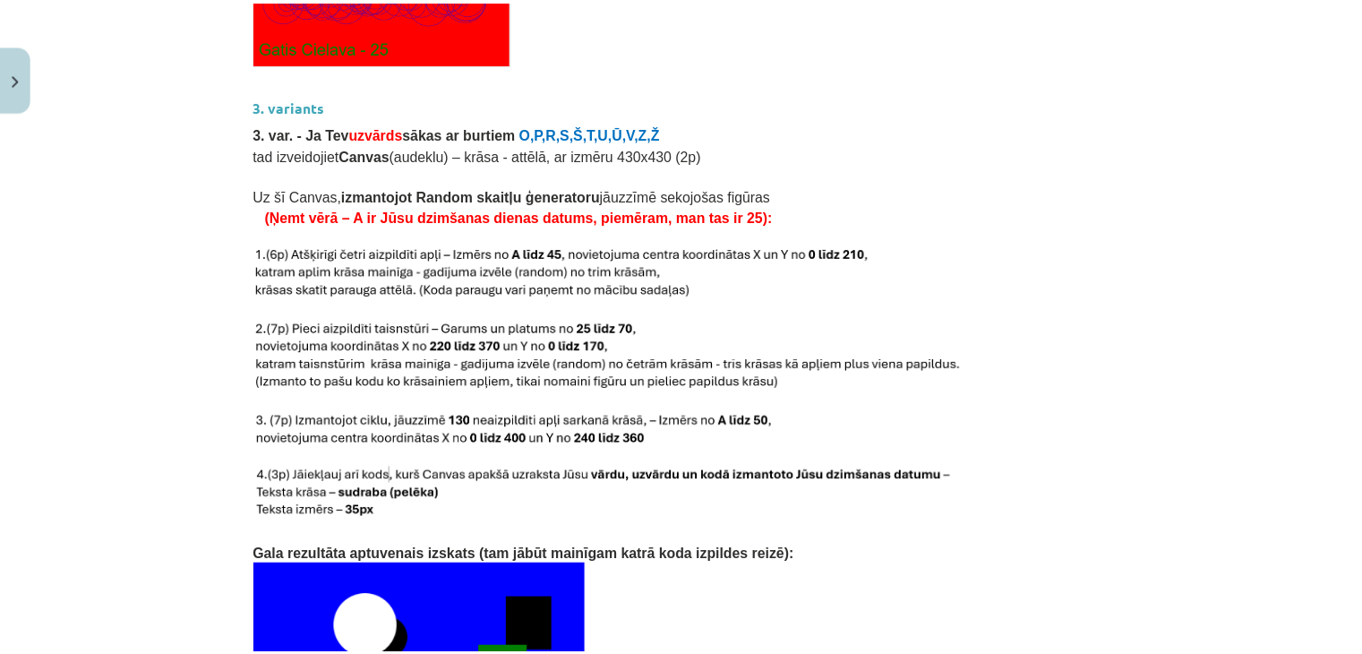
scroll to position [3762, 0]
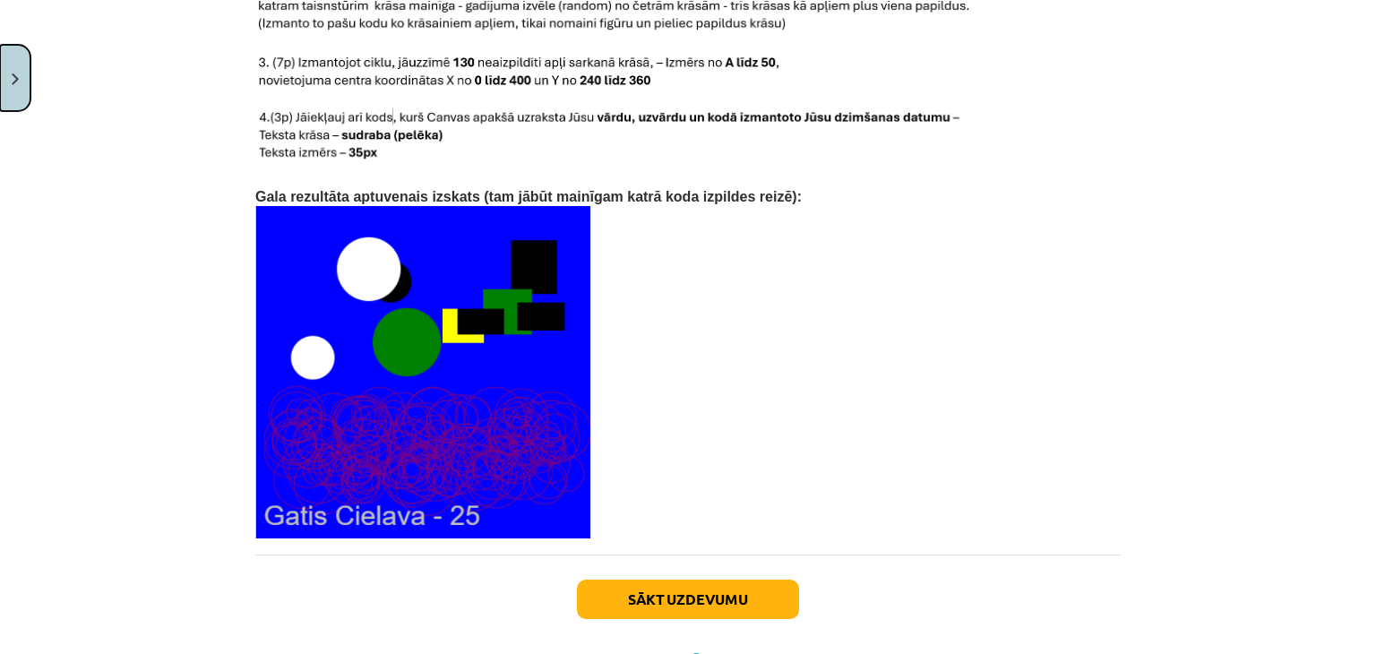
click at [21, 72] on button "Close" at bounding box center [15, 78] width 30 height 66
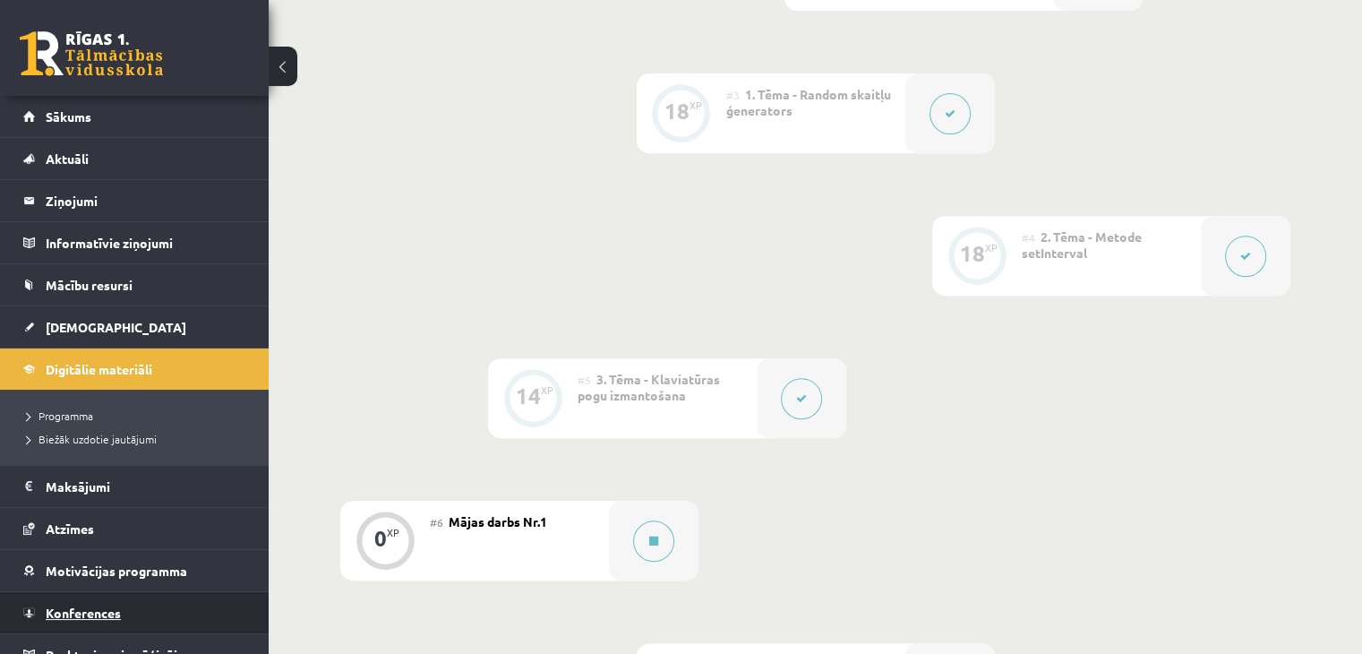
click at [64, 605] on span "Konferences" at bounding box center [83, 613] width 75 height 16
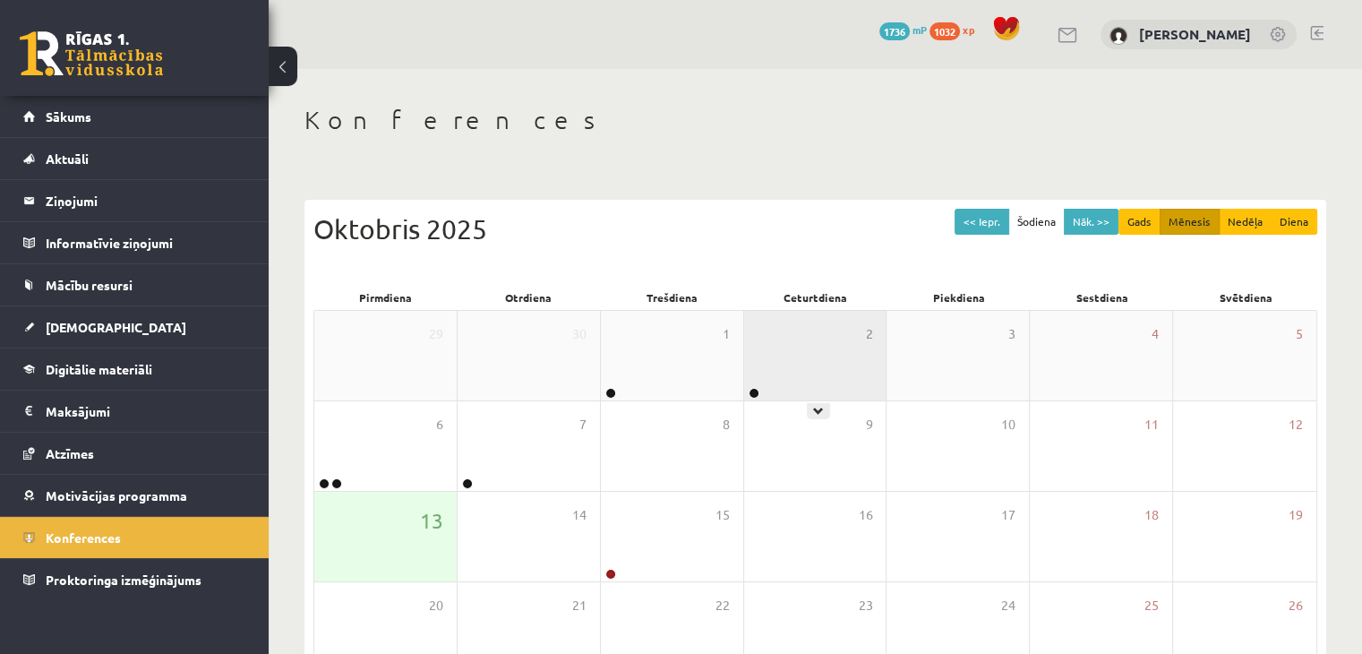
click at [792, 363] on div "2" at bounding box center [815, 356] width 142 height 90
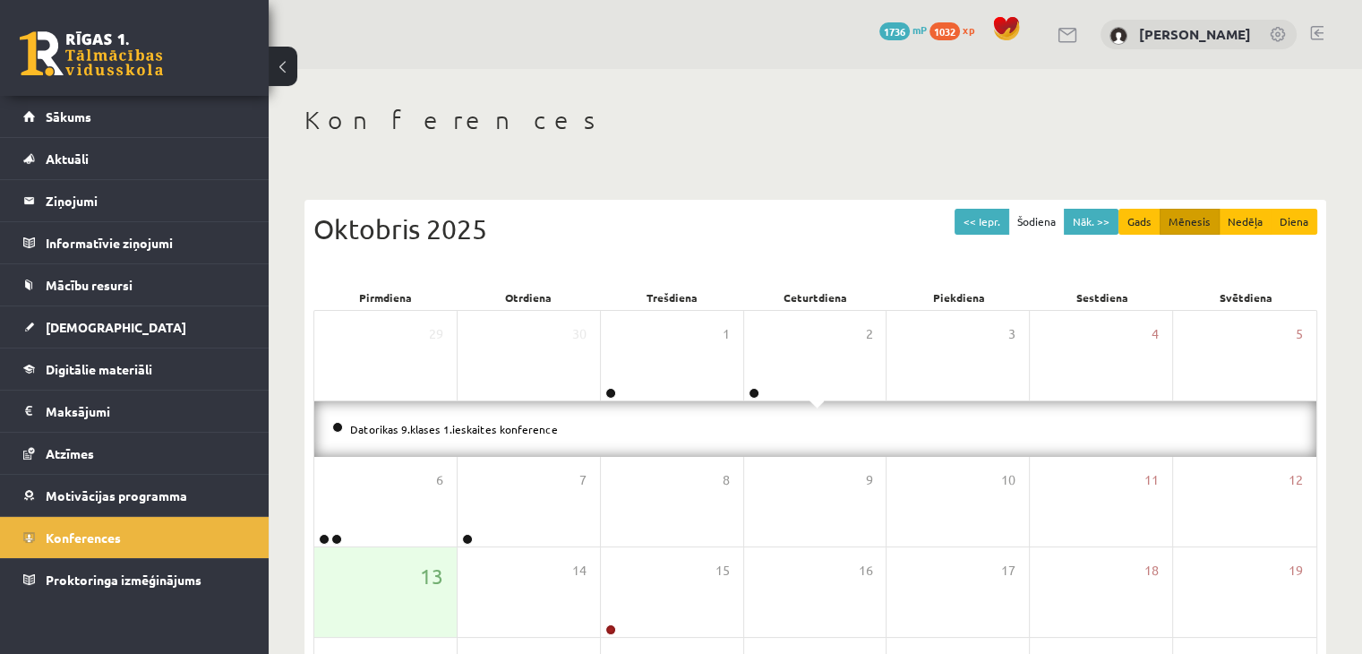
click at [422, 439] on div "Datorikas 9.klases 1.ieskaites konference" at bounding box center [815, 429] width 1002 height 56
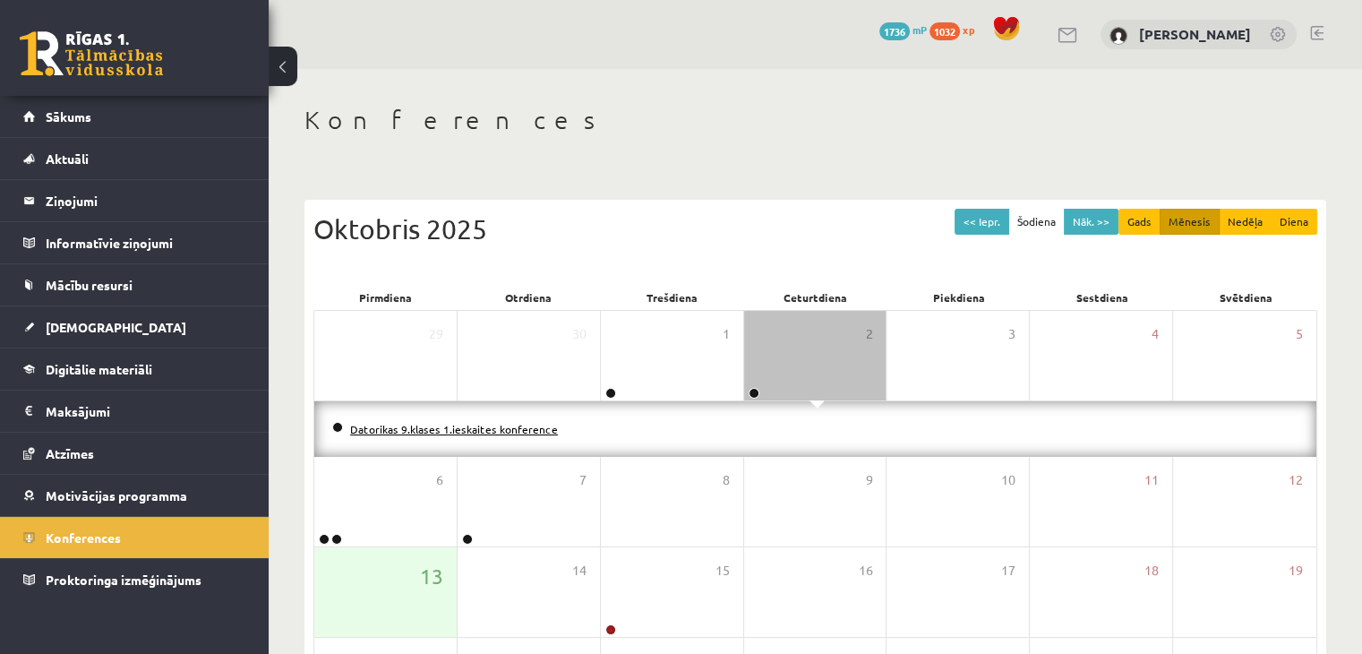
click at [441, 423] on link "Datorikas 9.klases 1.ieskaites konference" at bounding box center [454, 429] width 208 height 14
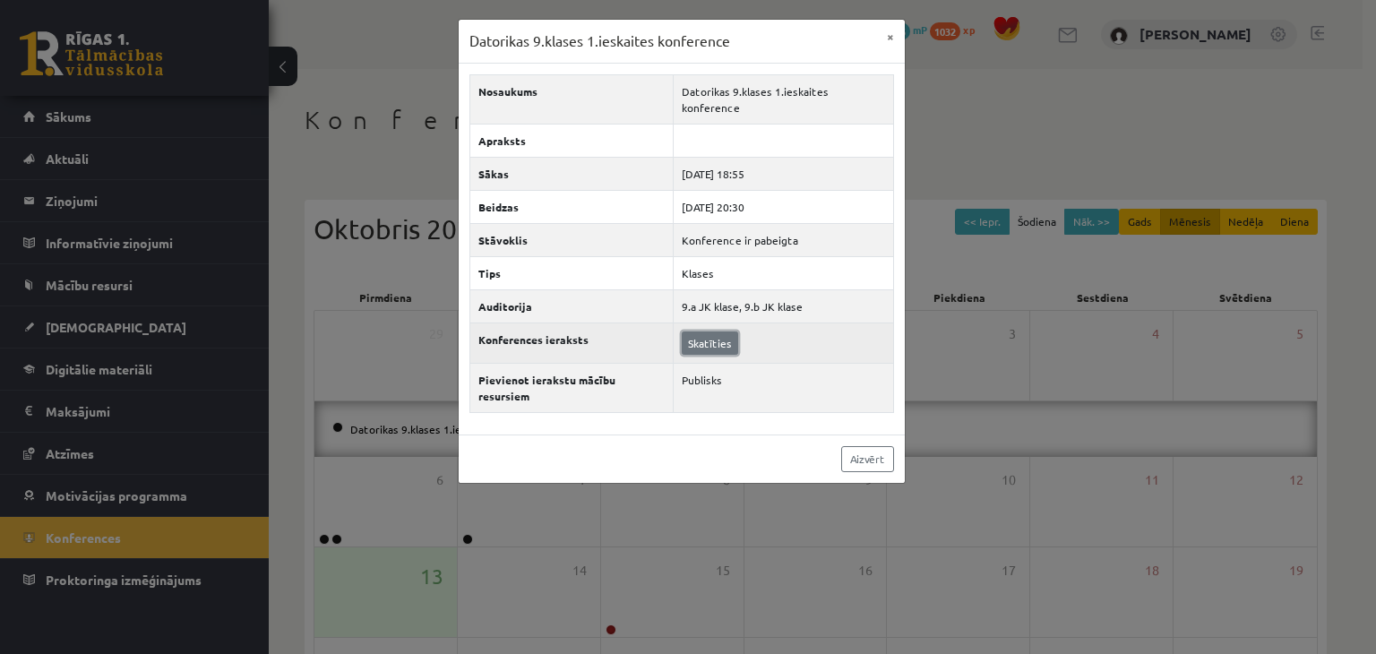
click at [720, 331] on link "Skatīties" at bounding box center [710, 342] width 56 height 23
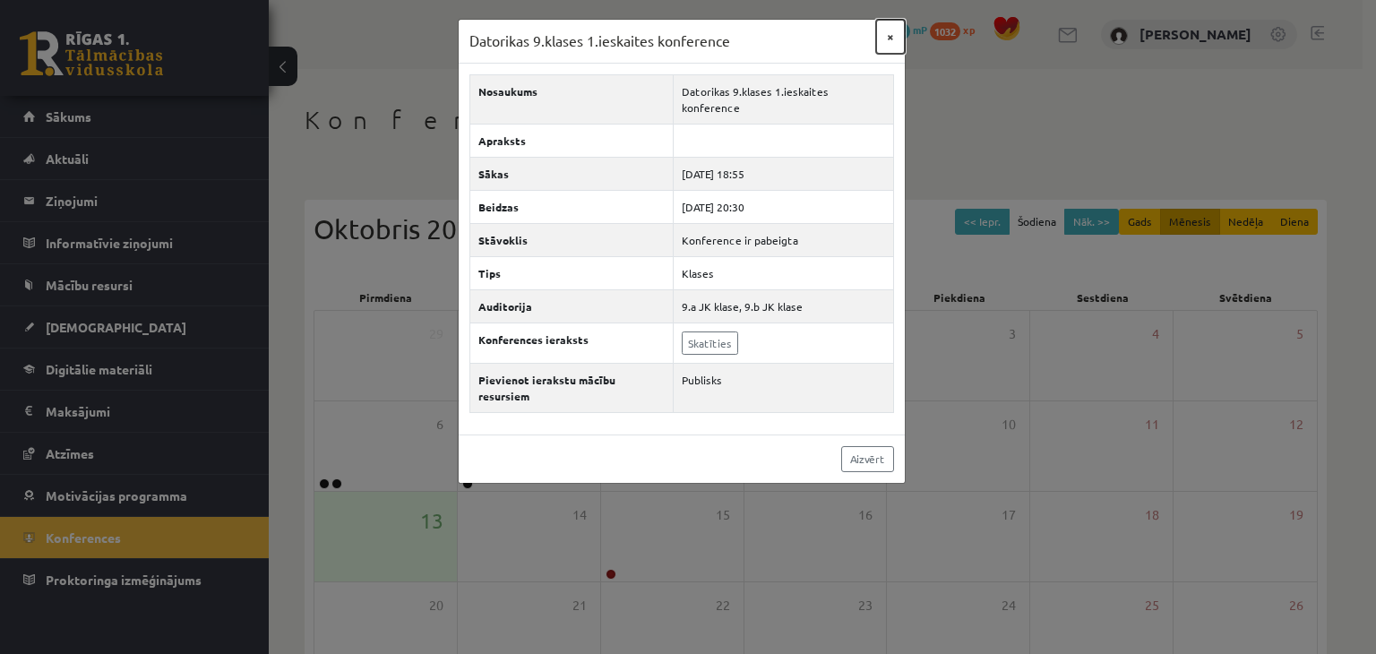
click at [887, 32] on button "×" at bounding box center [890, 37] width 29 height 34
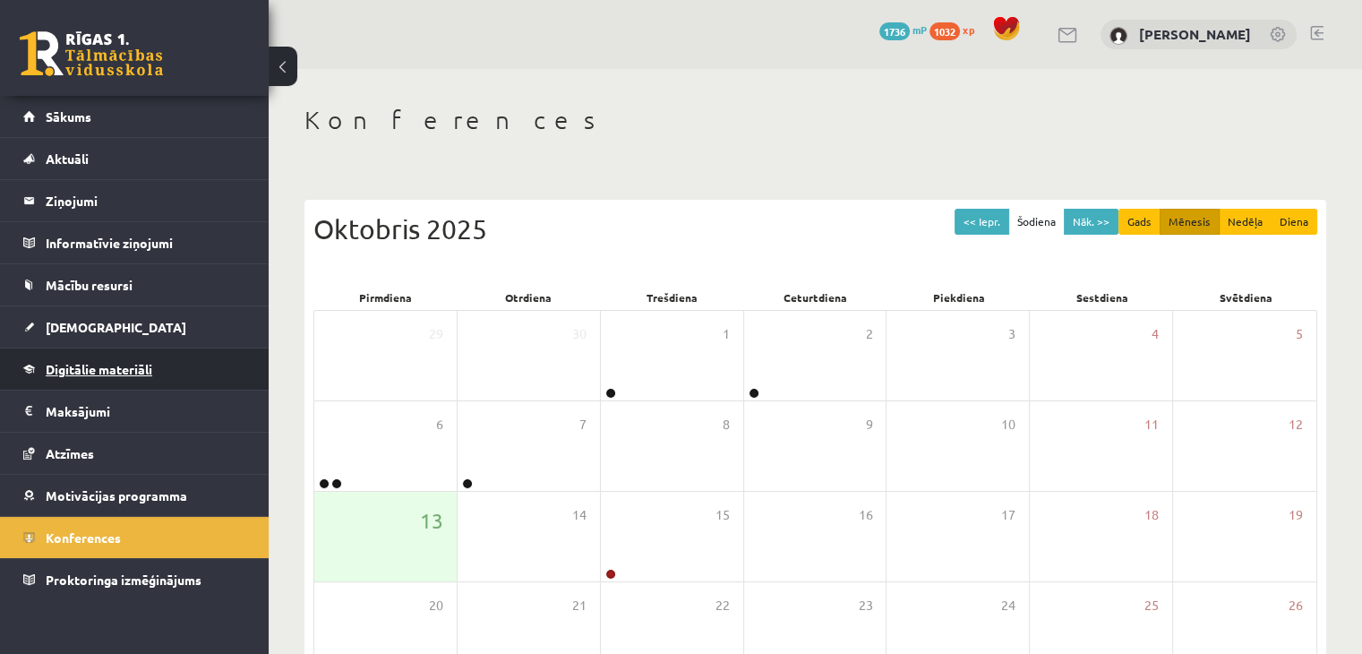
click at [90, 363] on span "Digitālie materiāli" at bounding box center [99, 369] width 107 height 16
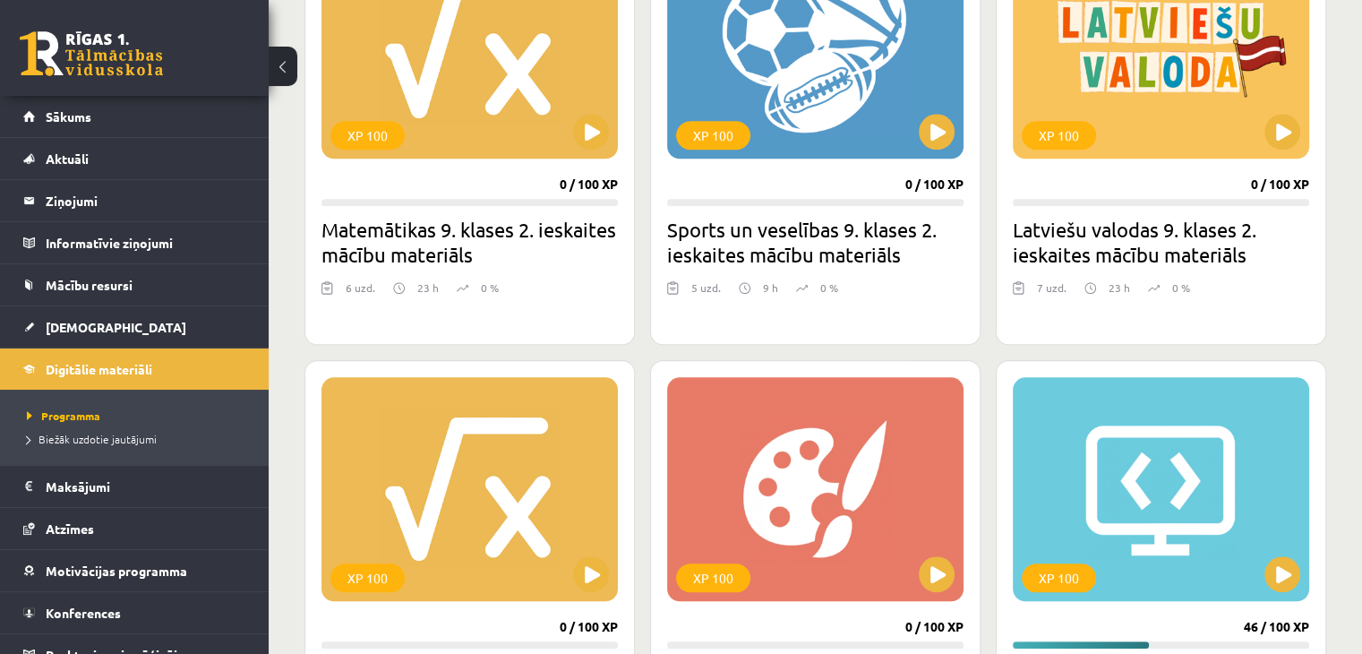
scroll to position [1970, 0]
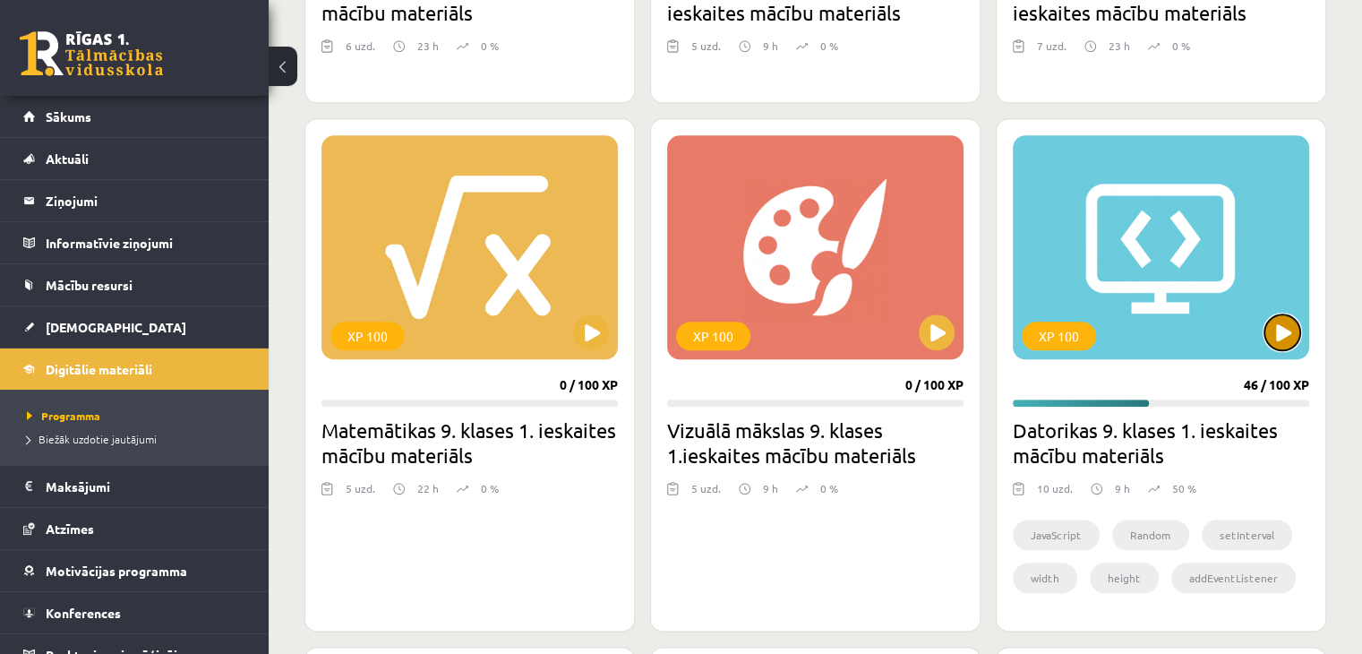
click at [1266, 320] on div "XP 100" at bounding box center [1161, 247] width 296 height 224
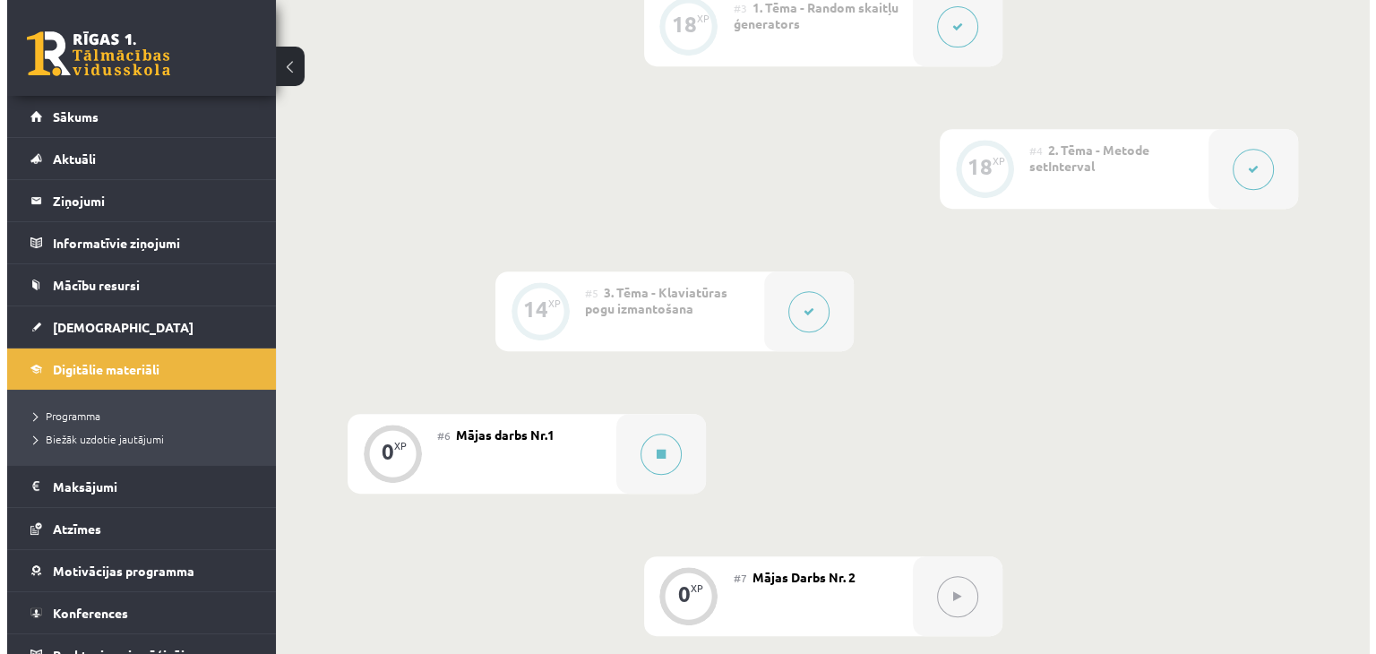
scroll to position [806, 0]
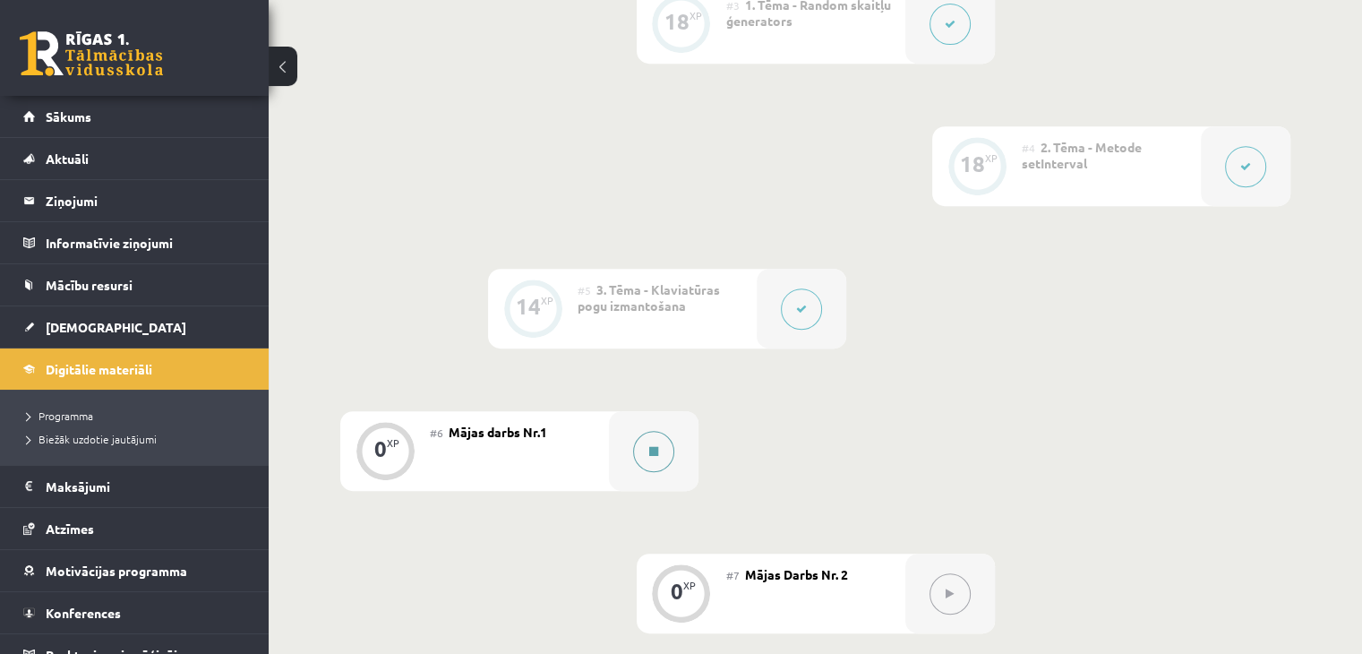
click at [643, 472] on button at bounding box center [653, 451] width 41 height 41
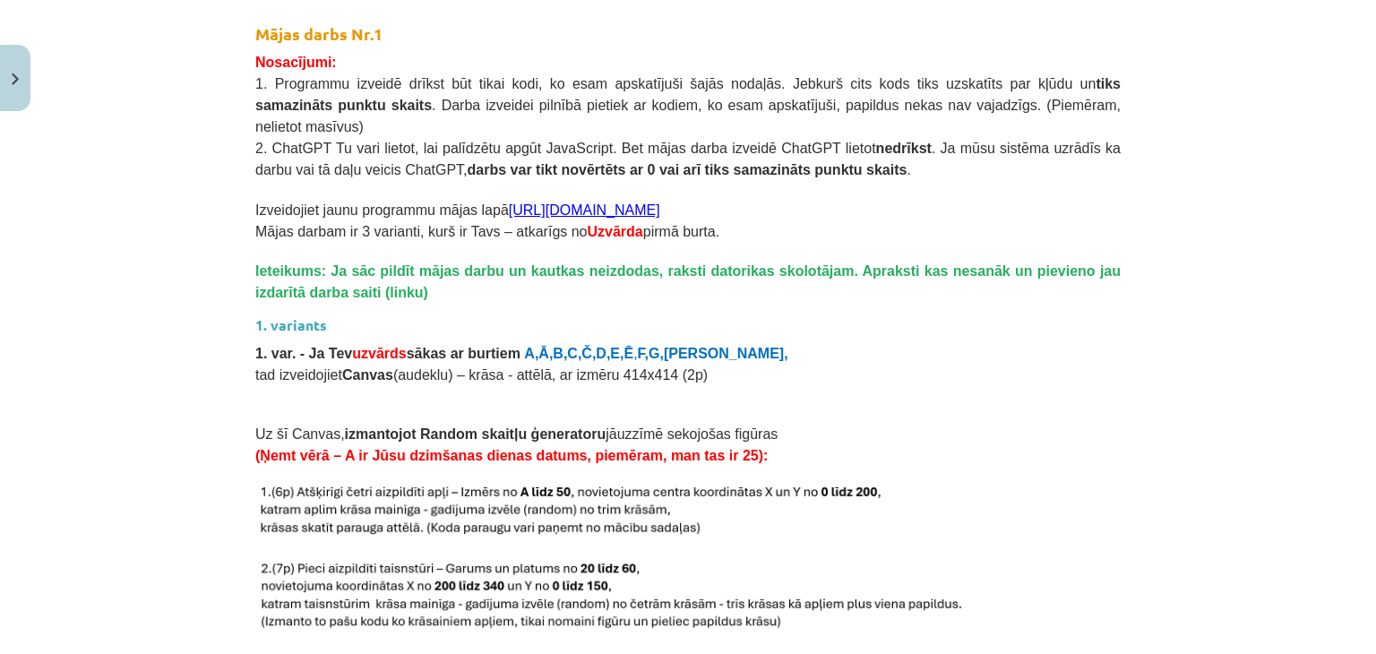
scroll to position [1489, 0]
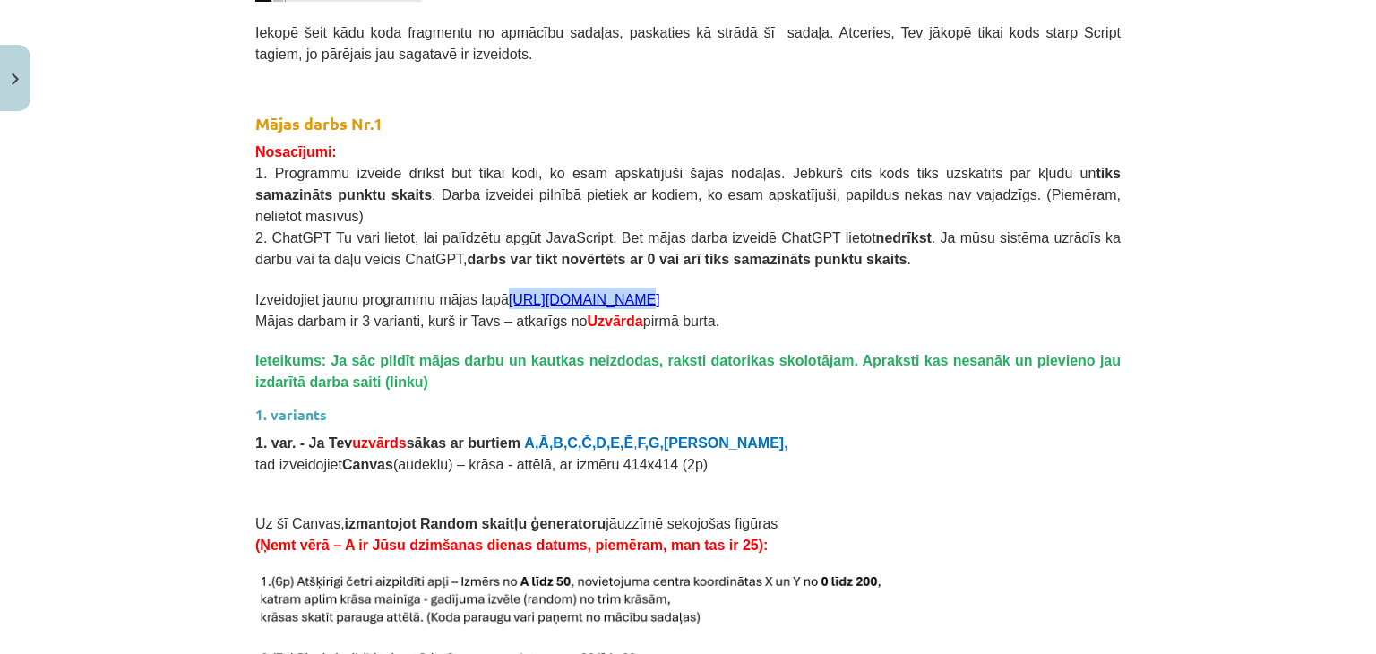
drag, startPoint x: 483, startPoint y: 272, endPoint x: 607, endPoint y: 276, distance: 124.5
click at [607, 288] on p "Izveidojiet jaunu programmu mājas lapā [URL][DOMAIN_NAME]" at bounding box center [687, 298] width 865 height 21
copy link "[URL][DOMAIN_NAME]"
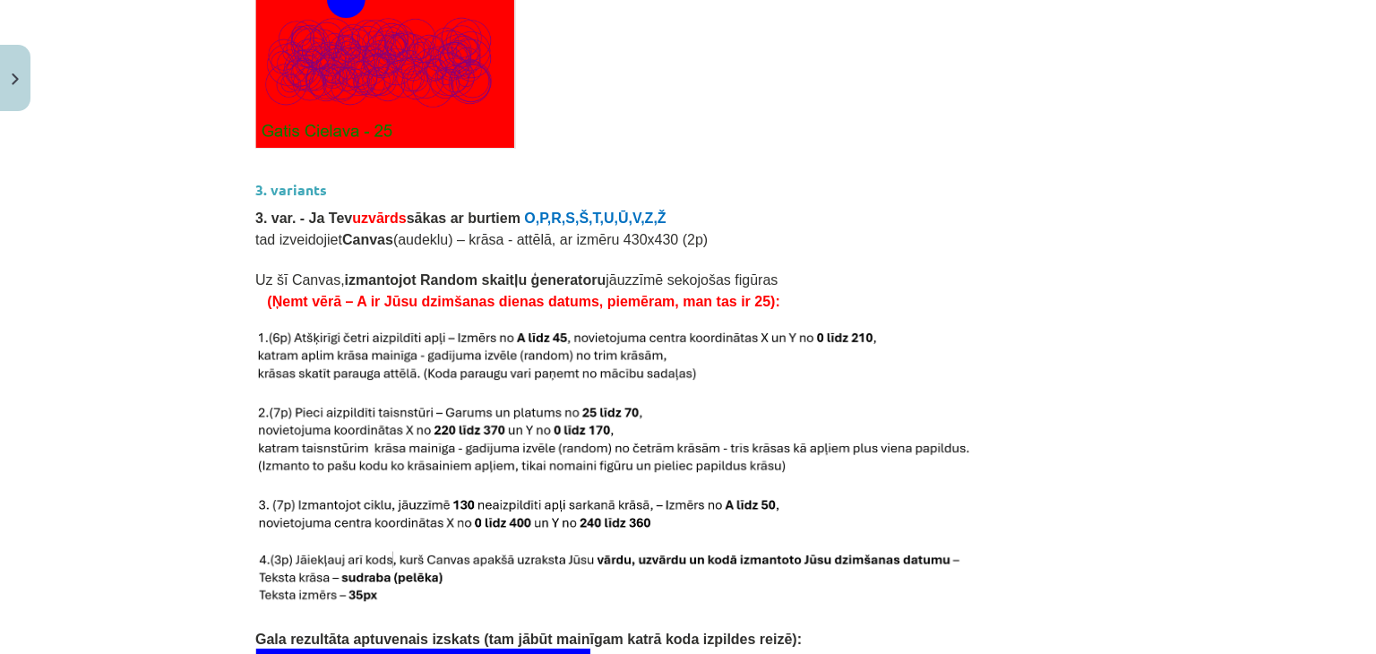
scroll to position [3281, 0]
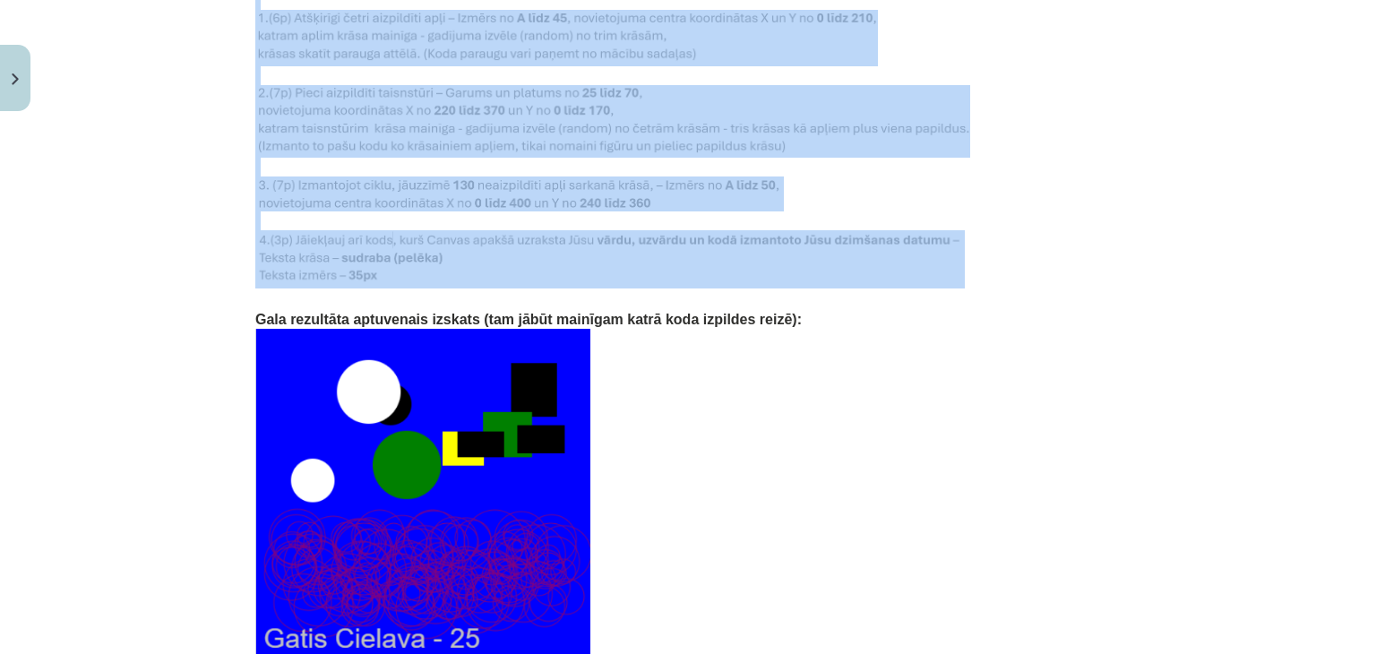
drag, startPoint x: 247, startPoint y: 230, endPoint x: 629, endPoint y: 265, distance: 383.1
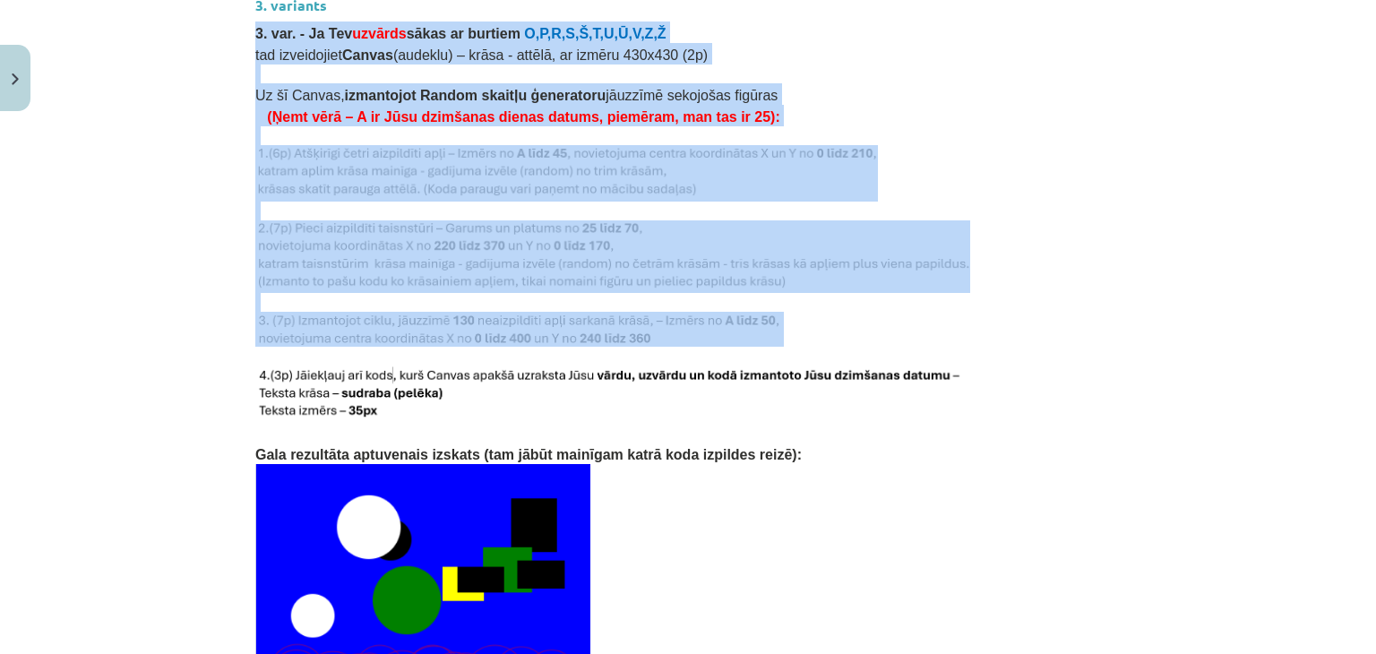
scroll to position [3370, 0]
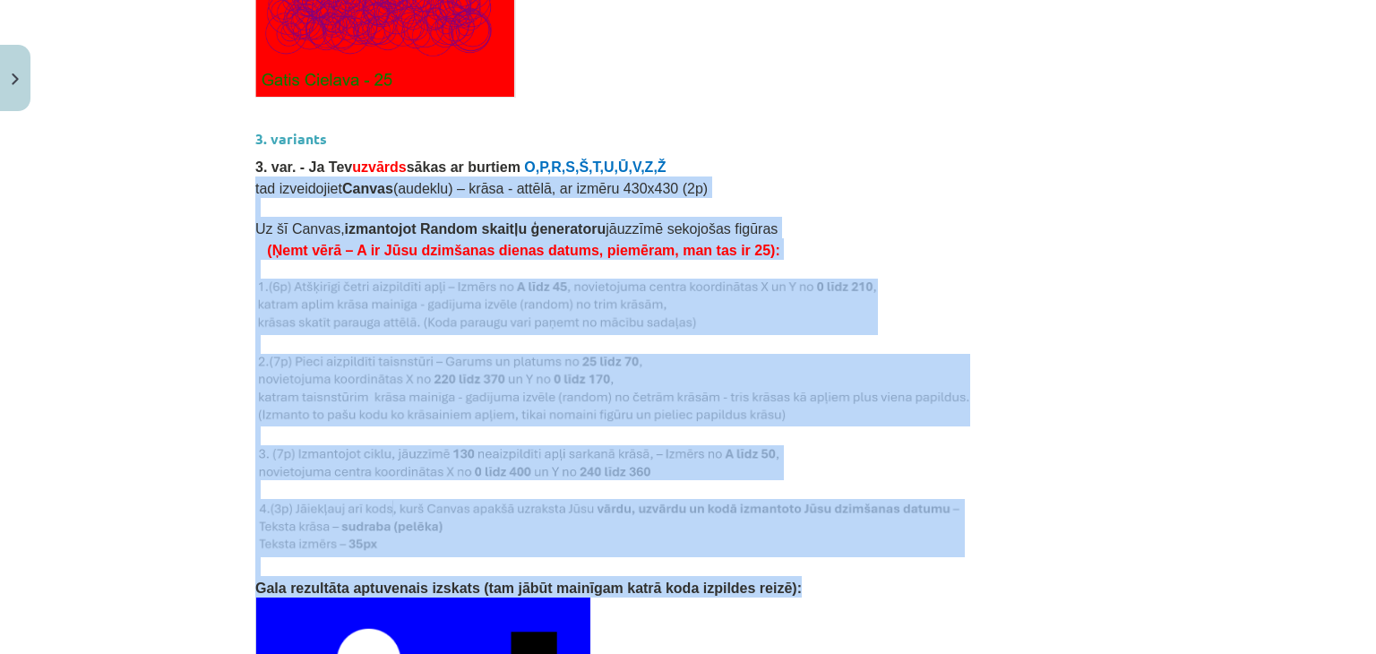
drag, startPoint x: 245, startPoint y: 162, endPoint x: 724, endPoint y: 557, distance: 621.0
copy div "tad izveidojiet Canvas (audeklu) – krāsa - attēlā, ar izmēru 430x430 (2p) Uz šī…"
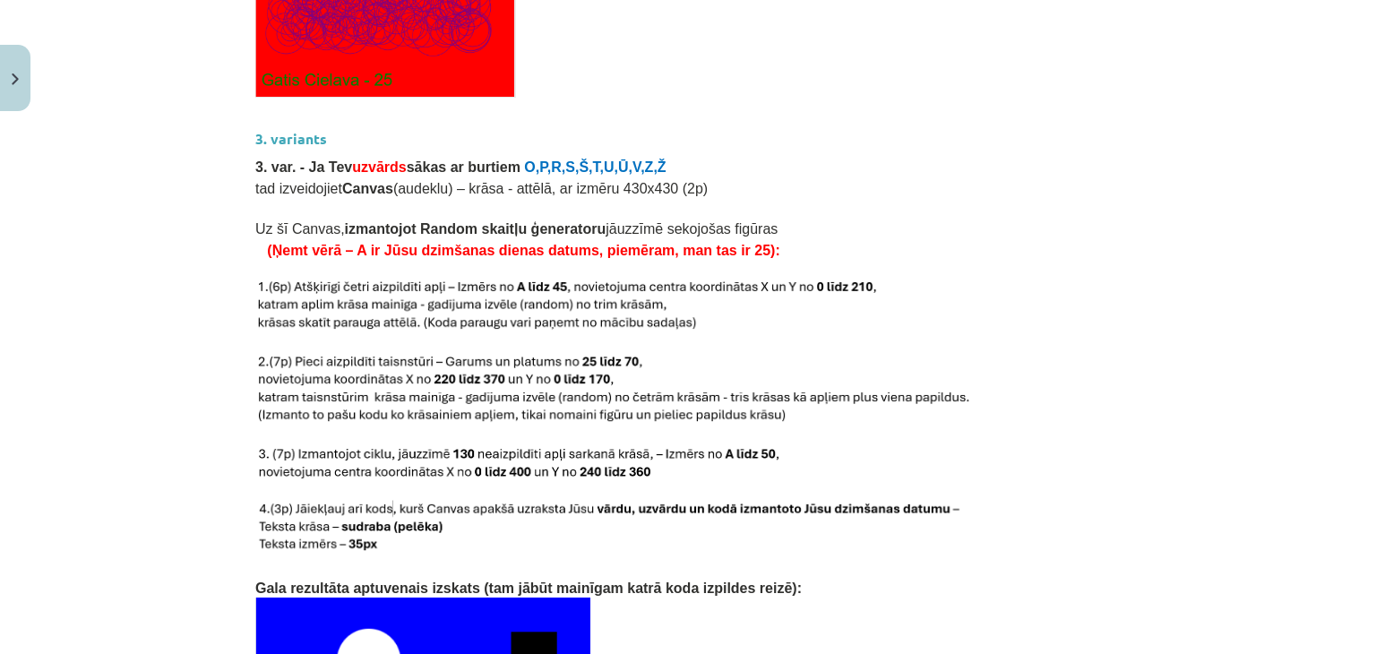
click at [966, 155] on p "3. var. - Ja Tev uzvārds sākas ar burtiem O,P,R,S,Š,T,U,Ū,V,Z,Ž" at bounding box center [687, 165] width 865 height 21
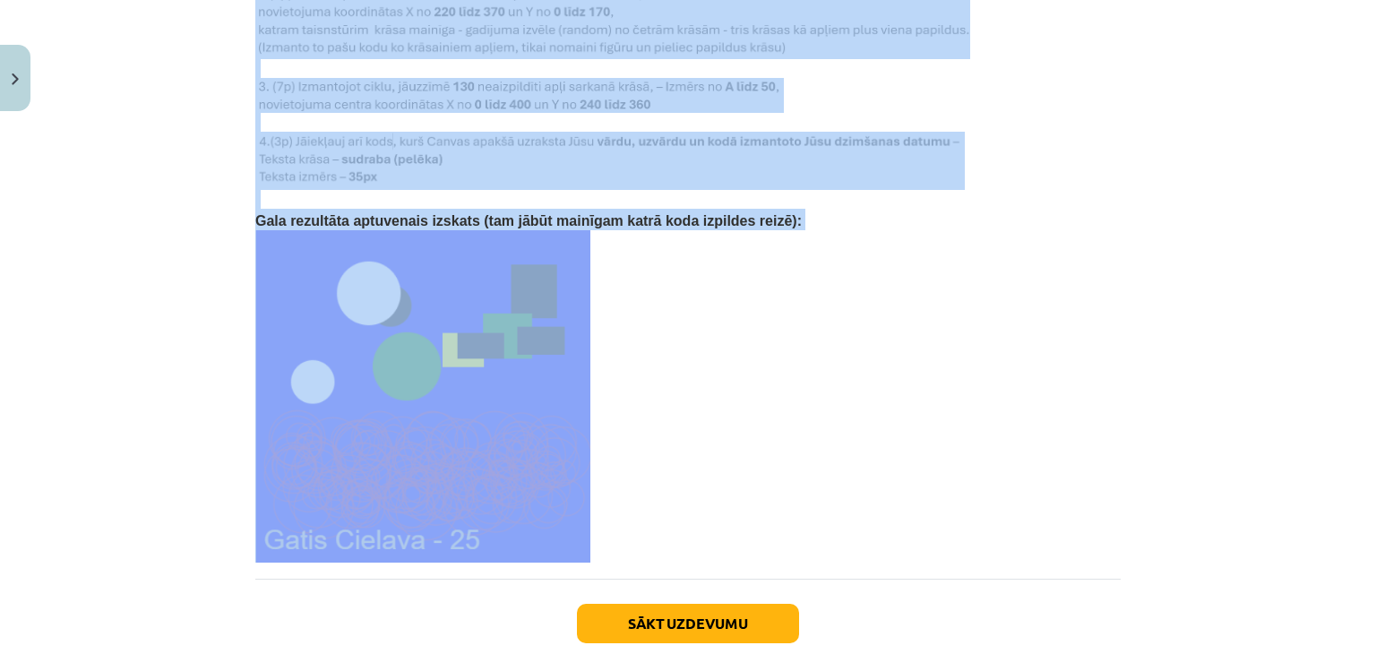
scroll to position [3818, 0]
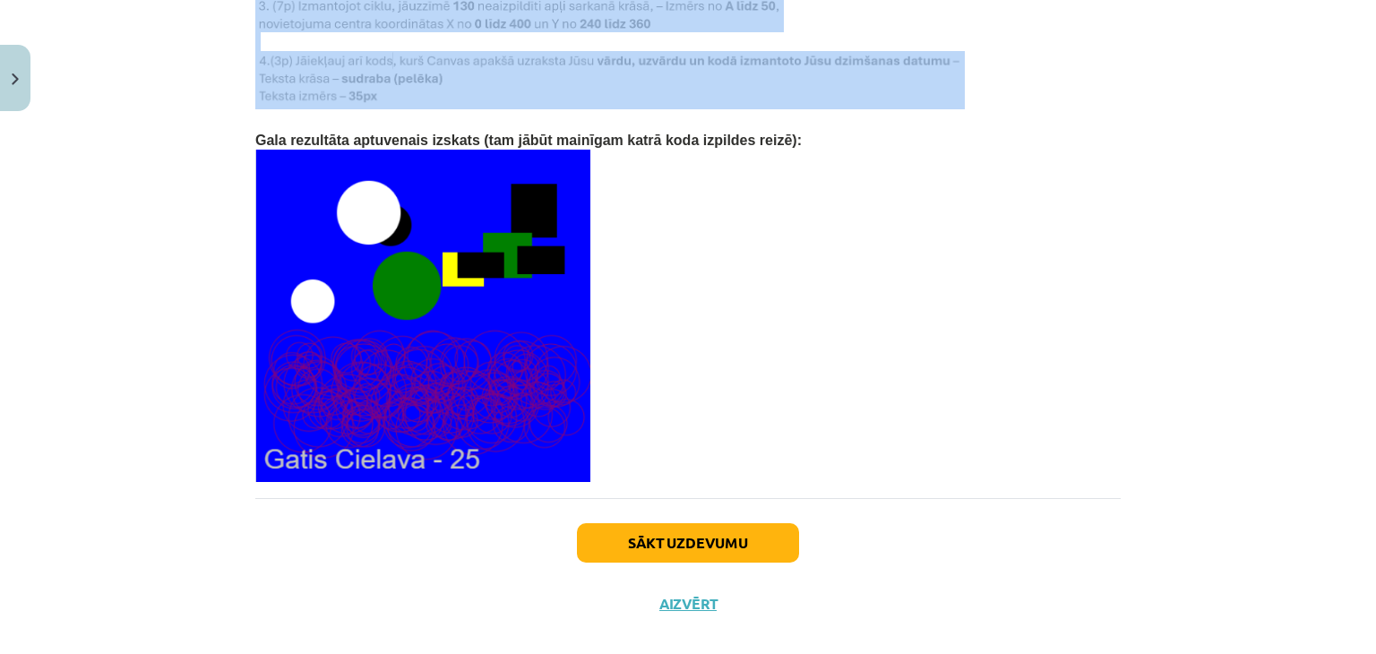
drag, startPoint x: 246, startPoint y: 163, endPoint x: 756, endPoint y: 68, distance: 518.4
copy div "tad izveidojiet Canvas (audeklu) – krāsa - attēlā, ar izmēru 430x430 (2p) Uz šī…"
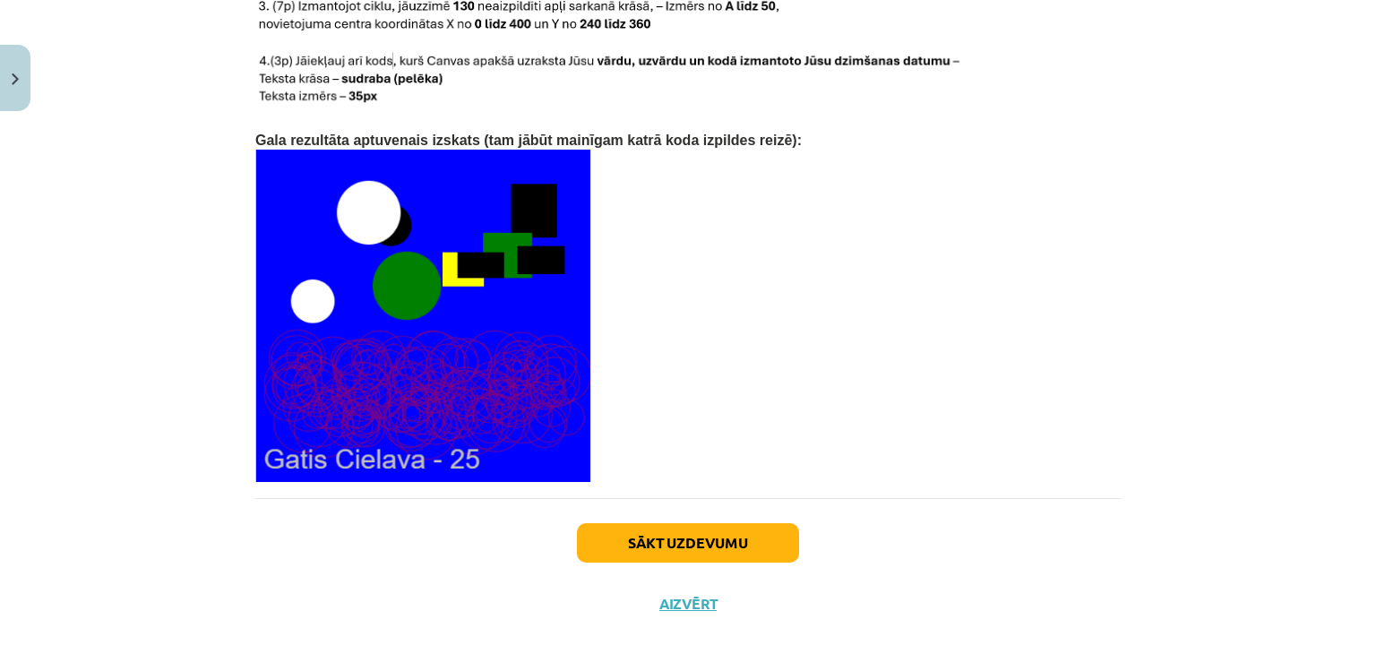
drag, startPoint x: 753, startPoint y: 276, endPoint x: 746, endPoint y: 270, distance: 9.5
click at [753, 275] on p at bounding box center [687, 316] width 865 height 332
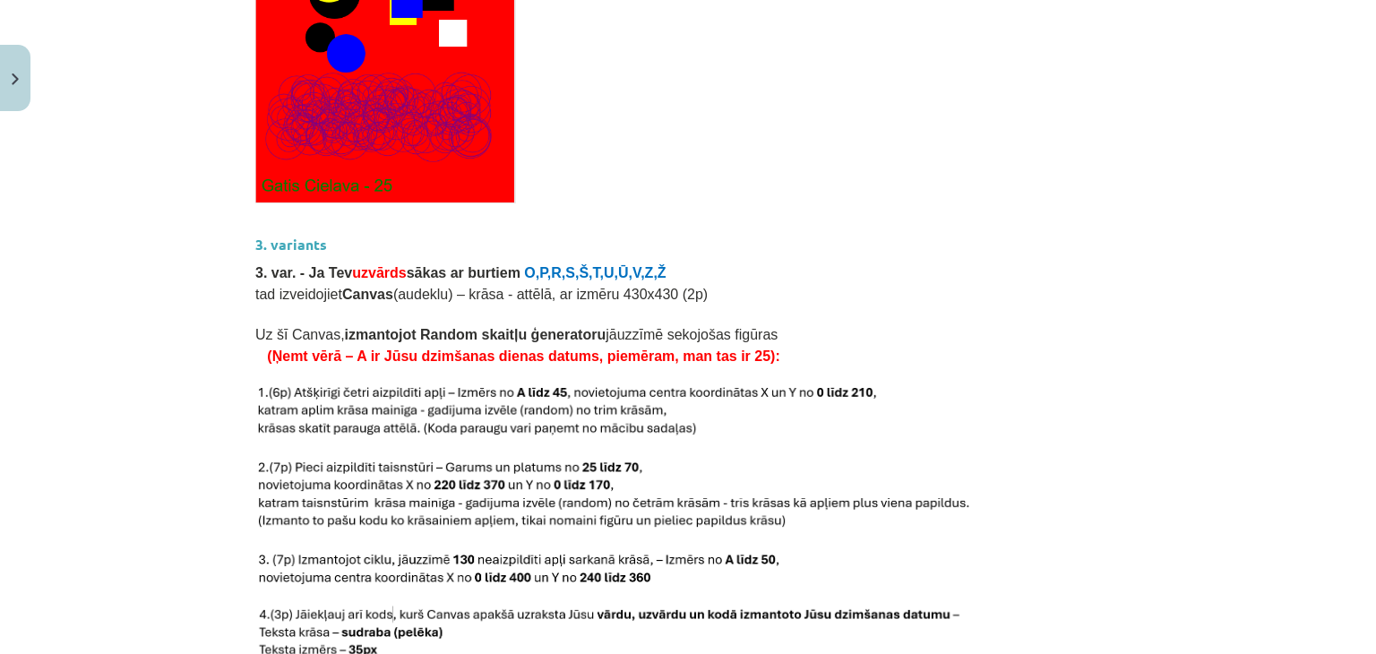
scroll to position [3370, 0]
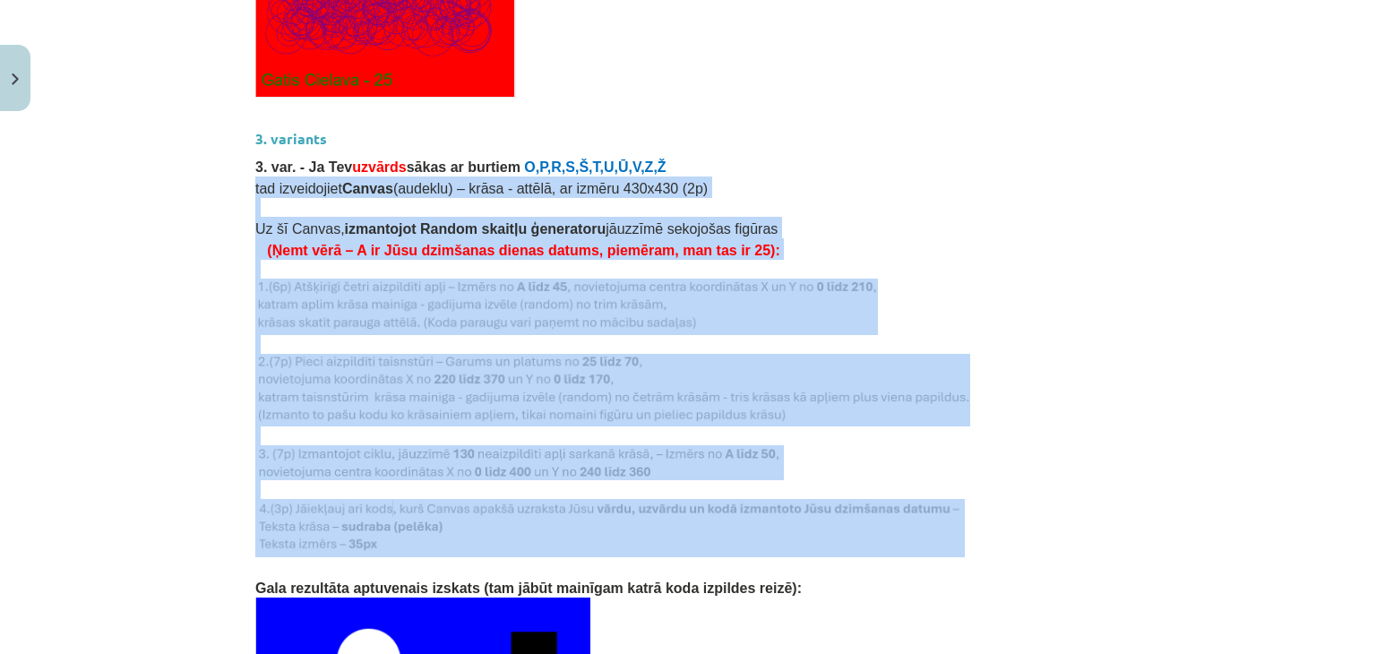
drag, startPoint x: 248, startPoint y: 163, endPoint x: 584, endPoint y: 436, distance: 432.9
copy div "tad izveidojiet Canvas (audeklu) – krāsa - attēlā, ar izmēru 430x430 (2p) Uz šī…"
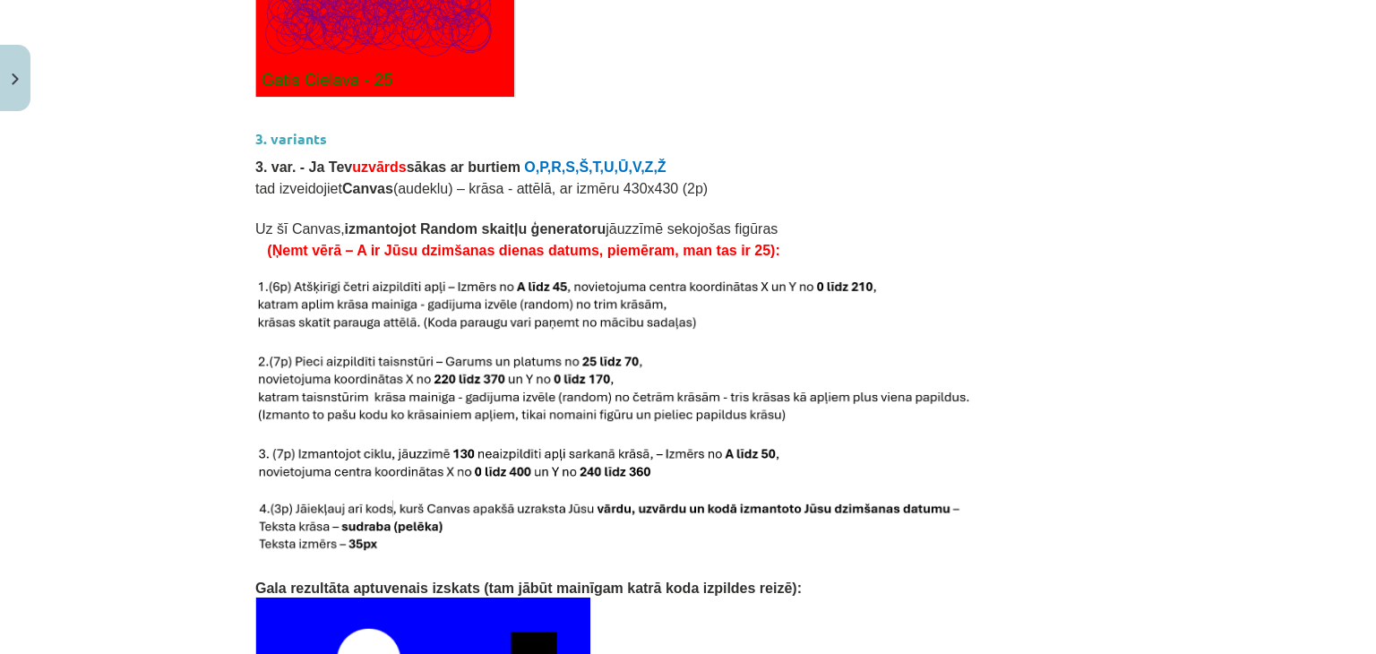
click at [892, 116] on h3 "3. variants" at bounding box center [687, 132] width 865 height 33
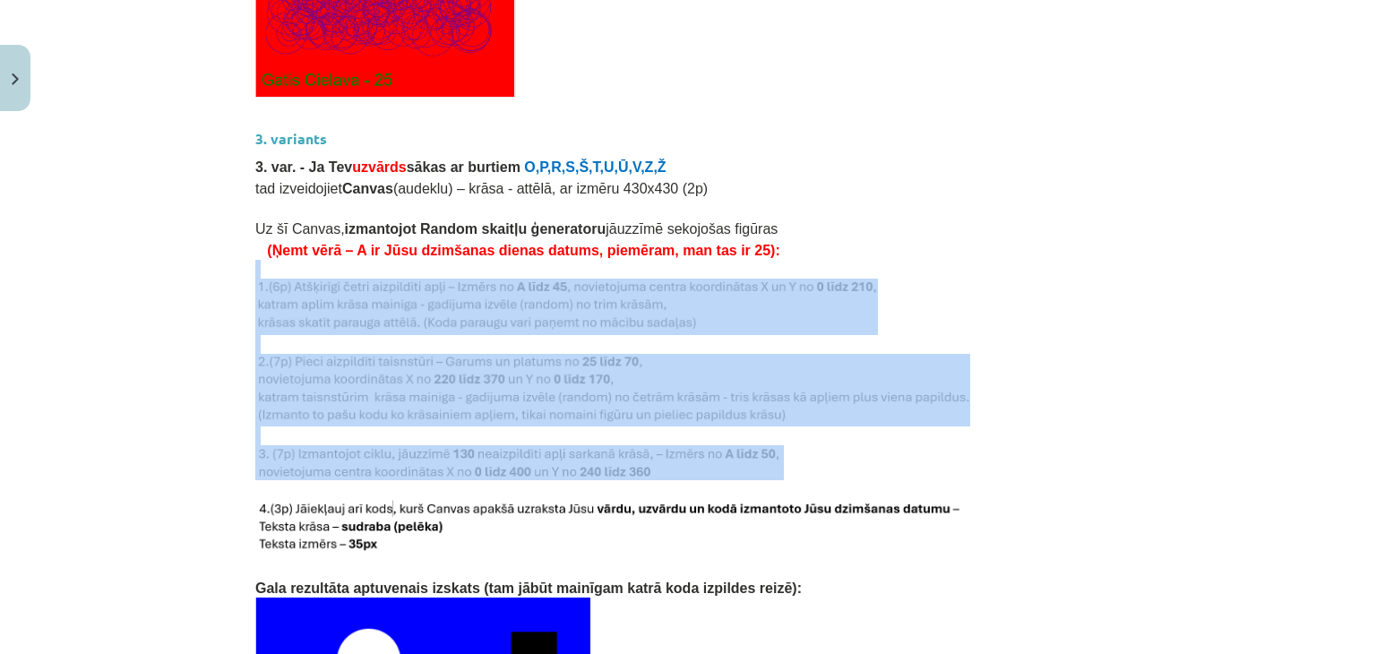
drag, startPoint x: 248, startPoint y: 247, endPoint x: 563, endPoint y: 436, distance: 367.6
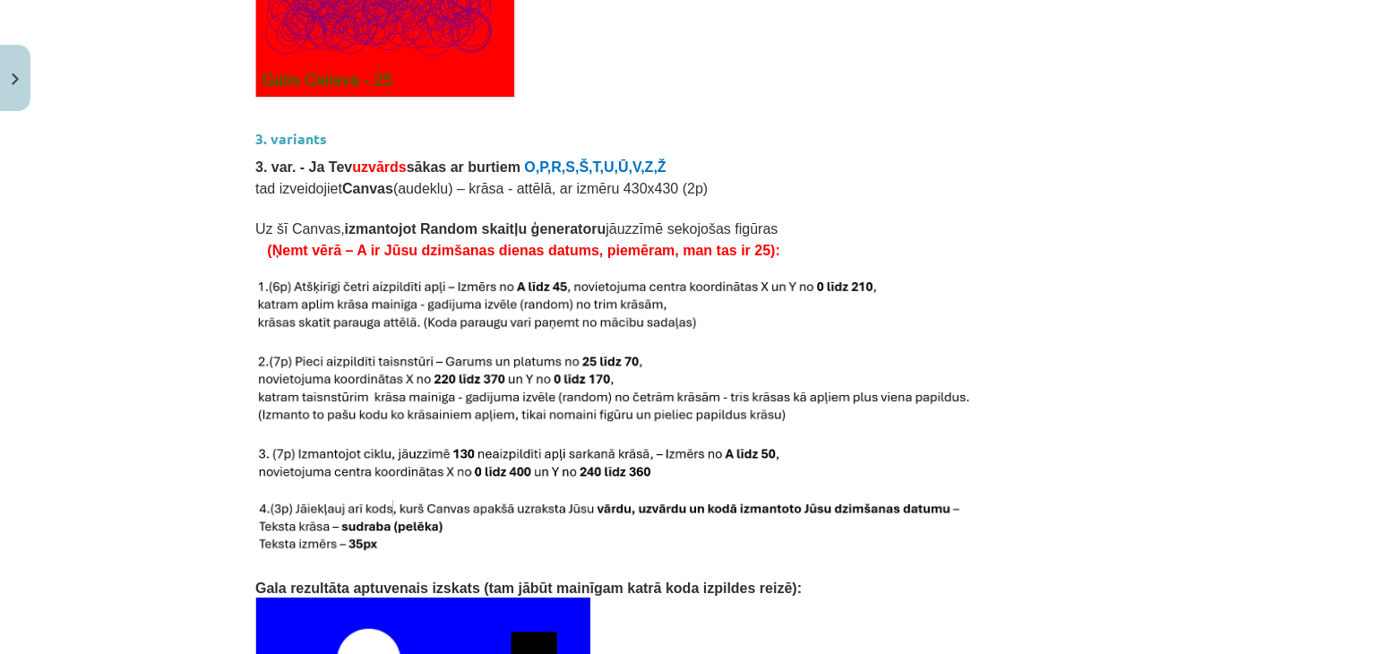
click at [820, 155] on p "3. var. - Ja Tev uzvārds sākas ar burtiem O,P,R,S,Š,T,U,Ū,V,Z,Ž" at bounding box center [687, 165] width 865 height 21
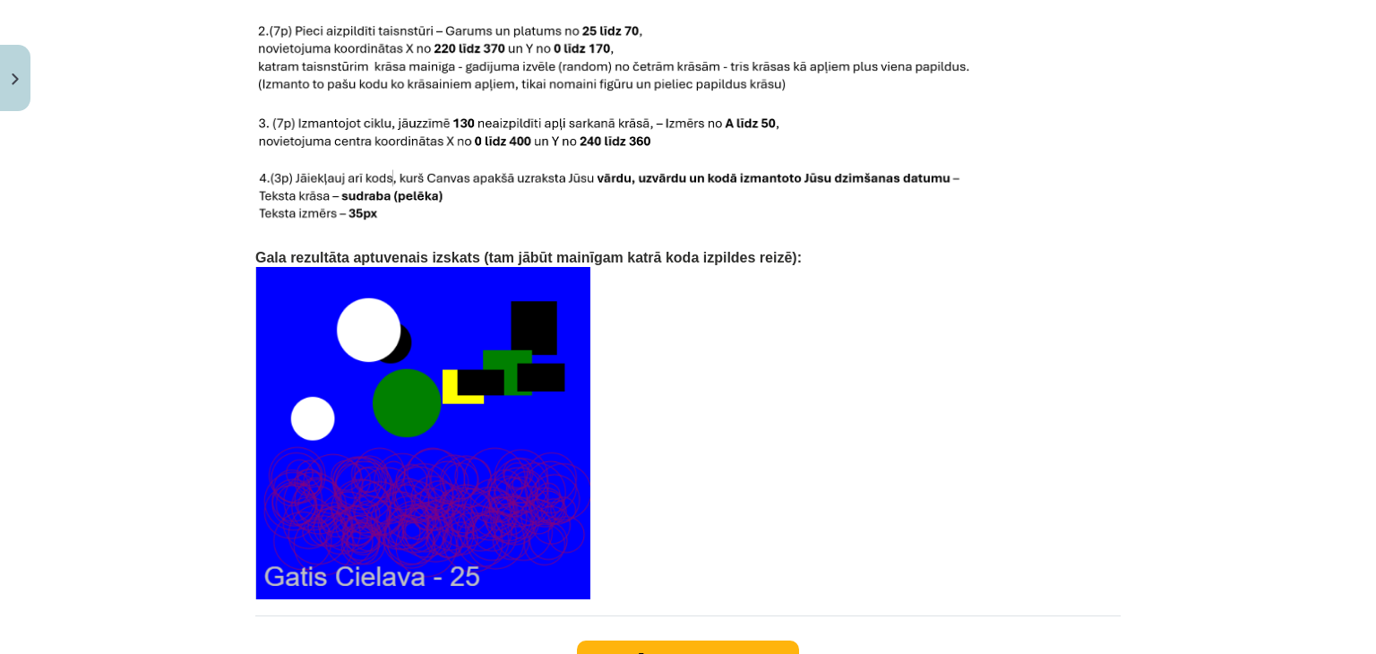
scroll to position [3729, 0]
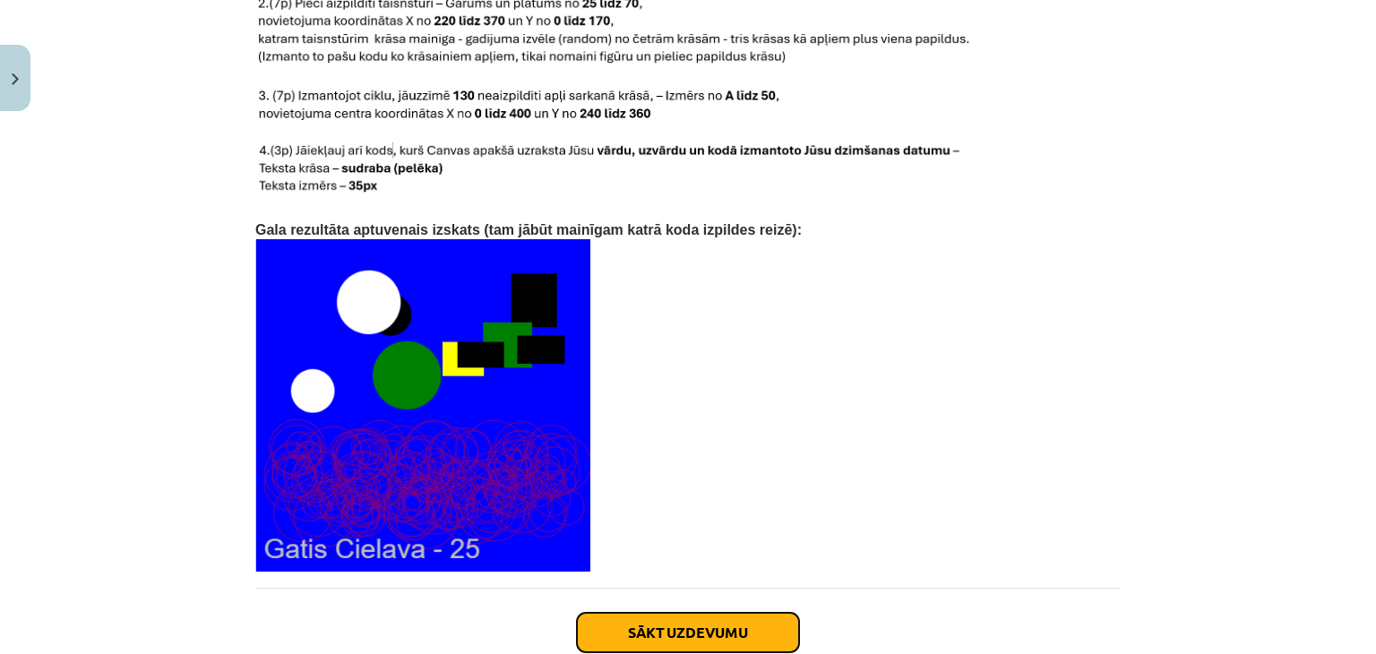
click at [635, 613] on button "Sākt uzdevumu" at bounding box center [688, 632] width 222 height 39
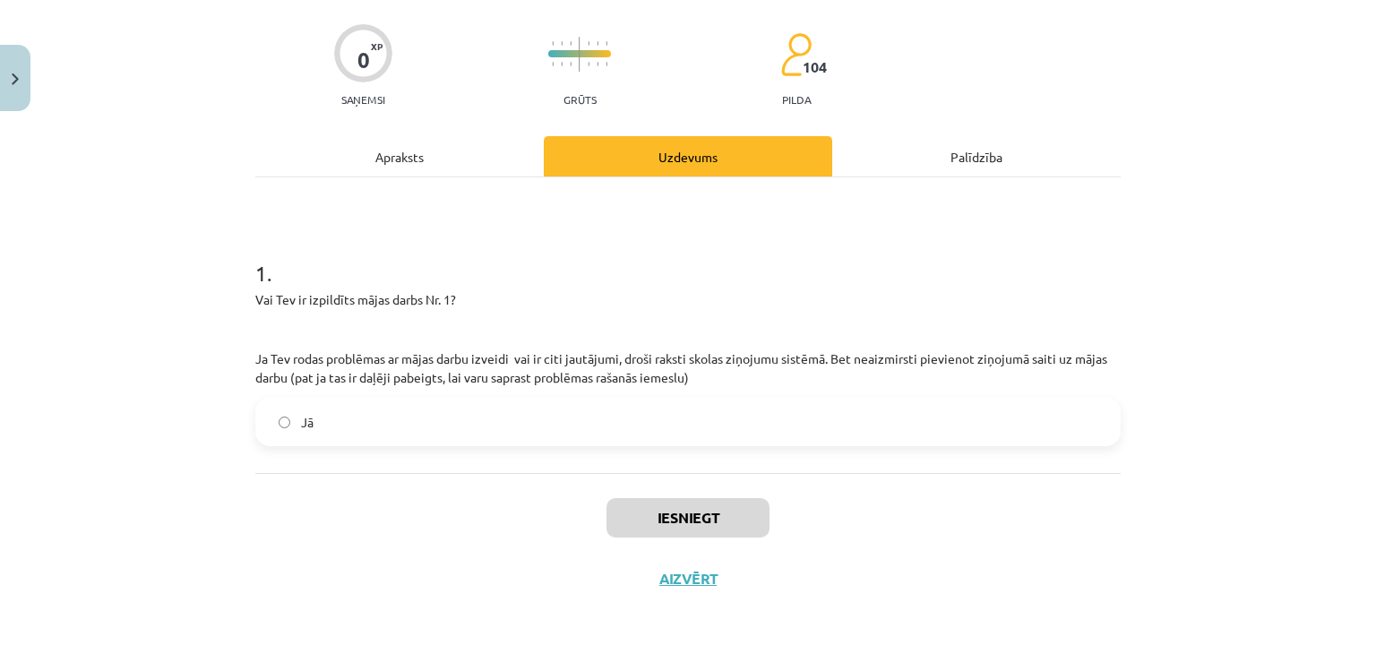
scroll to position [45, 0]
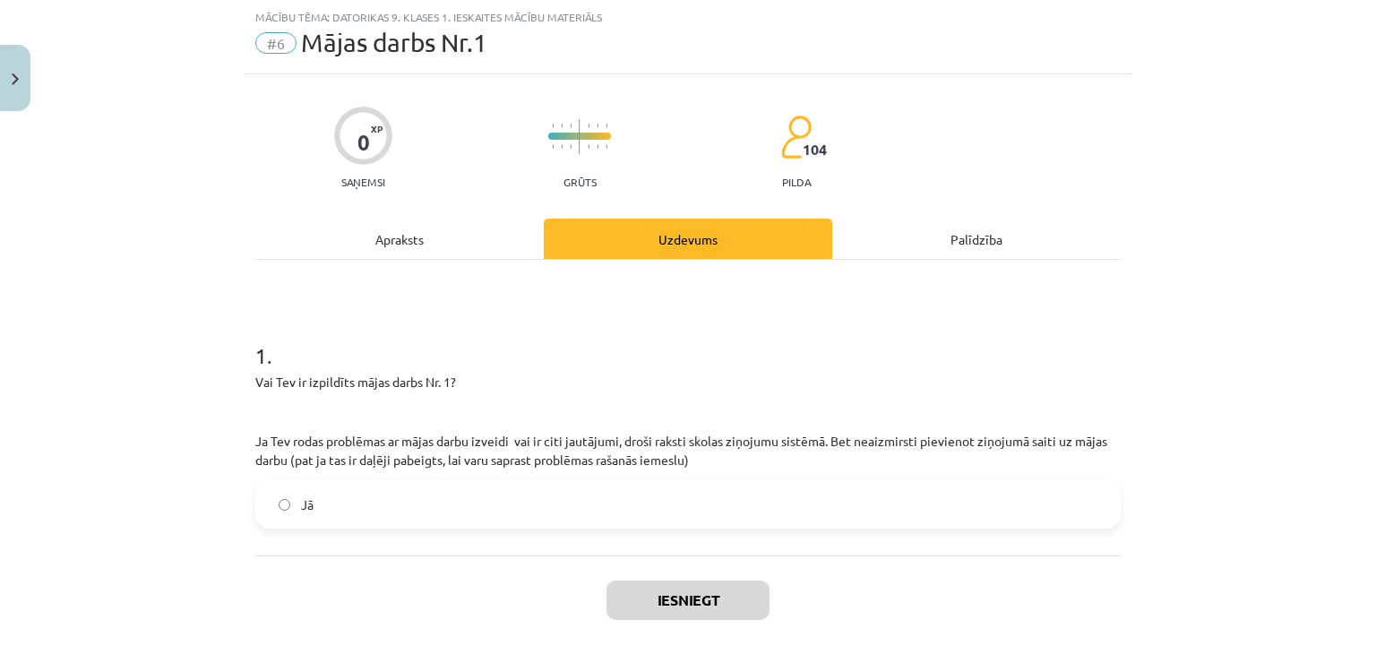
click at [451, 495] on label "Jā" at bounding box center [688, 504] width 862 height 45
click at [634, 588] on button "Iesniegt" at bounding box center [687, 599] width 163 height 39
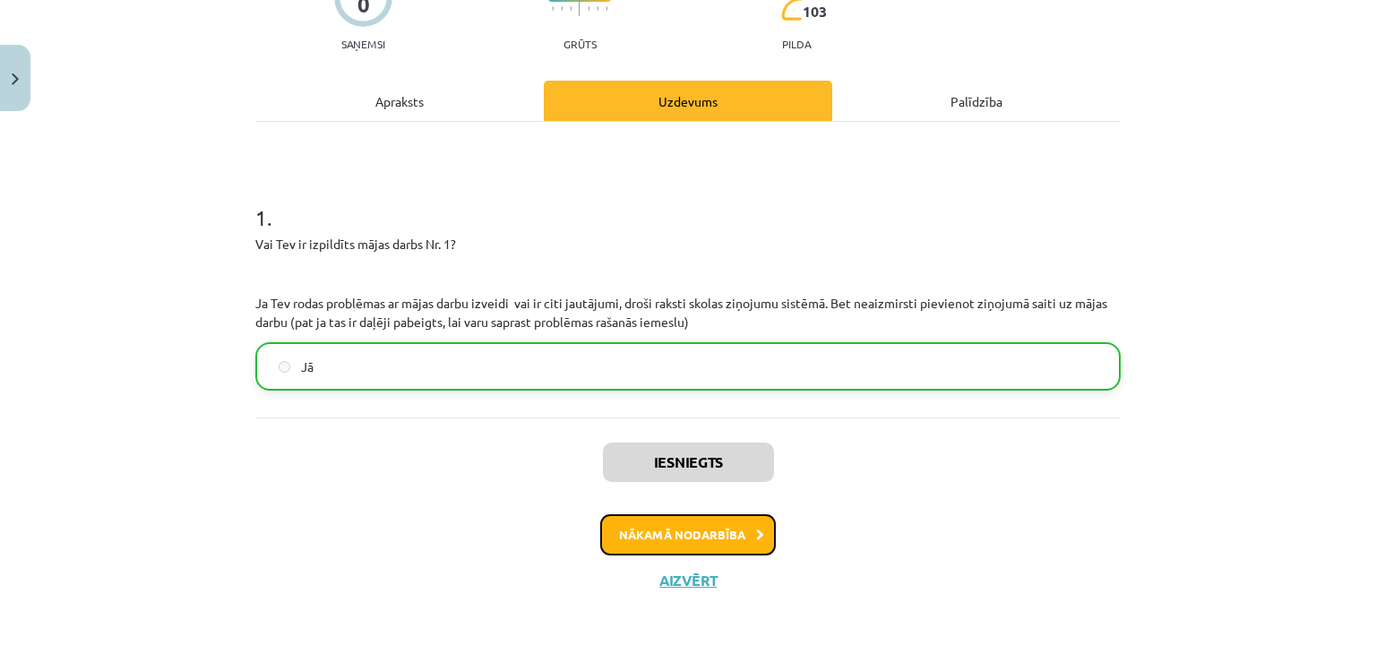
click at [703, 520] on button "Nākamā nodarbība" at bounding box center [688, 534] width 176 height 41
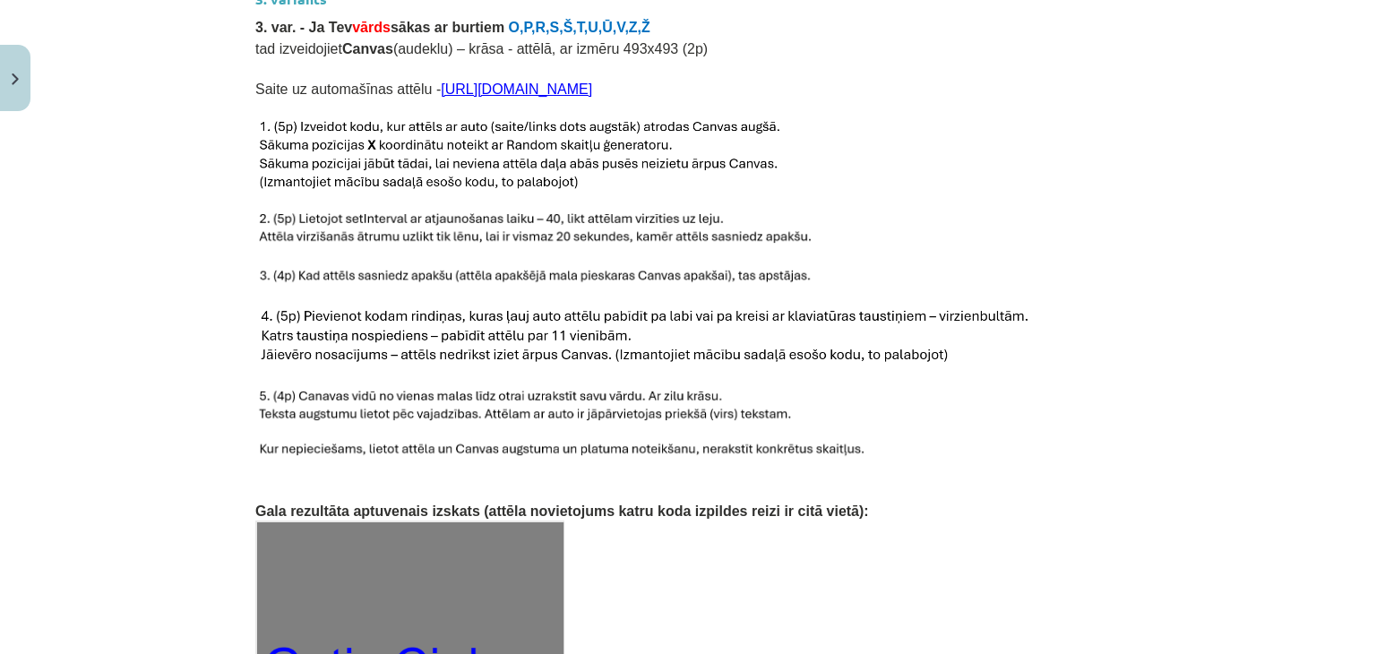
scroll to position [2460, 0]
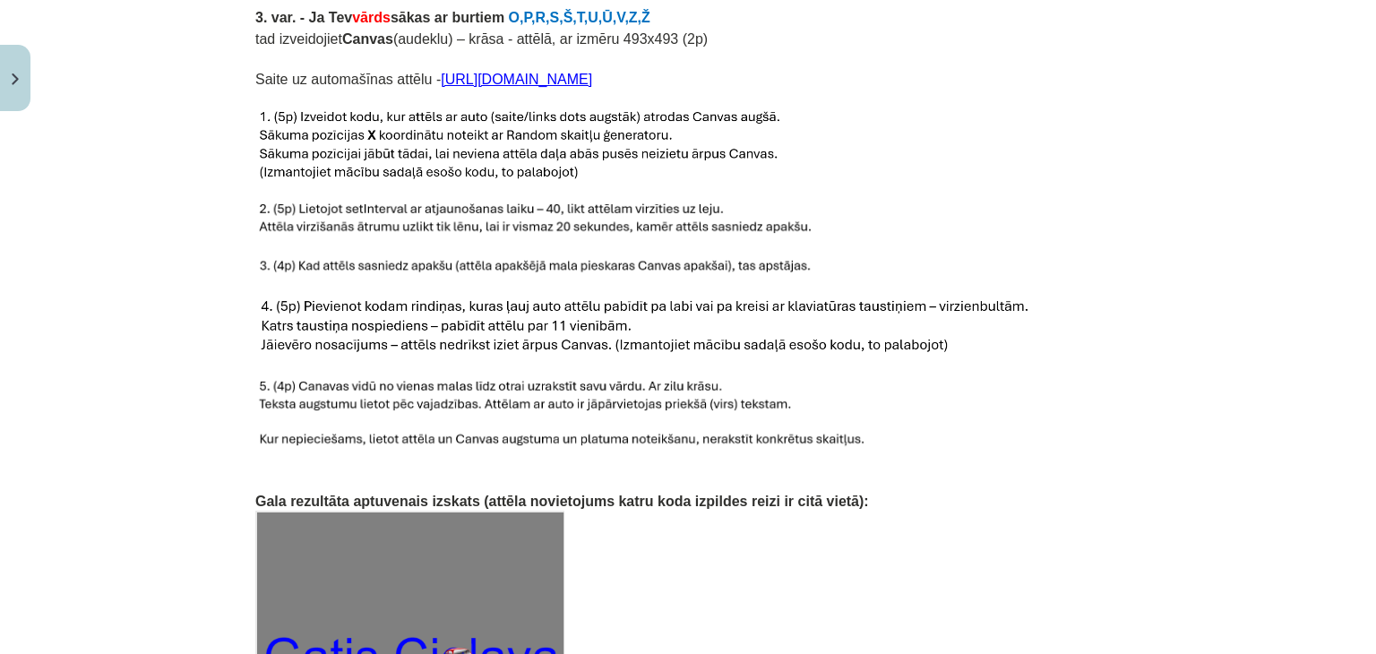
click at [592, 72] on link "https://icons.iconarchive.com/icons/cemagraphics/classic-cars/72/vw-beetle-icon…" at bounding box center [516, 79] width 151 height 15
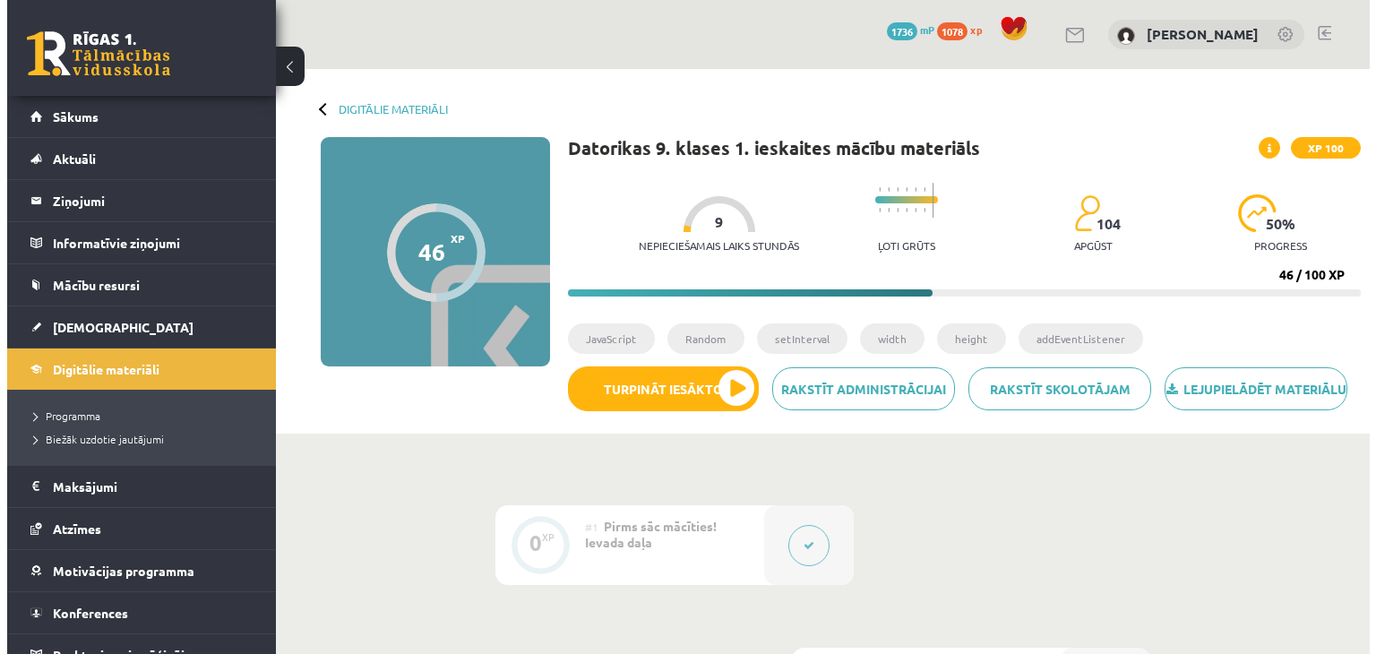
scroll to position [845, 0]
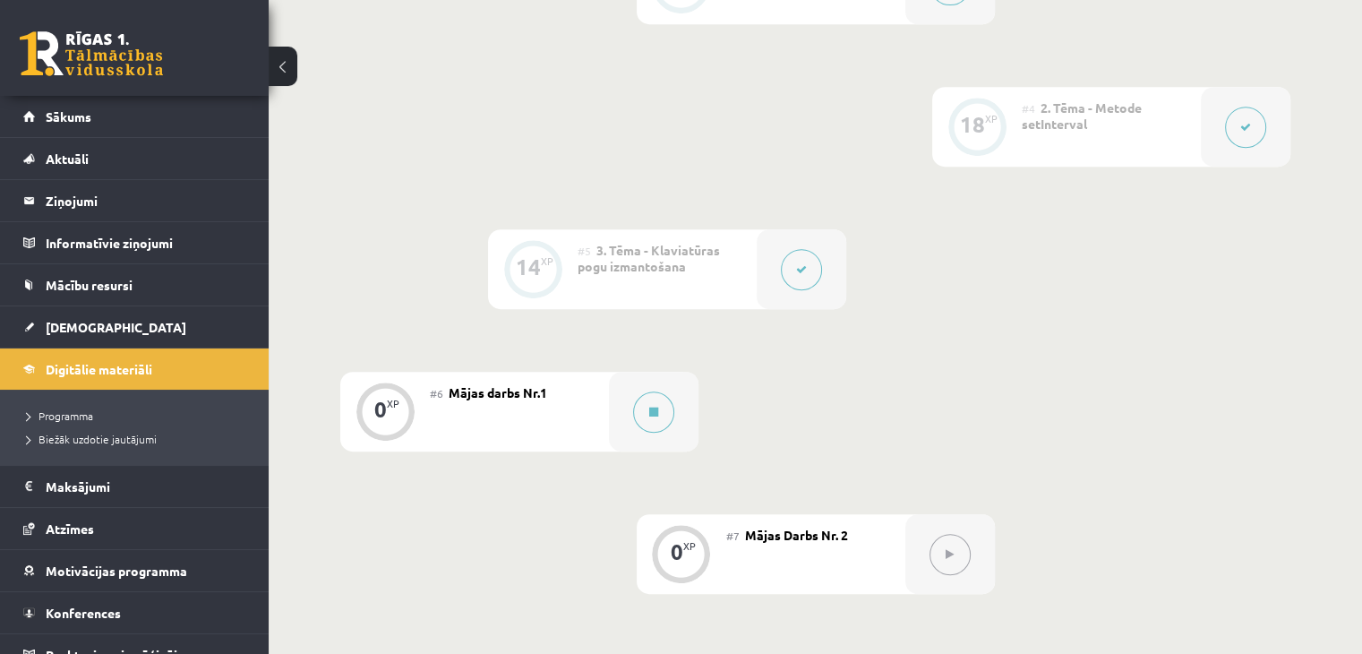
click at [479, 448] on div "#6 Mājas darbs Nr.1" at bounding box center [519, 412] width 179 height 80
click at [660, 433] on button at bounding box center [653, 411] width 41 height 41
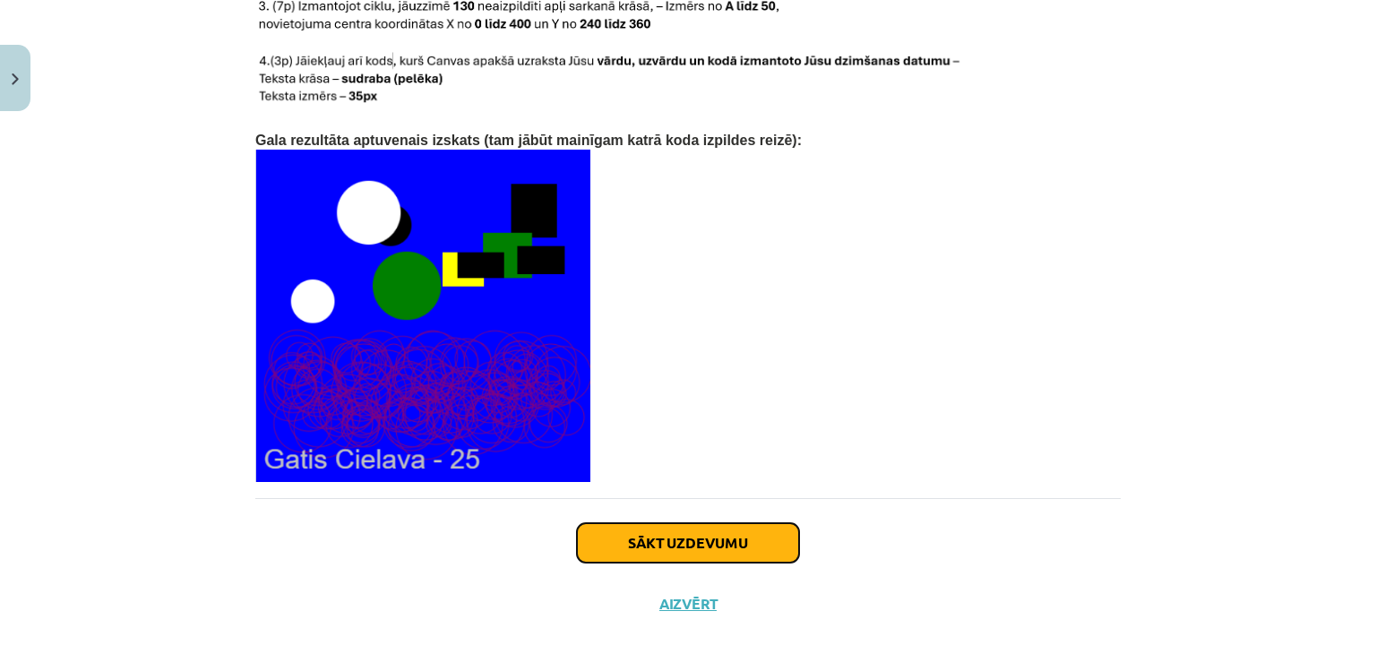
click at [614, 523] on button "Sākt uzdevumu" at bounding box center [688, 542] width 222 height 39
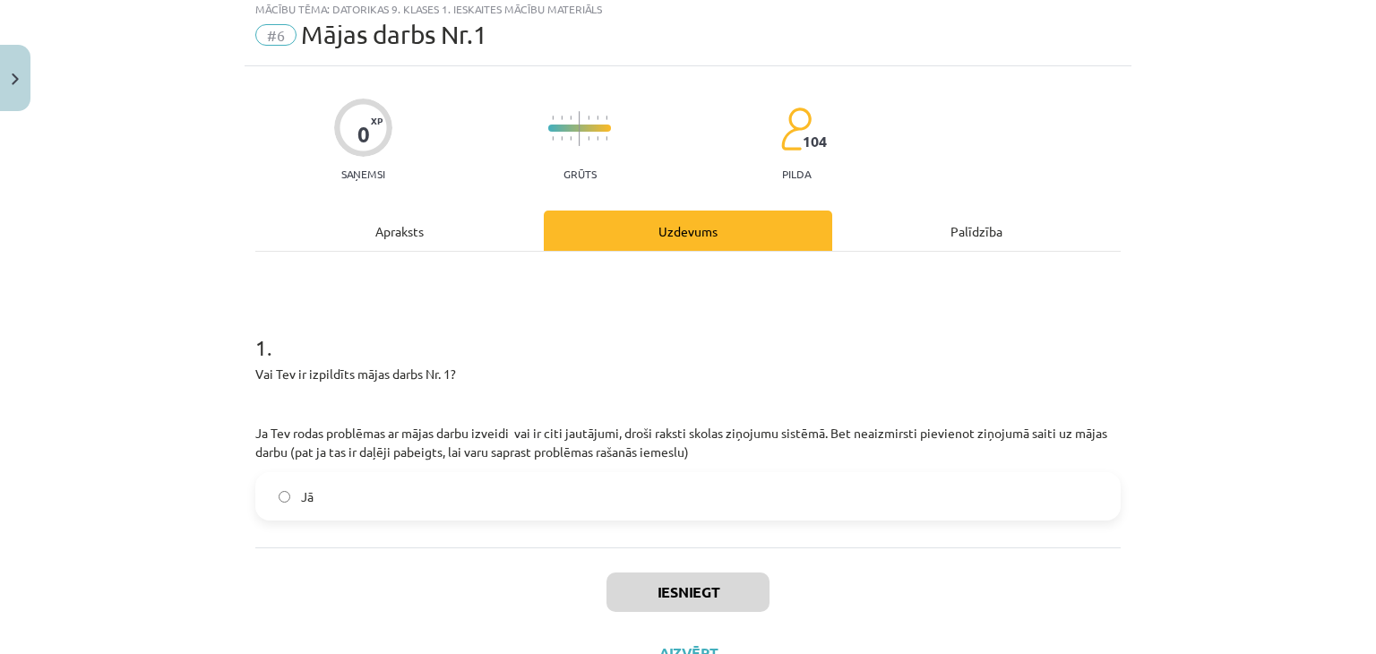
scroll to position [45, 0]
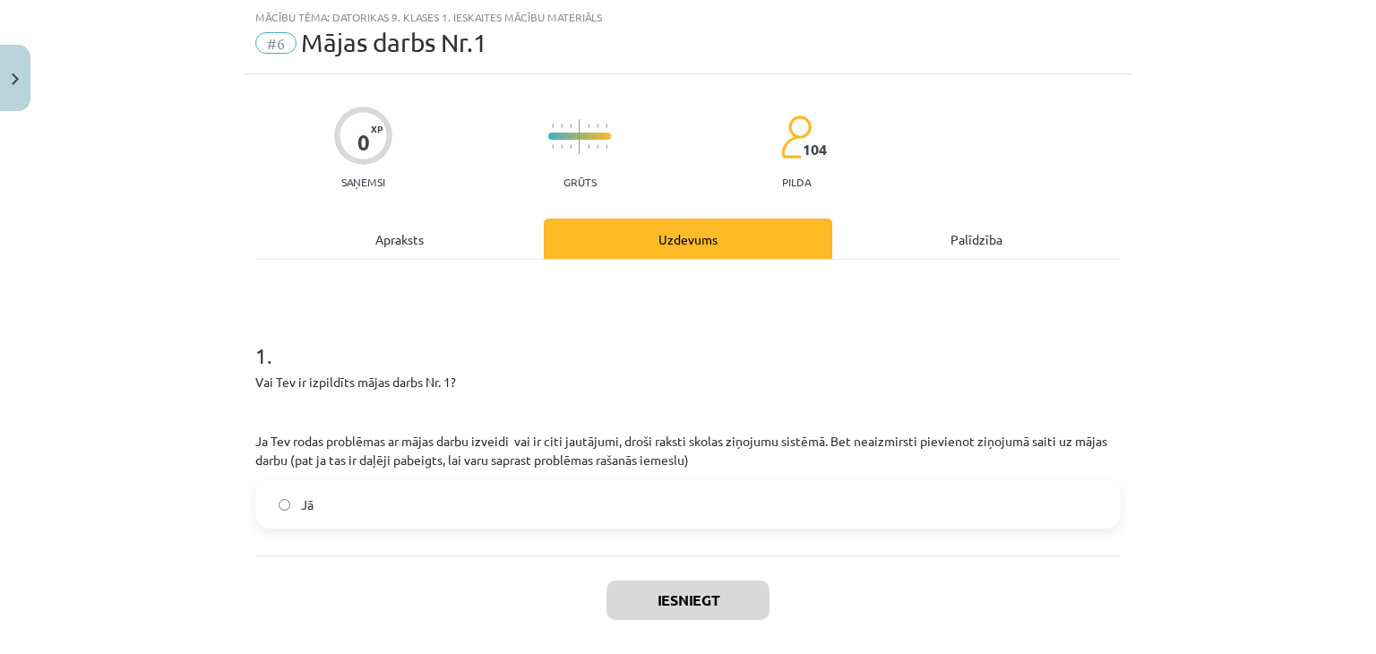
click at [417, 482] on label "Jā" at bounding box center [688, 504] width 862 height 45
click at [706, 591] on button "Iesniegt" at bounding box center [687, 599] width 163 height 39
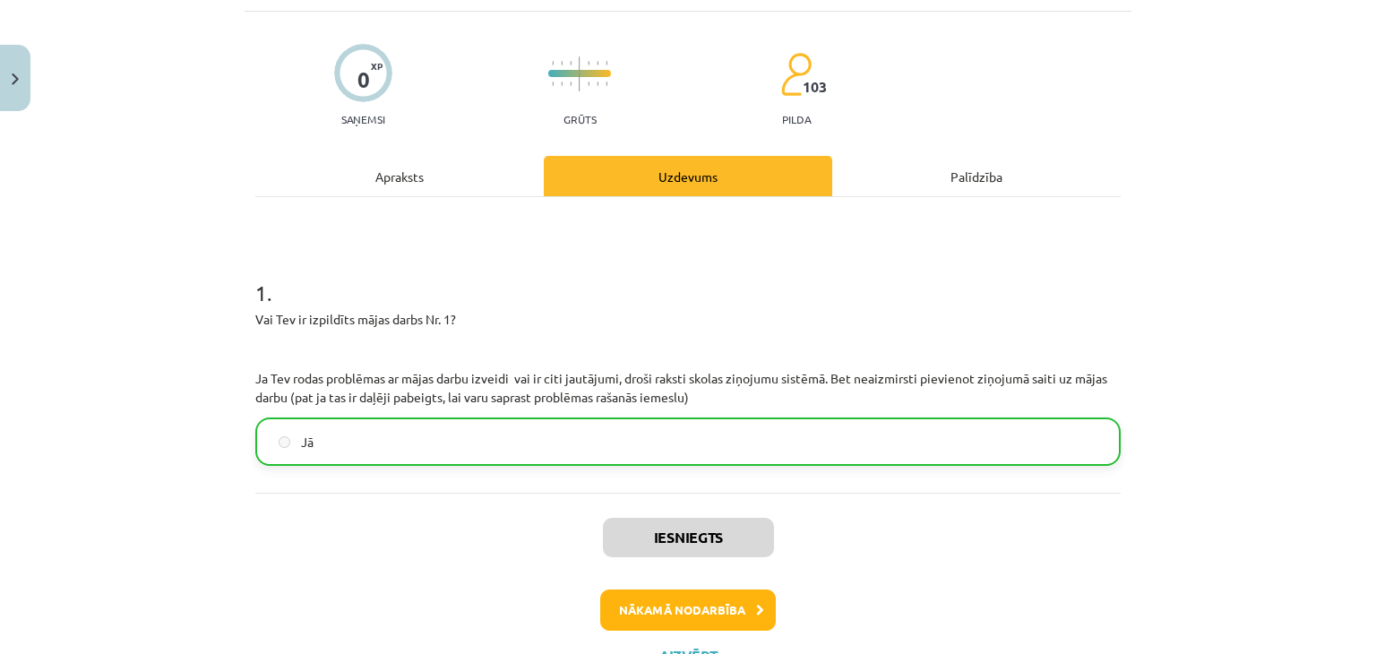
scroll to position [134, 0]
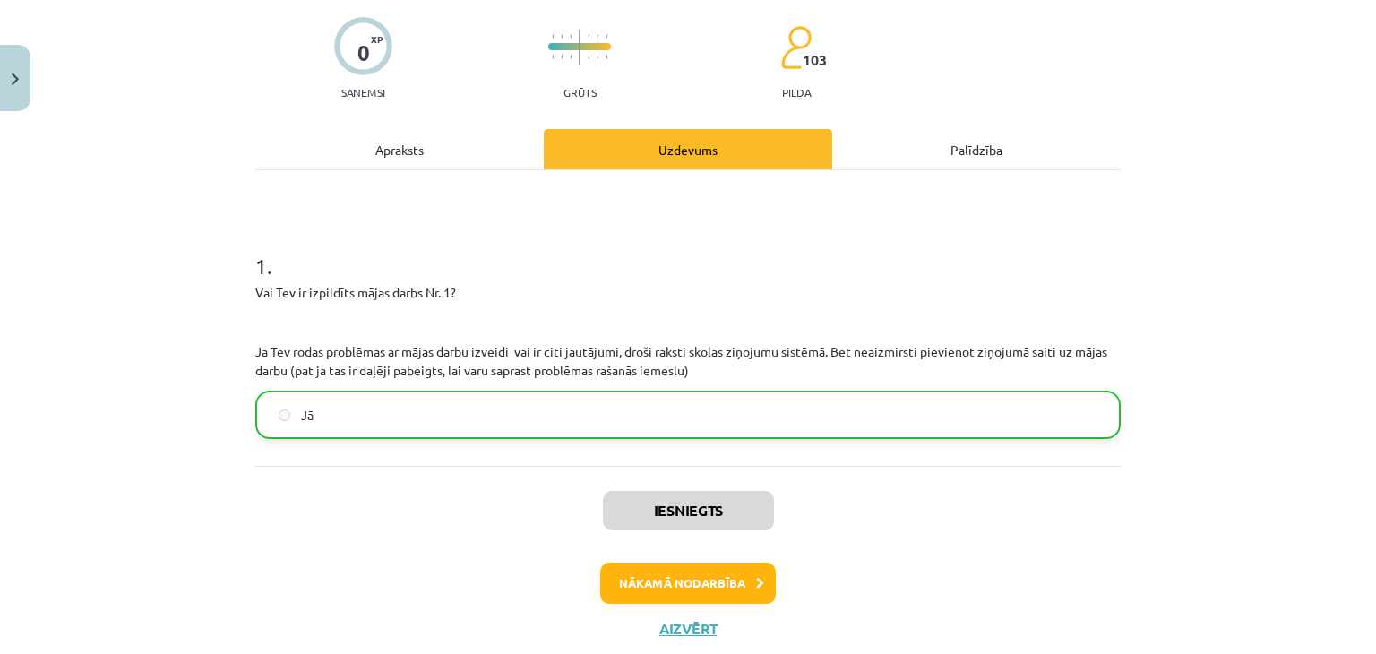
click at [679, 559] on div "Iesniegts Nākamā nodarbība Aizvērt" at bounding box center [687, 557] width 865 height 183
click at [676, 579] on button "Nākamā nodarbība" at bounding box center [688, 582] width 176 height 41
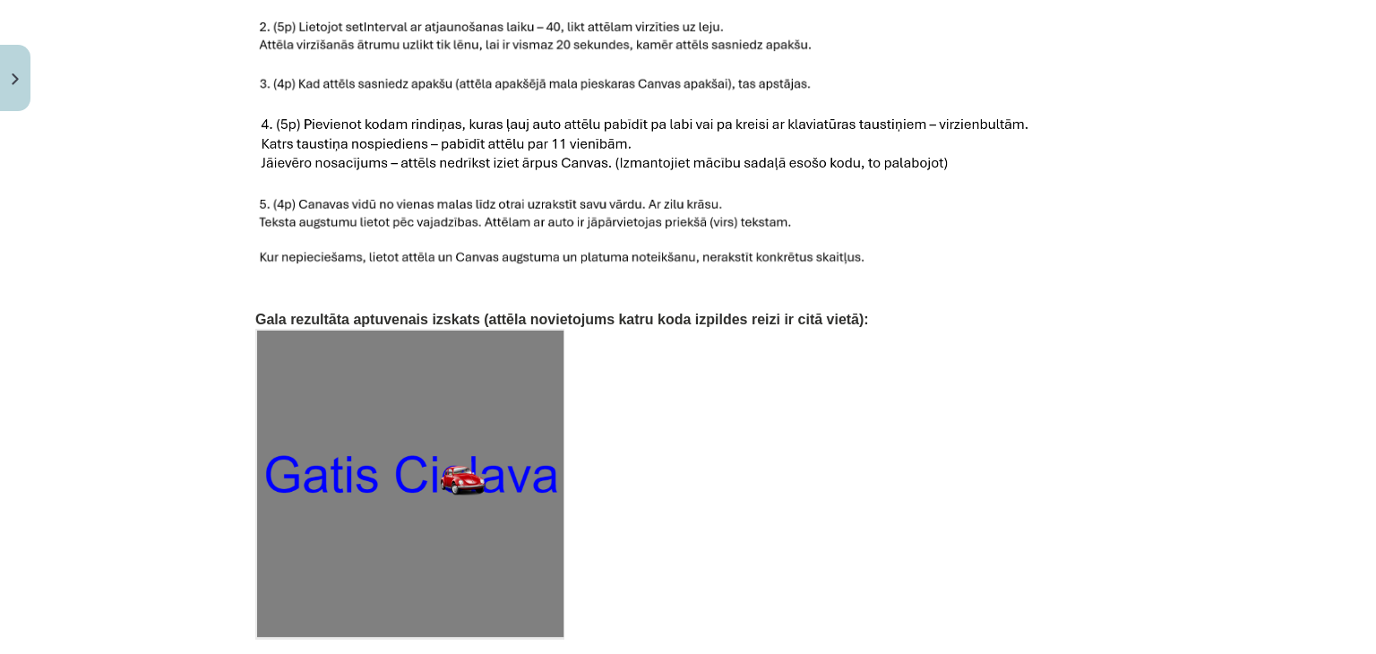
scroll to position [2819, 0]
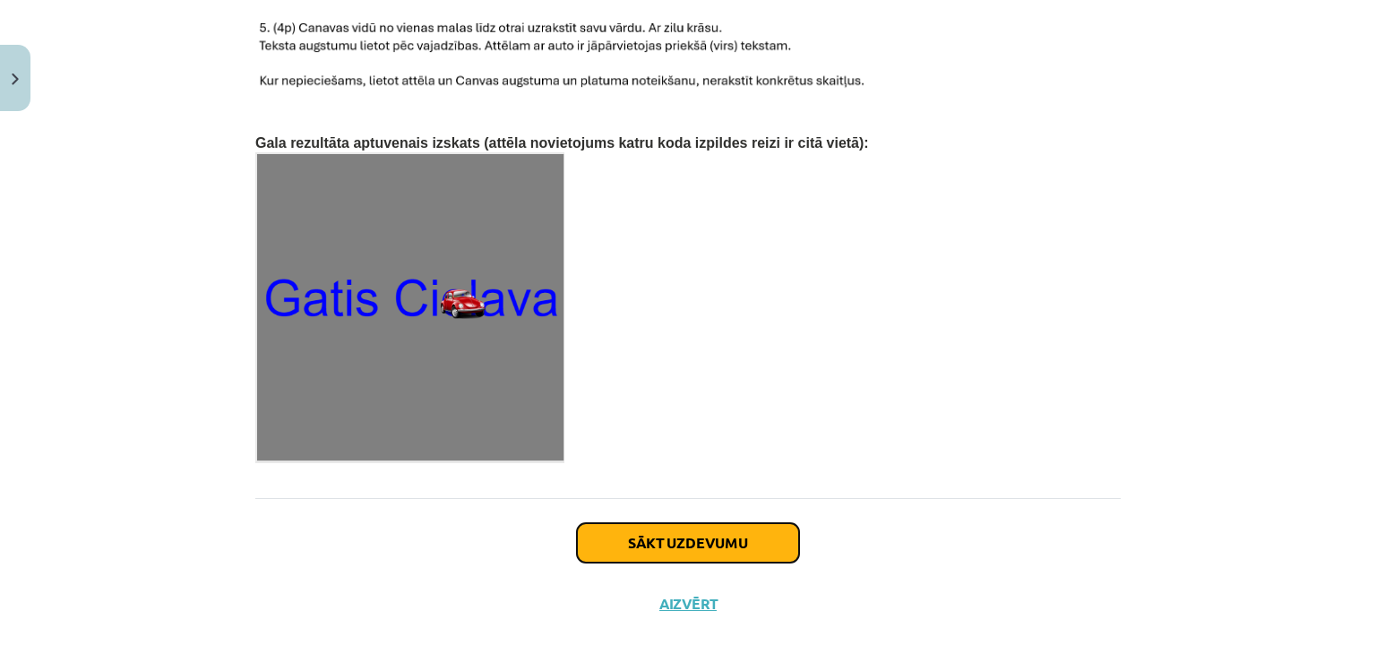
click at [645, 523] on button "Sākt uzdevumu" at bounding box center [688, 542] width 222 height 39
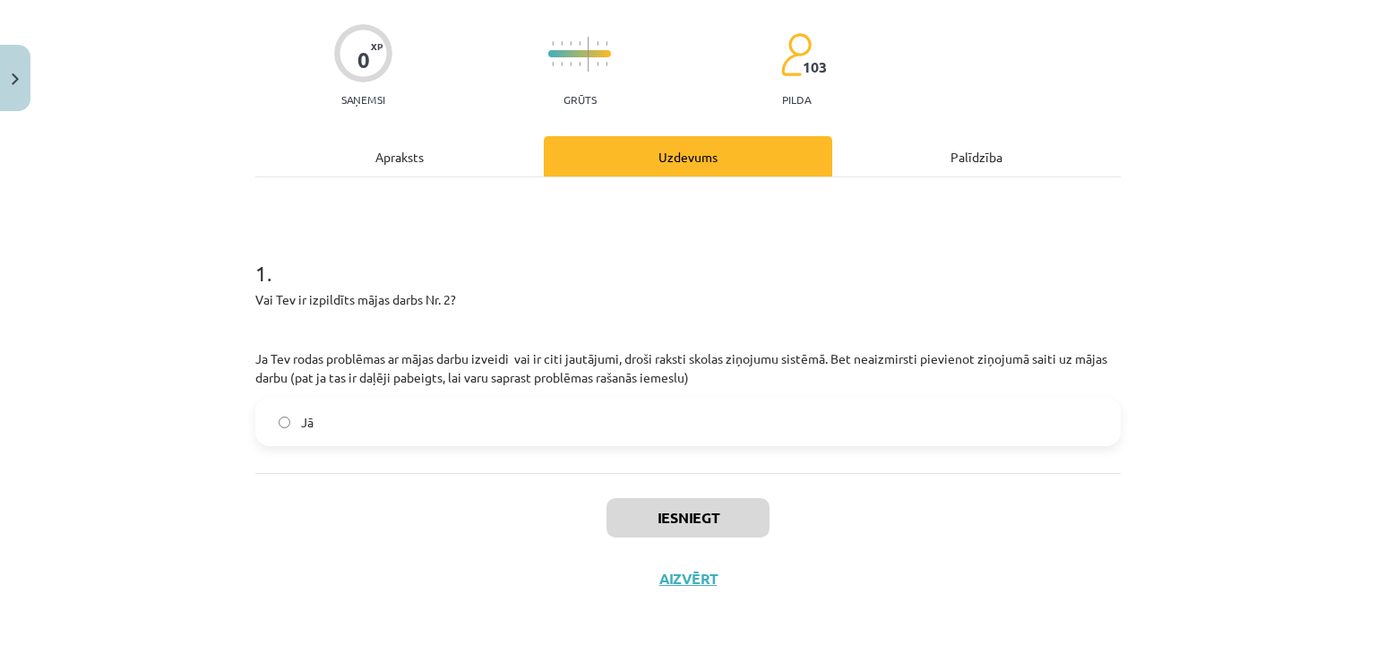
scroll to position [45, 0]
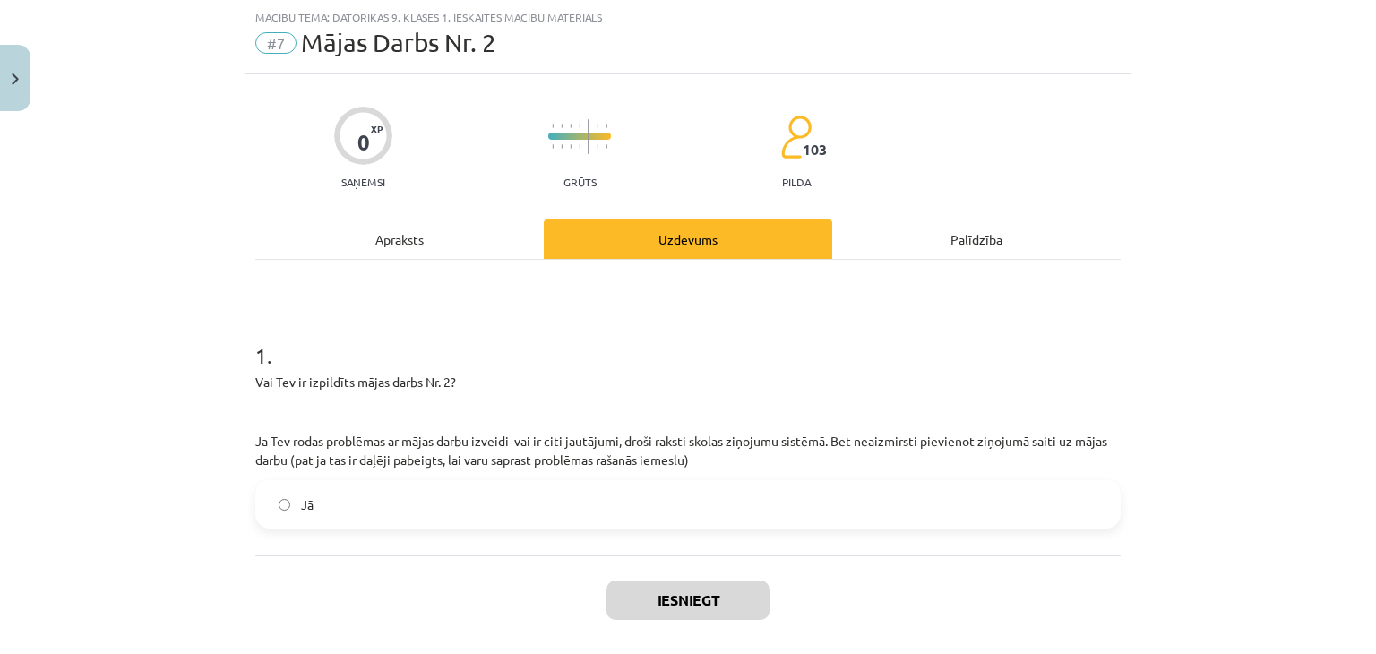
click at [474, 495] on label "Jā" at bounding box center [688, 504] width 862 height 45
click at [650, 612] on button "Iesniegt" at bounding box center [687, 599] width 163 height 39
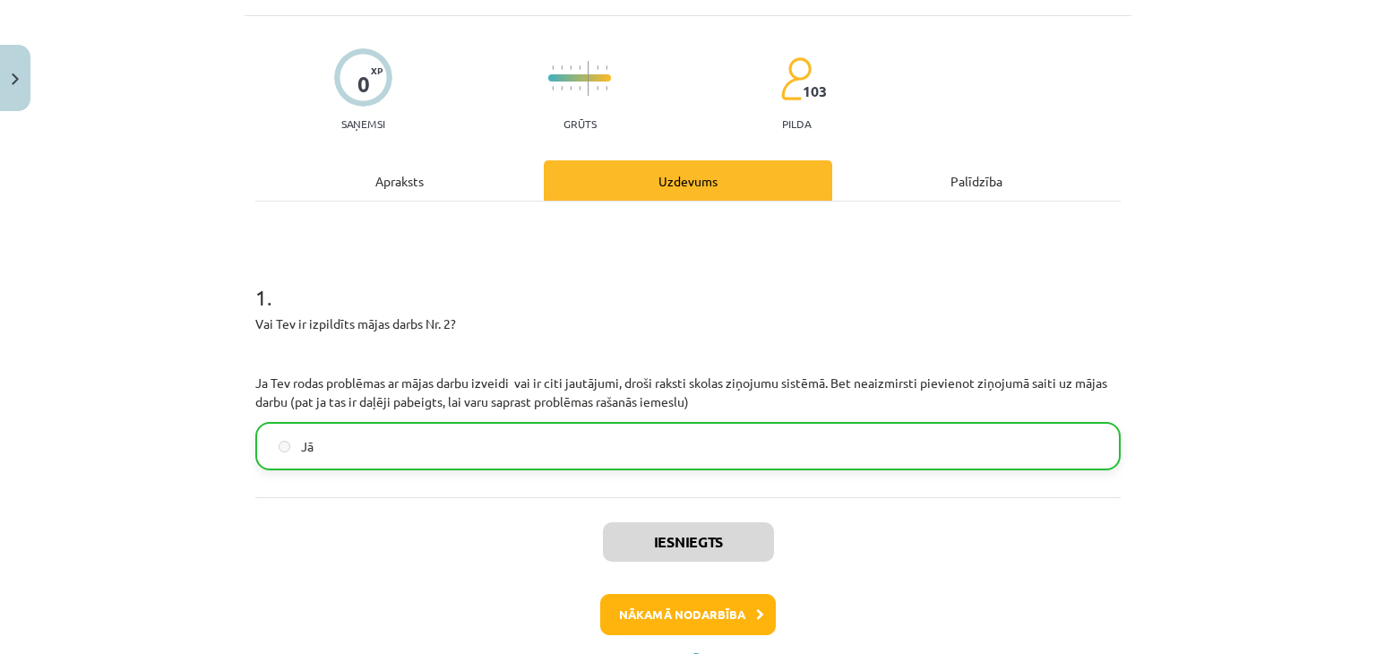
scroll to position [134, 0]
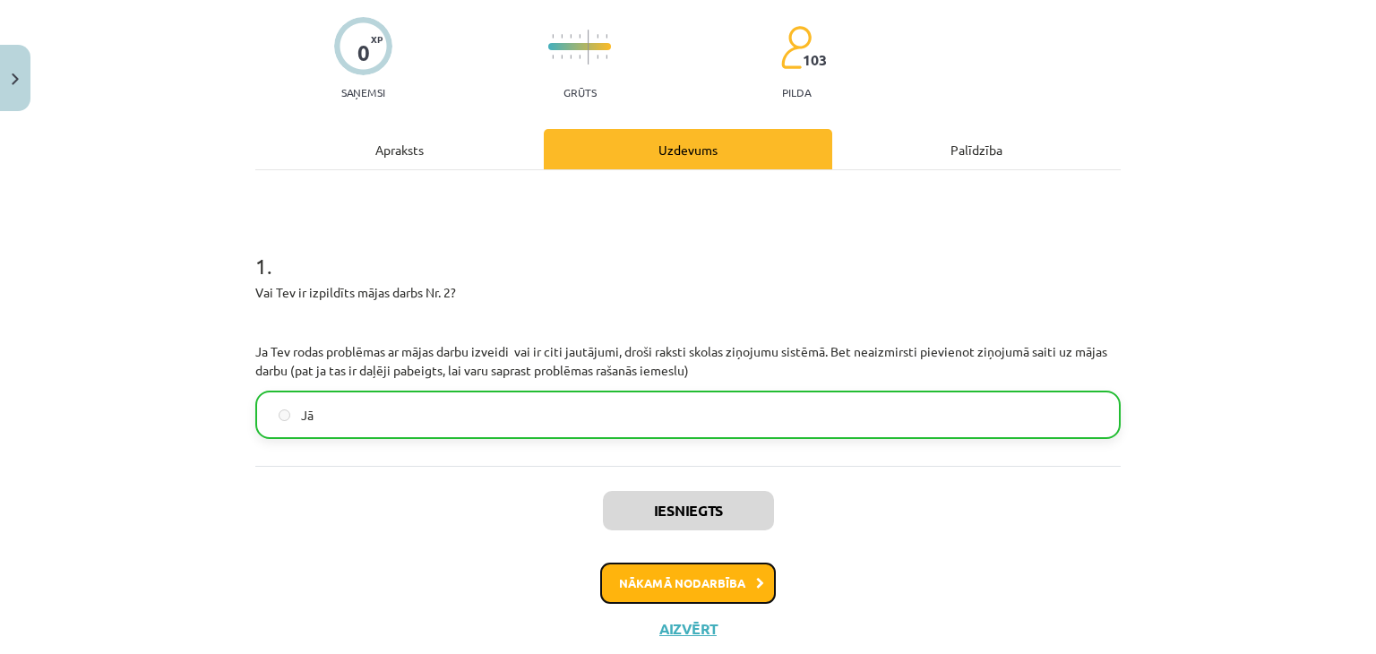
drag, startPoint x: 770, startPoint y: 442, endPoint x: 651, endPoint y: 581, distance: 183.6
click at [651, 581] on button "Nākamā nodarbība" at bounding box center [688, 582] width 176 height 41
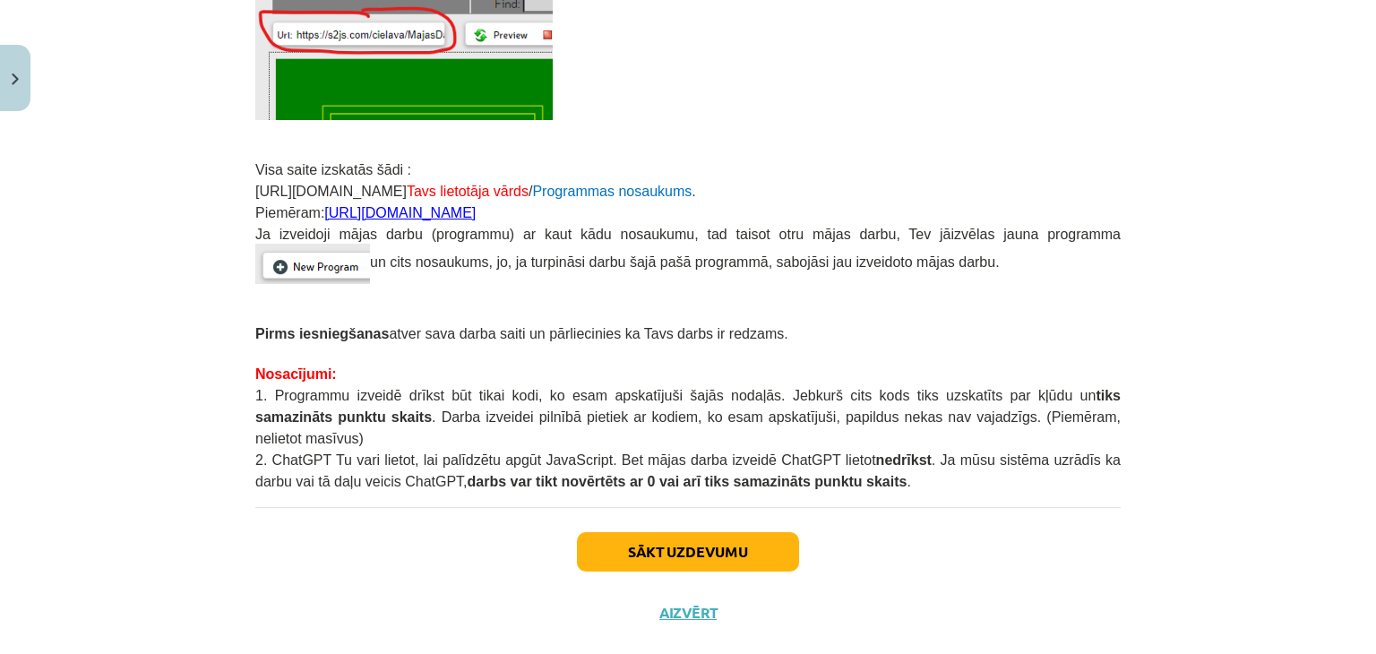
scroll to position [478, 0]
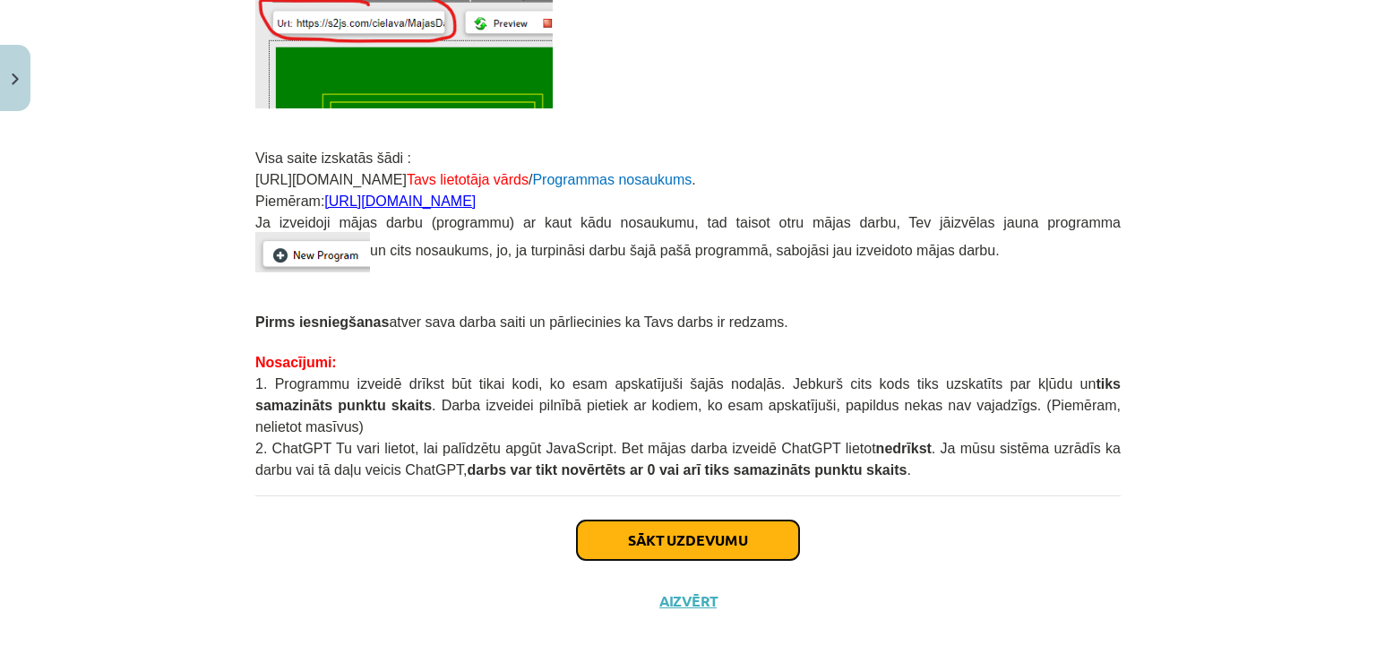
click at [624, 520] on button "Sākt uzdevumu" at bounding box center [688, 539] width 222 height 39
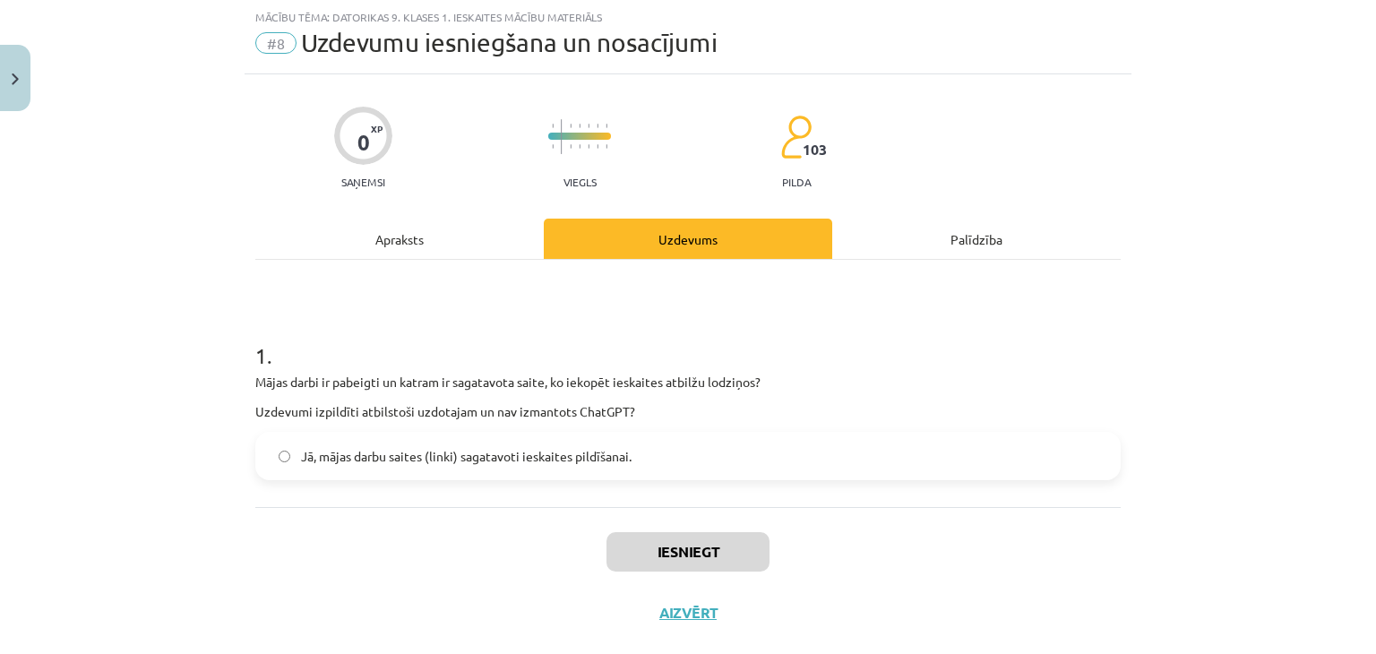
click at [516, 459] on span "Jā, mājas darbu saites (linki) sagatavoti ieskaites pildīšanai." at bounding box center [466, 456] width 330 height 19
click at [627, 549] on button "Iesniegt" at bounding box center [687, 551] width 163 height 39
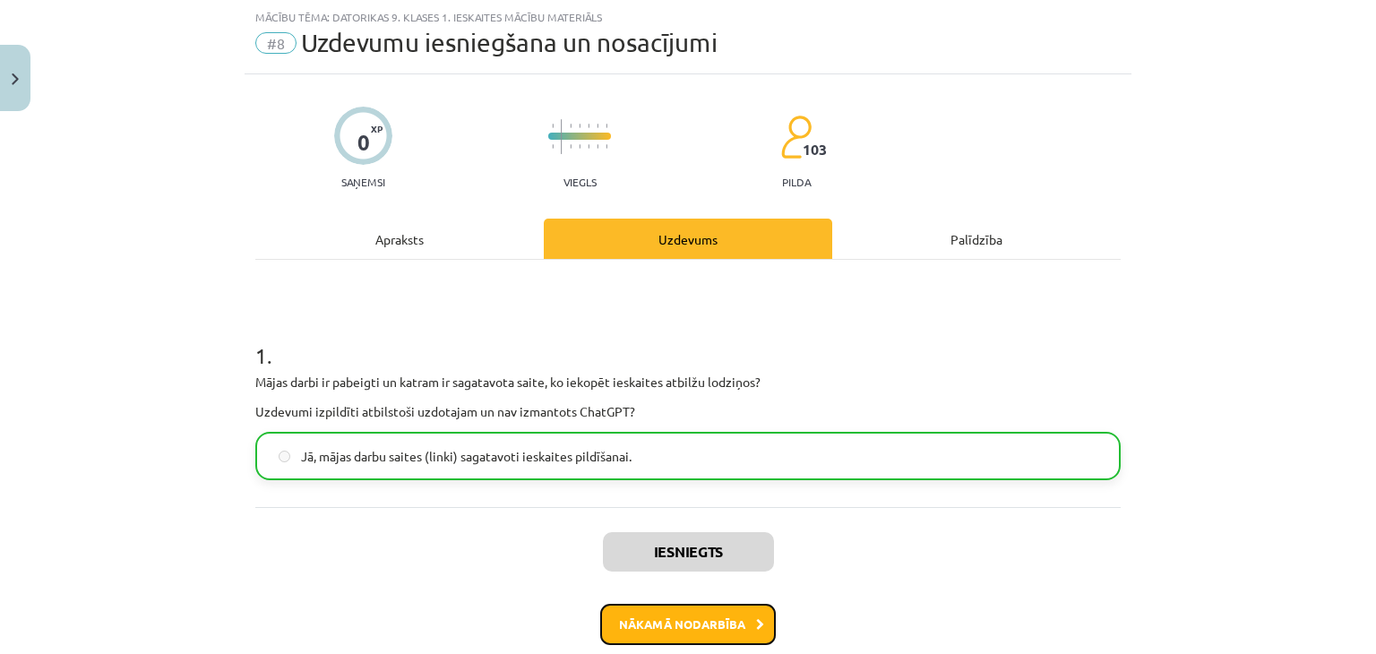
click at [631, 614] on button "Nākamā nodarbība" at bounding box center [688, 624] width 176 height 41
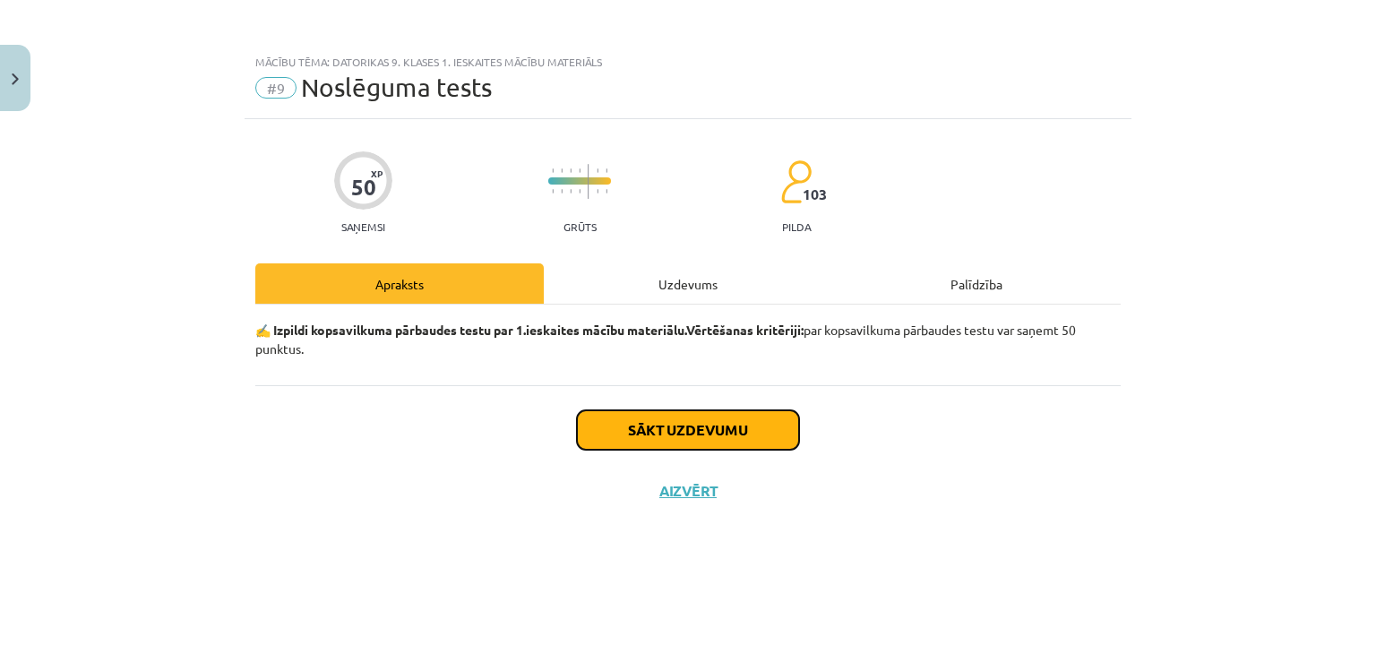
click at [637, 423] on button "Sākt uzdevumu" at bounding box center [688, 429] width 222 height 39
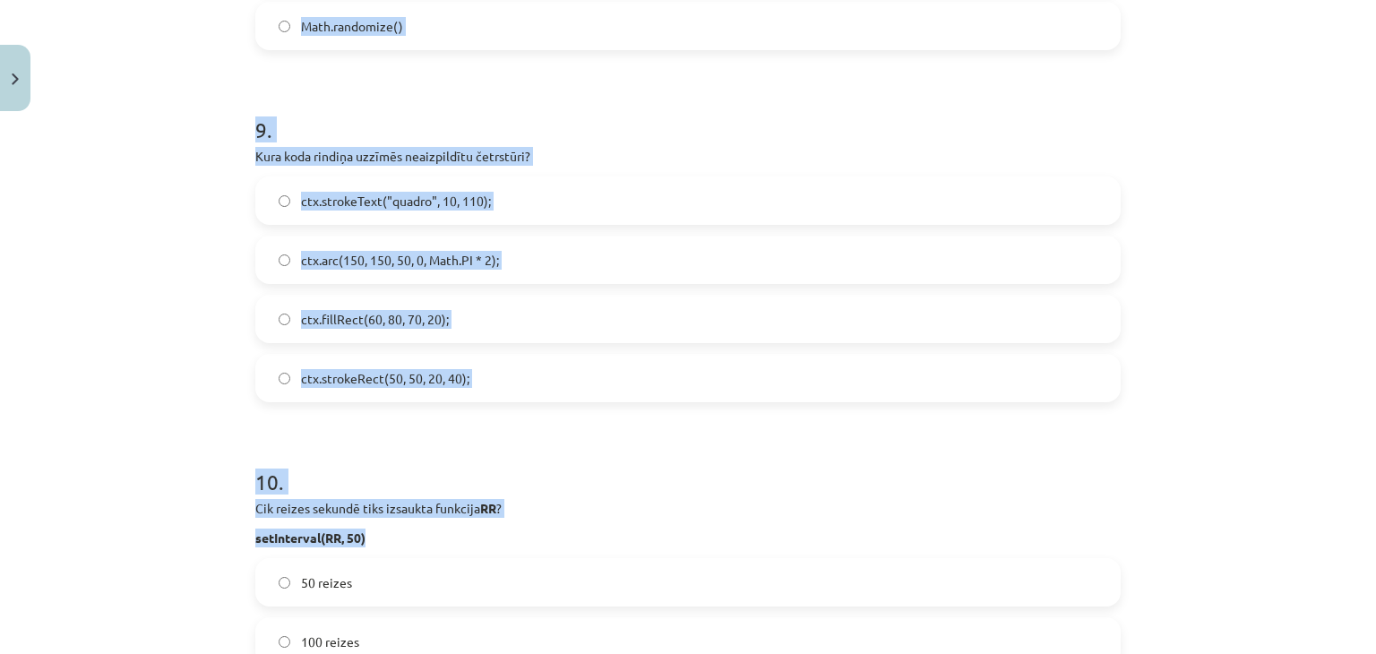
scroll to position [3472, 0]
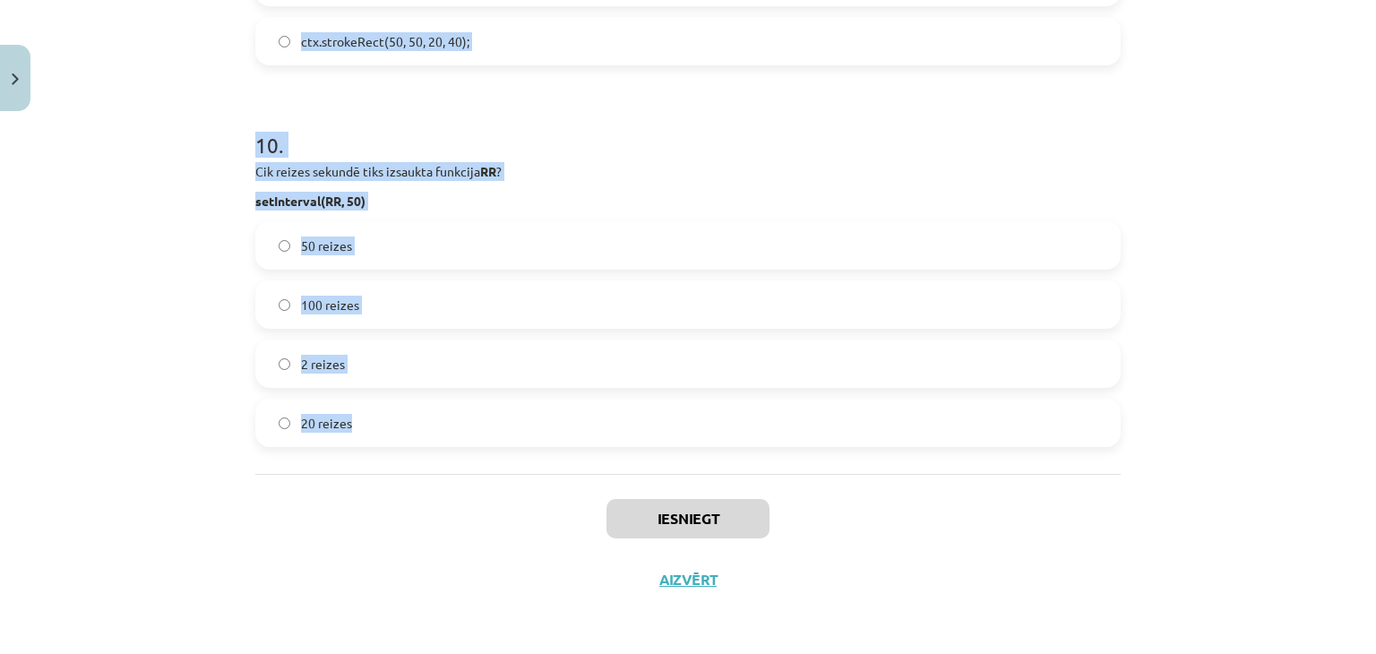
drag, startPoint x: 251, startPoint y: 394, endPoint x: 494, endPoint y: 446, distance: 249.1
copy form "1 . Kāds ir funkcijas setInterval mērķis? Izsaukt norādīto funkciju, kad lapa t…"
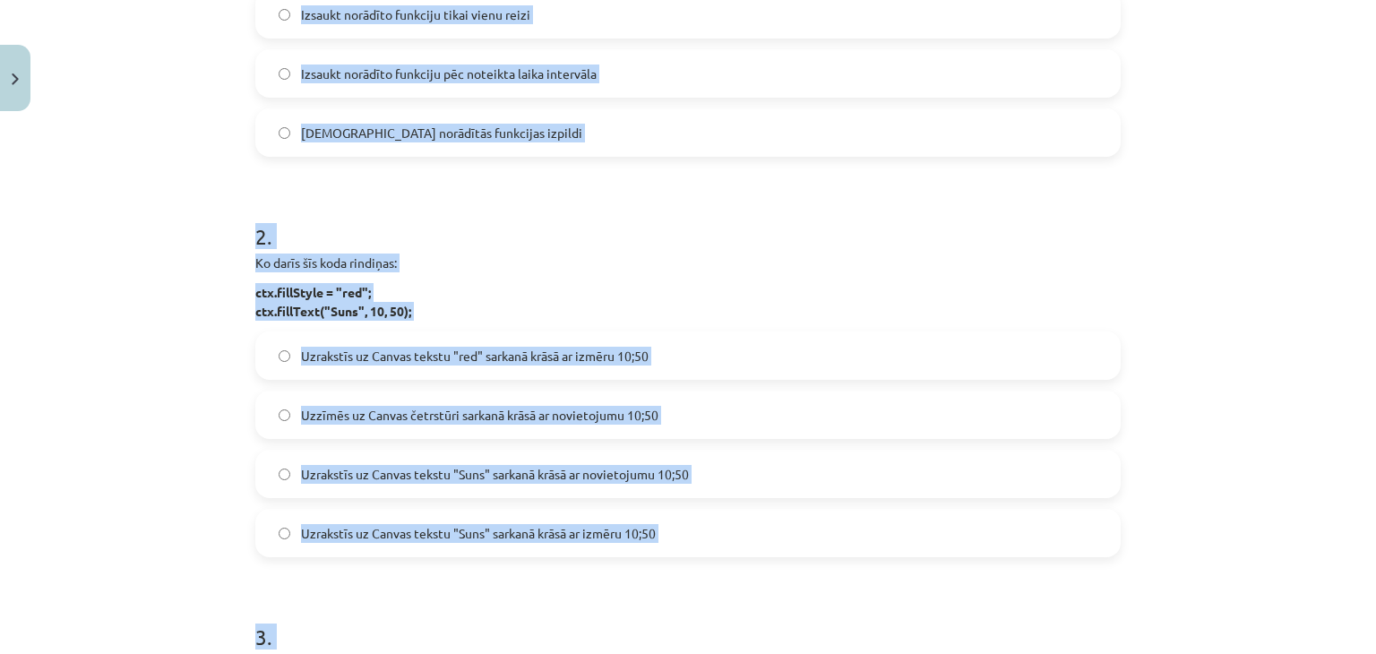
scroll to position [337, 0]
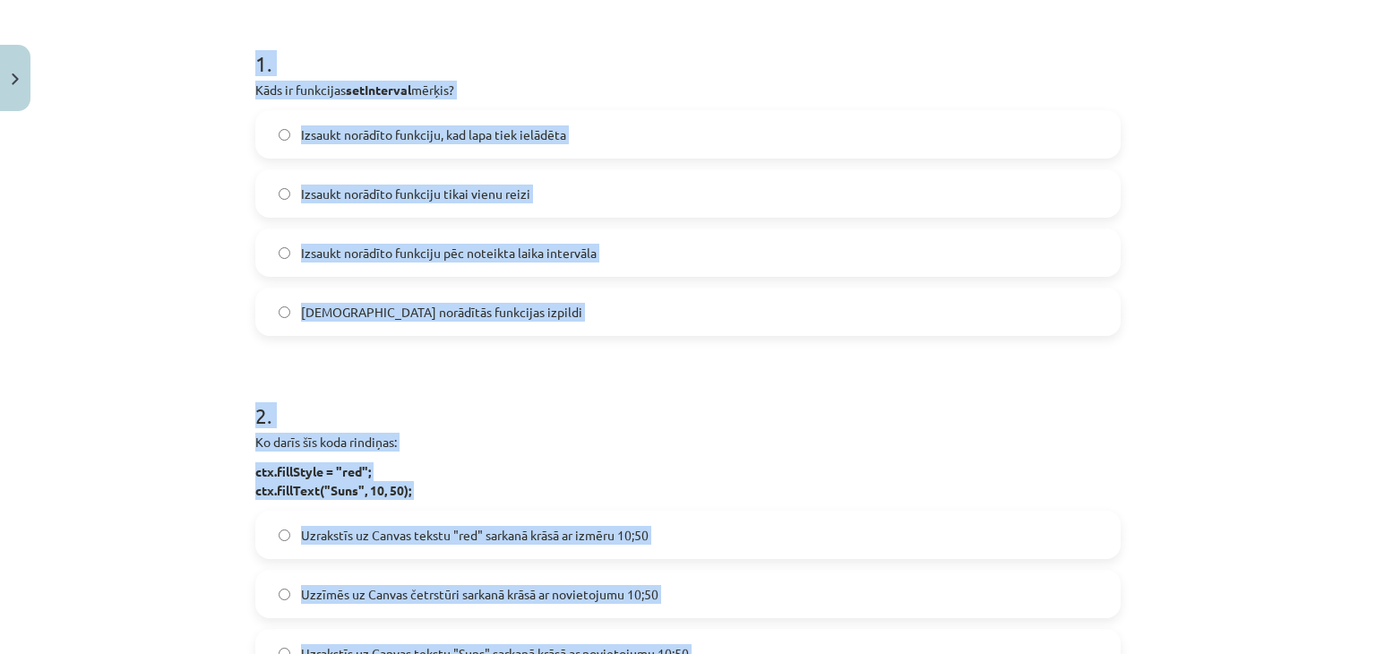
click at [605, 242] on label "Izsaukt norādīto funkciju pēc noteikta laika intervāla" at bounding box center [688, 252] width 862 height 45
click at [622, 73] on h1 "1 ." at bounding box center [687, 48] width 865 height 56
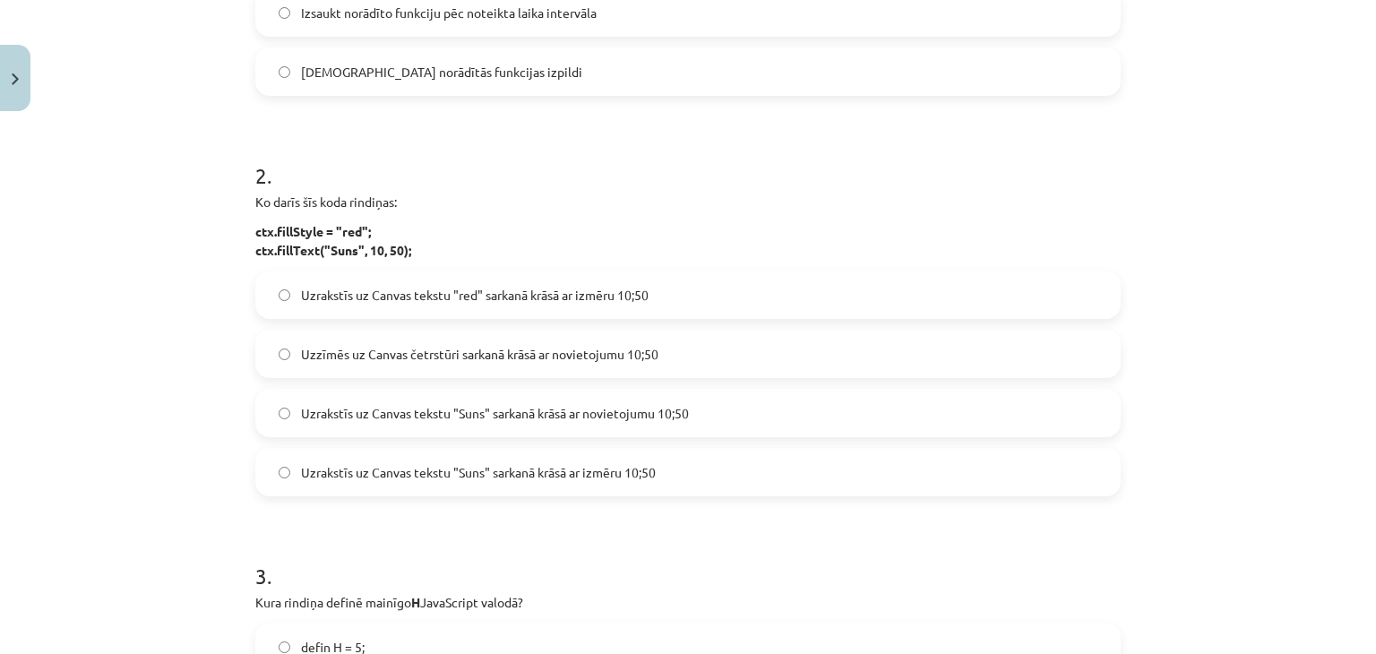
scroll to position [605, 0]
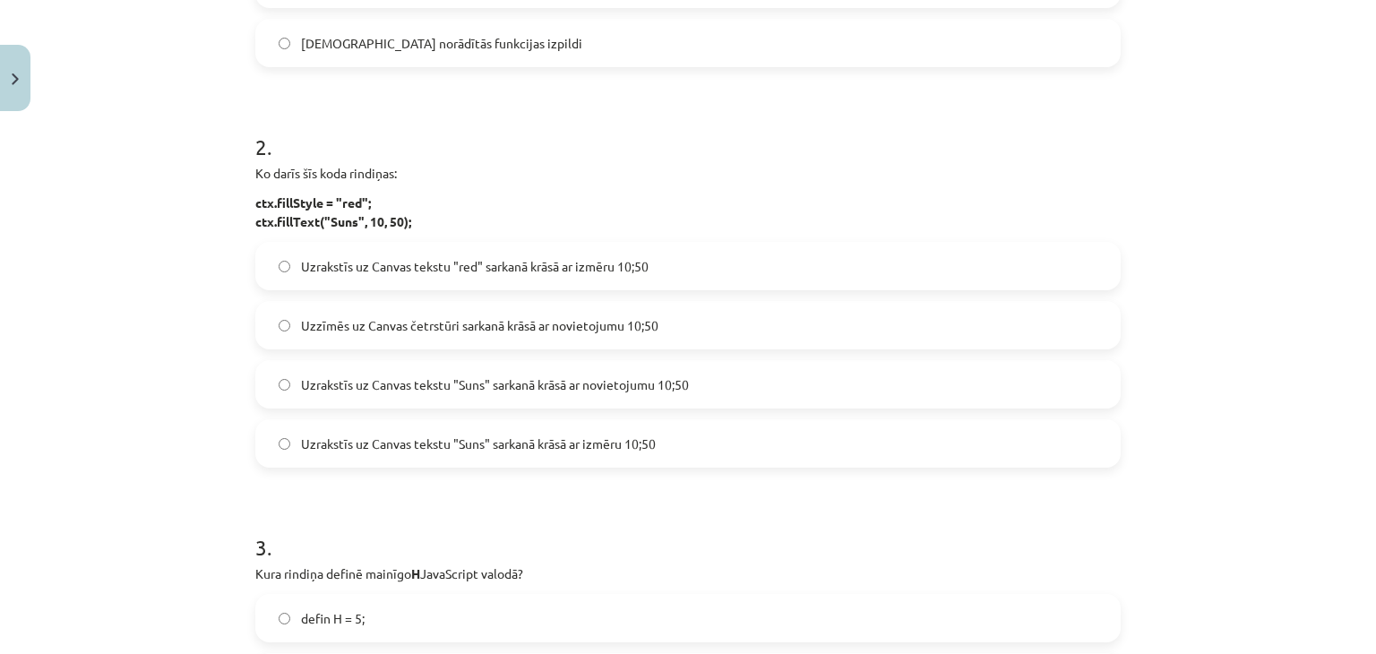
click at [541, 371] on label "Uzrakstīs uz Canvas tekstu "Suns" sarkanā krāsā ar novietojumu 10;50" at bounding box center [688, 384] width 862 height 45
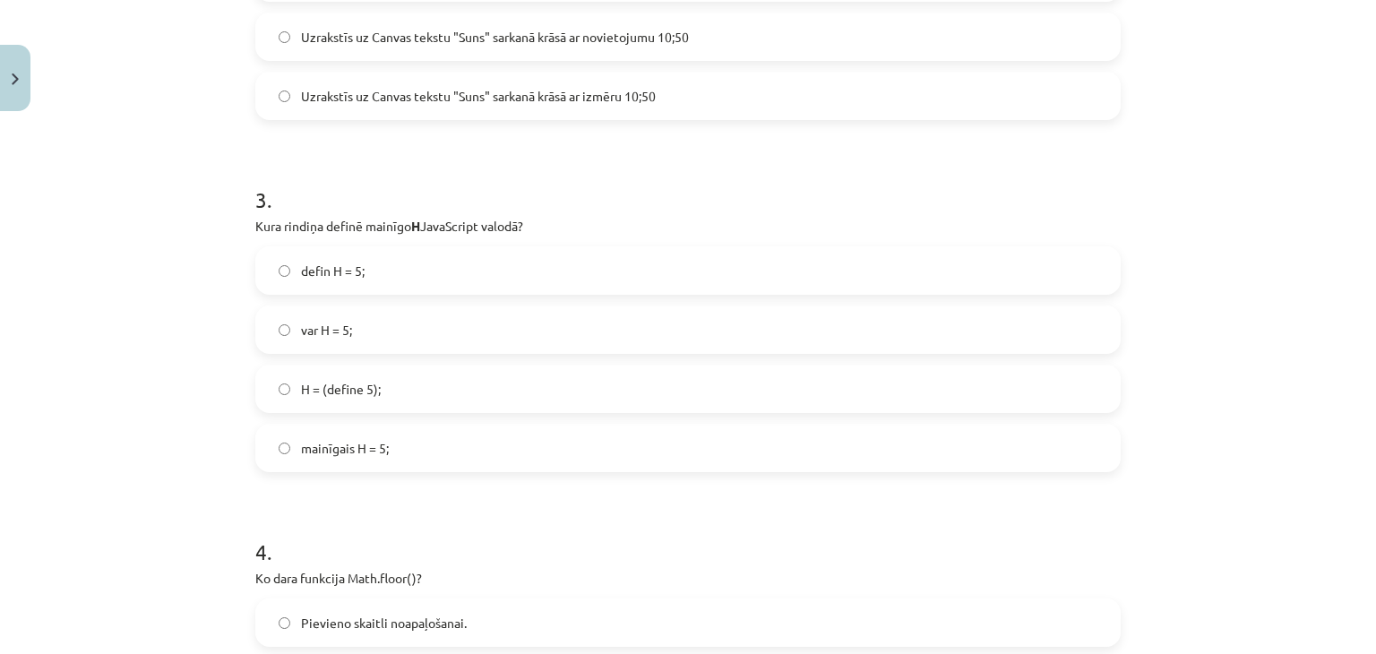
scroll to position [964, 0]
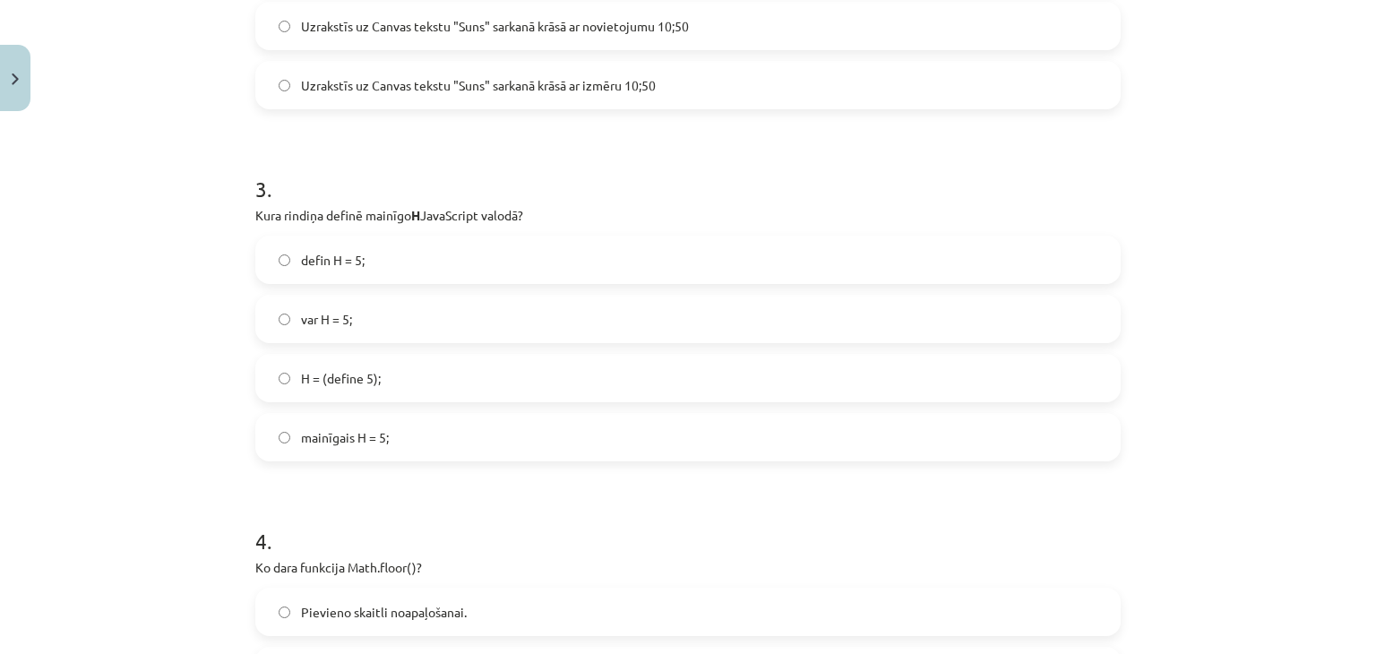
click at [345, 325] on span "var H = 5;" at bounding box center [326, 319] width 51 height 19
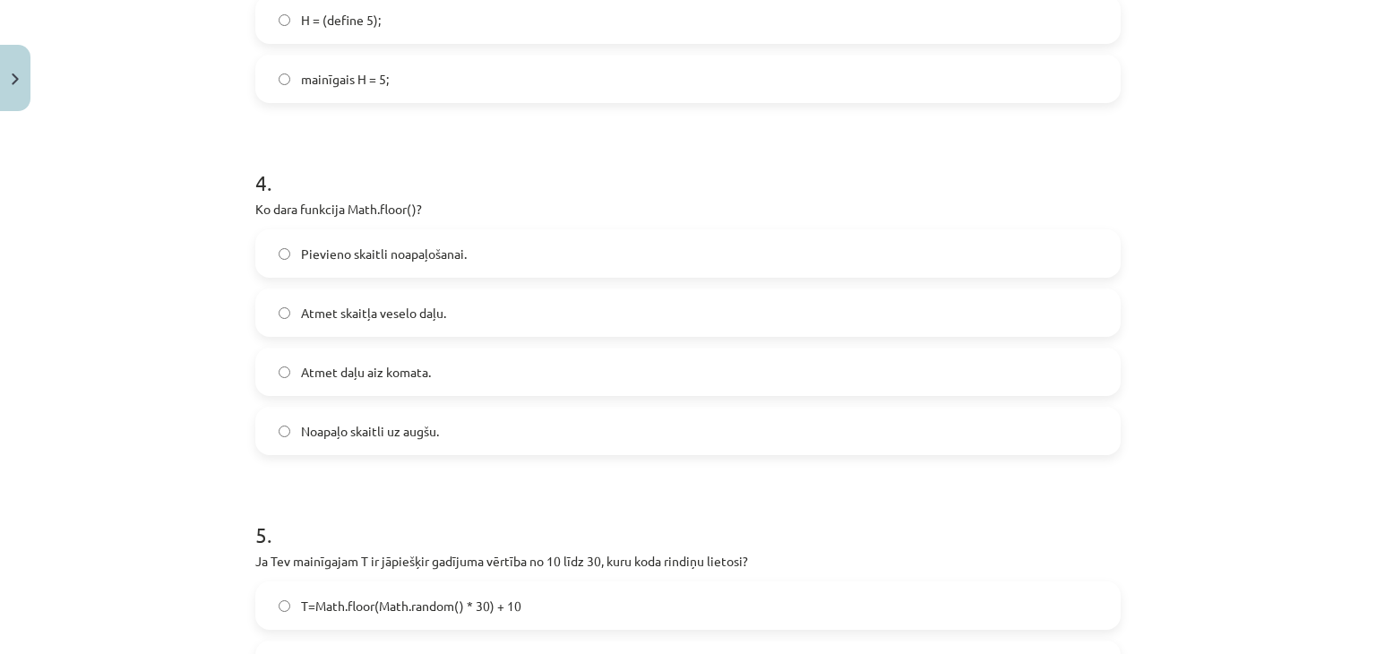
scroll to position [1591, 0]
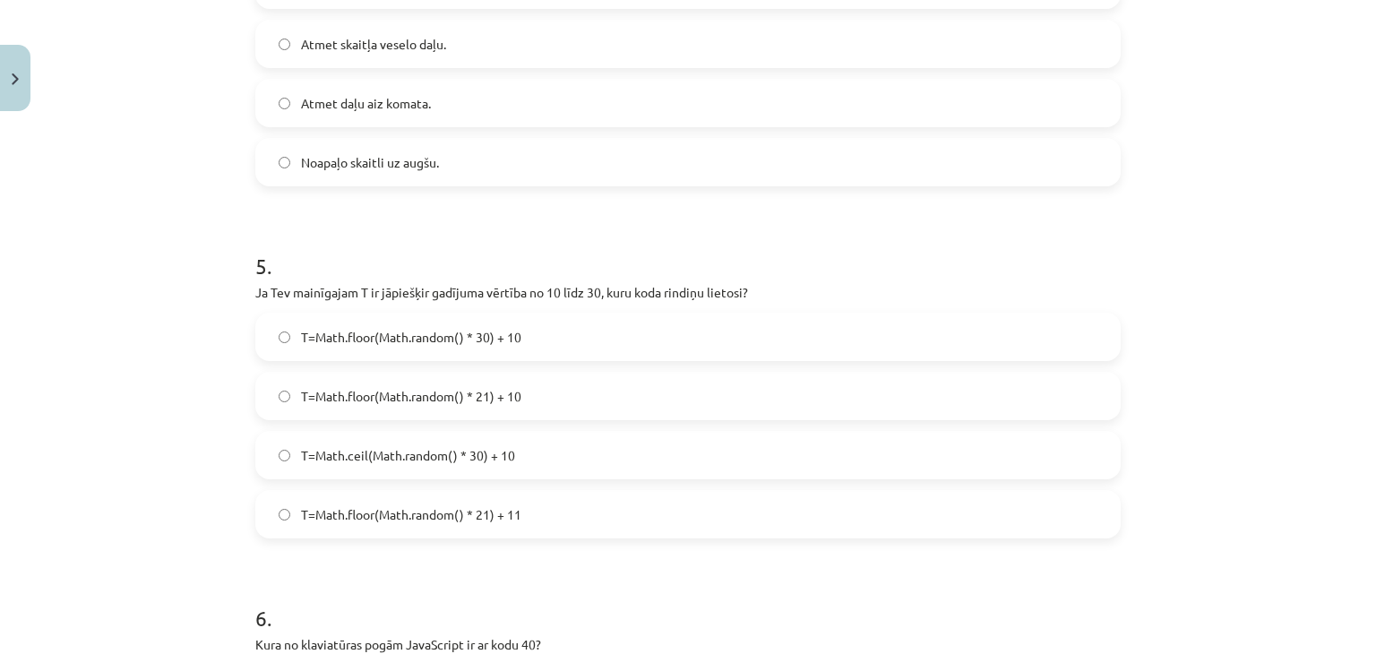
click at [547, 389] on label "T=Math.floor(Math.random() * 21) + 10" at bounding box center [688, 395] width 862 height 45
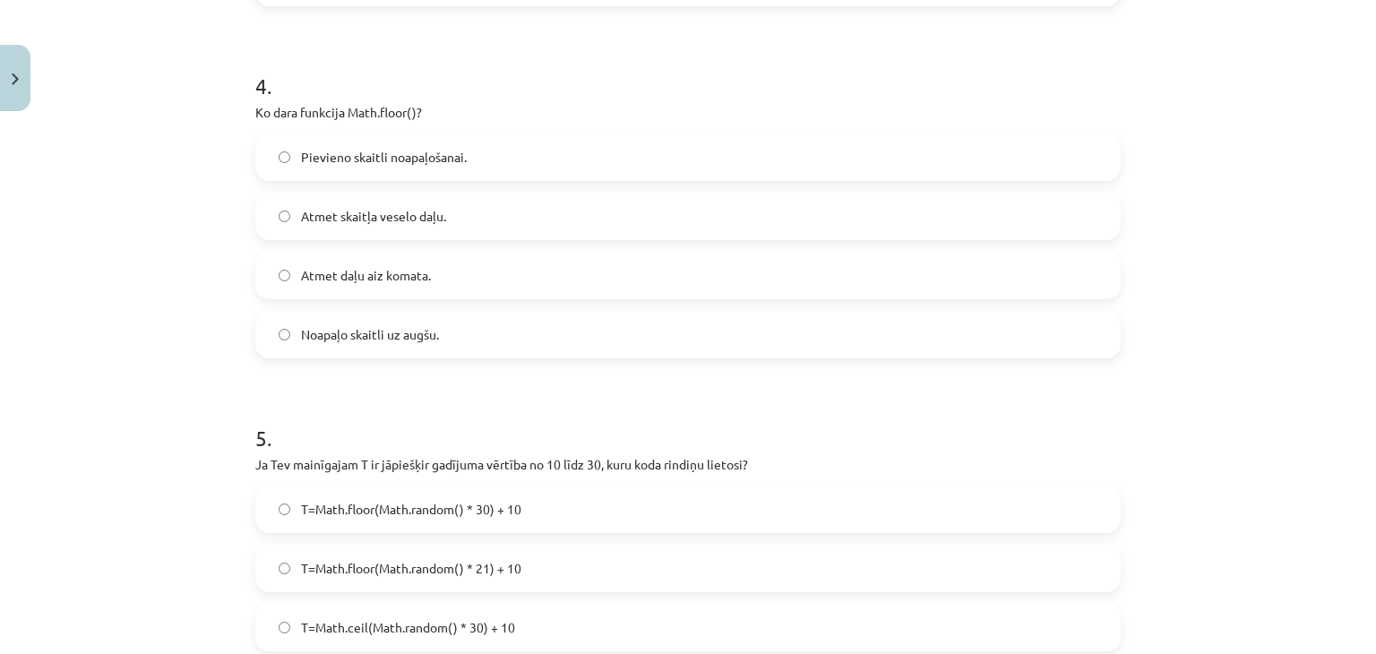
scroll to position [1412, 0]
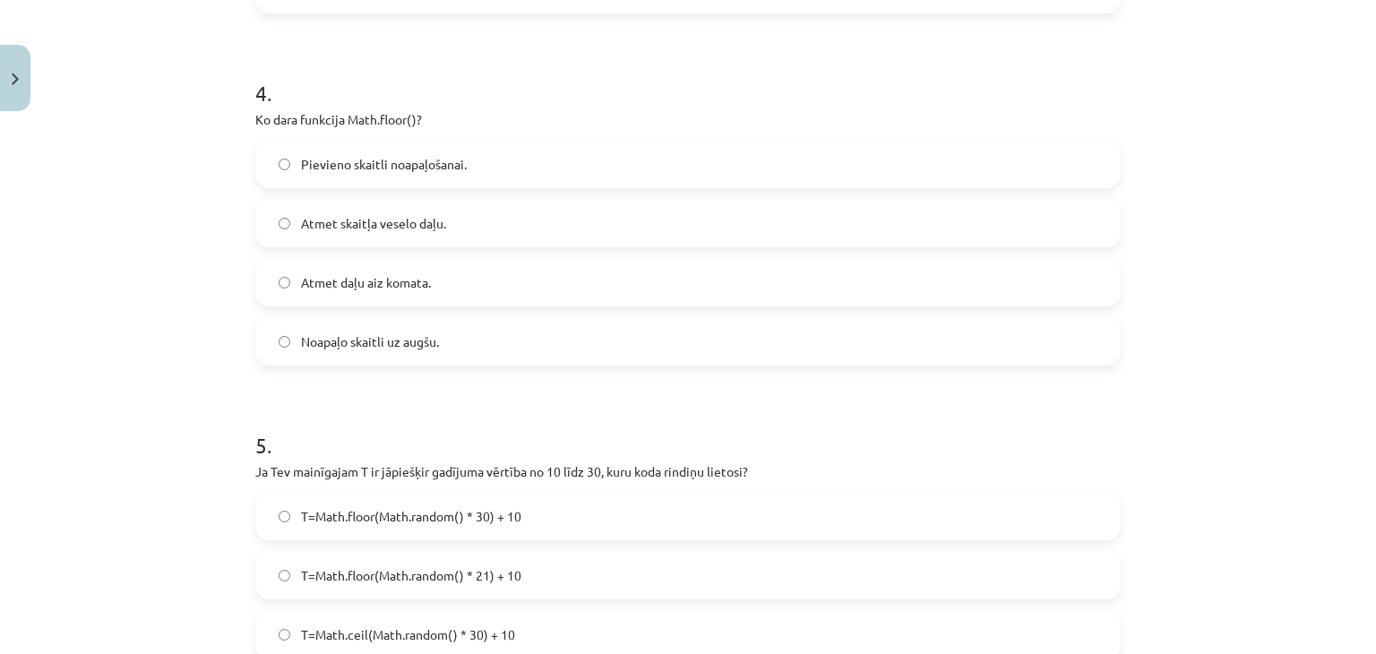
click at [409, 286] on span "Atmet daļu aiz komata." at bounding box center [366, 282] width 130 height 19
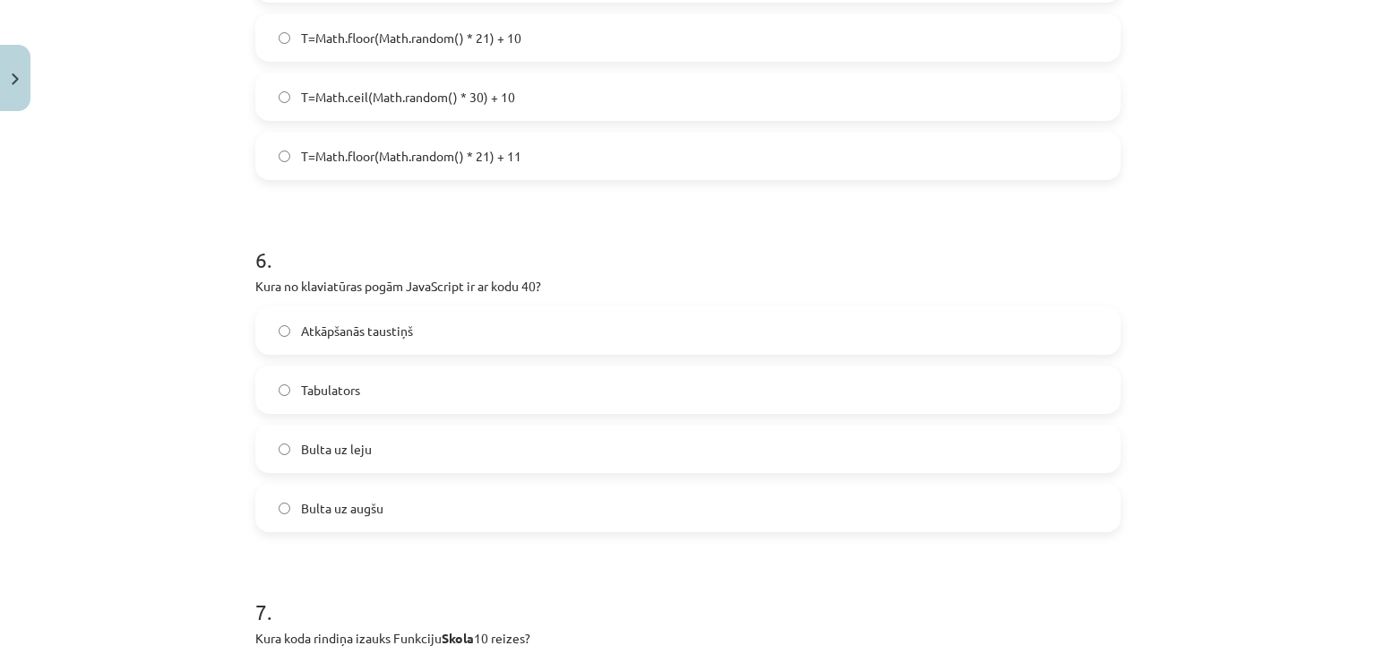
scroll to position [2038, 0]
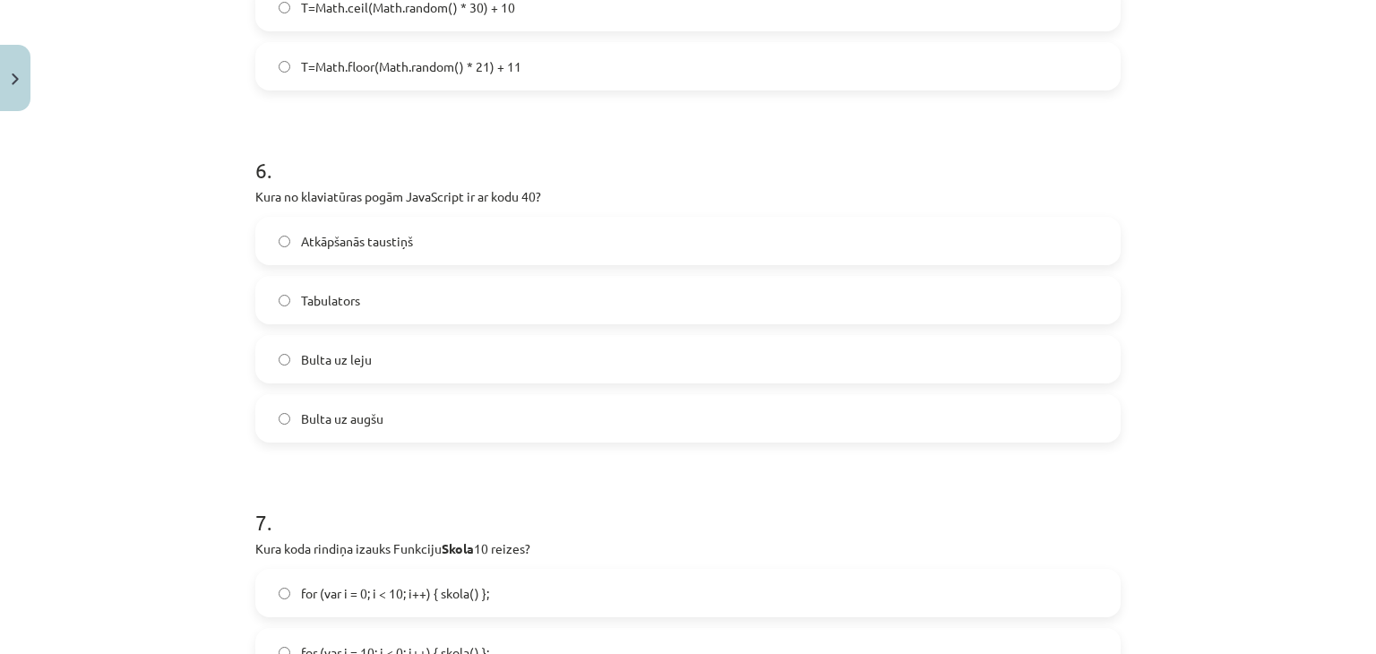
click at [347, 355] on span "Bulta uz leju" at bounding box center [336, 359] width 71 height 19
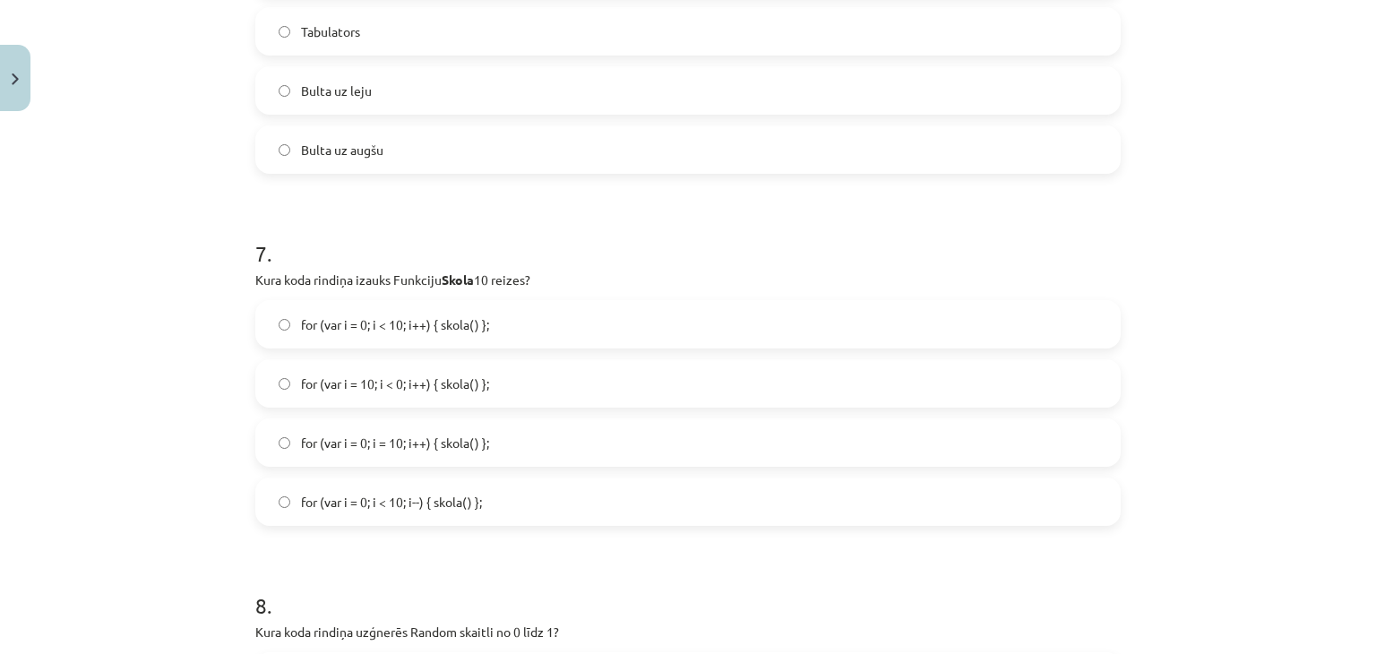
scroll to position [2486, 0]
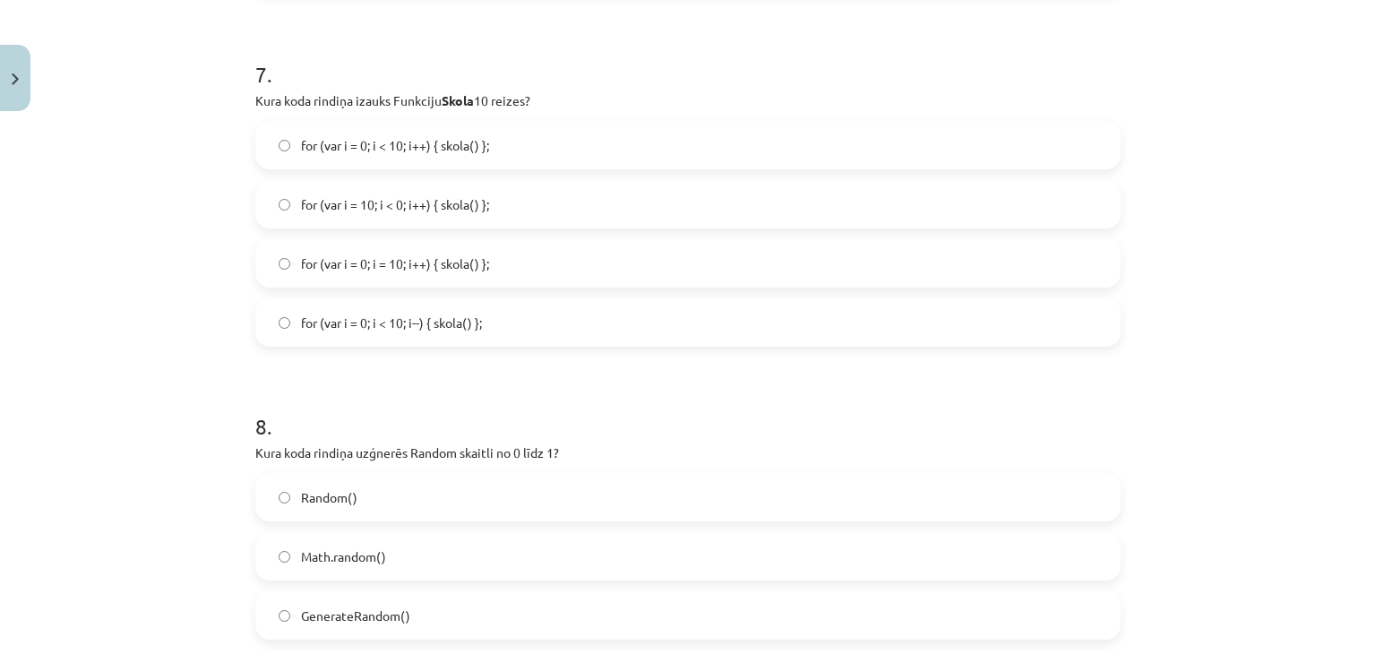
click at [469, 137] on span "for (var i = 0; i < 10; i++) { skola() };" at bounding box center [395, 145] width 188 height 19
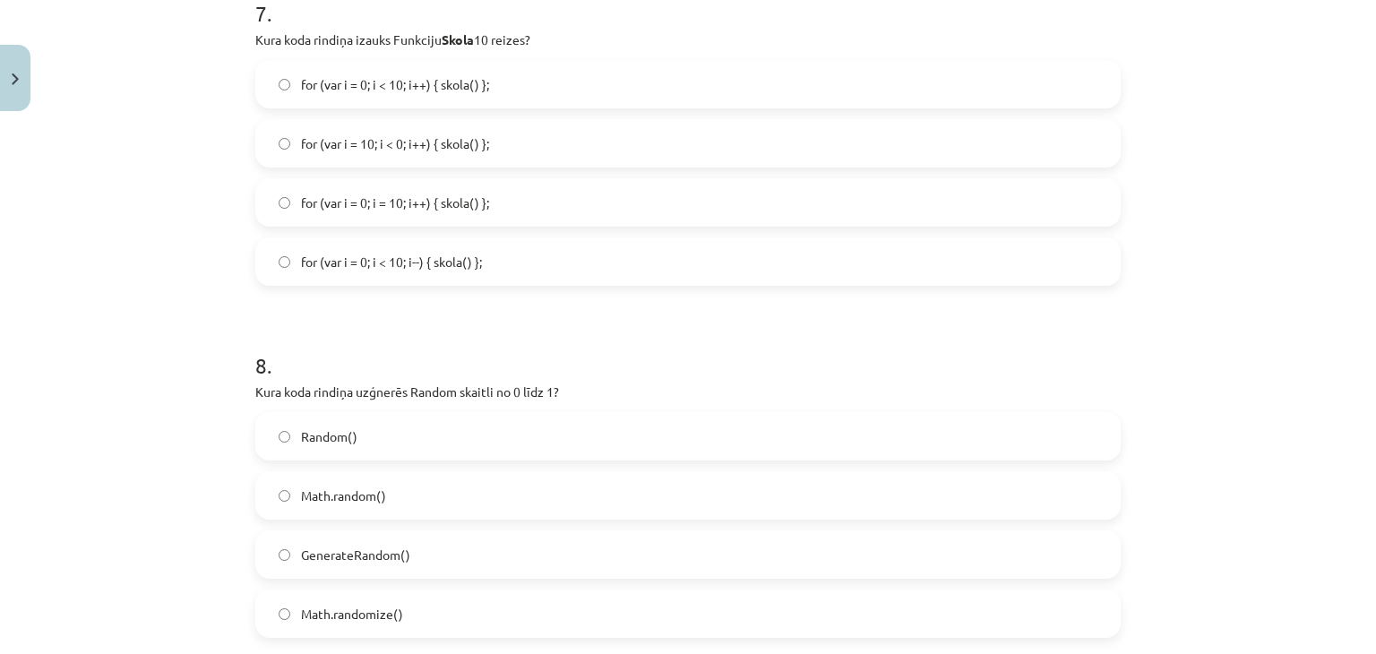
scroll to position [2755, 0]
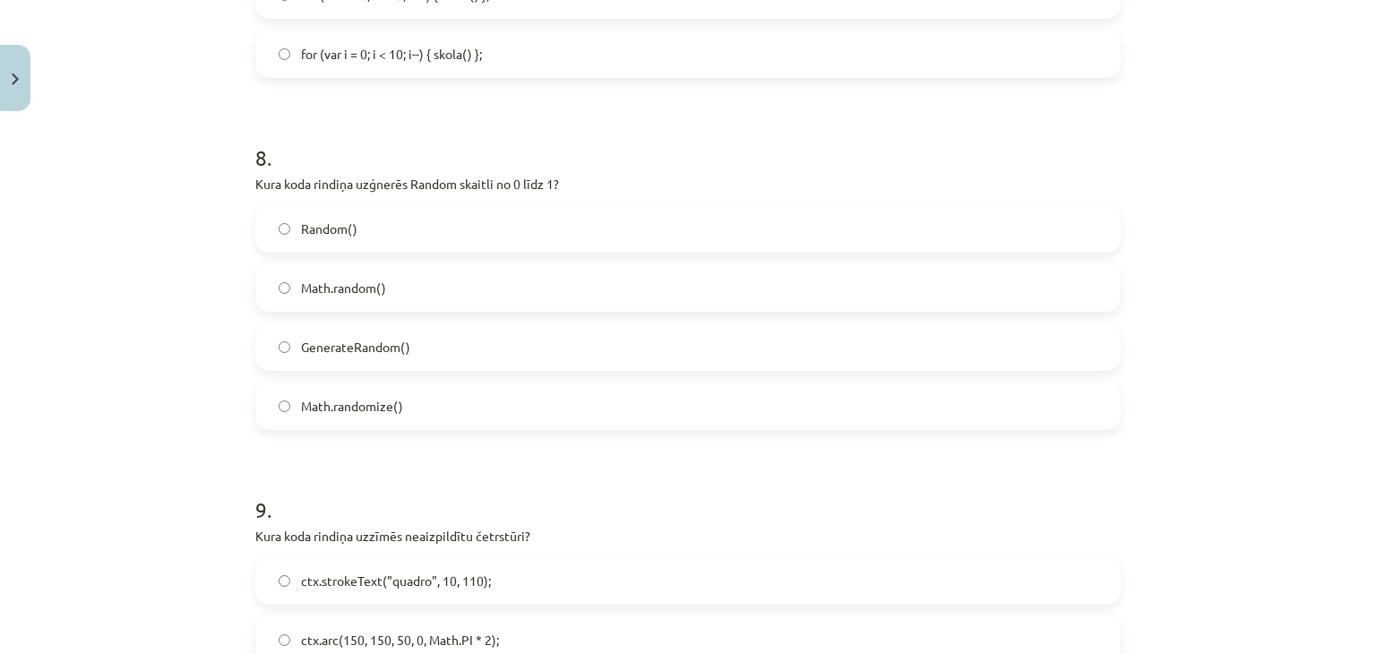
click at [425, 291] on label "Math.random()" at bounding box center [688, 287] width 862 height 45
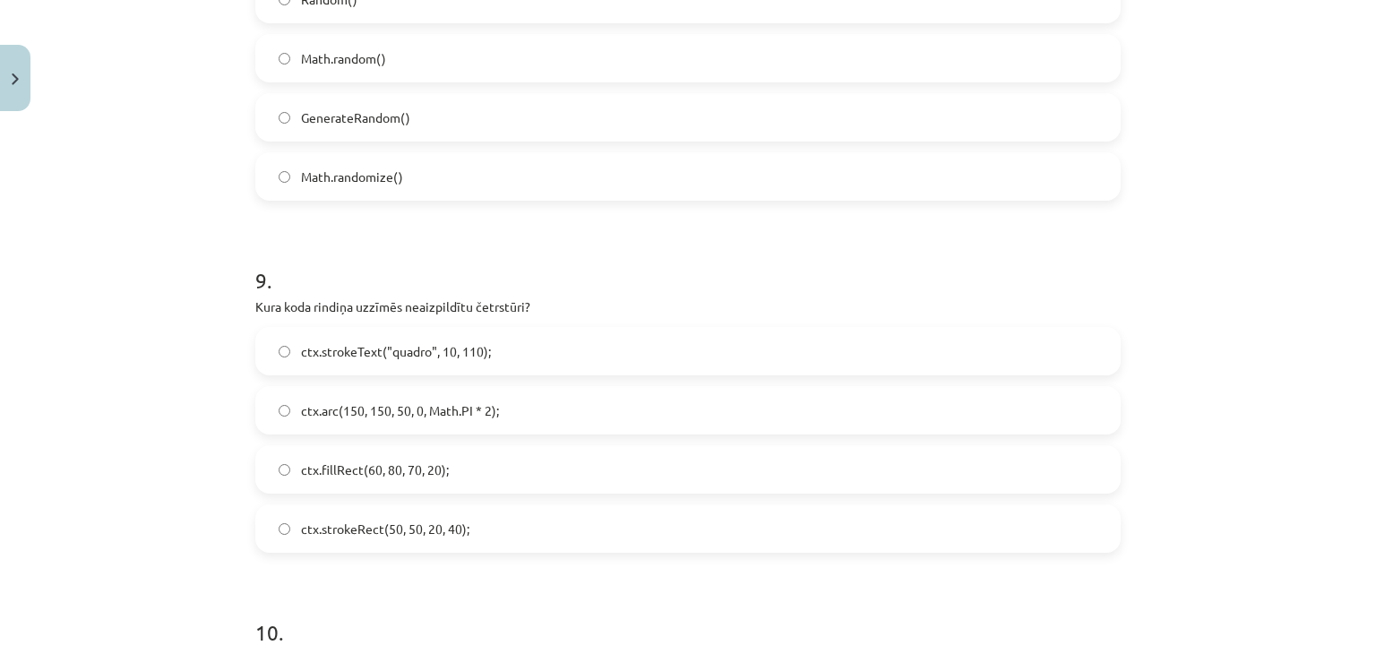
scroll to position [3024, 0]
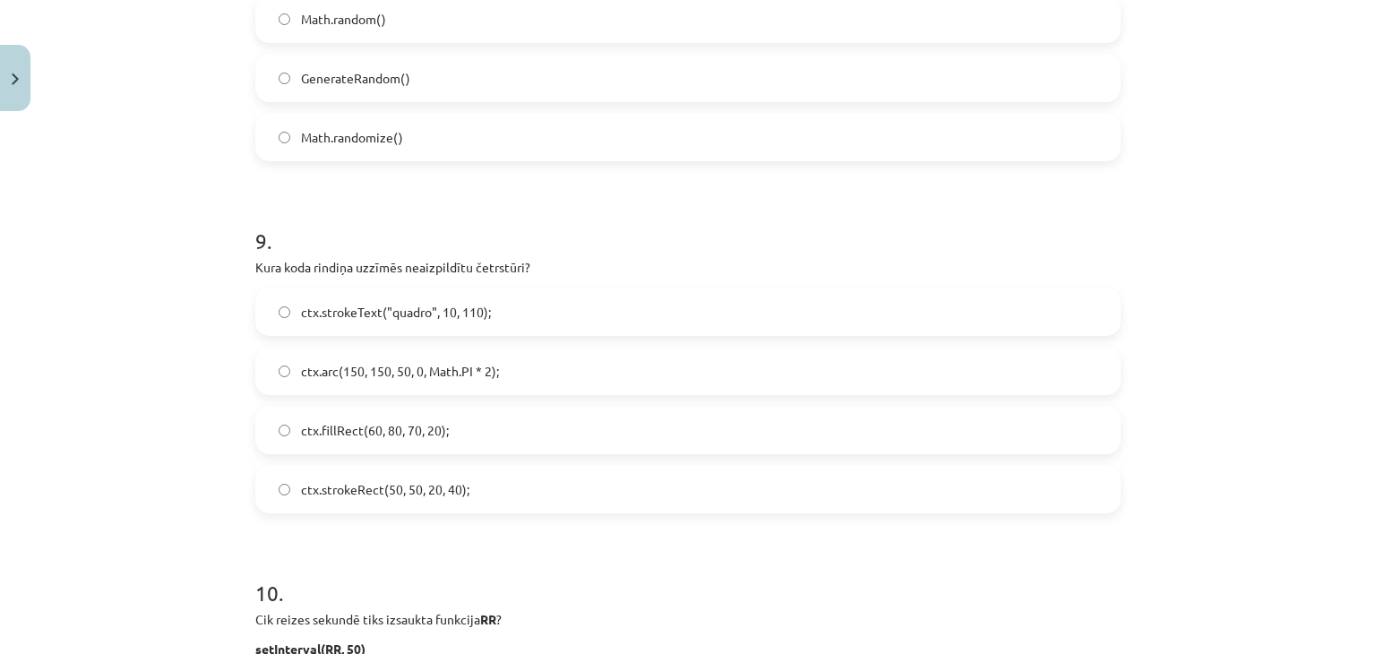
click at [425, 496] on span "ctx.strokeRect(50, 50, 20, 40);" at bounding box center [385, 489] width 168 height 19
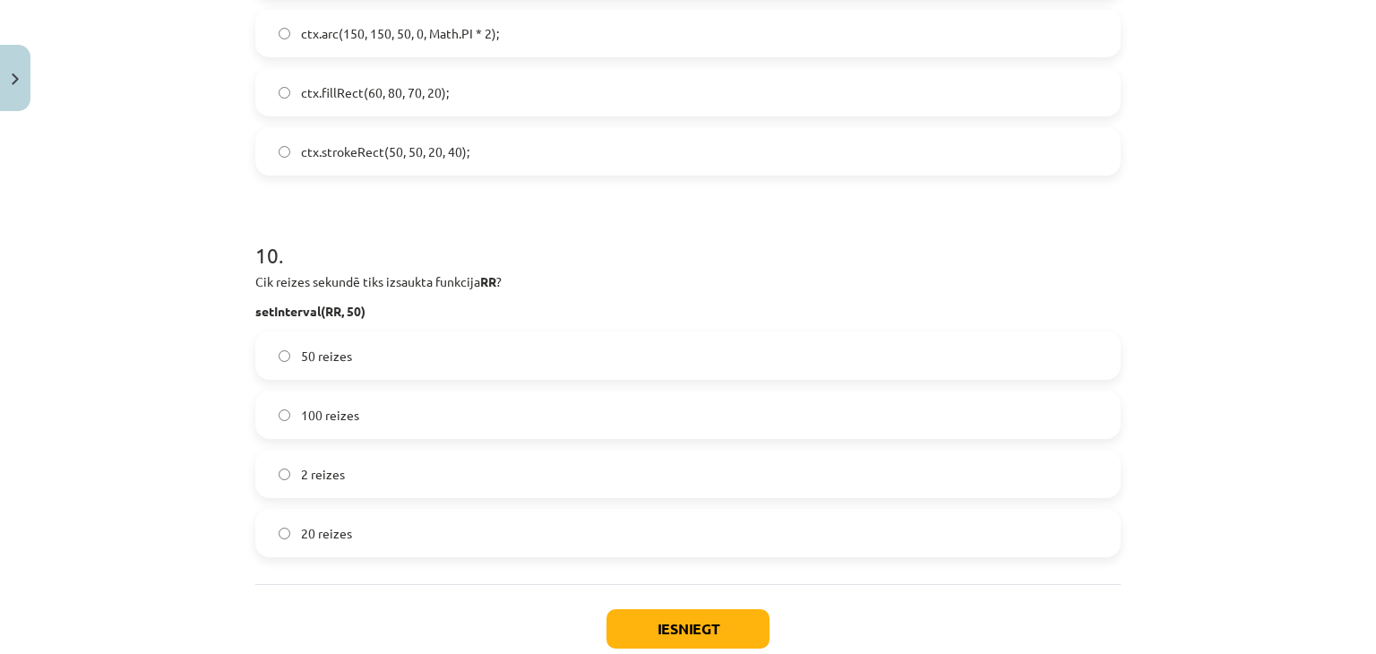
scroll to position [3472, 0]
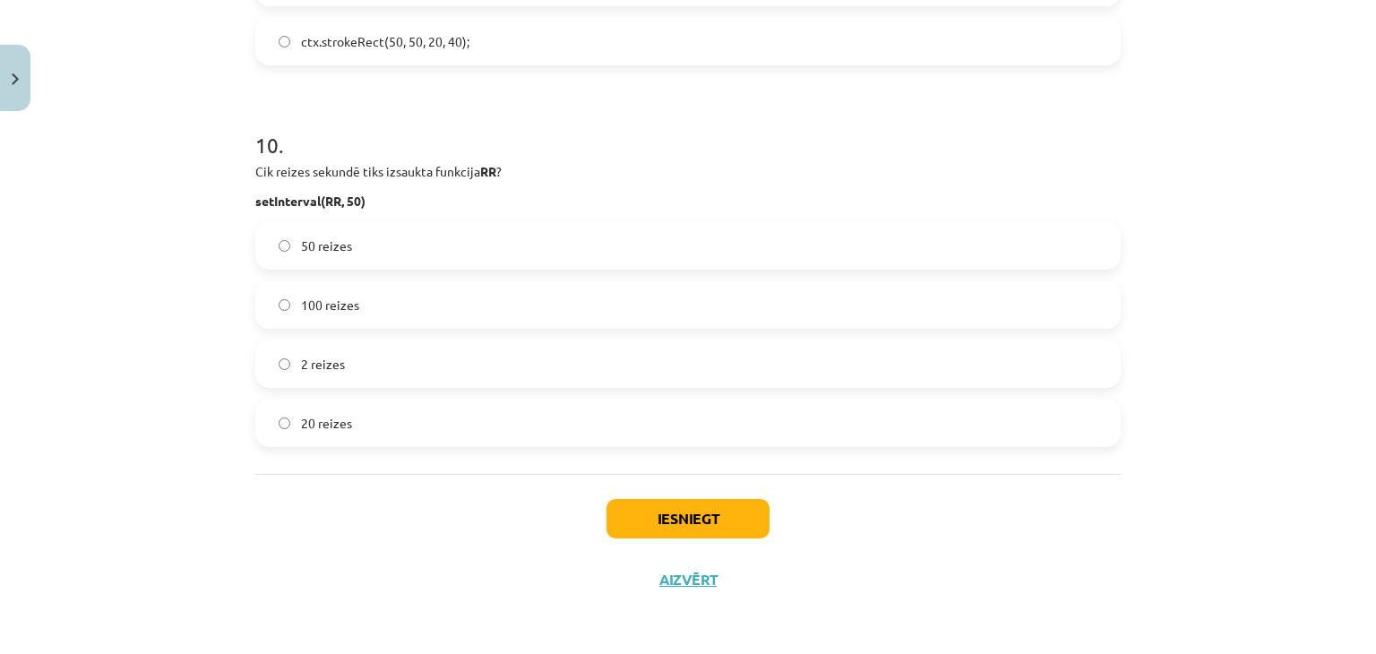
click at [333, 435] on label "20 reizes" at bounding box center [688, 422] width 862 height 45
click at [652, 517] on button "Iesniegt" at bounding box center [687, 518] width 163 height 39
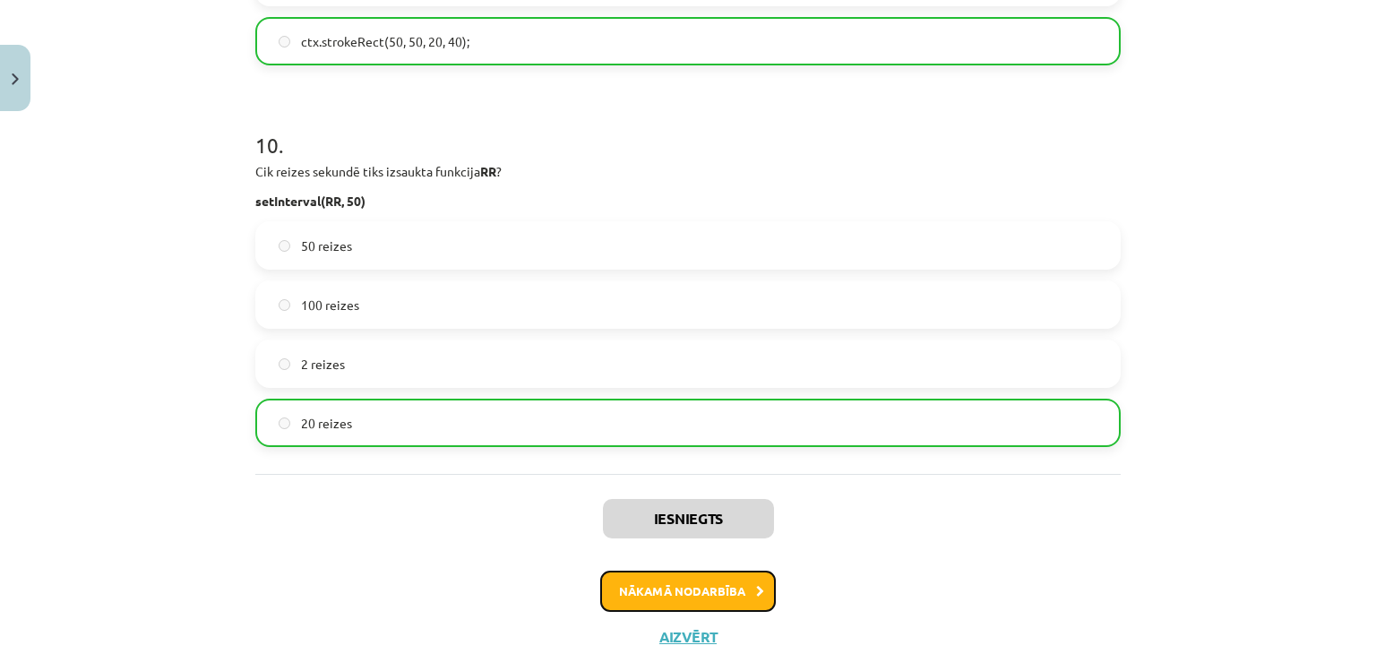
click at [708, 596] on button "Nākamā nodarbība" at bounding box center [688, 591] width 176 height 41
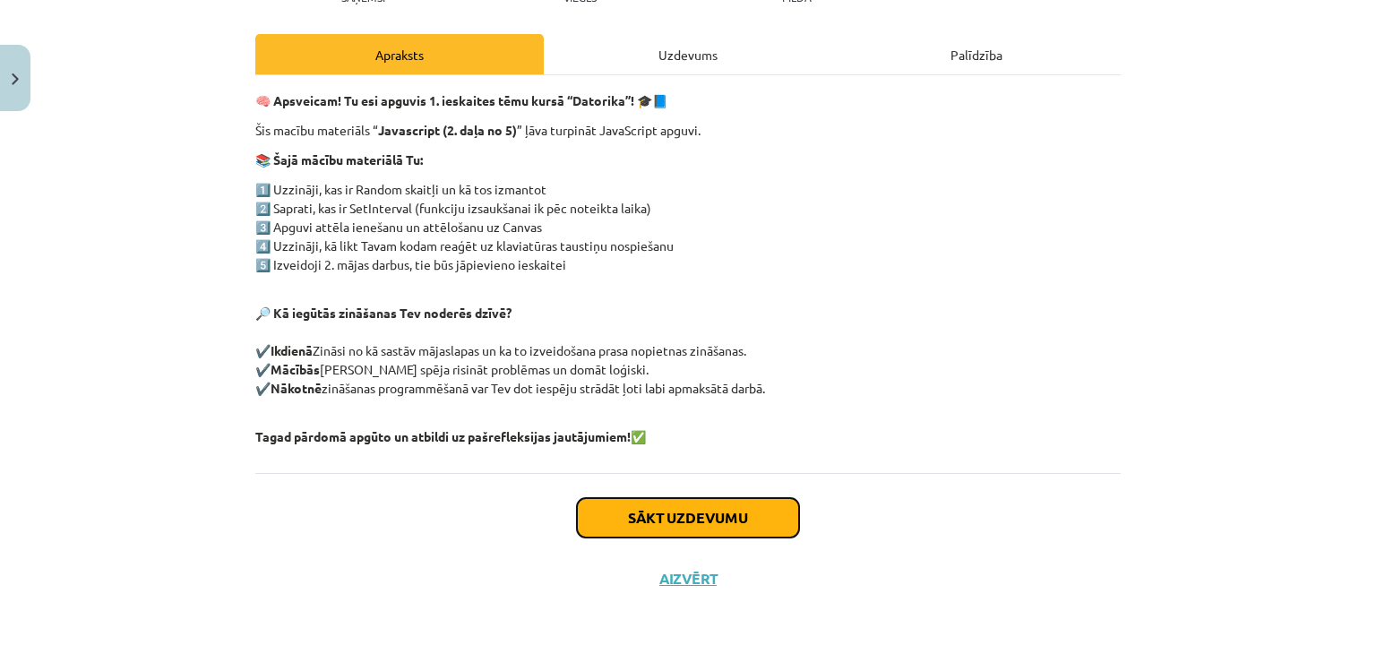
click at [700, 528] on button "Sākt uzdevumu" at bounding box center [688, 517] width 222 height 39
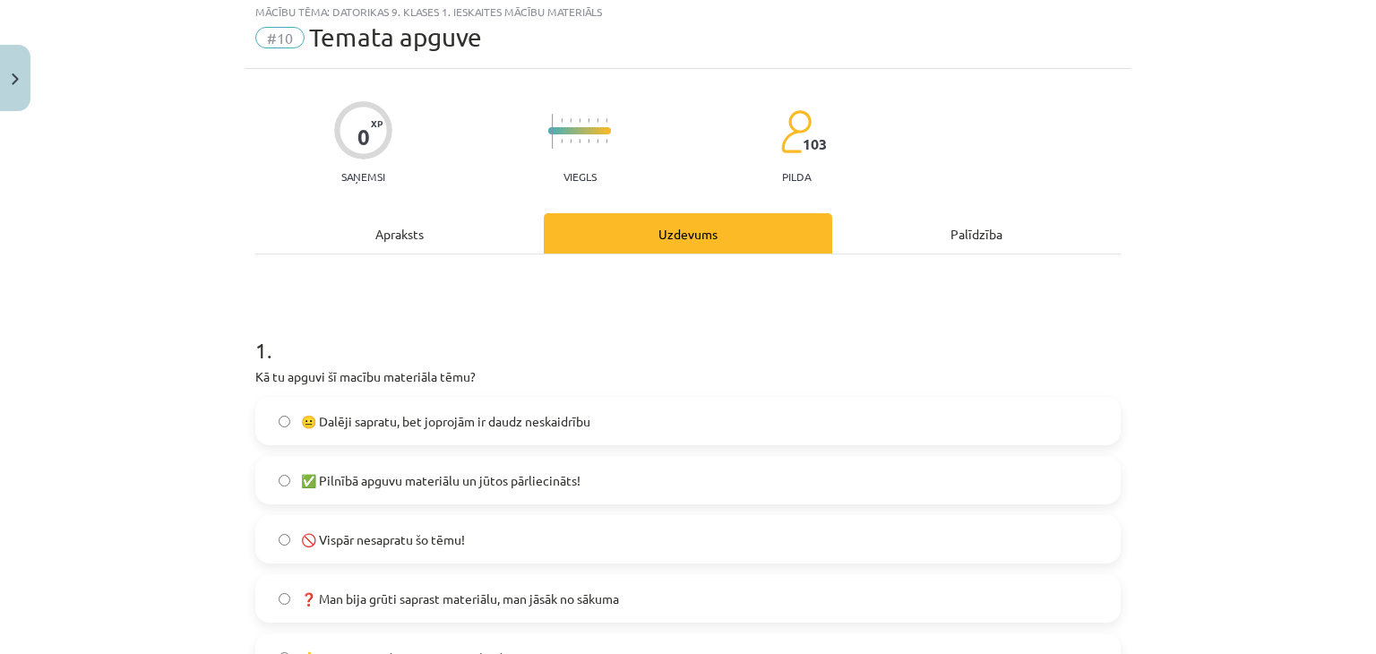
scroll to position [45, 0]
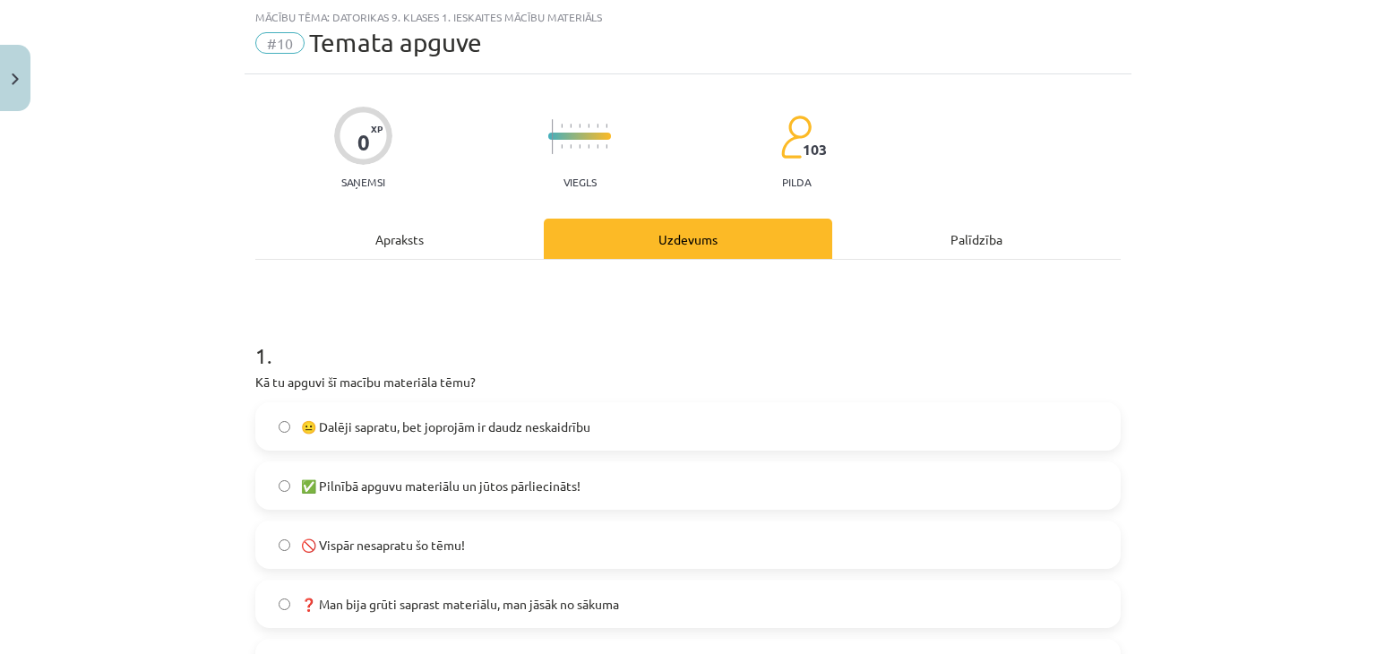
click at [595, 431] on label "😐 Dalēji sapratu, bet joprojām ir daudz neskaidrību" at bounding box center [688, 426] width 862 height 45
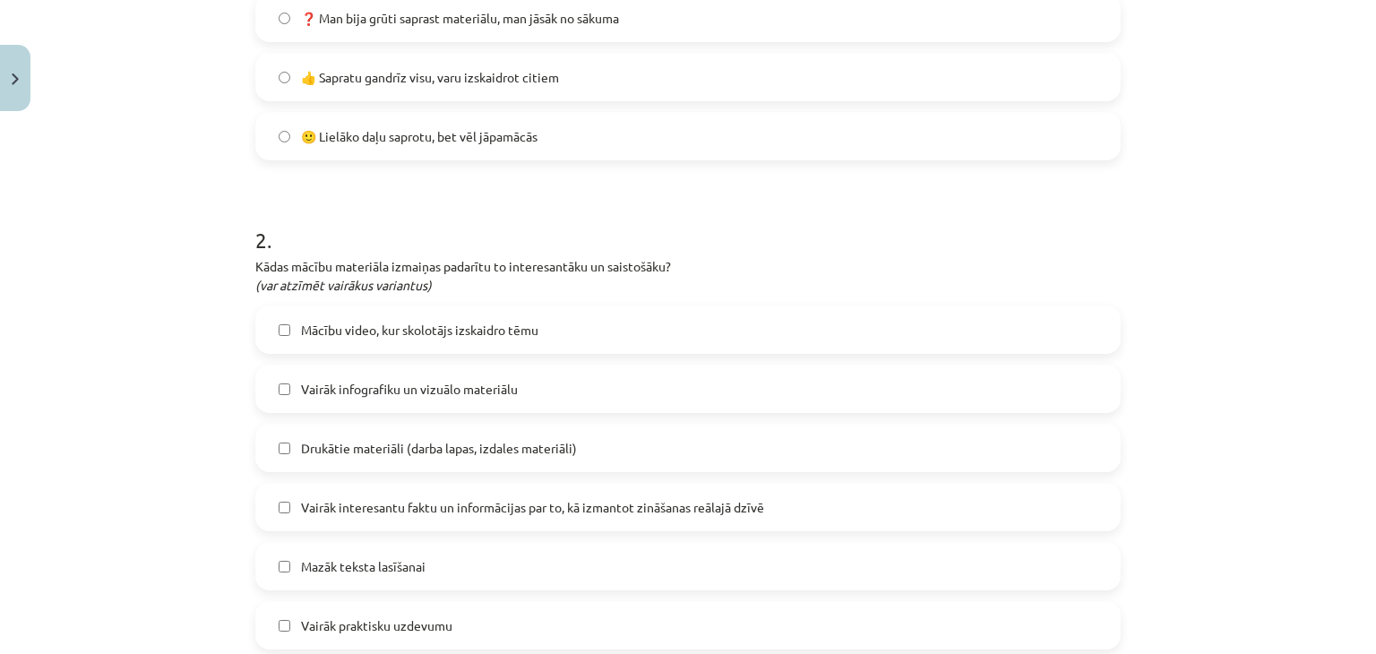
scroll to position [672, 0]
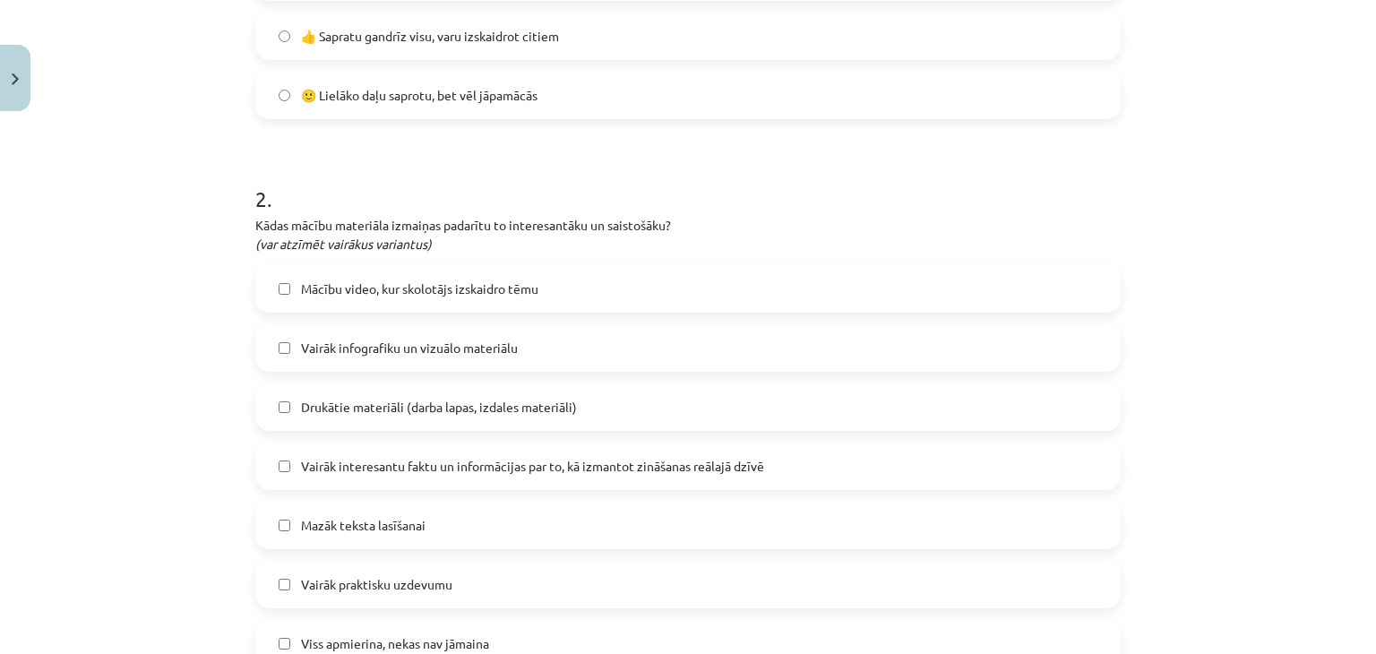
click at [521, 291] on span "Mācību video, kur skolotājs izskaidro tēmu" at bounding box center [419, 288] width 237 height 19
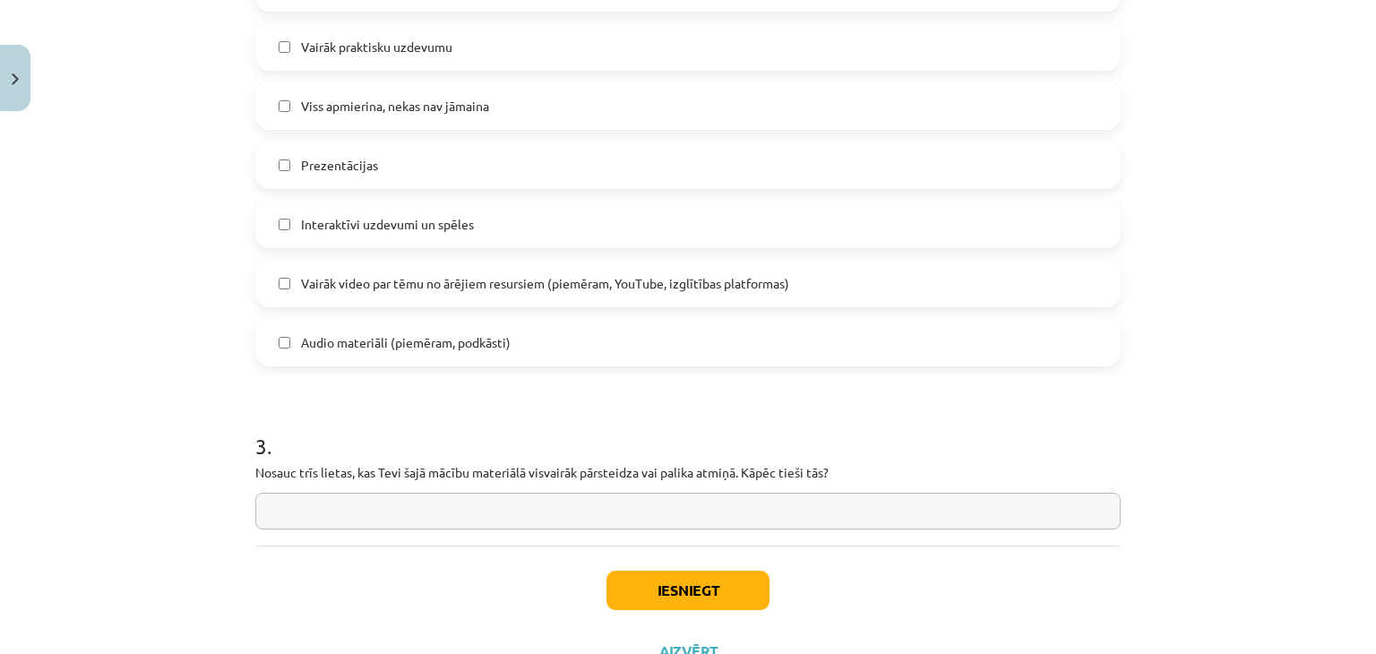
scroll to position [1282, 0]
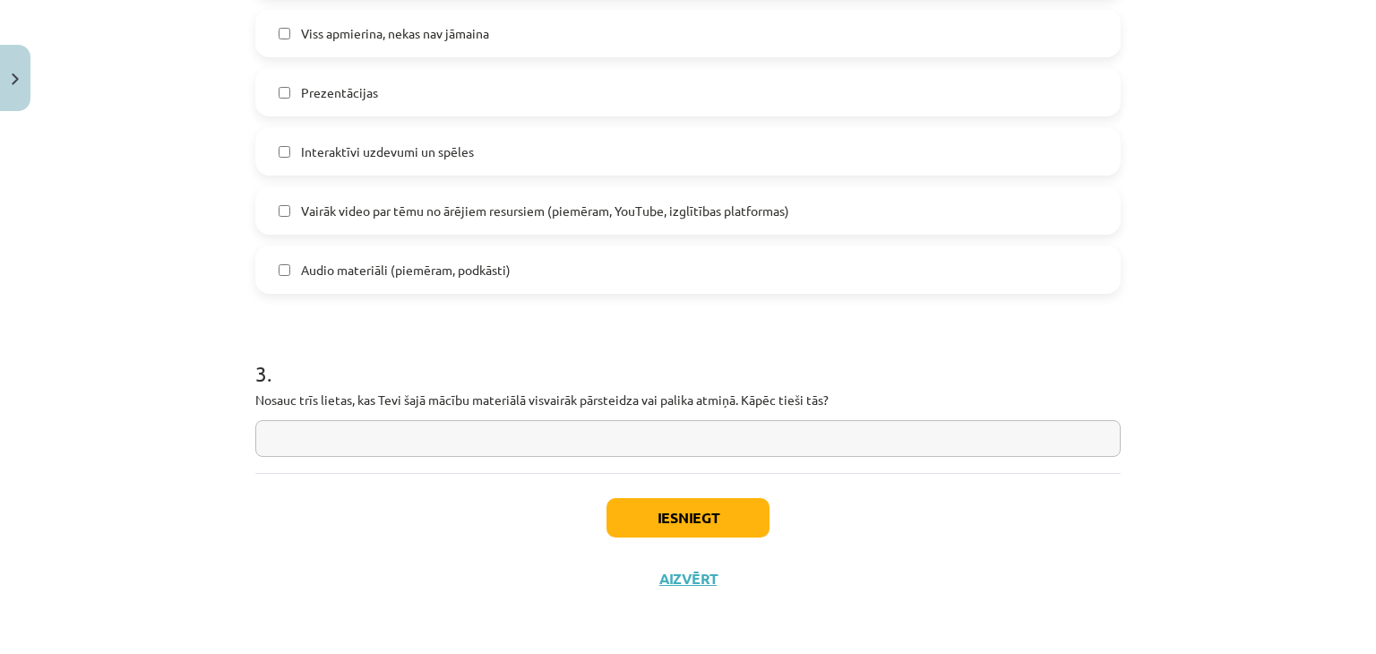
click at [559, 438] on input "text" at bounding box center [687, 438] width 865 height 37
type input "**********"
click at [708, 506] on button "Iesniegt" at bounding box center [687, 517] width 163 height 39
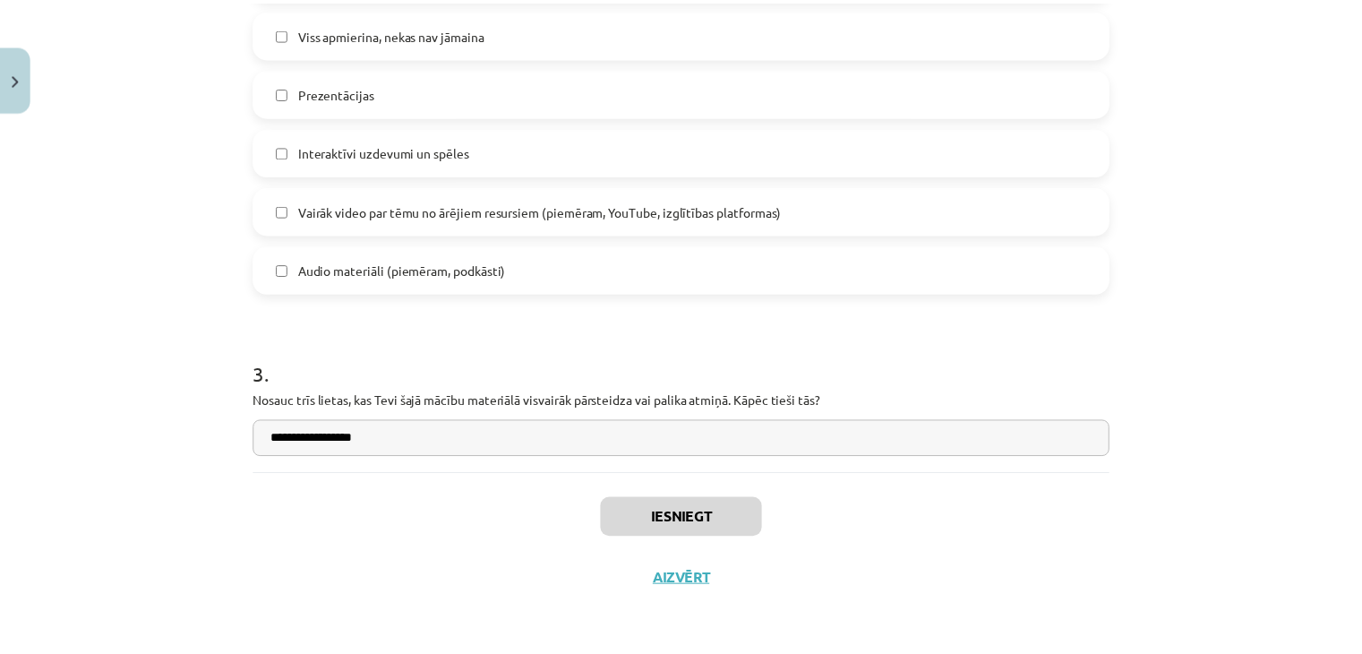
scroll to position [844, 0]
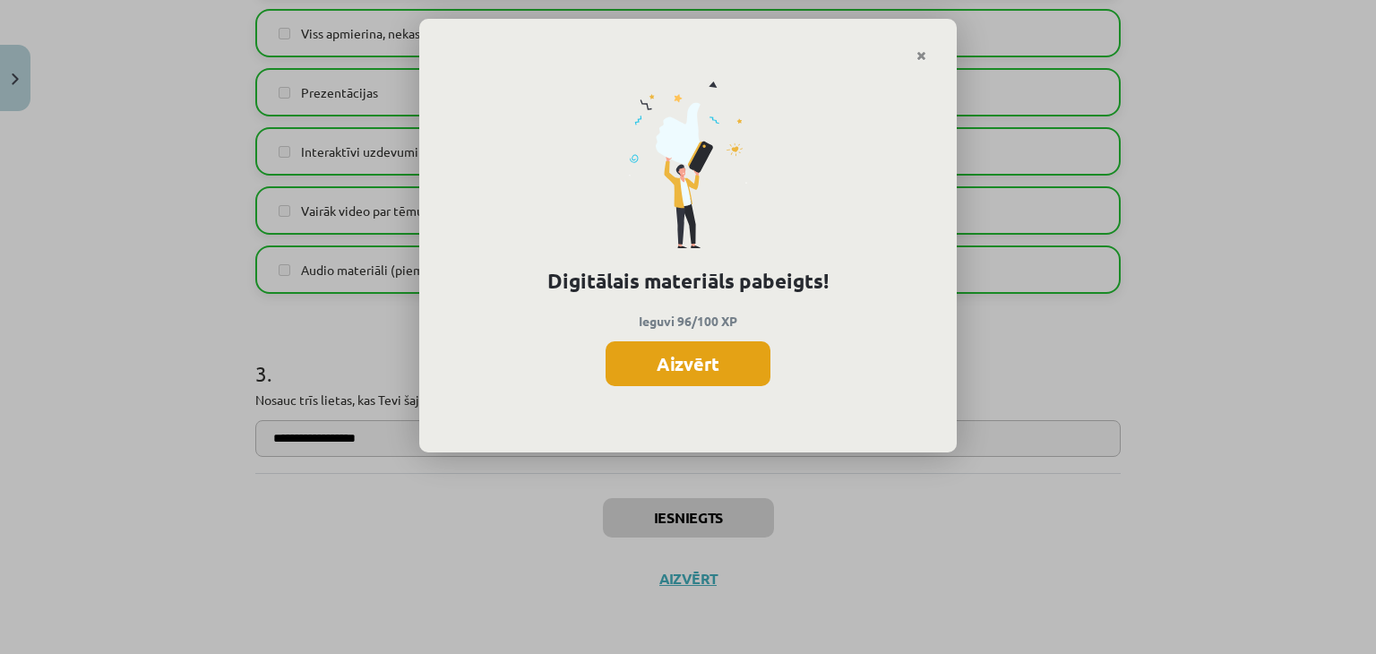
click at [670, 363] on button "Aizvērt" at bounding box center [687, 363] width 165 height 45
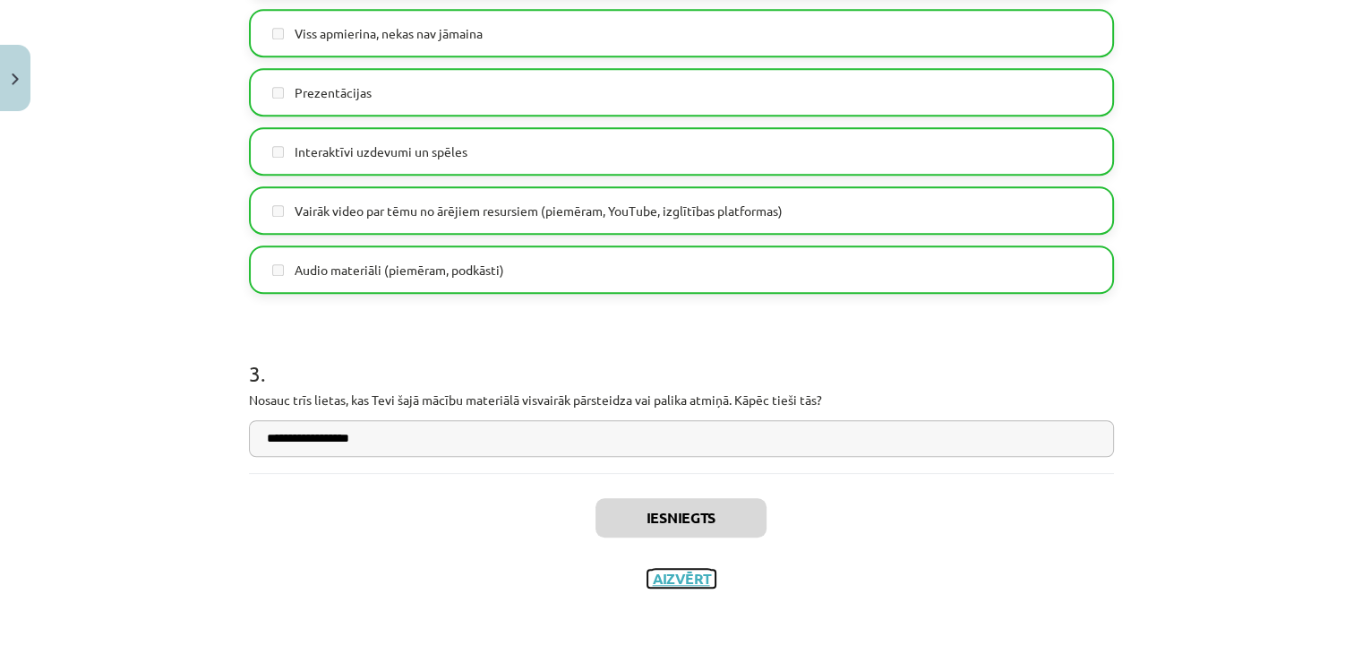
click at [668, 579] on button "Aizvērt" at bounding box center [682, 579] width 68 height 18
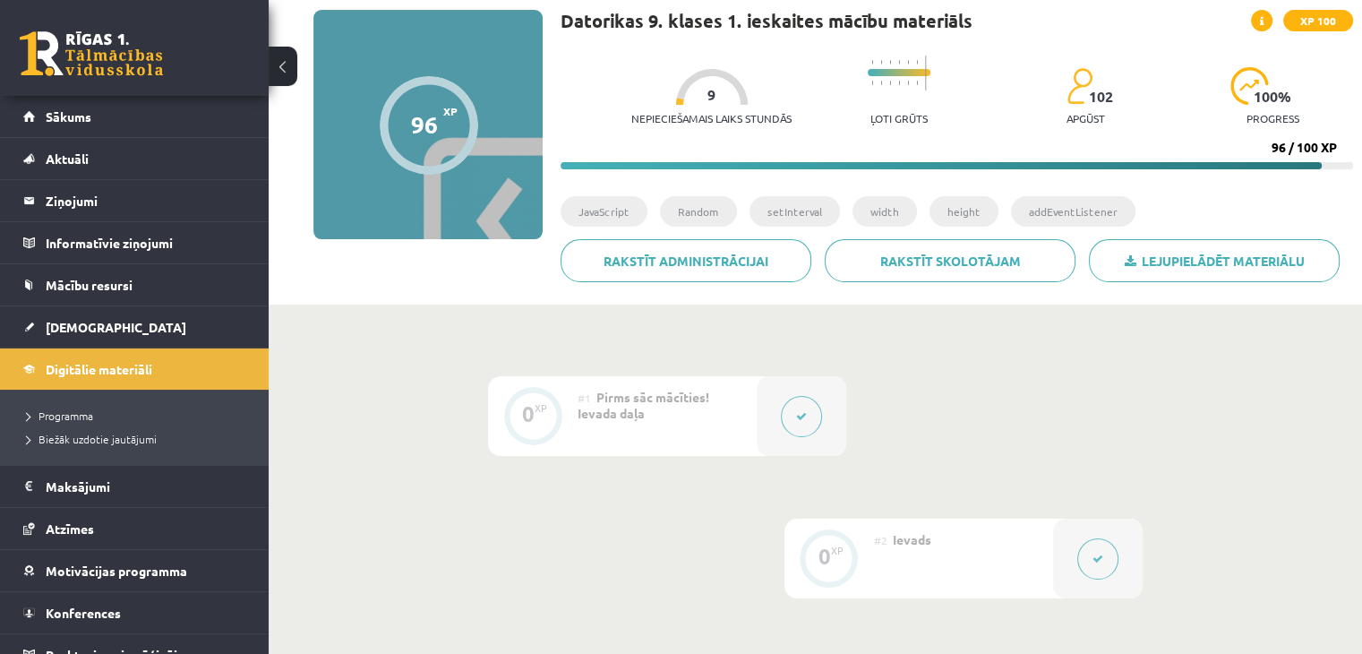
scroll to position [0, 0]
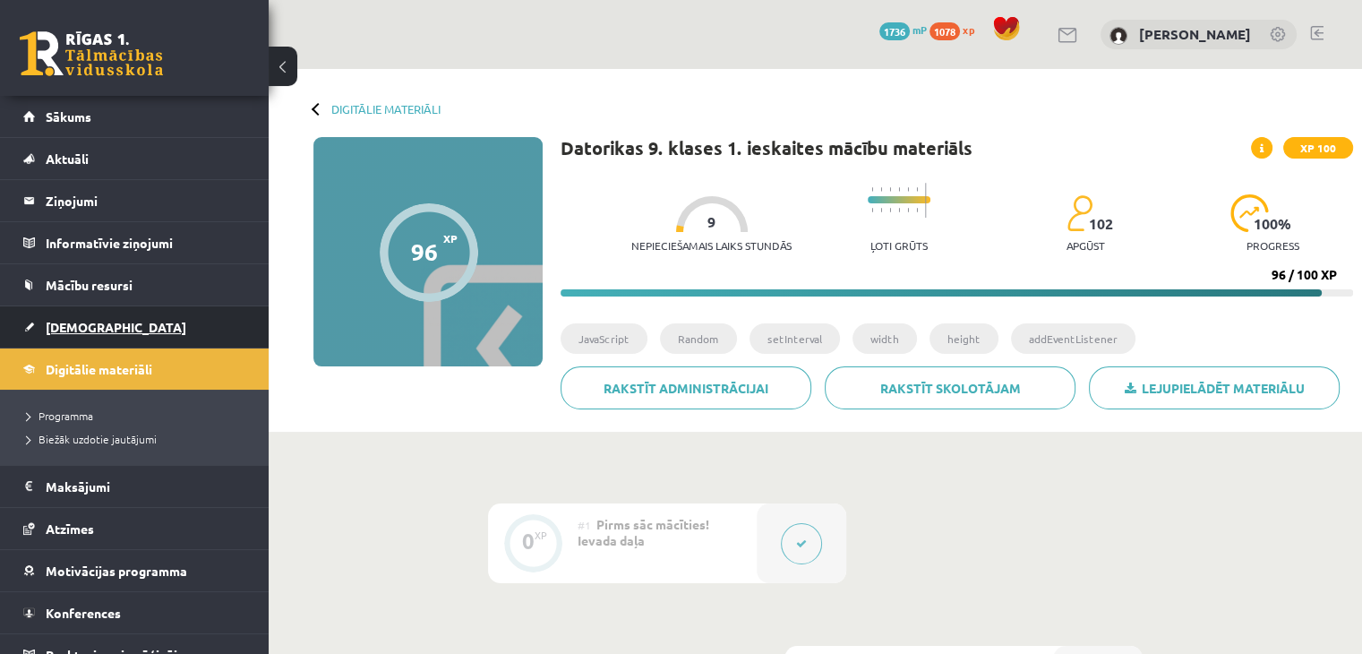
click at [96, 319] on span "[DEMOGRAPHIC_DATA]" at bounding box center [116, 327] width 141 height 16
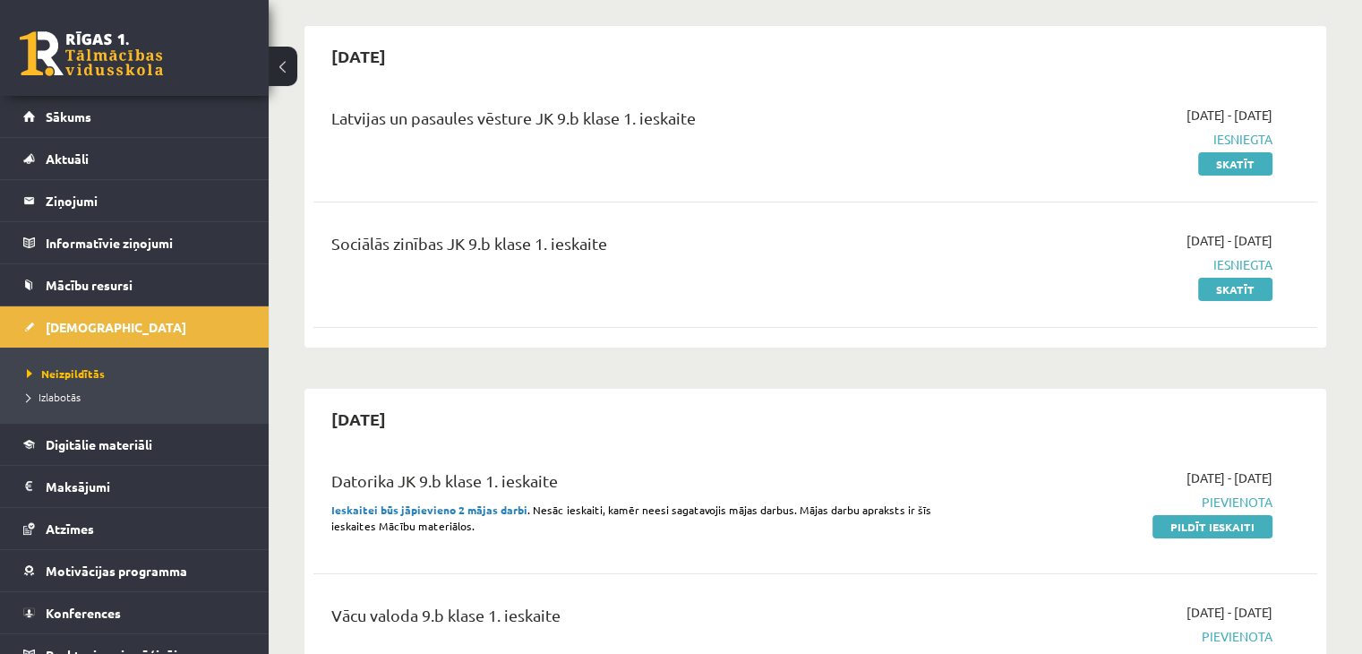
scroll to position [179, 0]
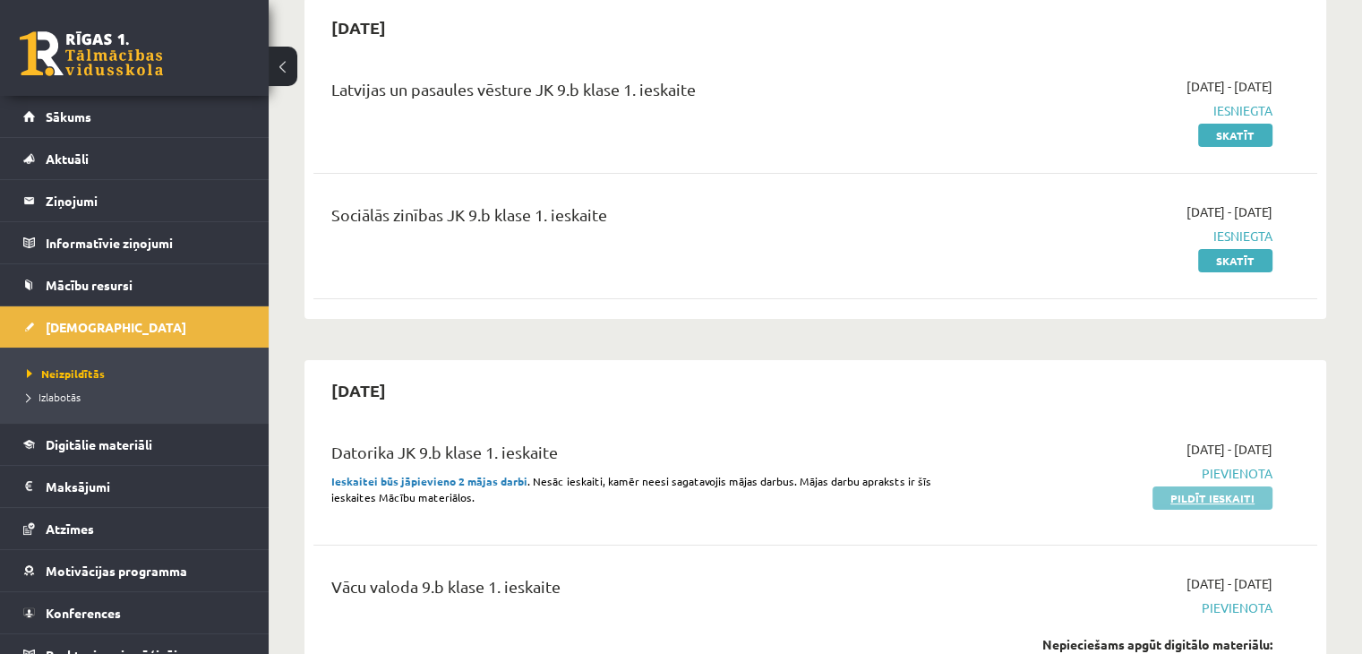
click at [1202, 486] on link "Pildīt ieskaiti" at bounding box center [1213, 497] width 120 height 23
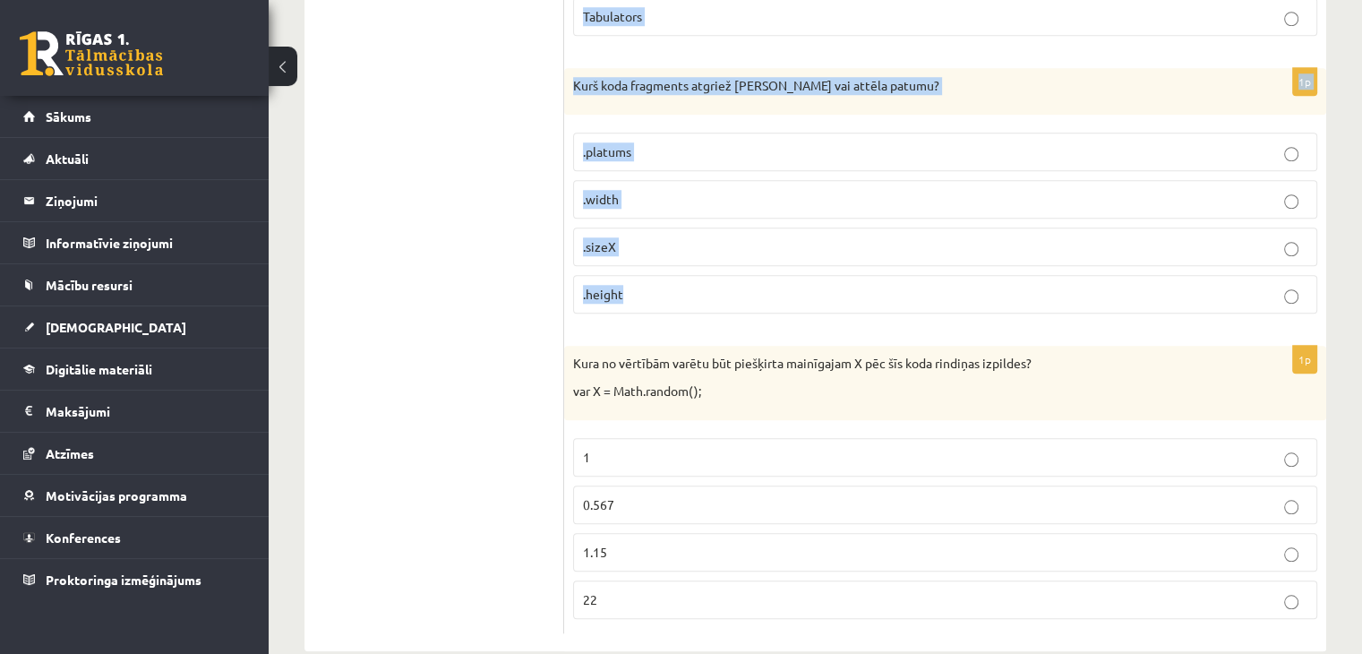
scroll to position [1573, 0]
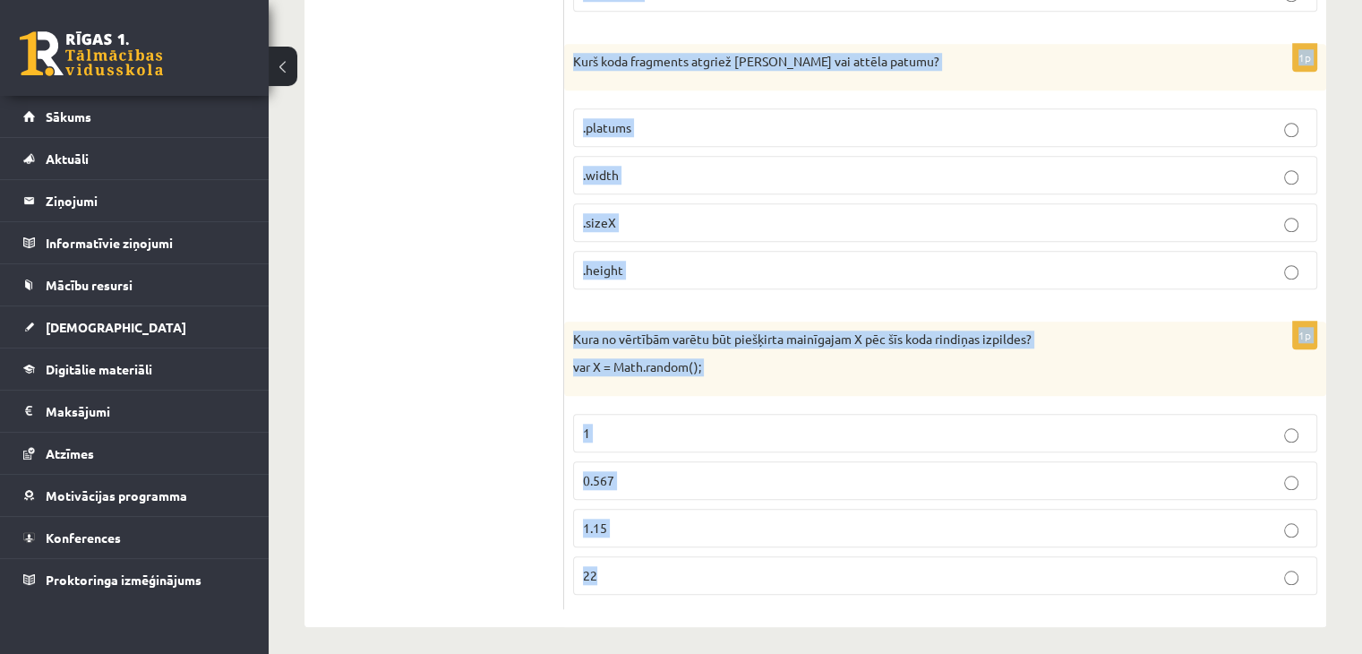
drag, startPoint x: 572, startPoint y: 202, endPoint x: 683, endPoint y: 560, distance: 375.1
copy form "Lo ipsu dolo sitamet?: Cons.adipi (E) S doeiusm temporin utl 5 Etdolor magnaal …"
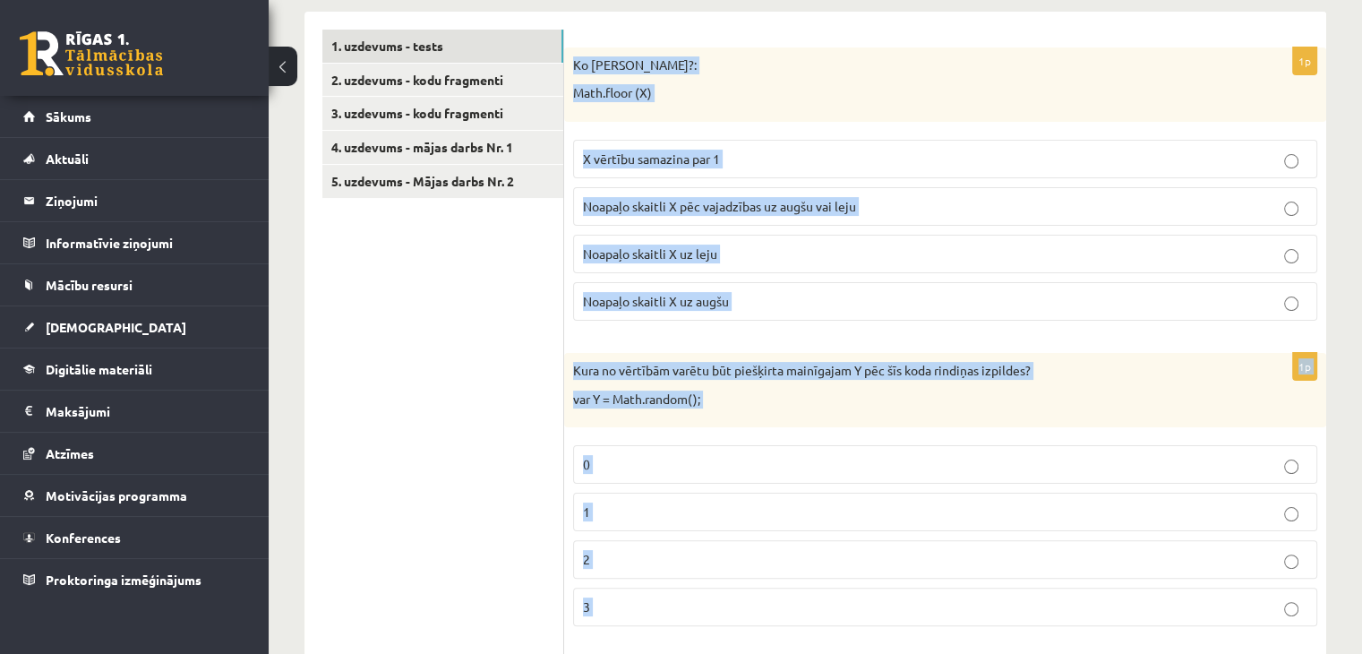
scroll to position [50, 0]
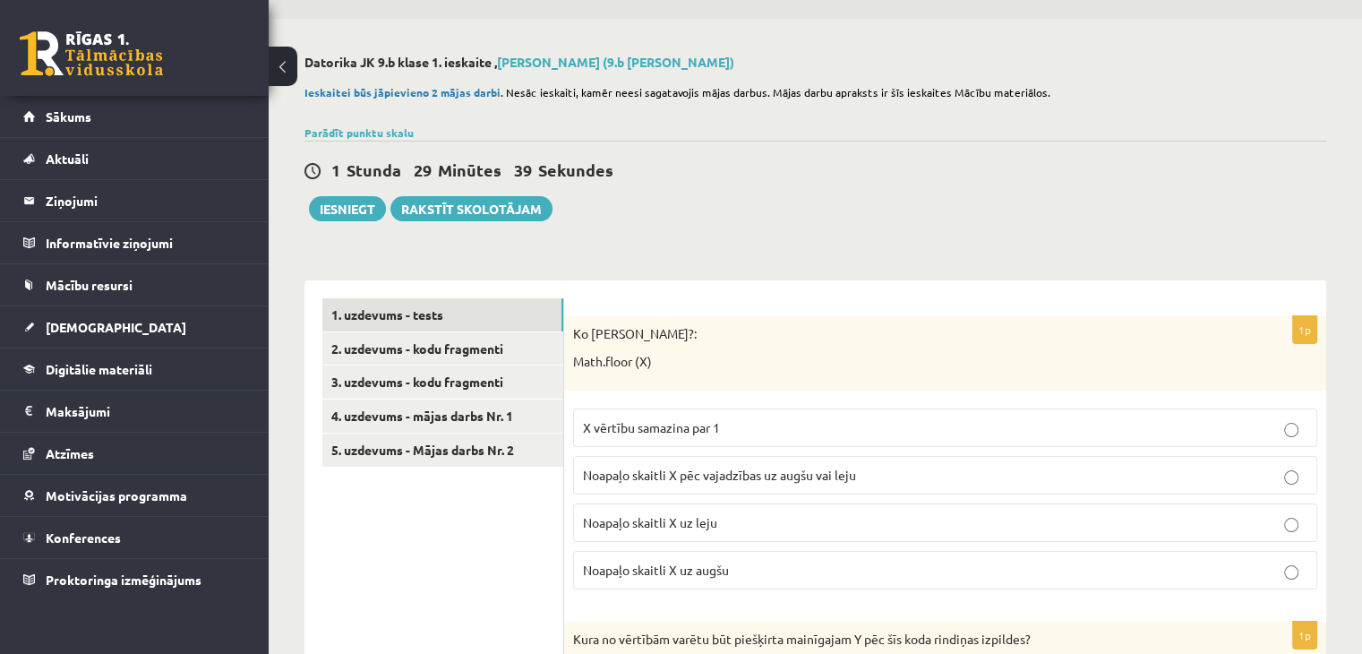
click at [743, 523] on p "Noapaļo skaitli X uz leju" at bounding box center [945, 522] width 725 height 19
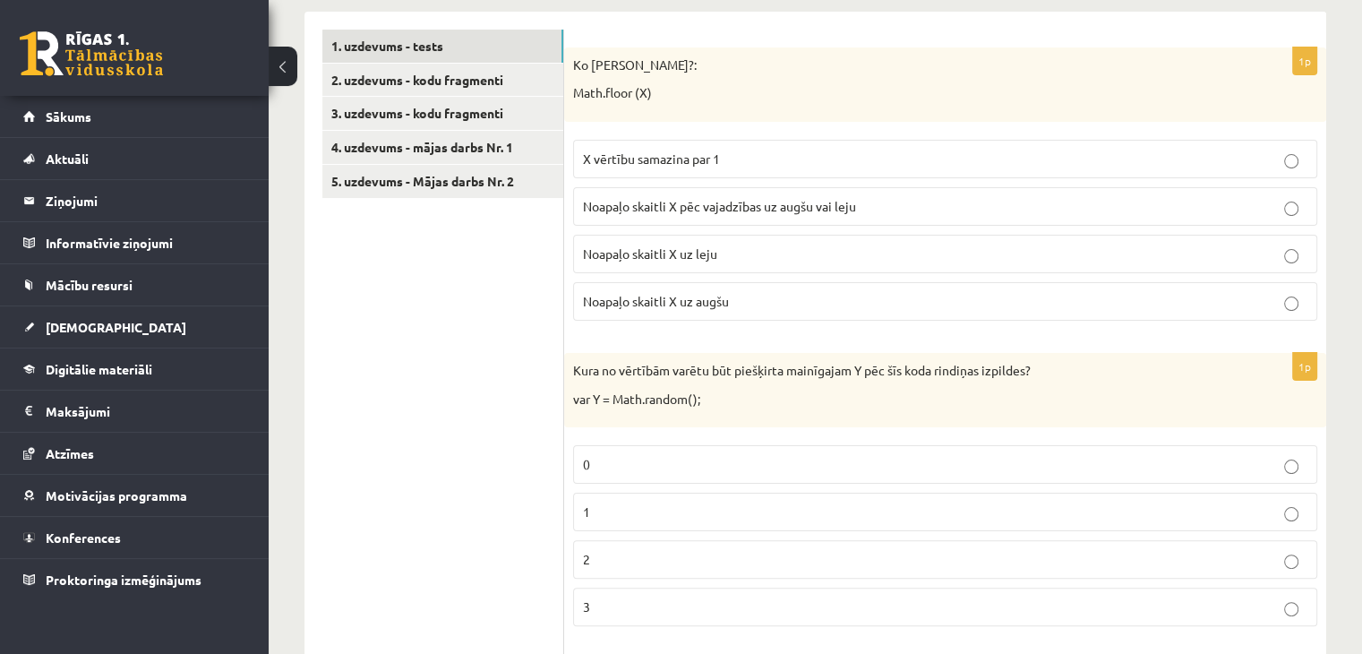
scroll to position [498, 0]
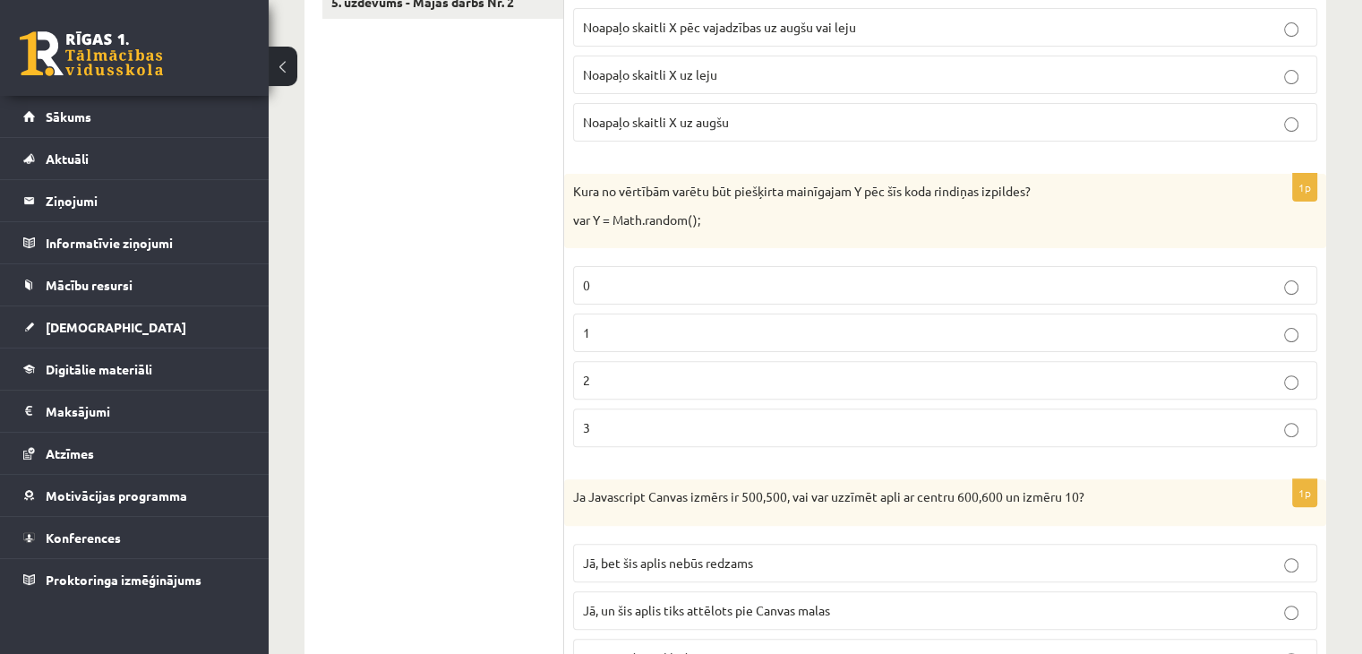
click at [660, 295] on label "0" at bounding box center [945, 285] width 744 height 39
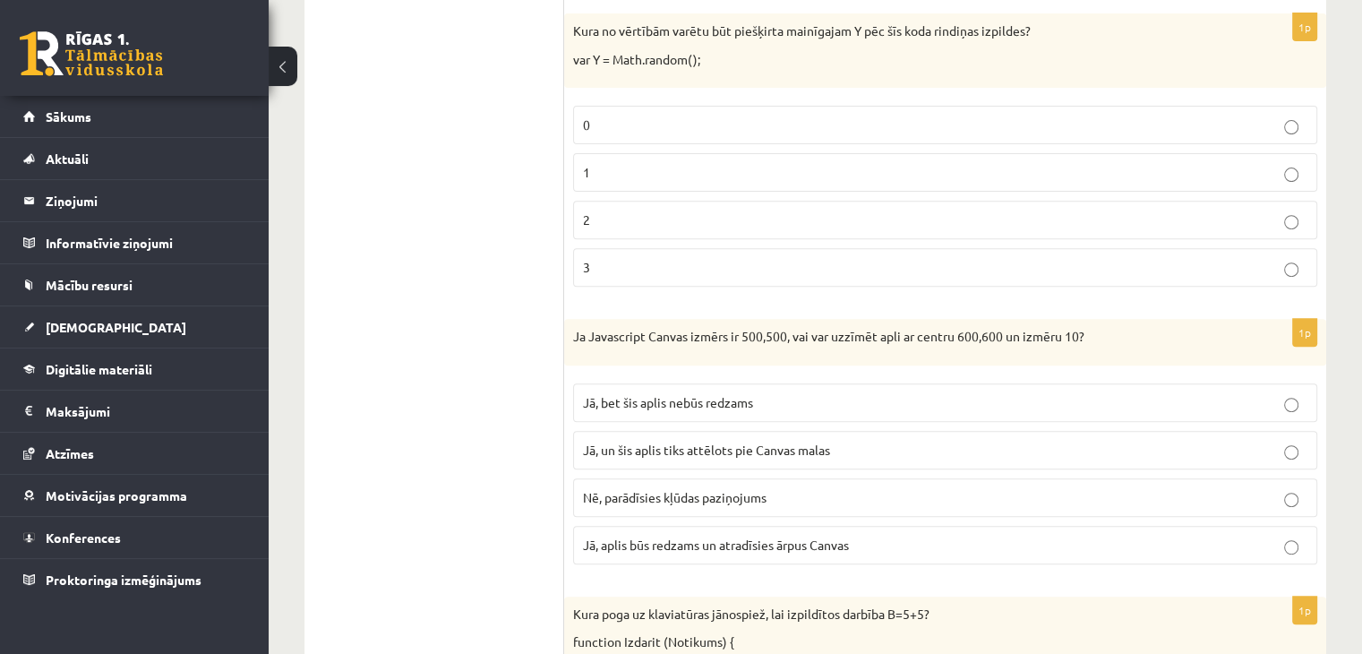
scroll to position [767, 0]
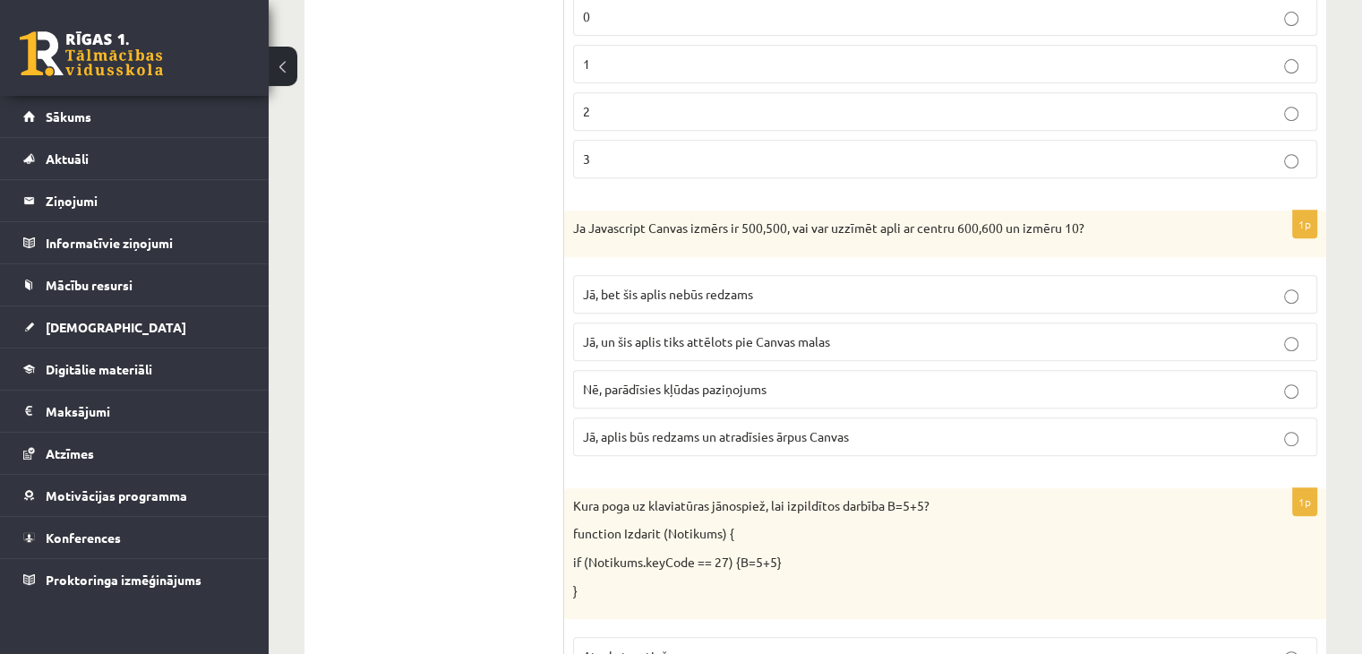
click at [768, 291] on p "Jā, bet šis aplis nebūs redzams" at bounding box center [945, 294] width 725 height 19
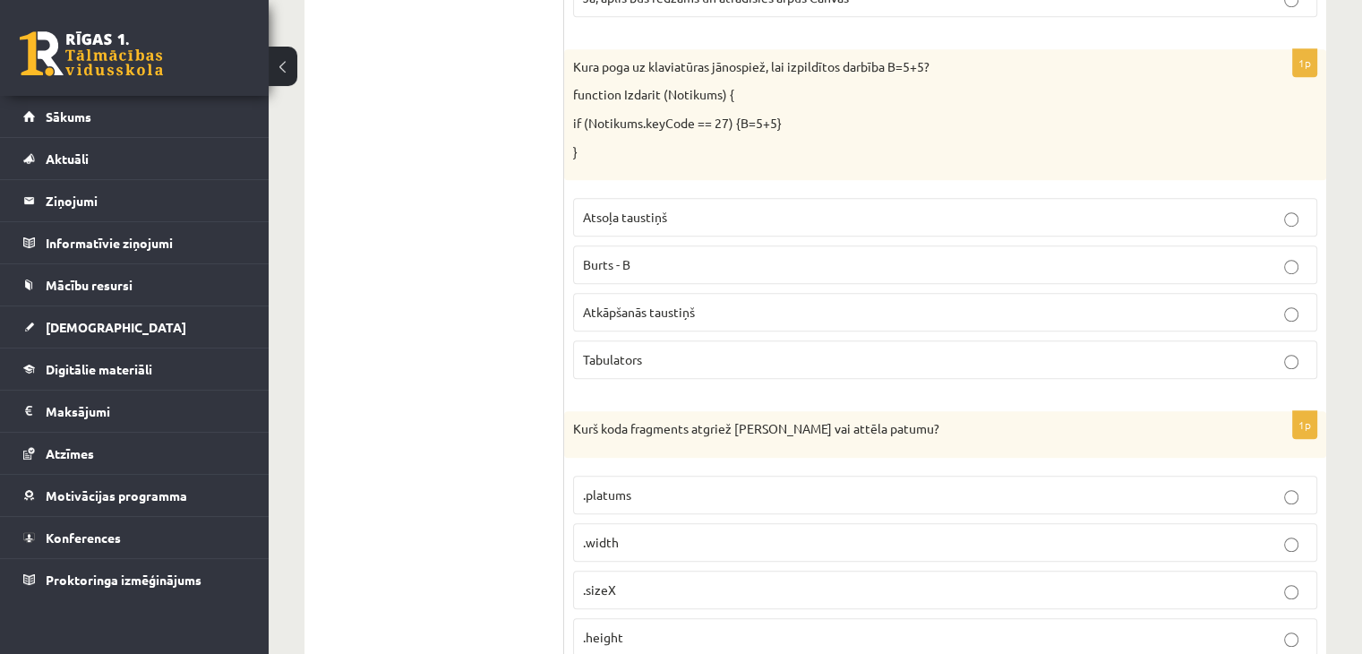
scroll to position [1215, 0]
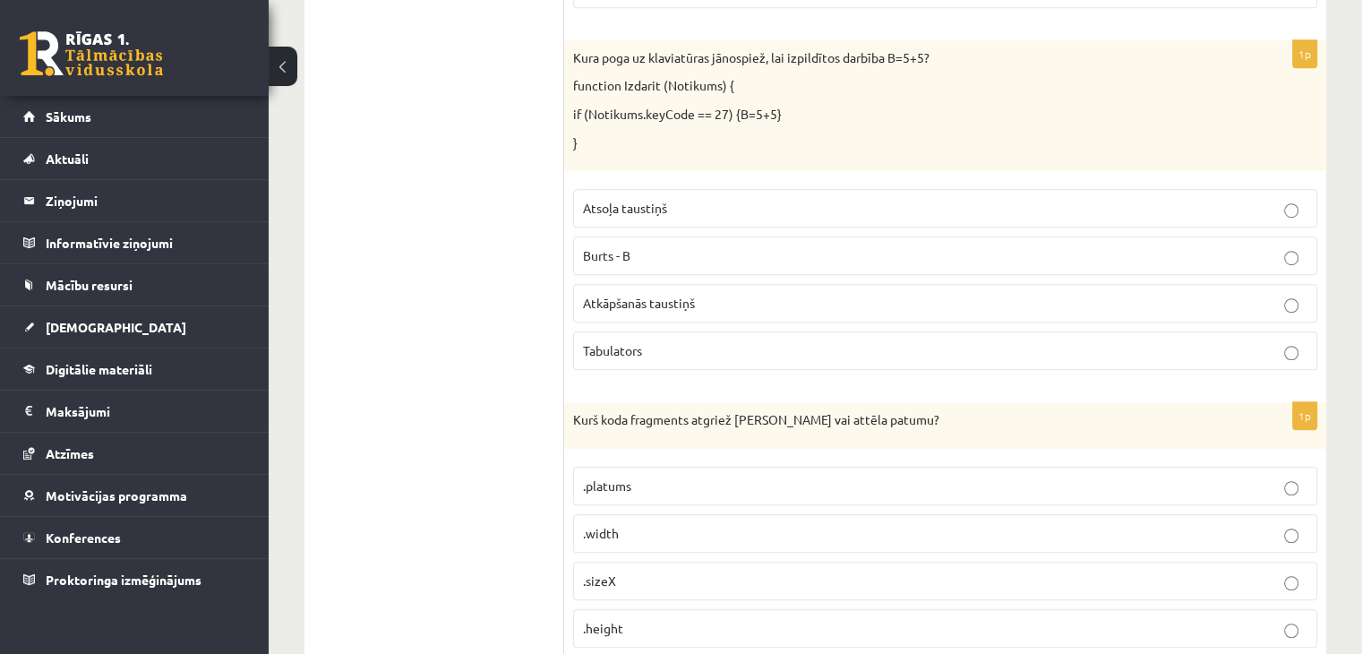
click at [663, 318] on fieldset "Atsoļa taustiņš Burts - B Atkāpšanās taustiņš Tabulators" at bounding box center [945, 277] width 744 height 195
click at [668, 307] on label "Atkāpšanās taustiņš" at bounding box center [945, 303] width 744 height 39
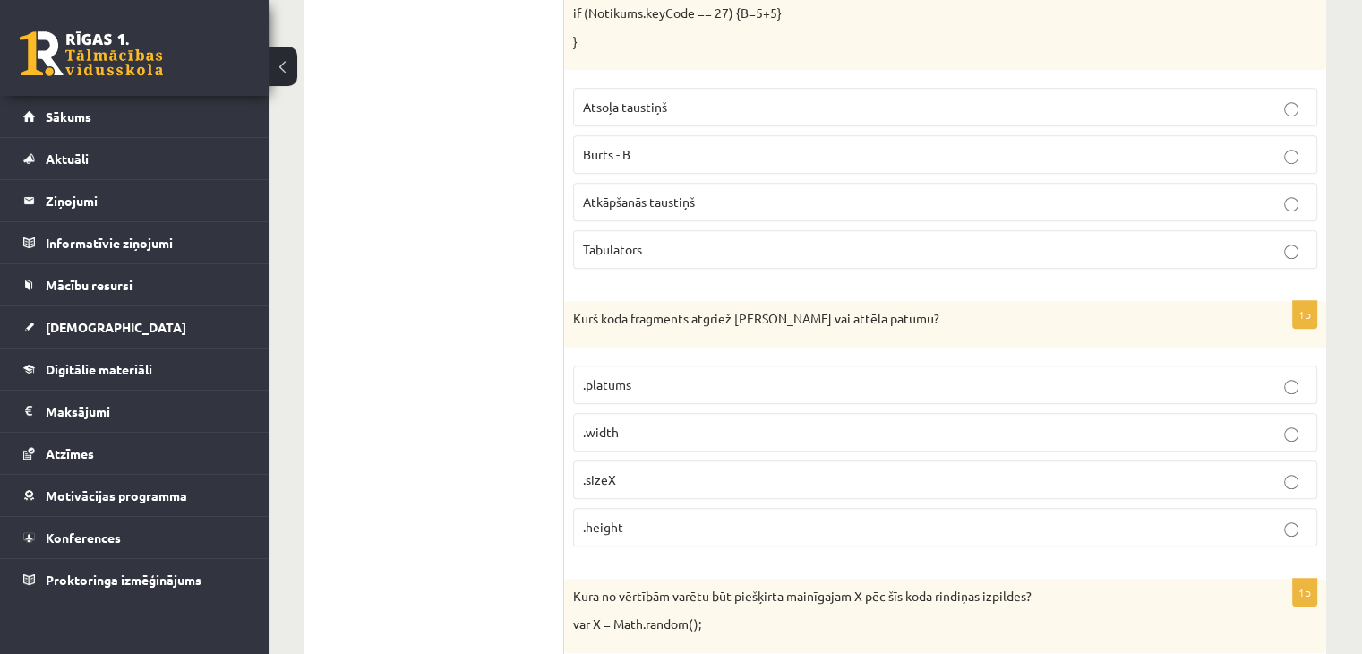
scroll to position [1394, 0]
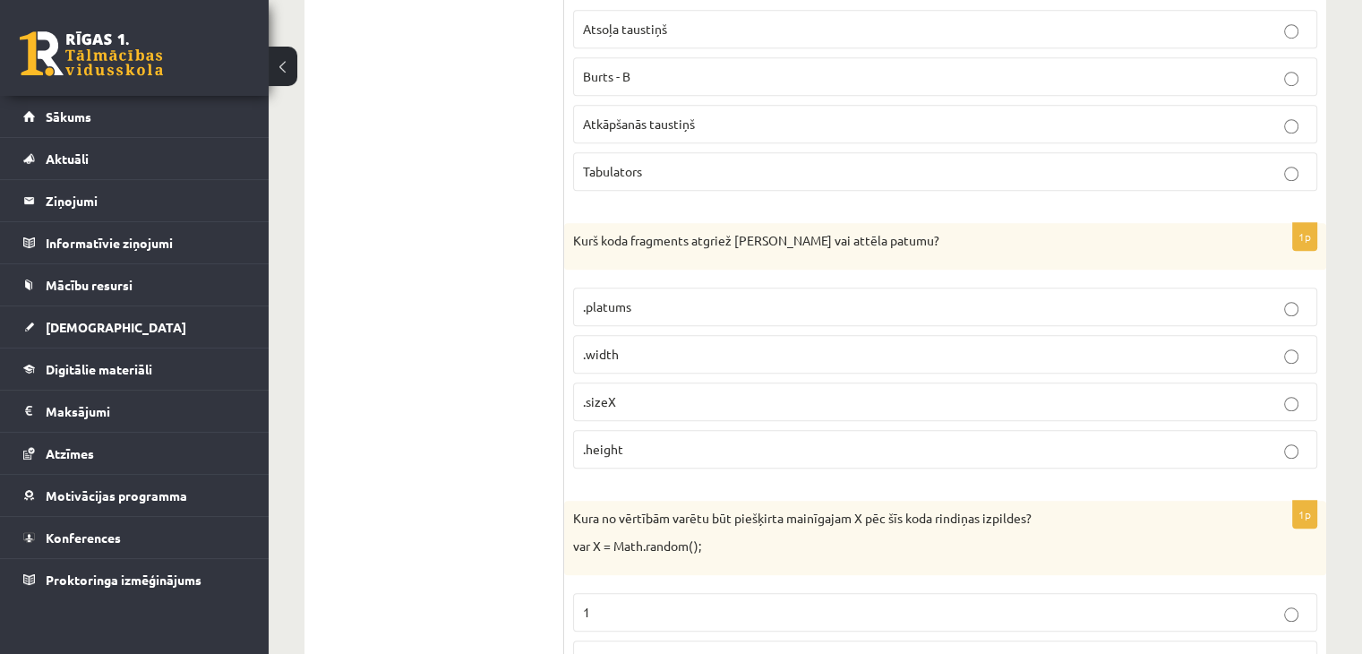
click at [634, 348] on p ".width" at bounding box center [945, 354] width 725 height 19
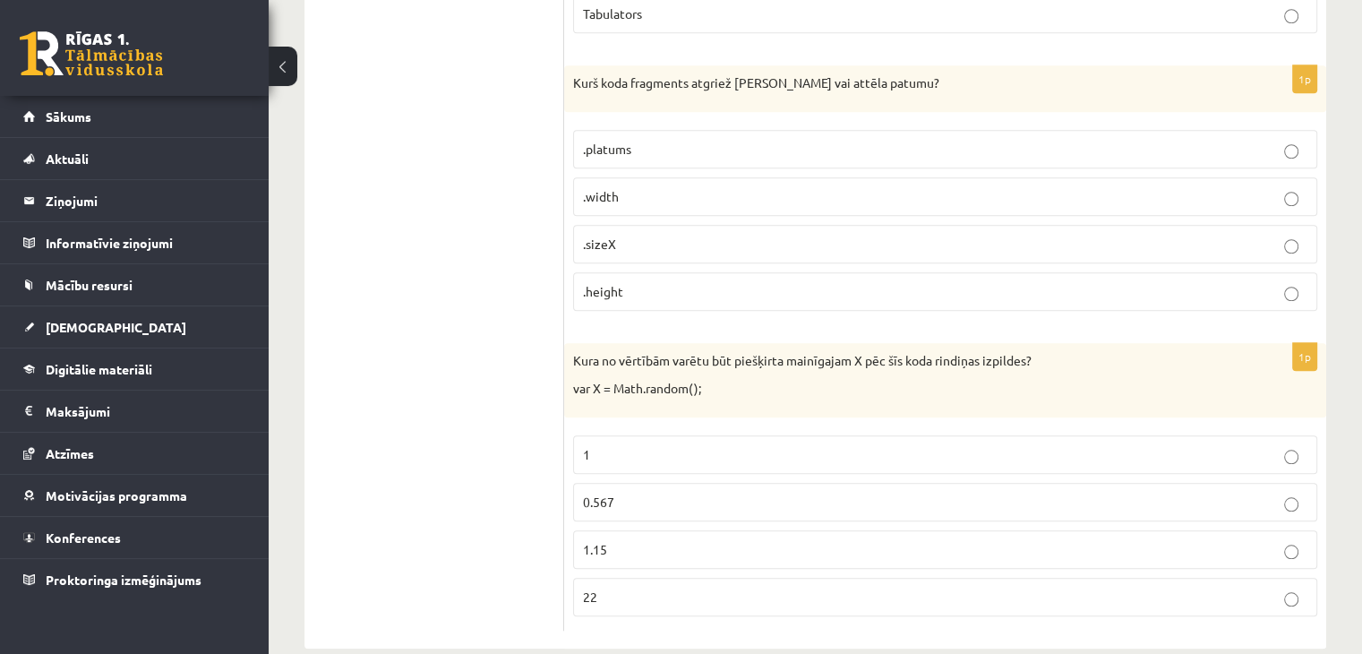
scroll to position [1573, 0]
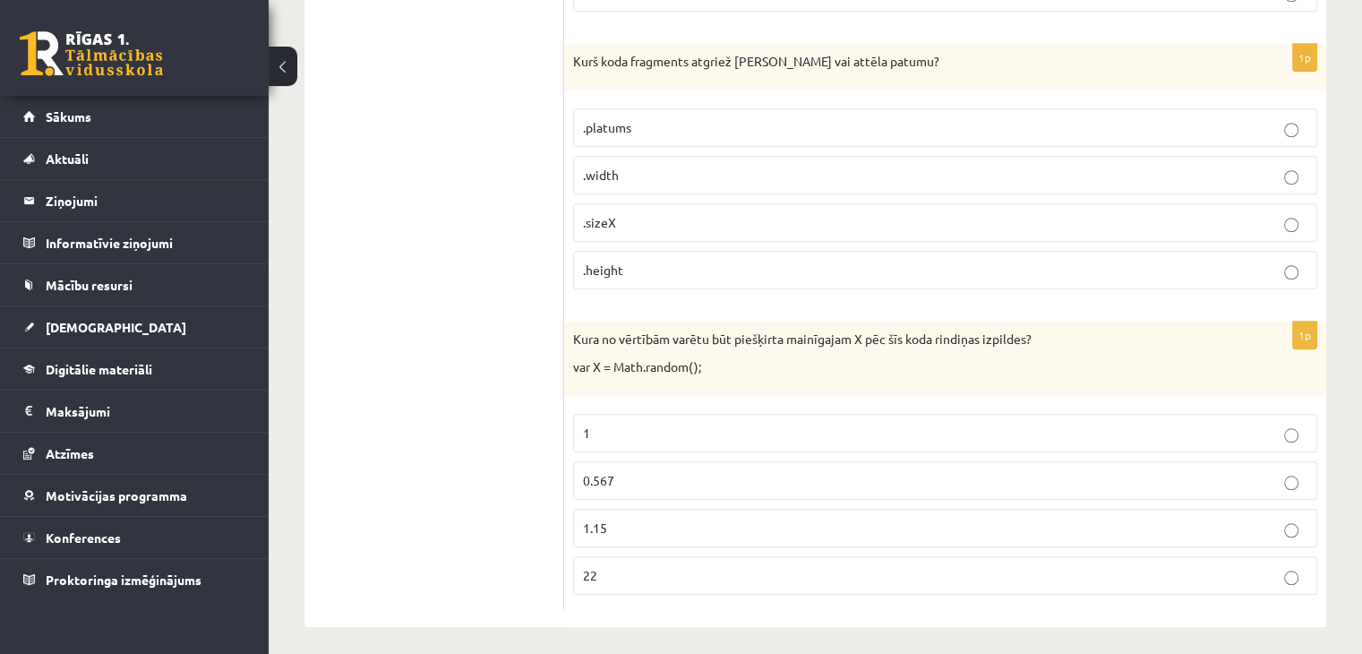
click at [647, 474] on p "0.567" at bounding box center [945, 480] width 725 height 19
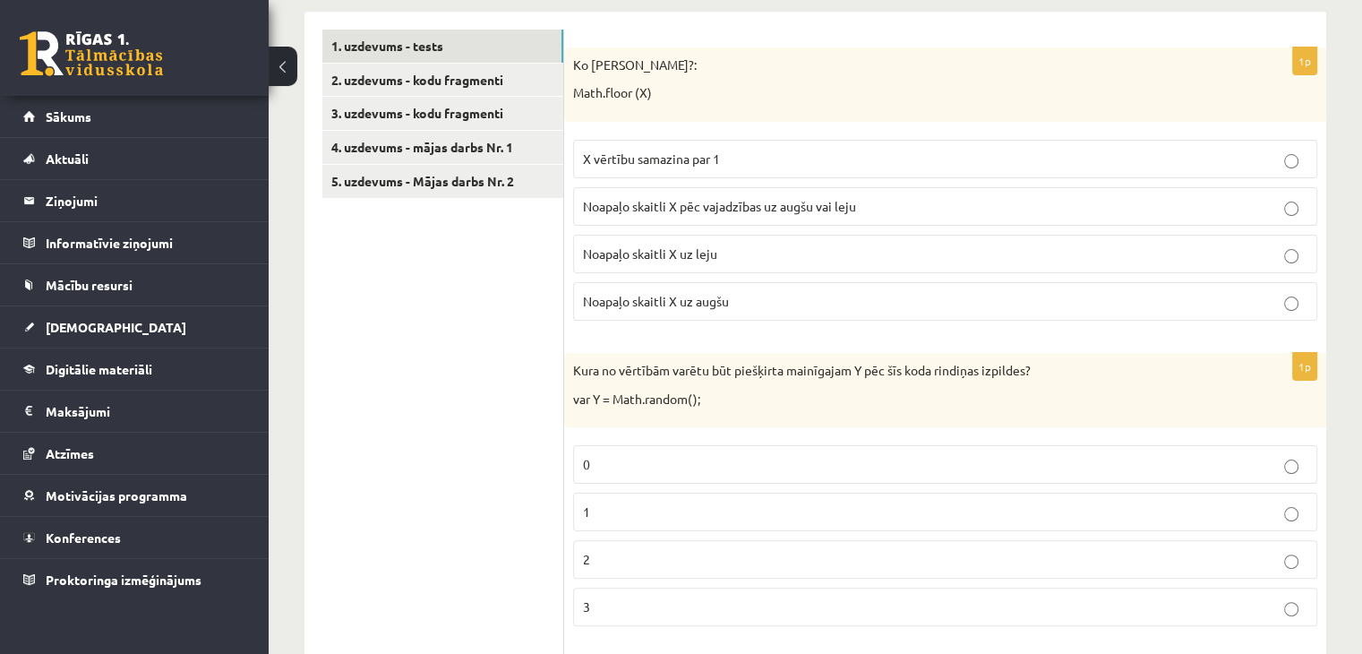
scroll to position [0, 0]
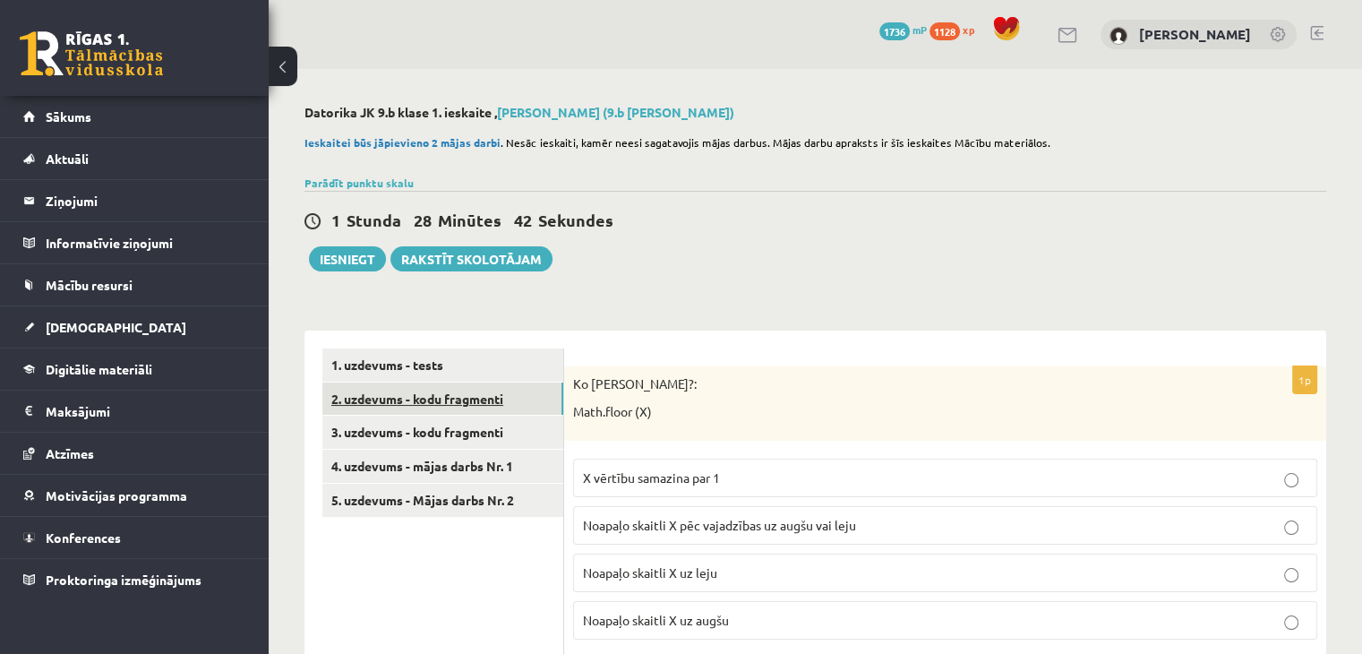
click at [464, 395] on link "2. uzdevums - kodu fragmenti" at bounding box center [442, 398] width 241 height 33
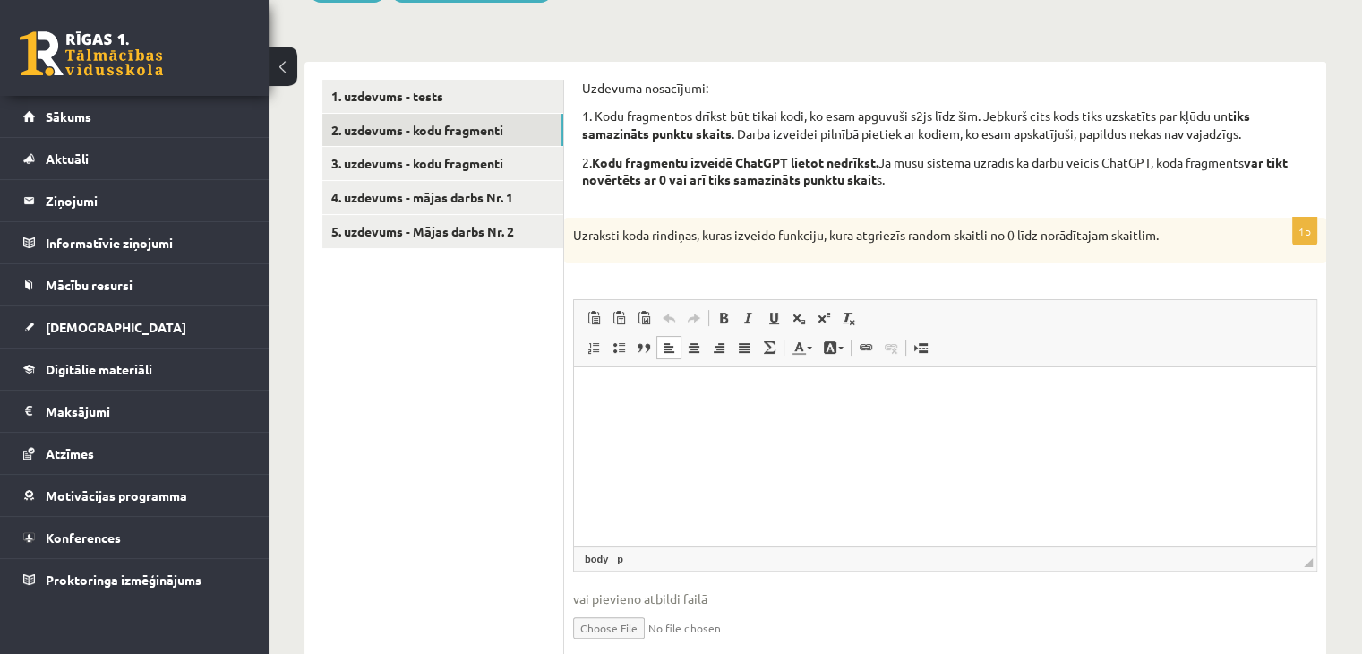
click at [617, 416] on html at bounding box center [945, 394] width 742 height 55
drag, startPoint x: 729, startPoint y: 391, endPoint x: 648, endPoint y: 397, distance: 81.7
click at [648, 397] on p "**********" at bounding box center [946, 394] width 708 height 19
click at [733, 309] on link "Bold Keyboard shortcut Ctrl+B" at bounding box center [723, 317] width 25 height 23
click at [718, 316] on span at bounding box center [724, 318] width 14 height 14
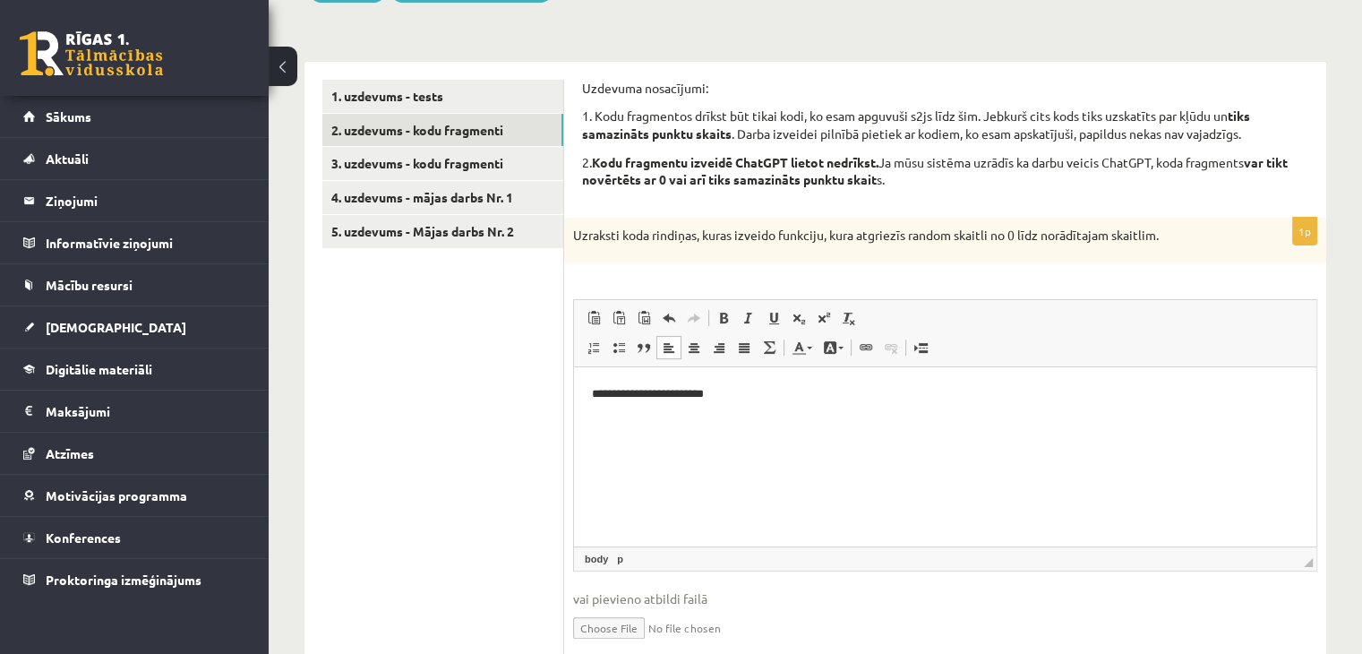
click at [739, 406] on html "**********" at bounding box center [945, 394] width 742 height 55
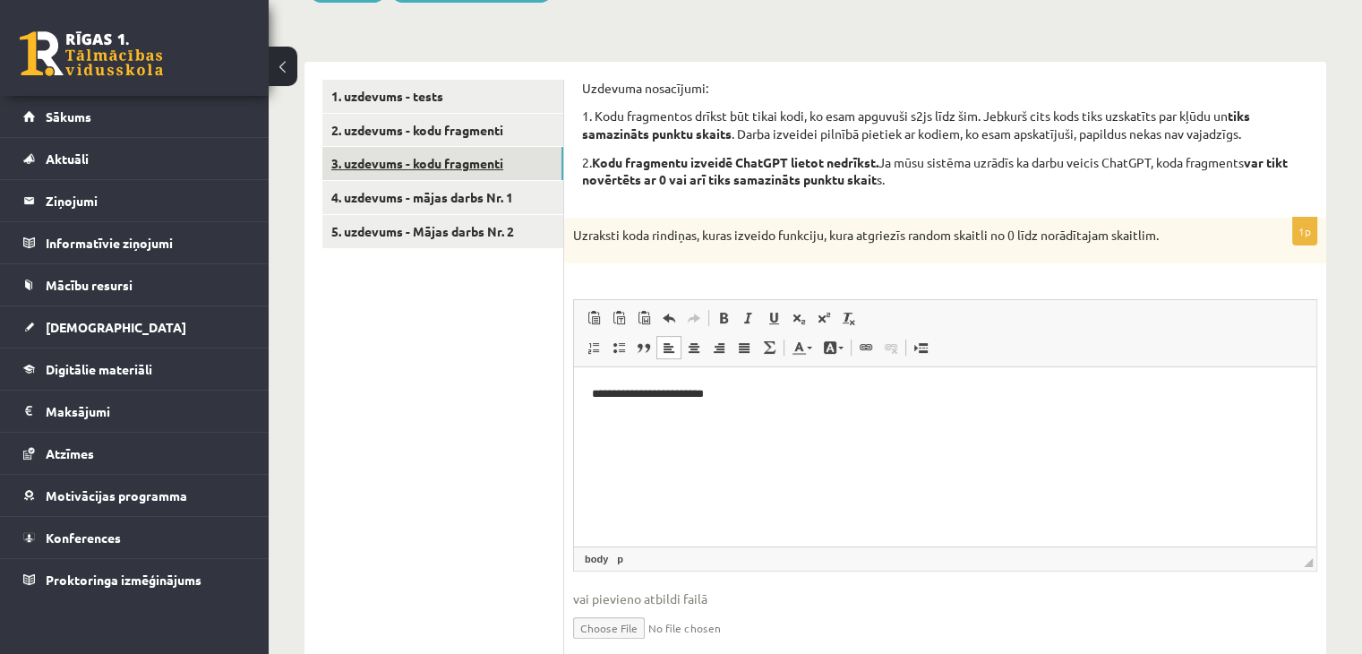
click at [422, 169] on link "3. uzdevums - kodu fragmenti" at bounding box center [442, 163] width 241 height 33
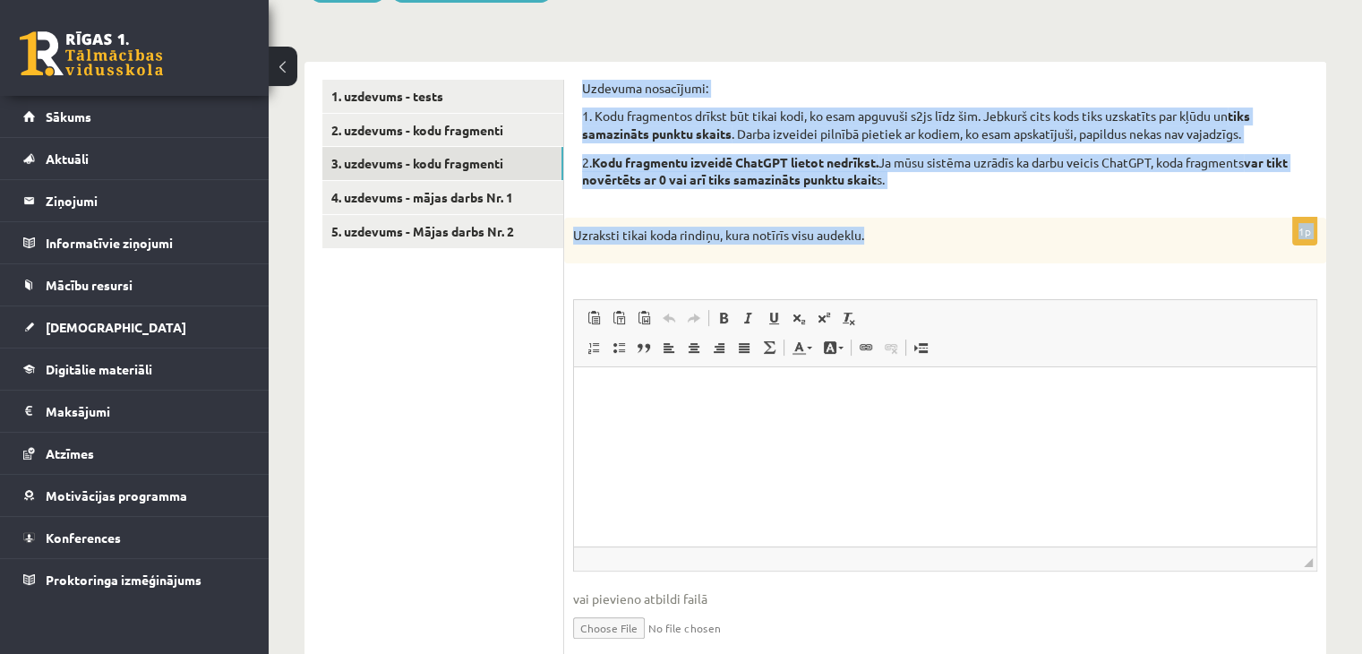
drag, startPoint x: 584, startPoint y: 83, endPoint x: 870, endPoint y: 222, distance: 317.7
copy form "Uzdevuma nosacījumi: 1. Kodu fragmentos drīkst būt tikai kodi, ko esam apguvuši…"
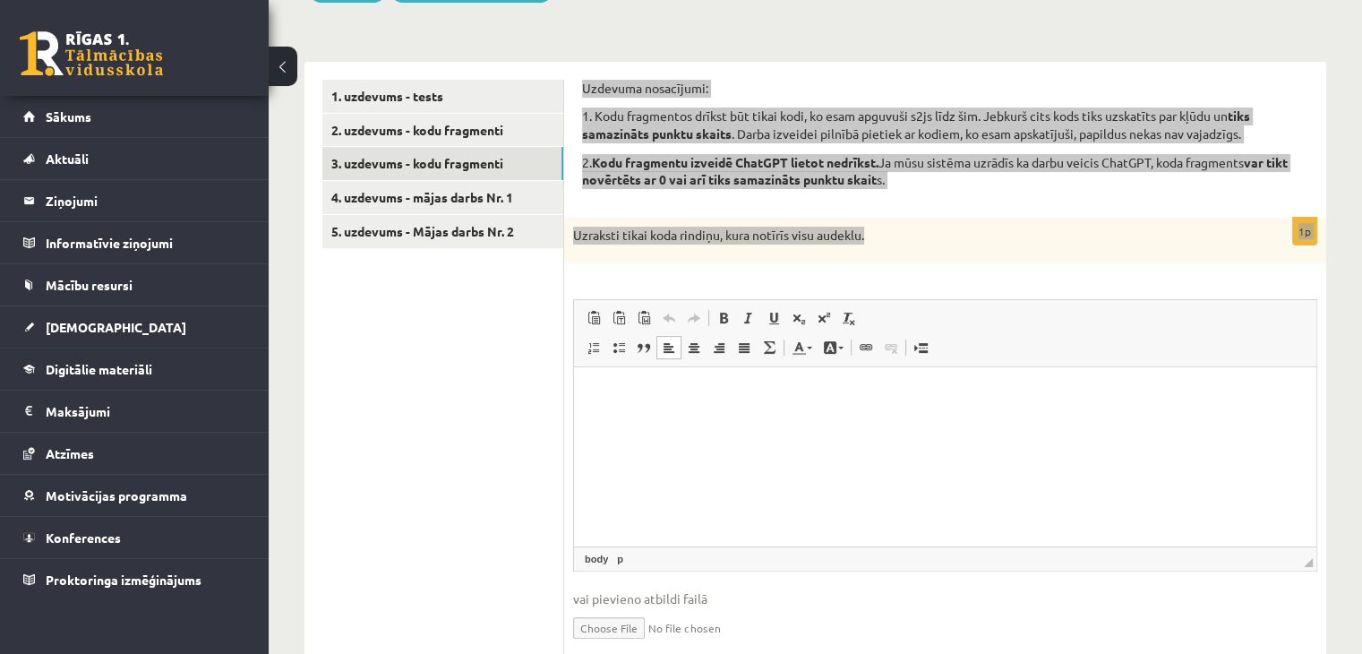
click at [610, 382] on html at bounding box center [945, 394] width 742 height 55
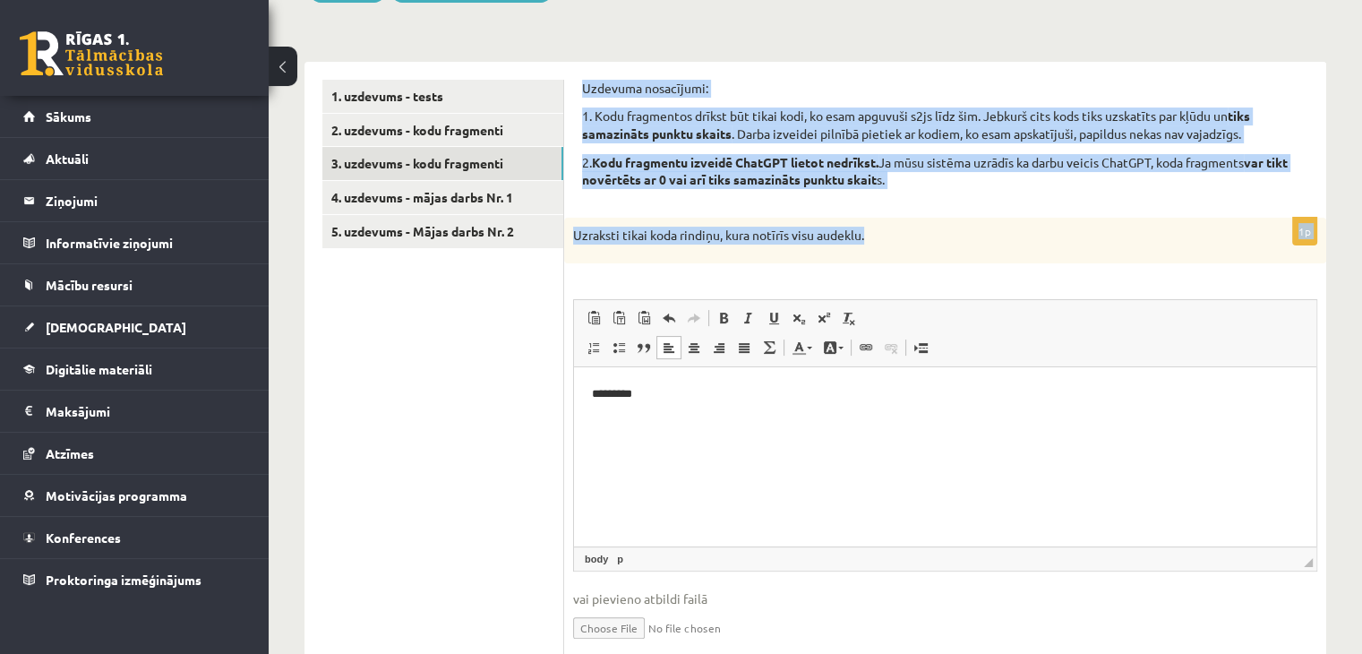
click at [903, 227] on p "Uzraksti tikai koda rindiņu, kura notīrīs visu audeklu." at bounding box center [900, 236] width 655 height 18
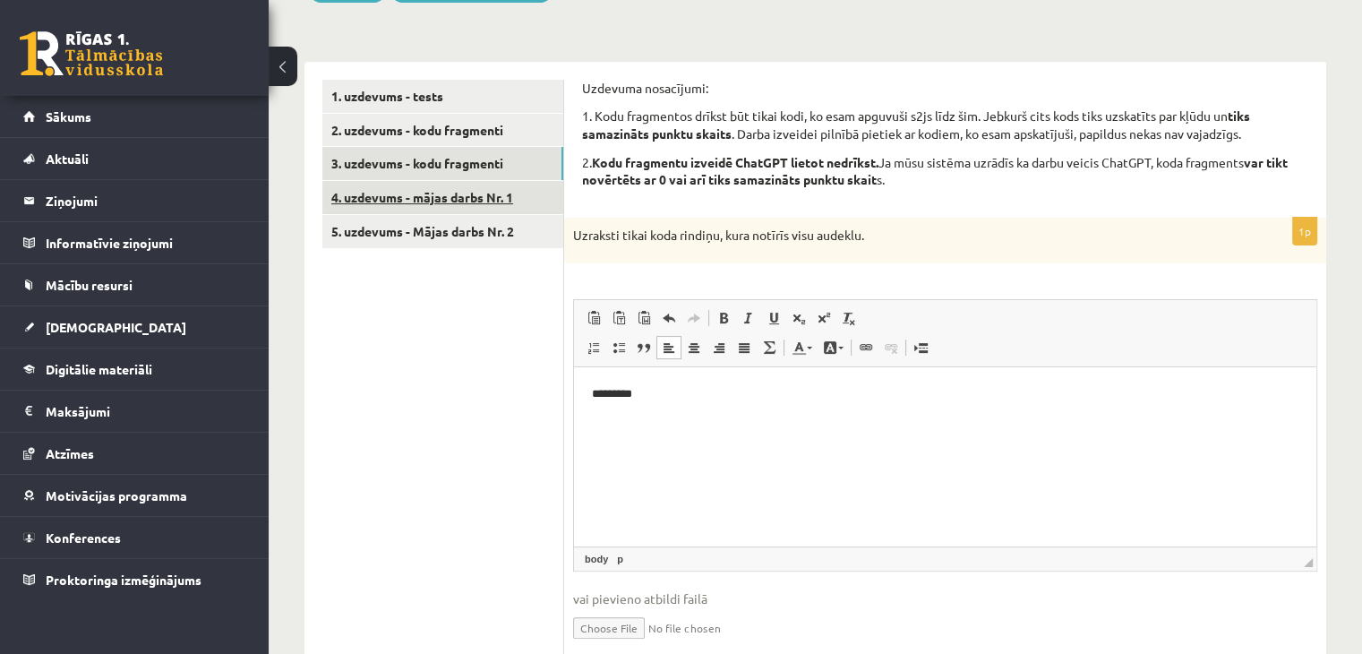
click at [363, 208] on link "4. uzdevums - mājas darbs Nr. 1" at bounding box center [442, 197] width 241 height 33
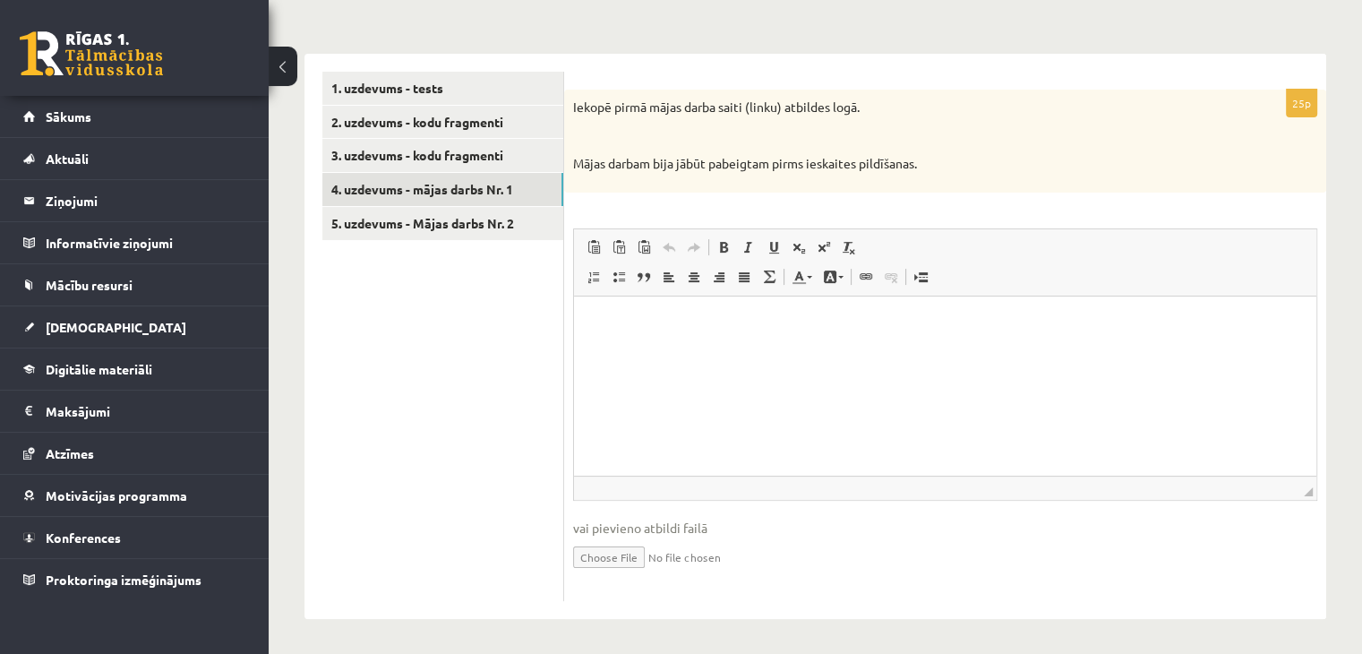
click at [601, 350] on html at bounding box center [945, 323] width 742 height 55
click at [498, 227] on link "5. uzdevums - Mājas darbs Nr. 2" at bounding box center [442, 223] width 241 height 33
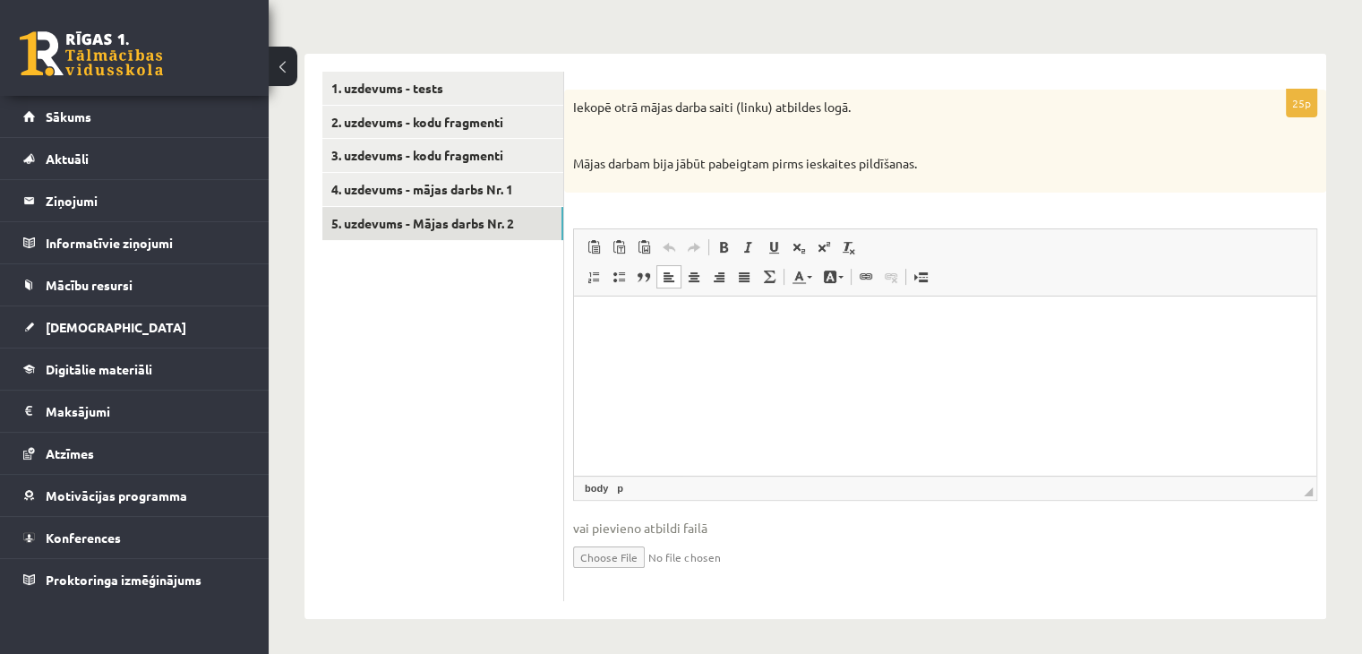
click at [667, 350] on html at bounding box center [945, 323] width 742 height 55
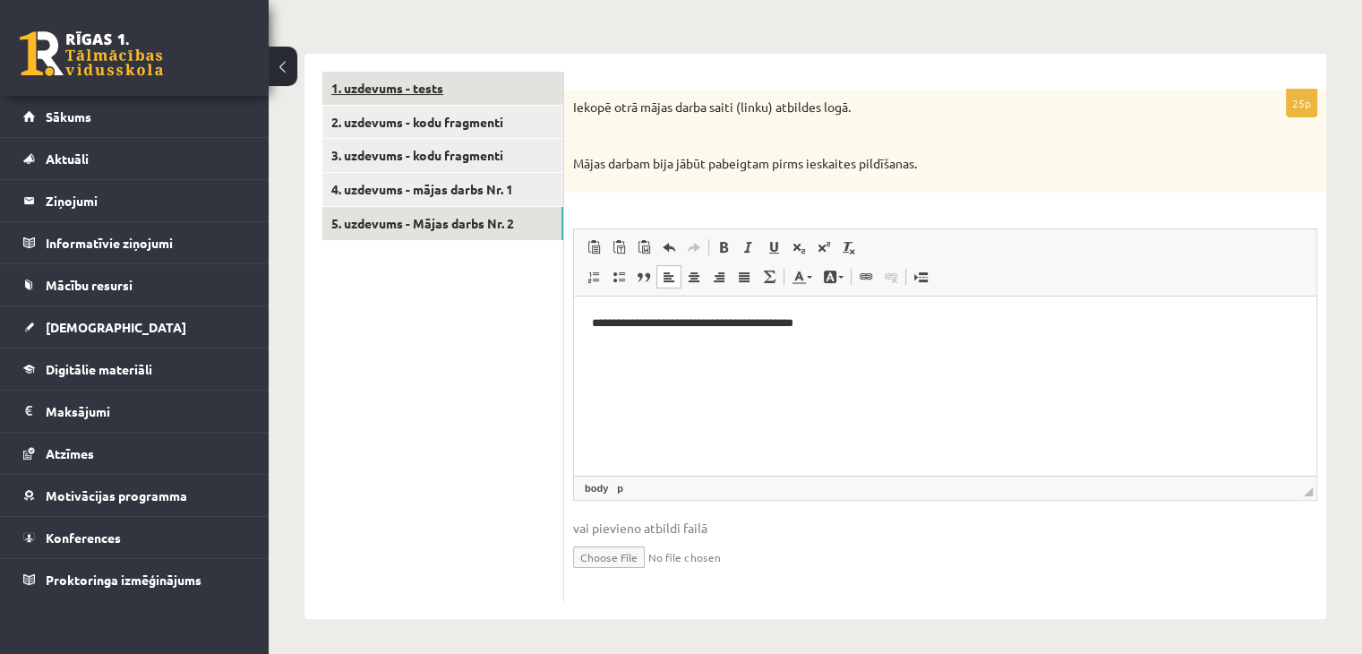
click at [419, 100] on link "1. uzdevums - tests" at bounding box center [442, 88] width 241 height 33
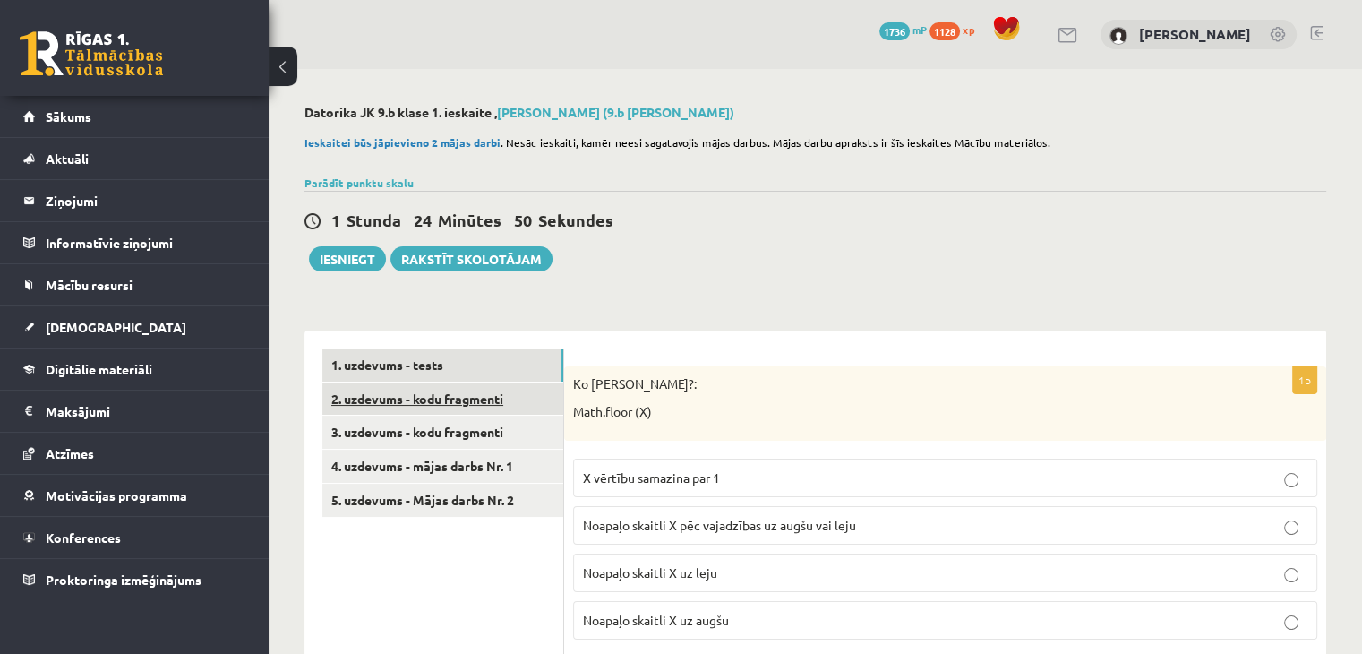
click at [478, 406] on link "2. uzdevums - kodu fragmenti" at bounding box center [442, 398] width 241 height 33
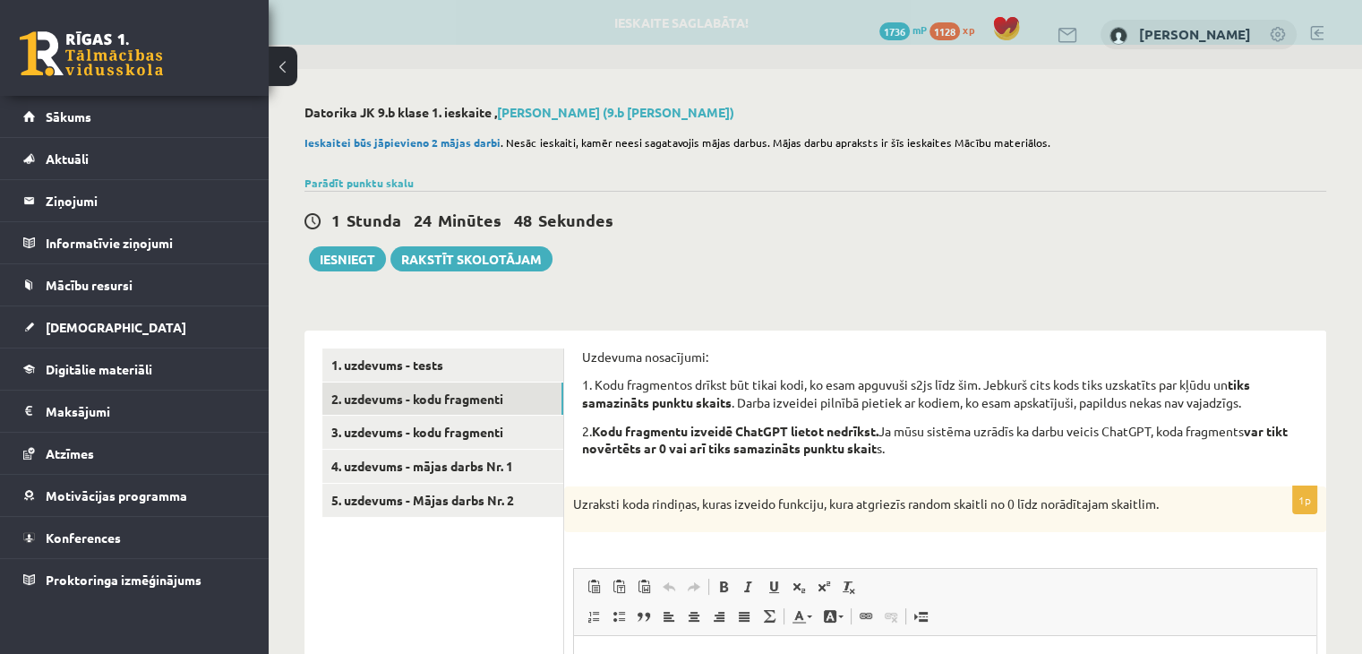
scroll to position [358, 0]
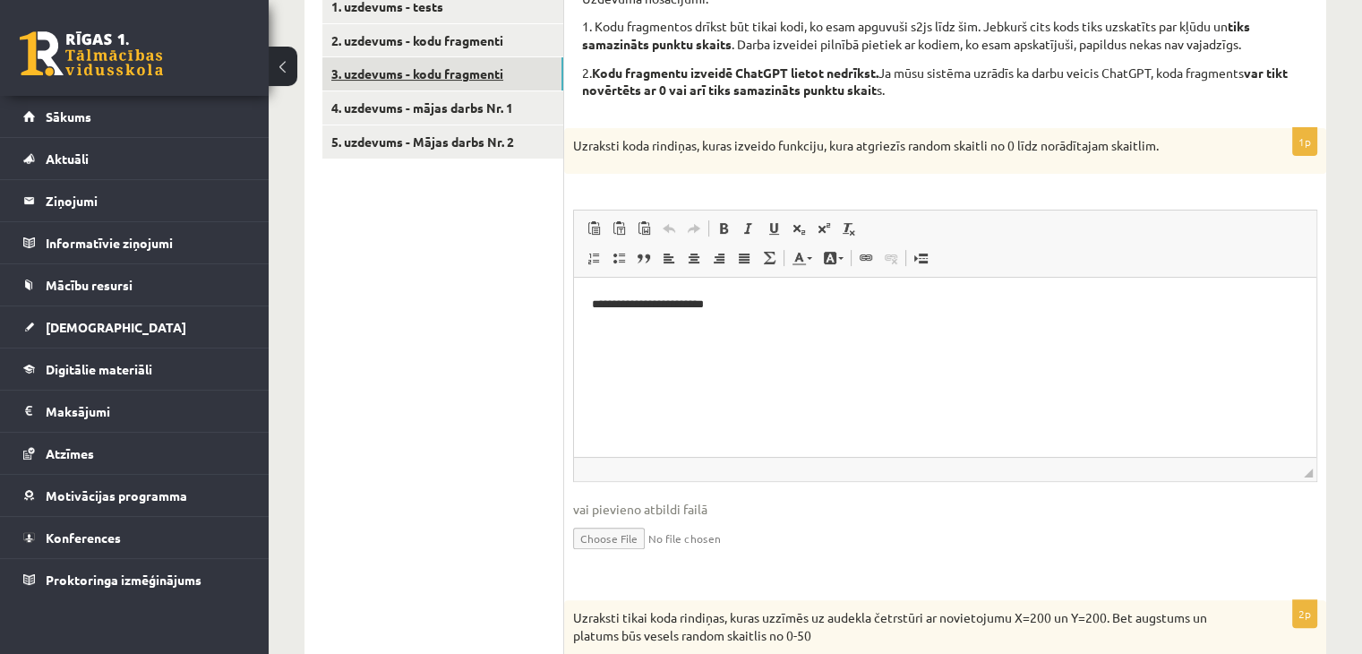
click at [468, 73] on link "3. uzdevums - kodu fragmenti" at bounding box center [442, 73] width 241 height 33
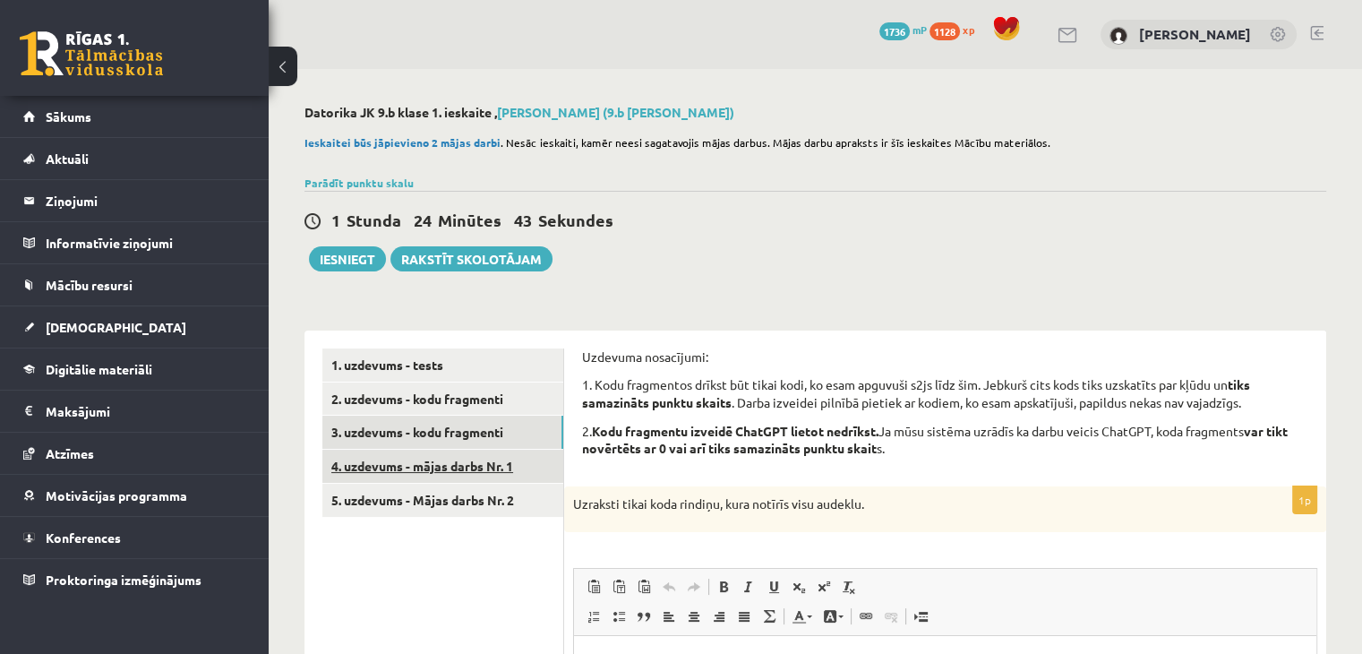
scroll to position [0, 0]
click at [350, 255] on button "Iesniegt" at bounding box center [347, 258] width 77 height 25
click at [459, 395] on link "2. uzdevums - kodu fragmenti" at bounding box center [442, 398] width 241 height 33
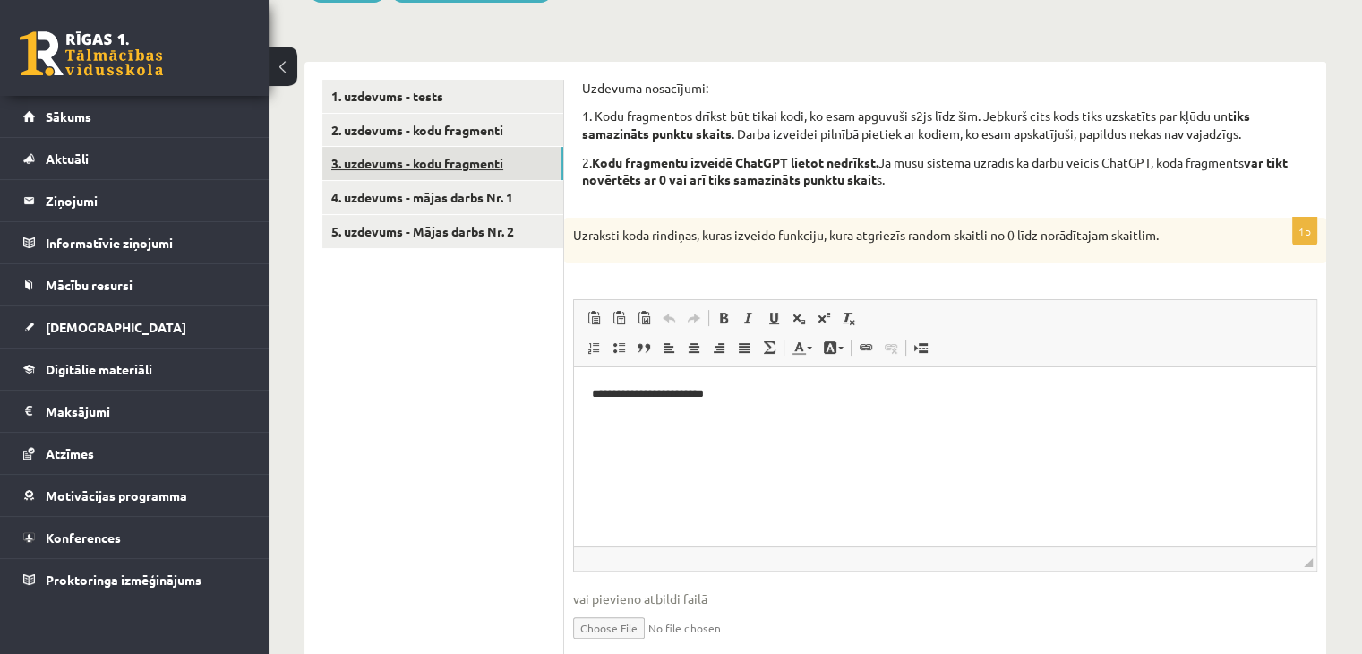
click at [430, 171] on link "3. uzdevums - kodu fragmenti" at bounding box center [442, 163] width 241 height 33
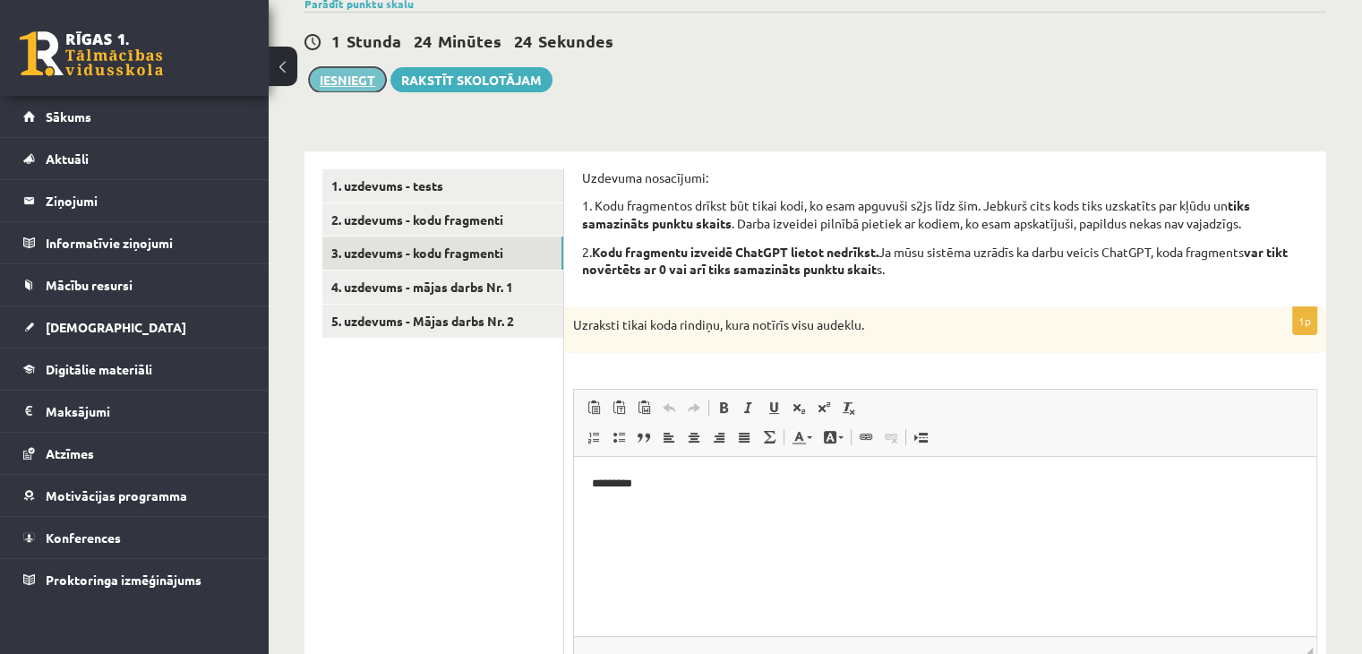
click at [345, 87] on button "Iesniegt" at bounding box center [347, 79] width 77 height 25
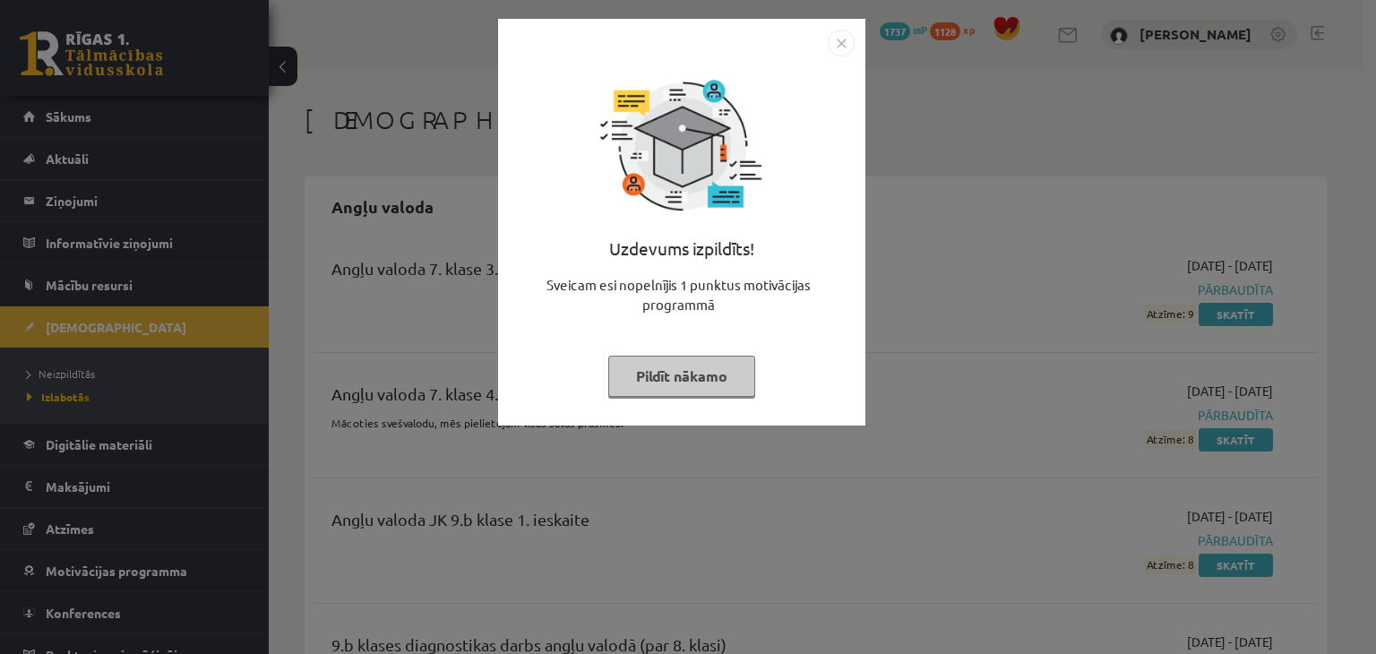
click at [678, 366] on button "Pildīt nākamo" at bounding box center [681, 376] width 147 height 41
